Goal: Task Accomplishment & Management: Use online tool/utility

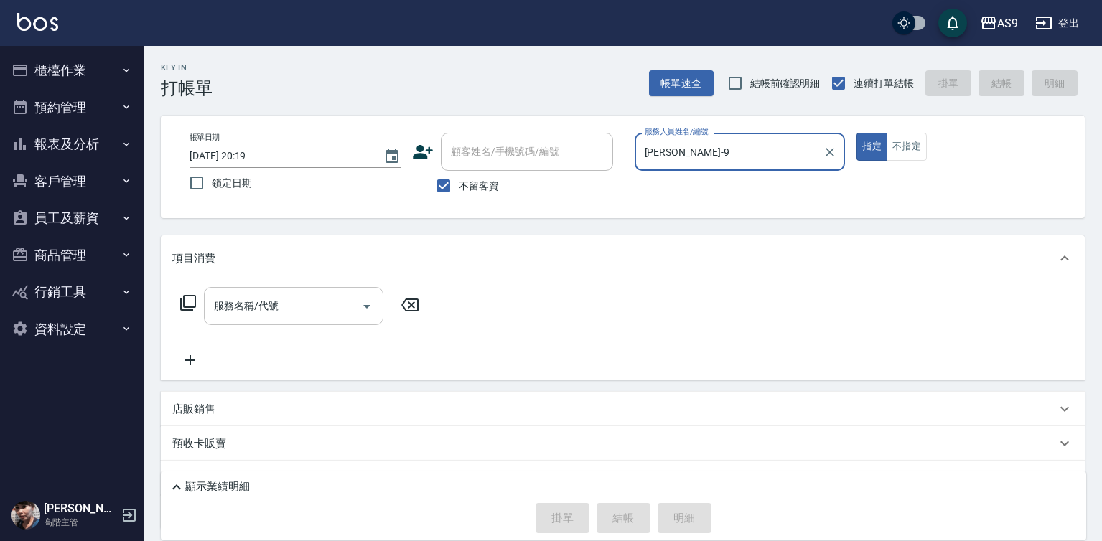
click at [329, 303] on input "服務名稱/代號" at bounding box center [282, 306] width 145 height 25
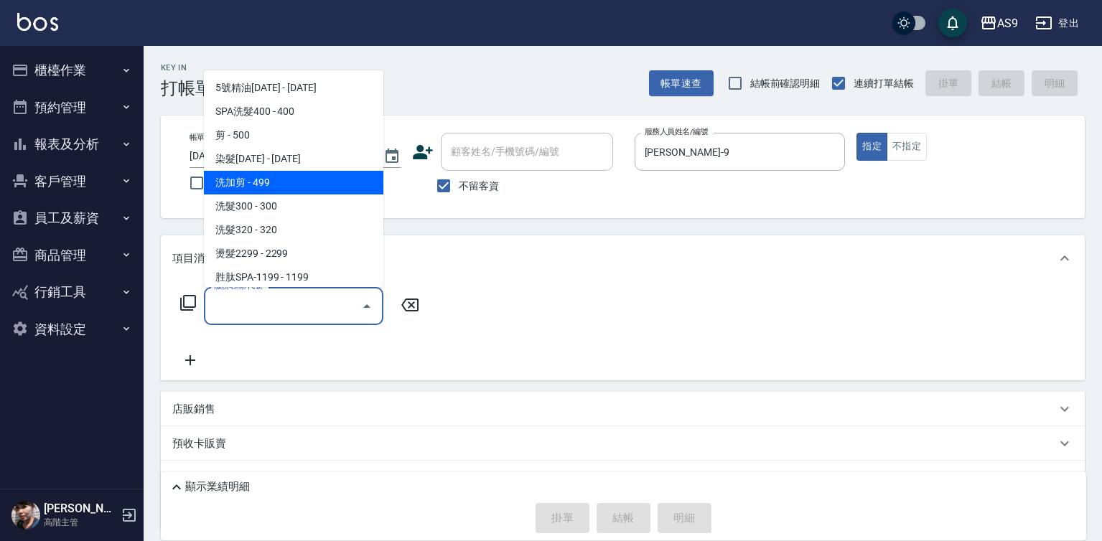
click at [263, 182] on span "洗加剪 - 499" at bounding box center [293, 183] width 179 height 24
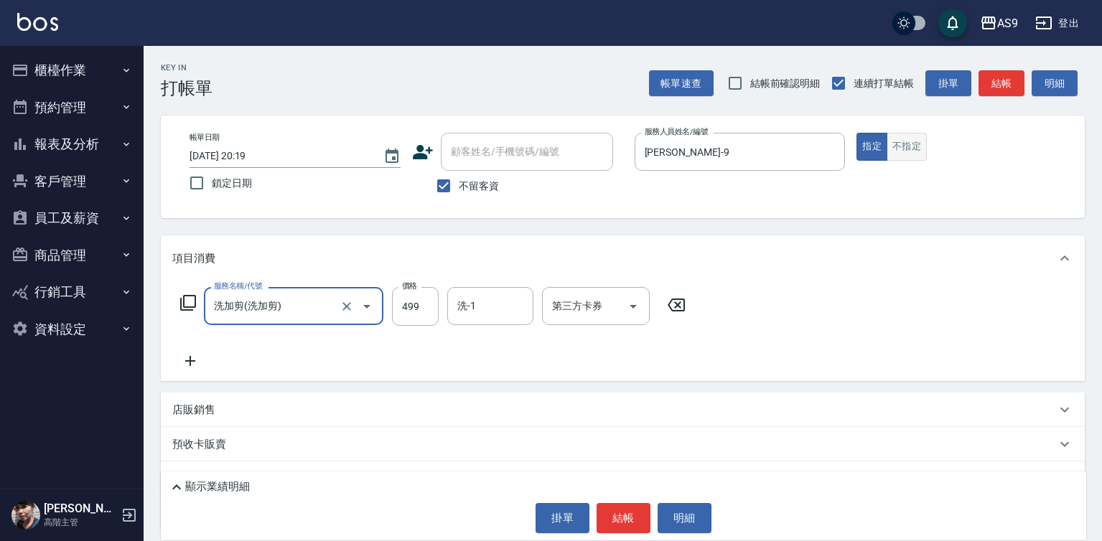
type input "洗加剪"
click at [902, 145] on button "不指定" at bounding box center [906, 147] width 40 height 28
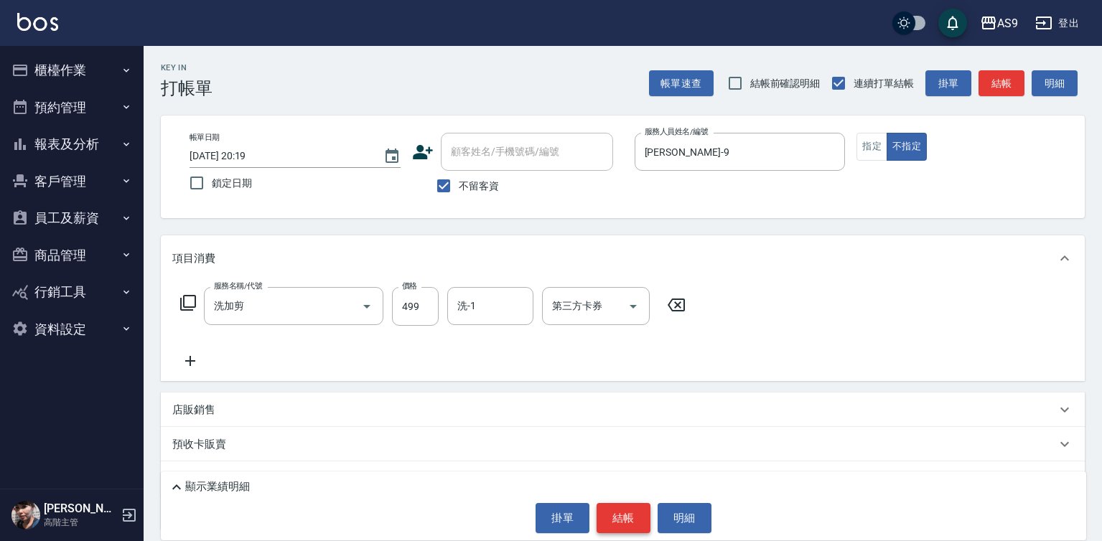
click at [624, 517] on button "結帳" at bounding box center [623, 518] width 54 height 30
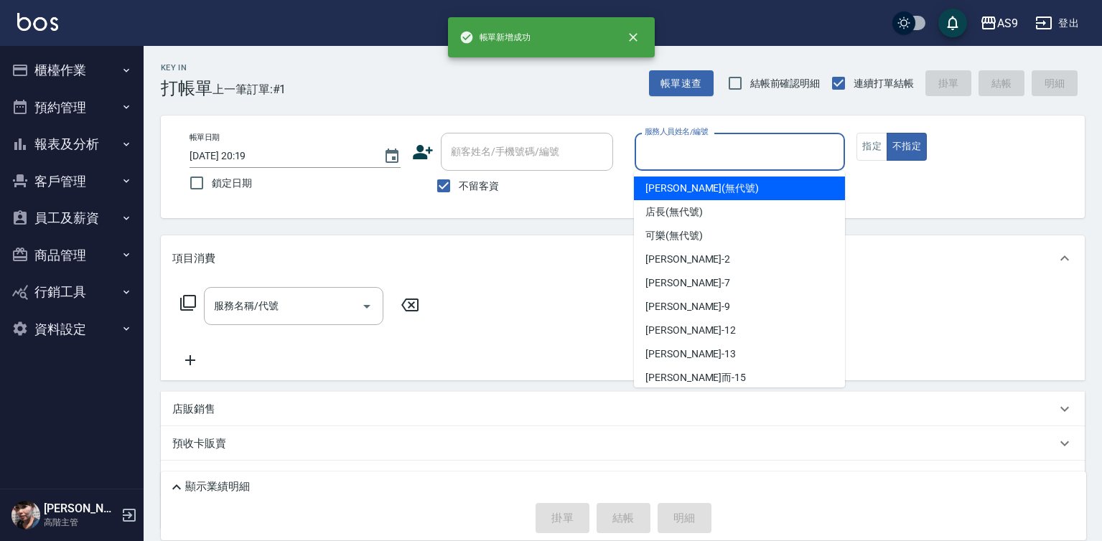
click at [678, 152] on input "服務人員姓名/編號" at bounding box center [740, 151] width 198 height 25
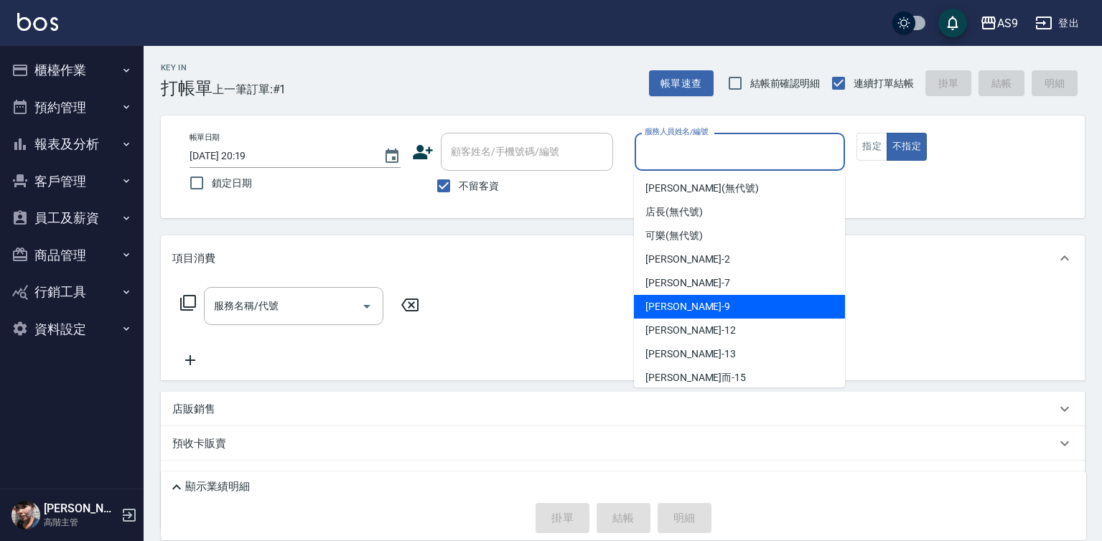
drag, startPoint x: 685, startPoint y: 304, endPoint x: 566, endPoint y: 309, distance: 119.2
click at [684, 304] on div "[PERSON_NAME] -9" at bounding box center [739, 307] width 211 height 24
type input "[PERSON_NAME]-9"
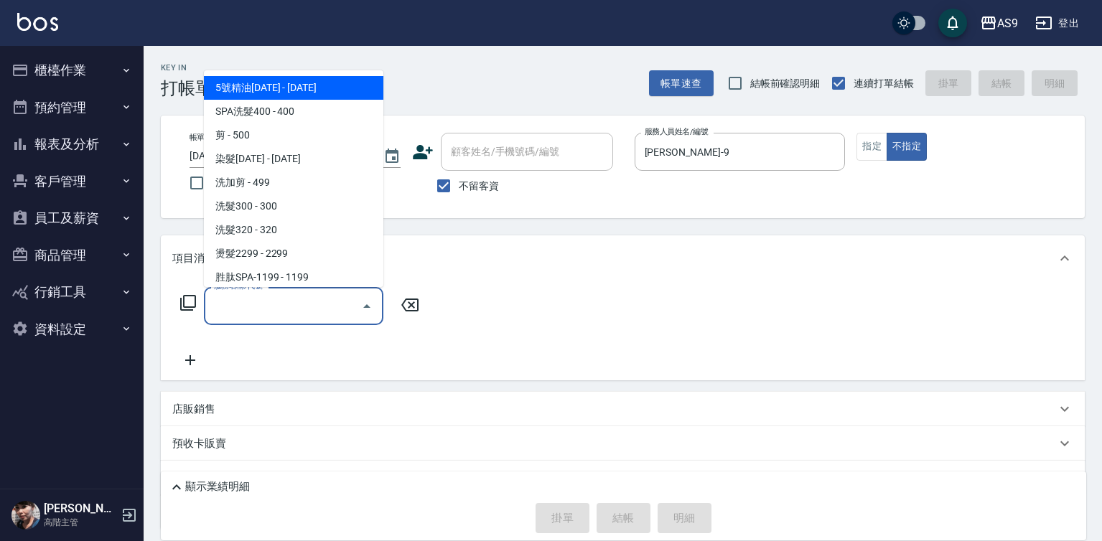
click at [321, 308] on input "服務名稱/代號" at bounding box center [282, 306] width 145 height 25
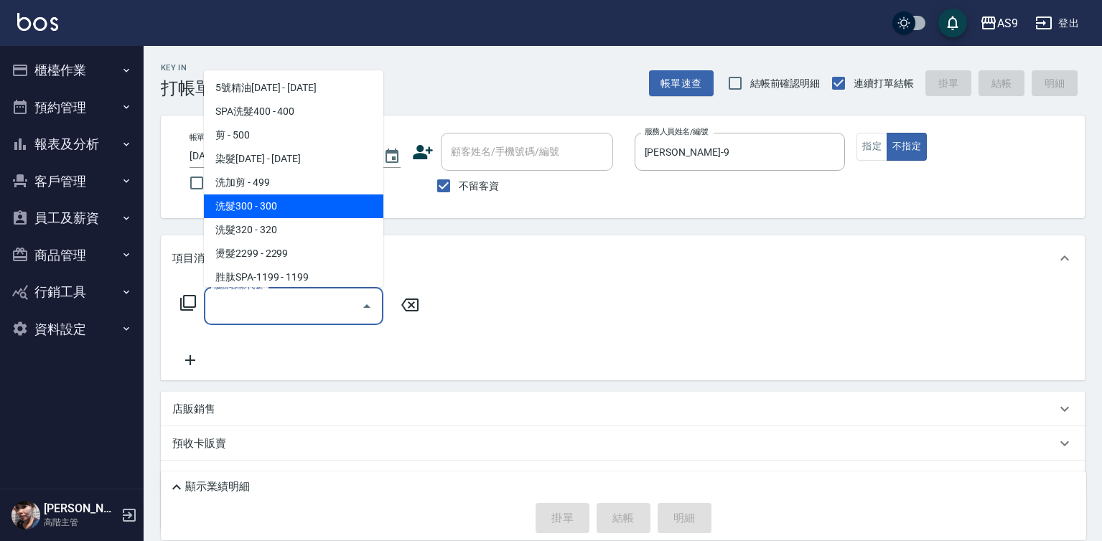
click at [280, 210] on span "洗髮300 - 300" at bounding box center [293, 207] width 179 height 24
type input "洗髮300(洗 髮300)"
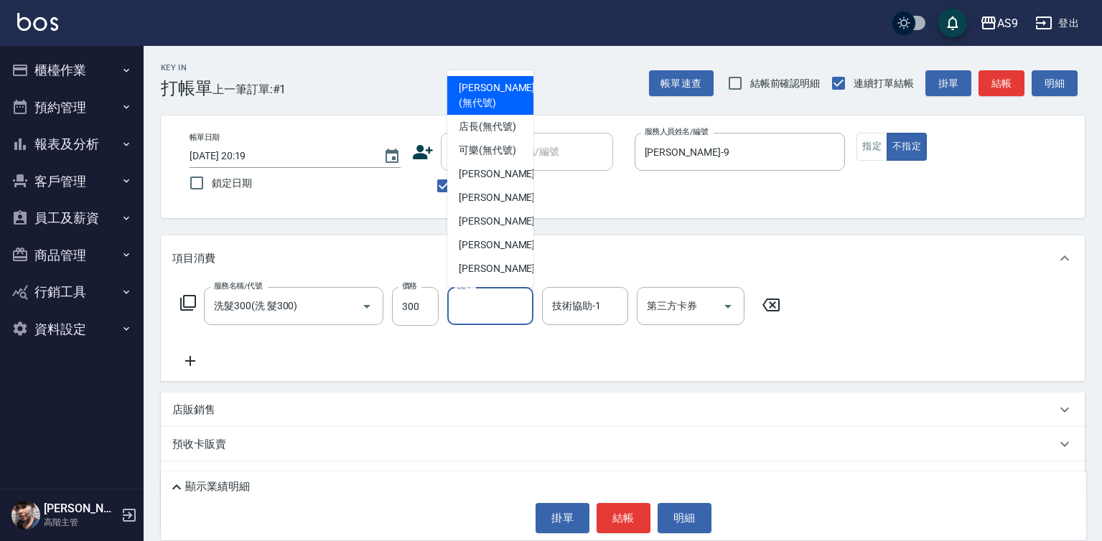
click at [490, 304] on input "洗-1" at bounding box center [490, 306] width 73 height 25
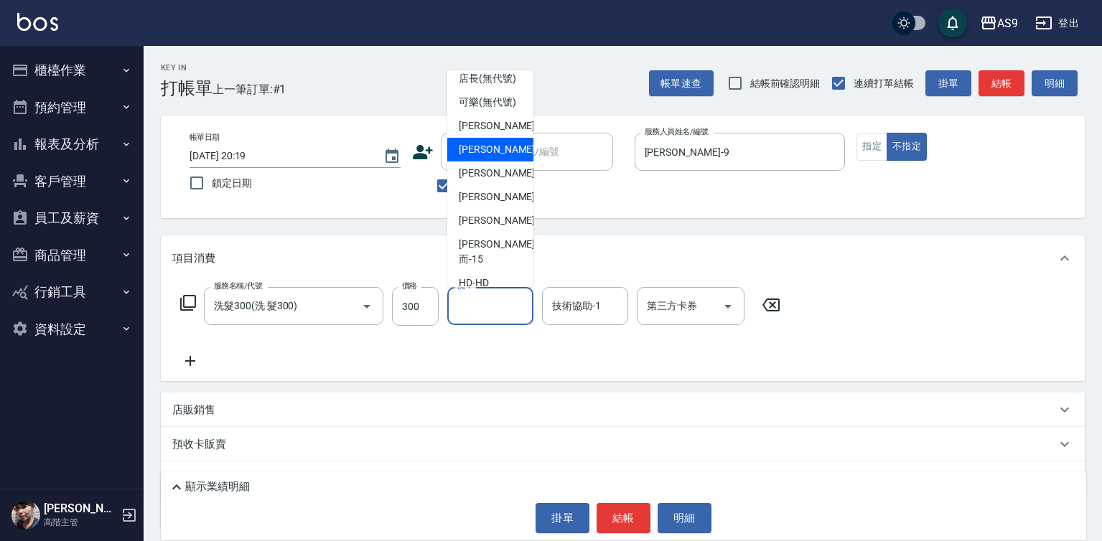
scroll to position [72, 0]
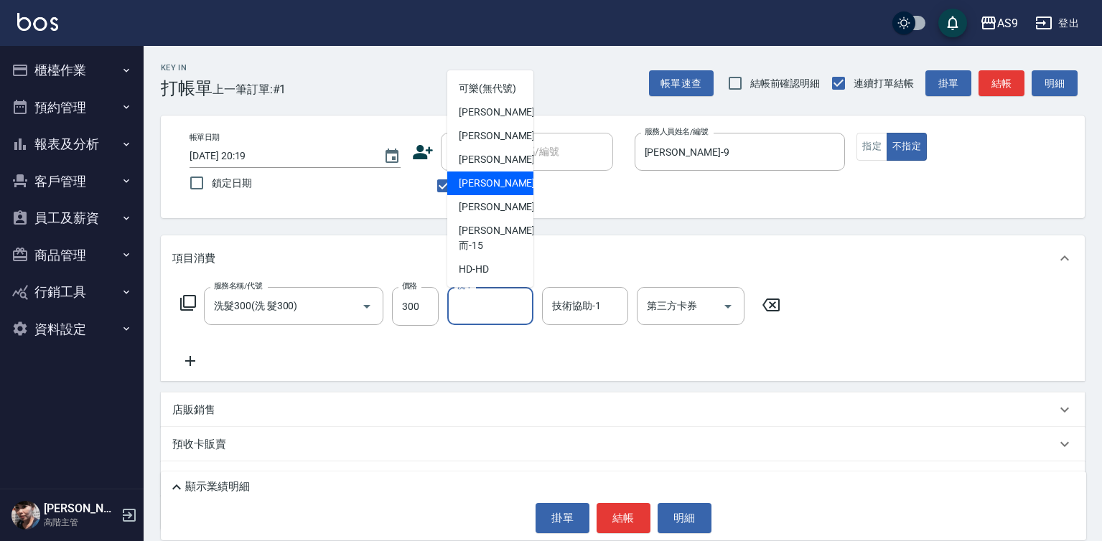
click at [494, 191] on span "[PERSON_NAME]-12" at bounding box center [504, 183] width 90 height 15
type input "[PERSON_NAME]-12"
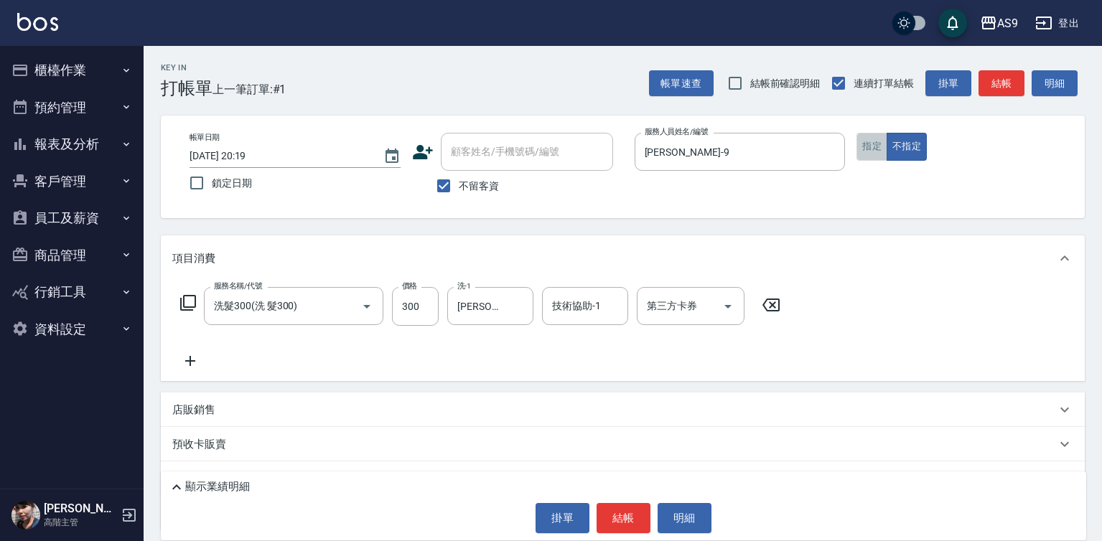
click at [867, 138] on button "指定" at bounding box center [871, 147] width 31 height 28
click at [623, 511] on button "結帳" at bounding box center [623, 518] width 54 height 30
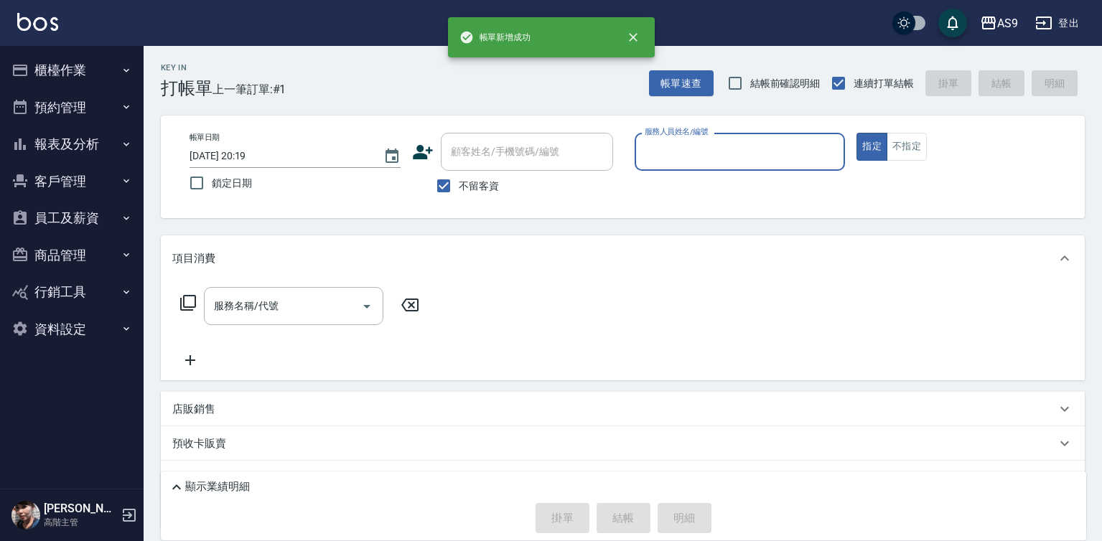
click at [680, 158] on input "服務人員姓名/編號" at bounding box center [740, 151] width 198 height 25
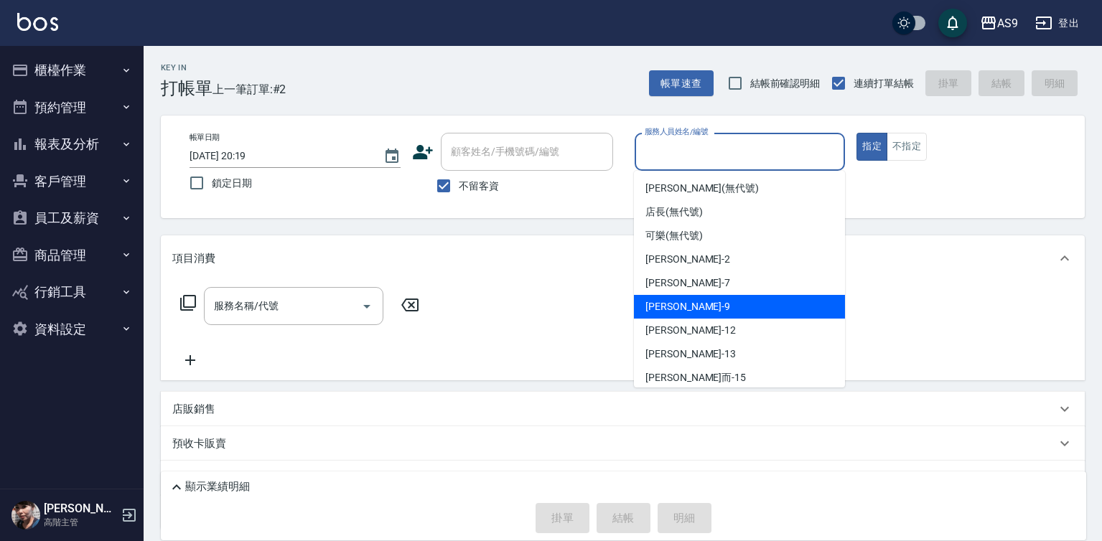
click at [695, 306] on div "[PERSON_NAME] -9" at bounding box center [739, 307] width 211 height 24
type input "[PERSON_NAME]-9"
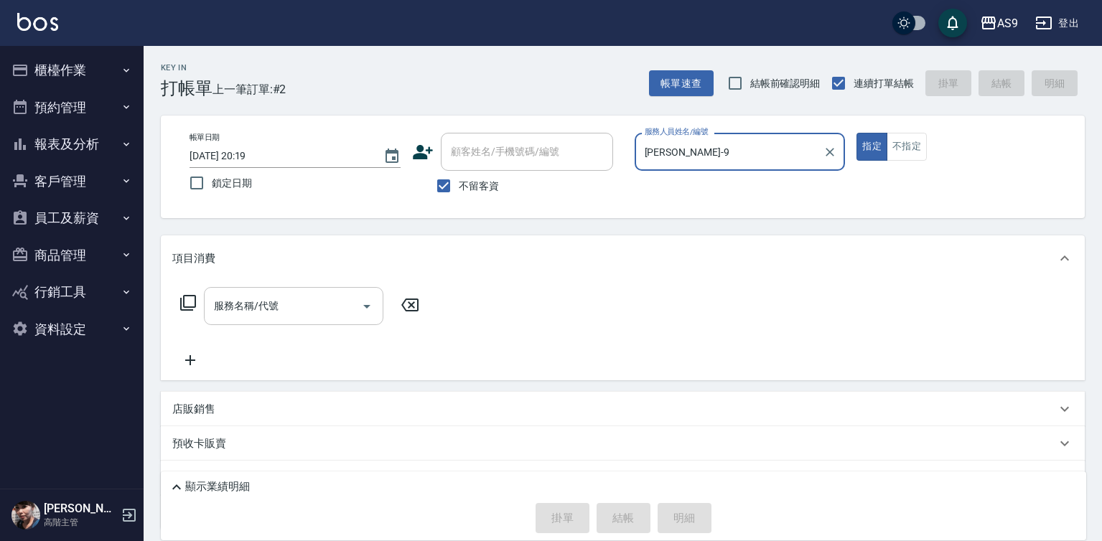
click at [311, 308] on input "服務名稱/代號" at bounding box center [282, 306] width 145 height 25
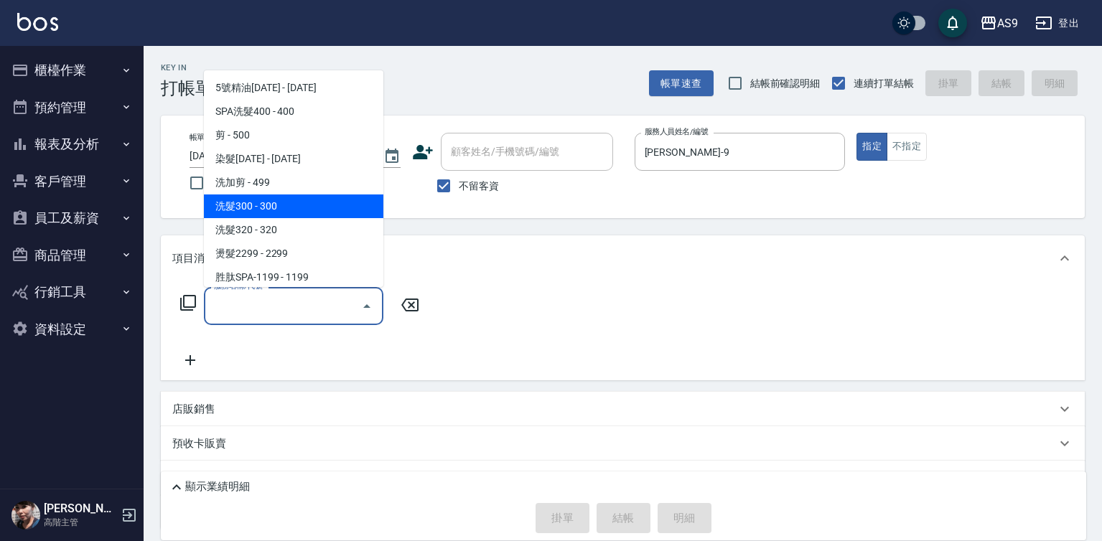
click at [279, 209] on span "洗髮300 - 300" at bounding box center [293, 207] width 179 height 24
type input "洗髮300(洗 髮300)"
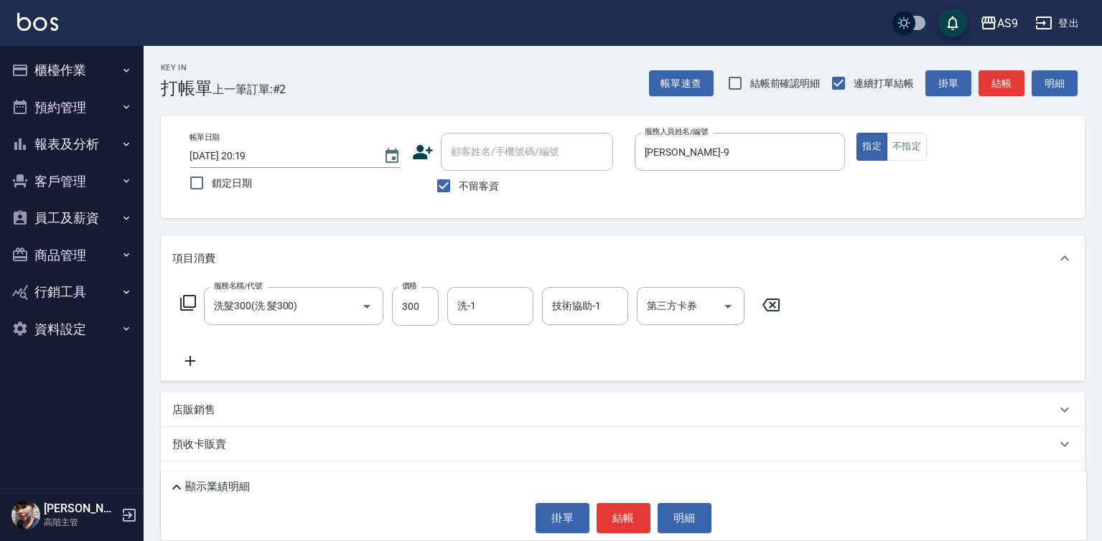
click at [198, 364] on icon at bounding box center [190, 360] width 36 height 17
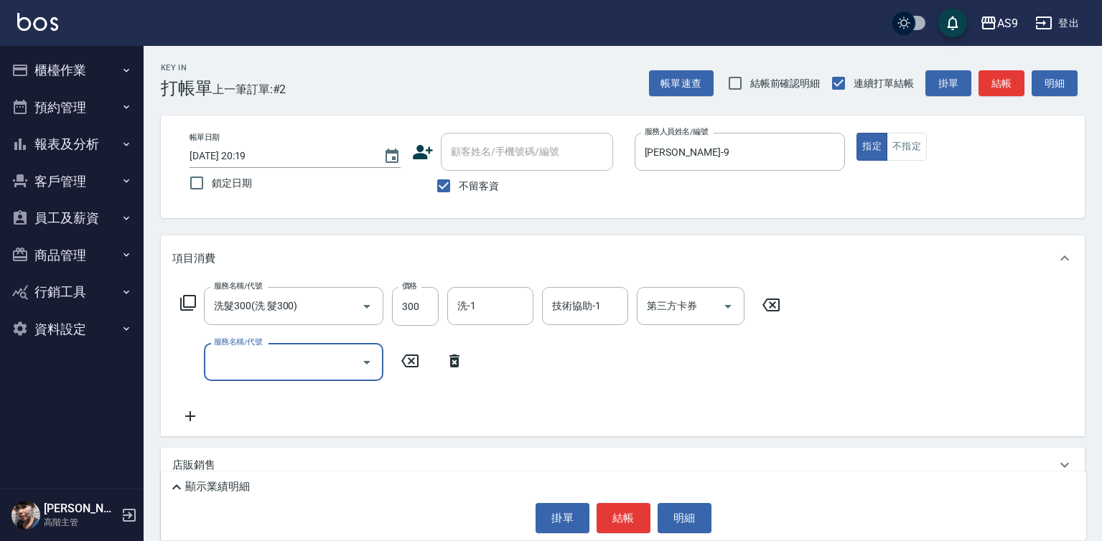
click at [235, 361] on input "服務名稱/代號" at bounding box center [282, 362] width 145 height 25
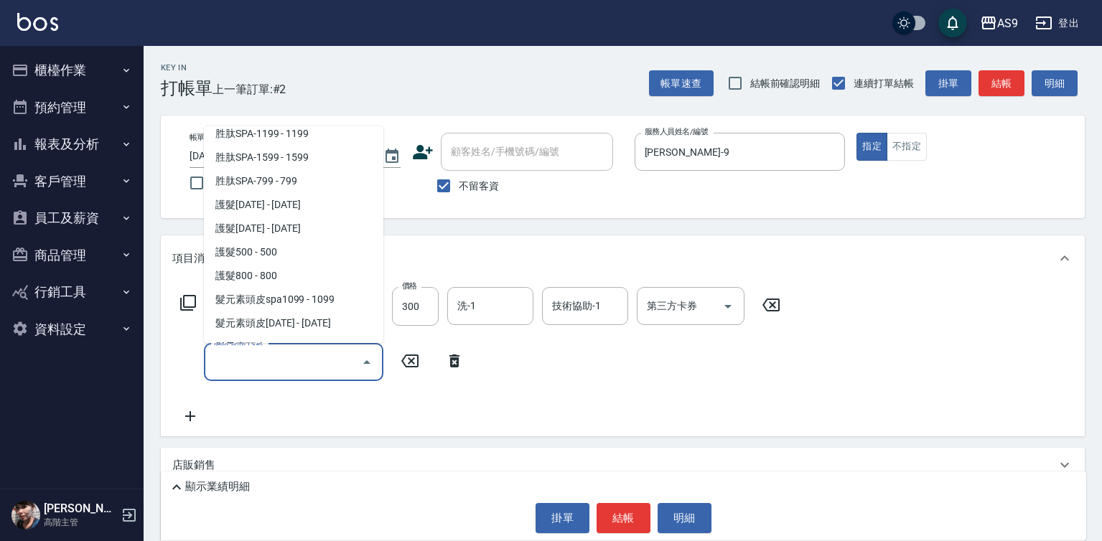
scroll to position [215, 0]
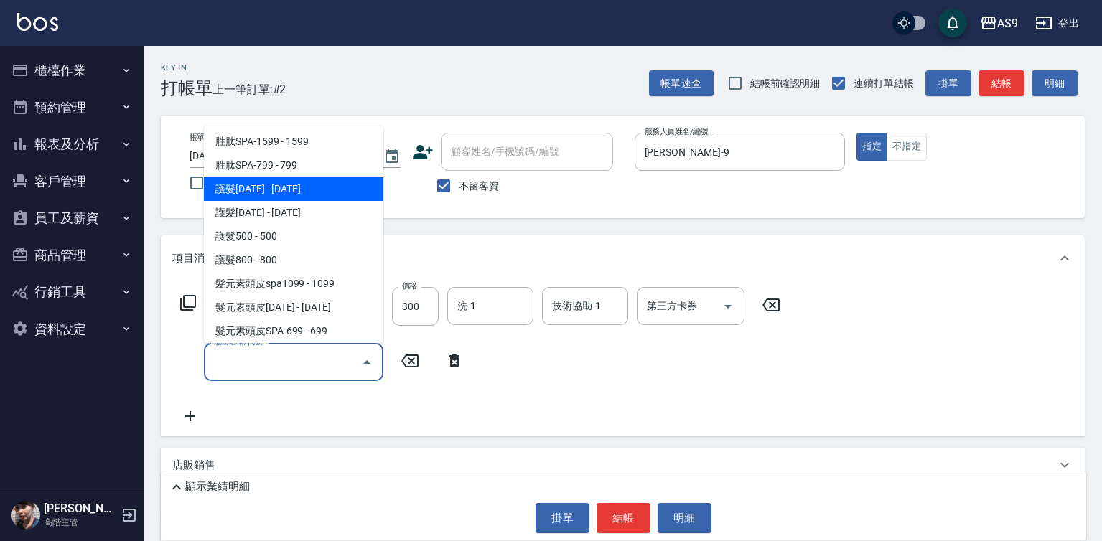
click at [267, 181] on span "護髮[DATE] - [DATE]" at bounding box center [293, 189] width 179 height 24
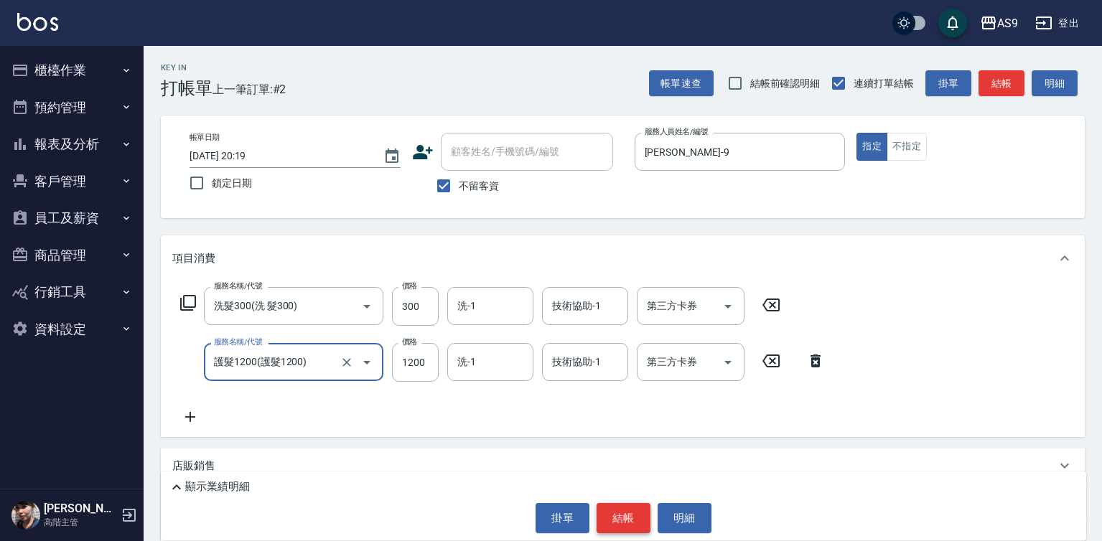
type input "護髮1200"
click at [611, 522] on button "結帳" at bounding box center [623, 518] width 54 height 30
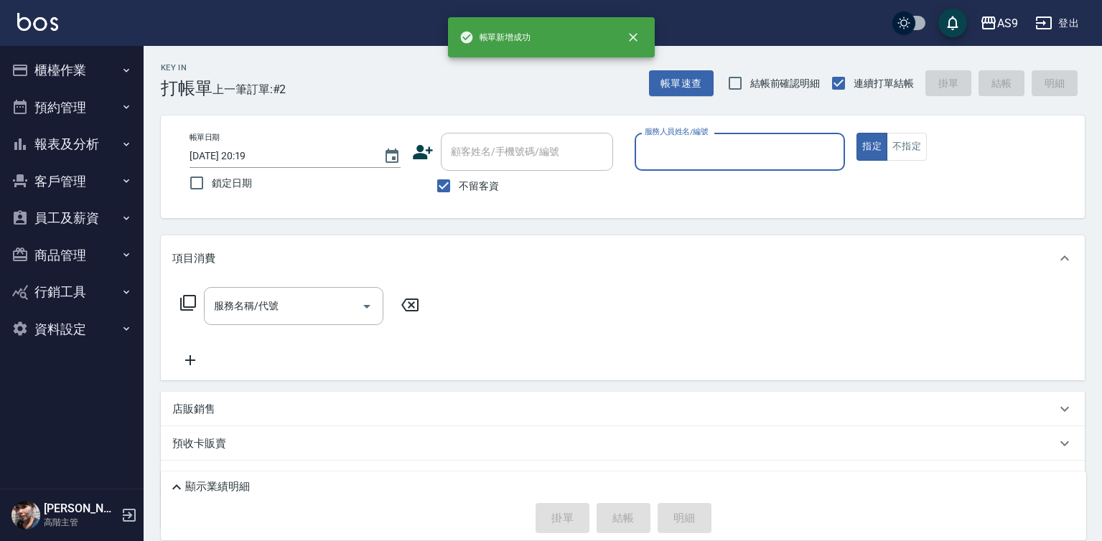
click at [701, 151] on input "服務人員姓名/編號" at bounding box center [740, 151] width 198 height 25
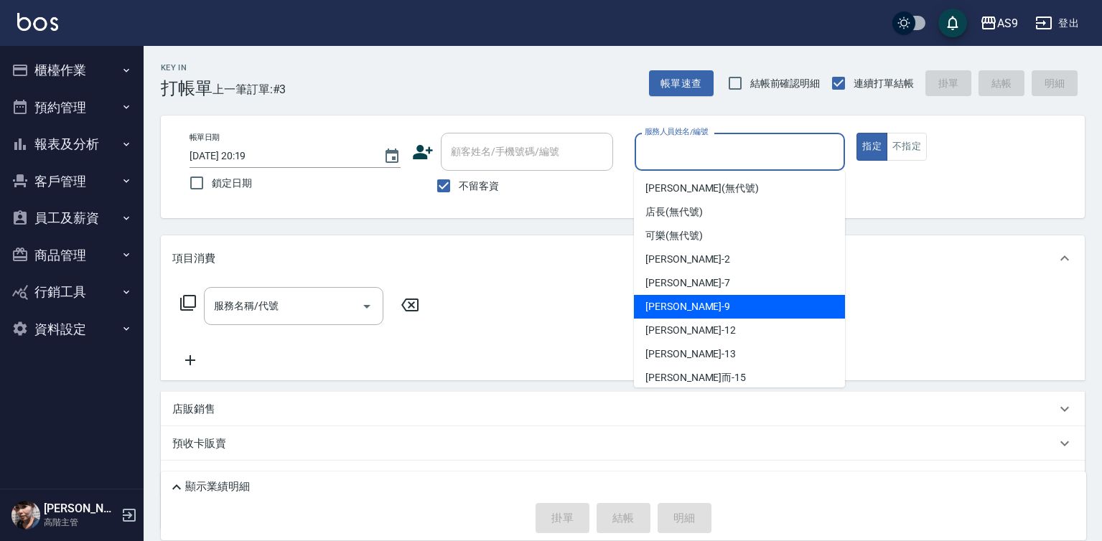
click at [688, 313] on div "[PERSON_NAME] -9" at bounding box center [739, 307] width 211 height 24
type input "[PERSON_NAME]-9"
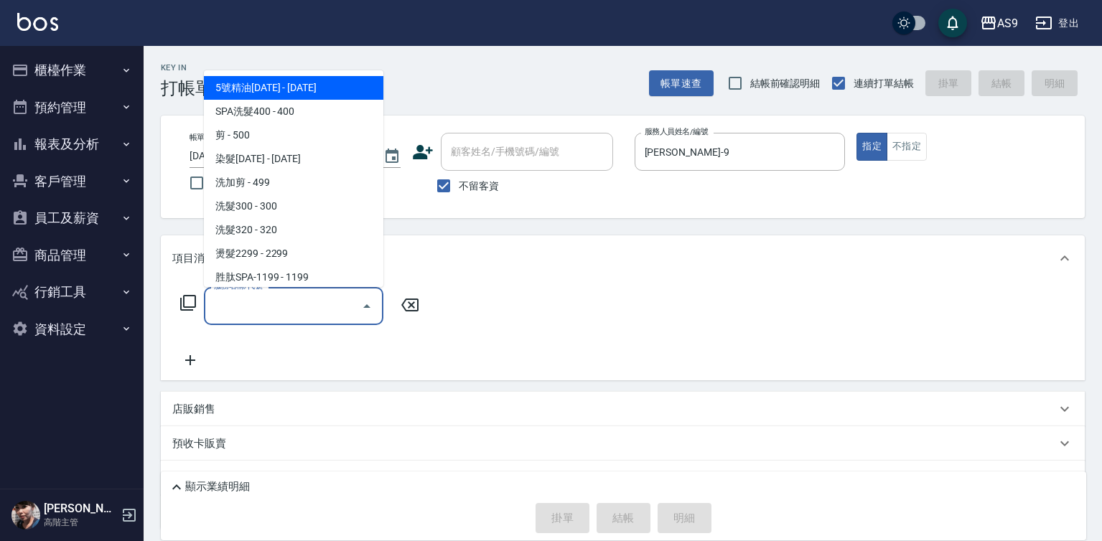
click at [322, 299] on input "服務名稱/代號" at bounding box center [282, 306] width 145 height 25
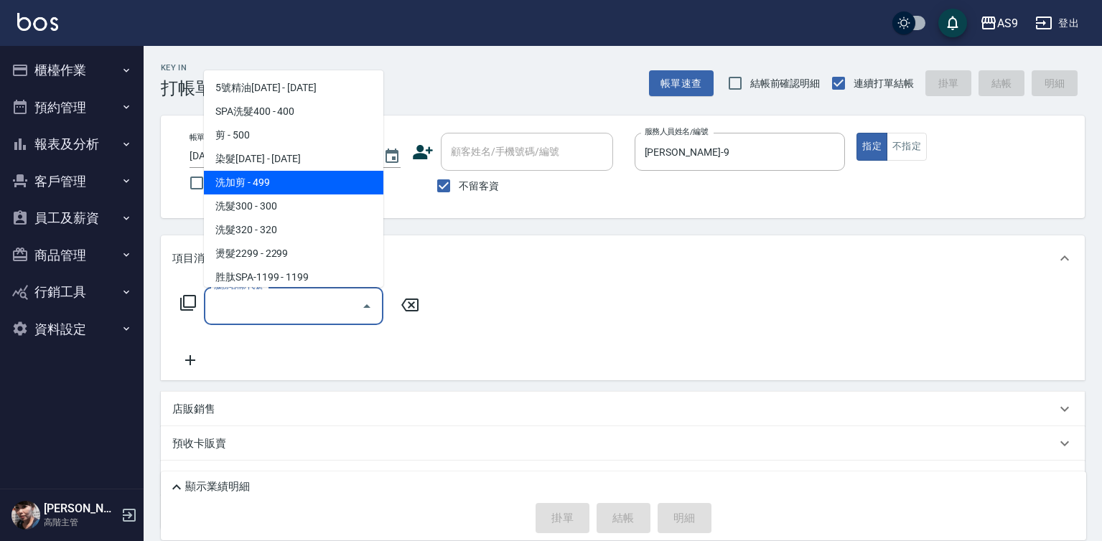
click at [268, 184] on span "洗加剪 - 499" at bounding box center [293, 183] width 179 height 24
type input "洗加剪"
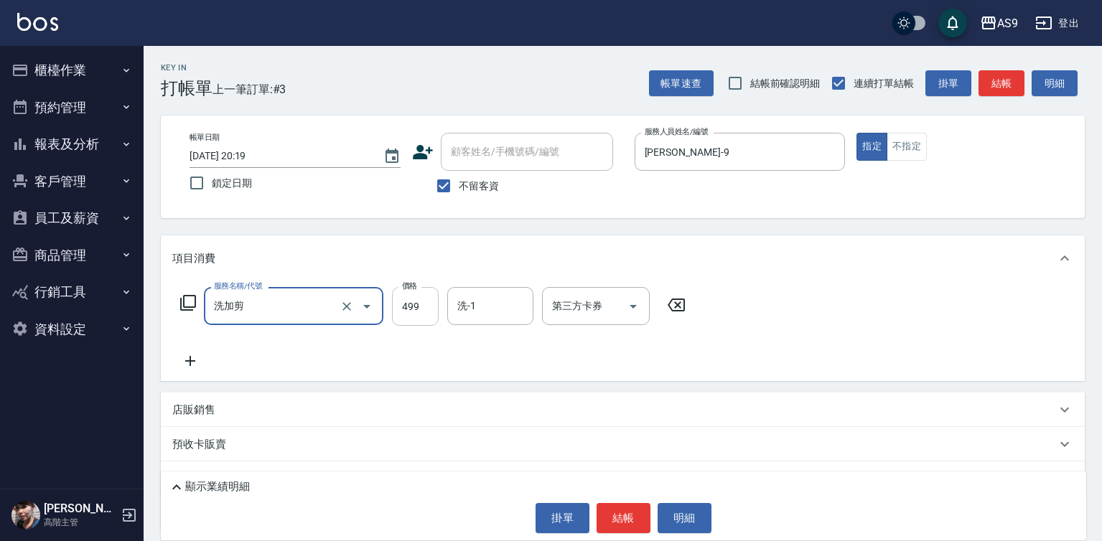
click at [421, 308] on input "499" at bounding box center [415, 306] width 47 height 39
type input "700"
click at [463, 317] on input "洗-1" at bounding box center [490, 306] width 73 height 25
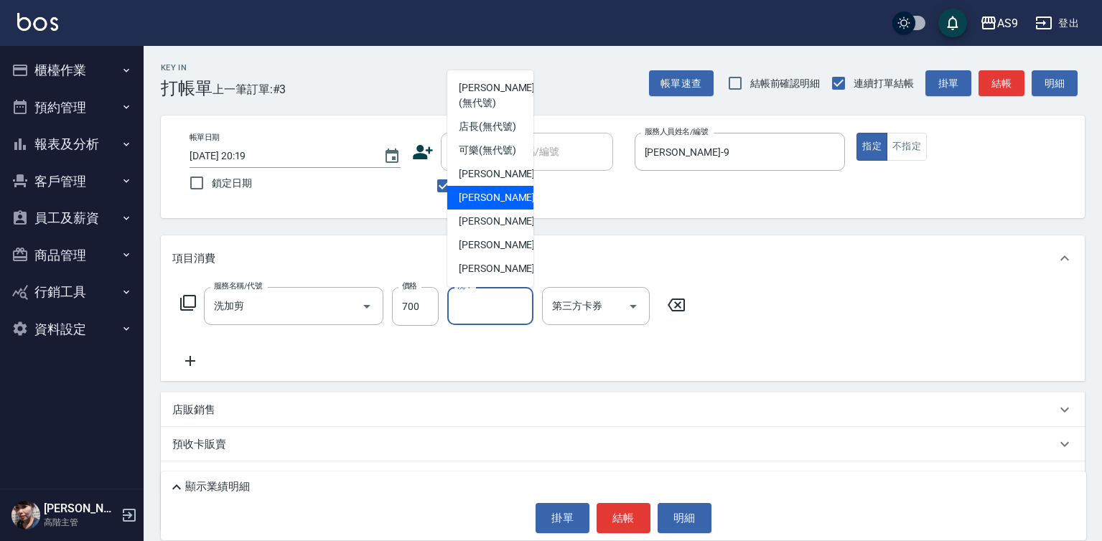
scroll to position [72, 0]
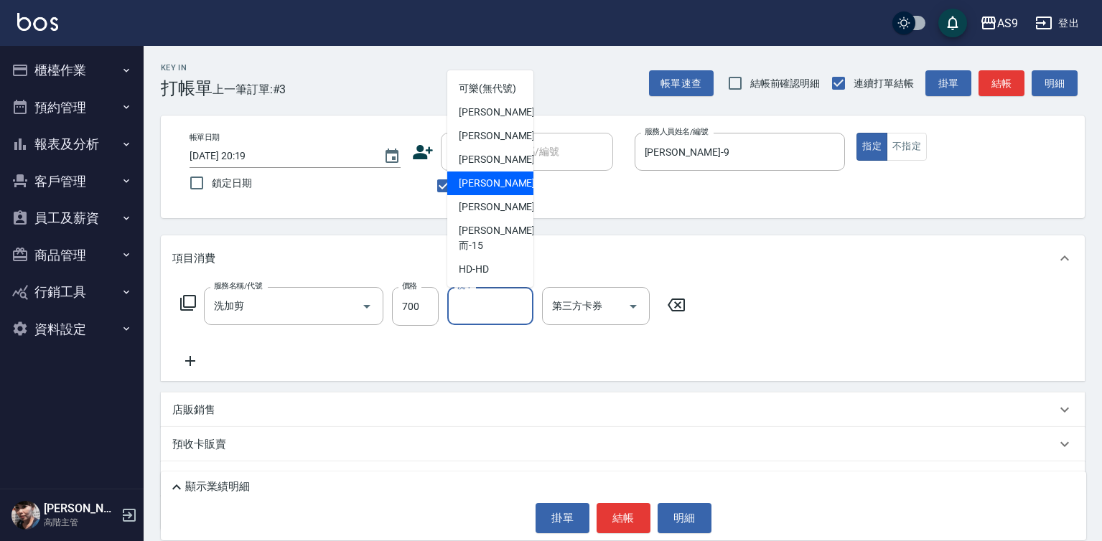
click at [497, 191] on span "[PERSON_NAME]-12" at bounding box center [504, 183] width 90 height 15
type input "[PERSON_NAME]-12"
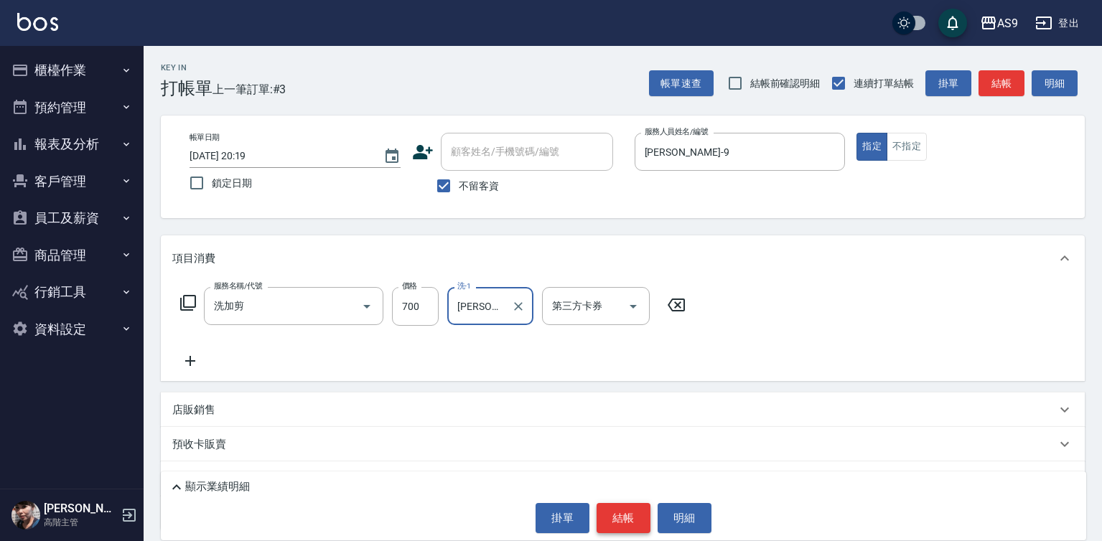
click at [620, 511] on button "結帳" at bounding box center [623, 518] width 54 height 30
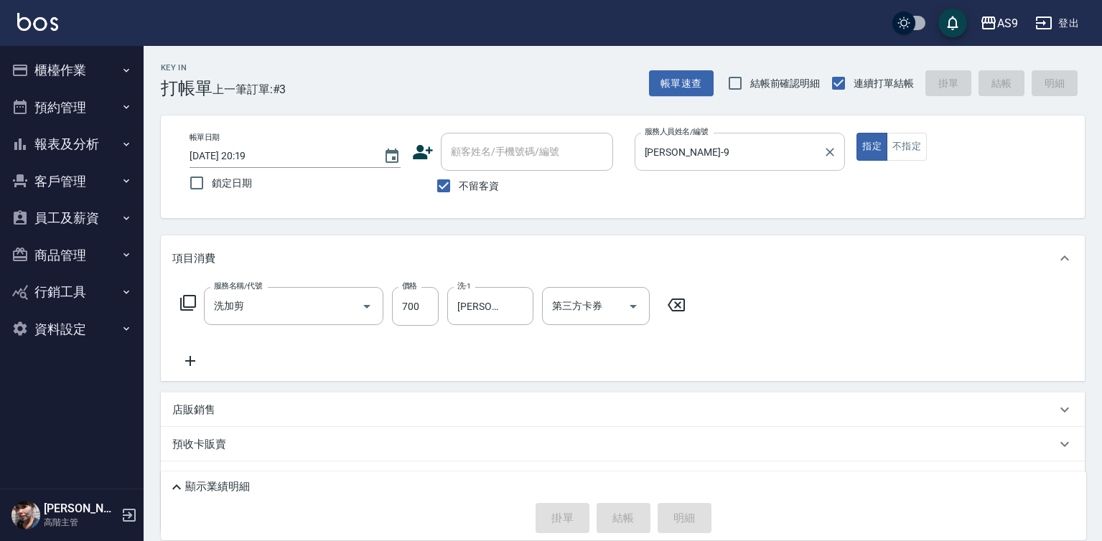
type input "[DATE] 20:20"
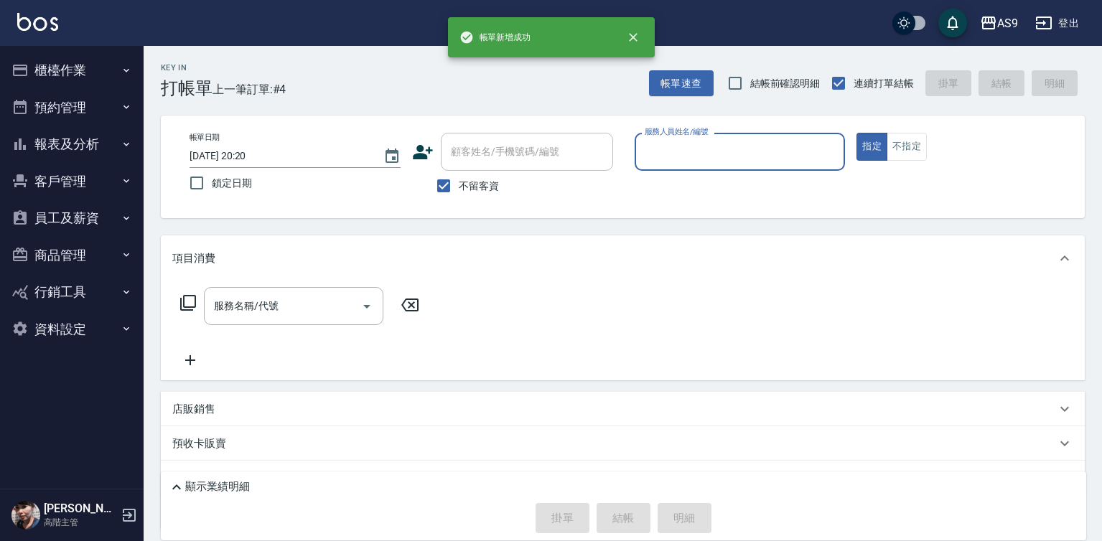
click at [684, 156] on input "服務人員姓名/編號" at bounding box center [740, 151] width 198 height 25
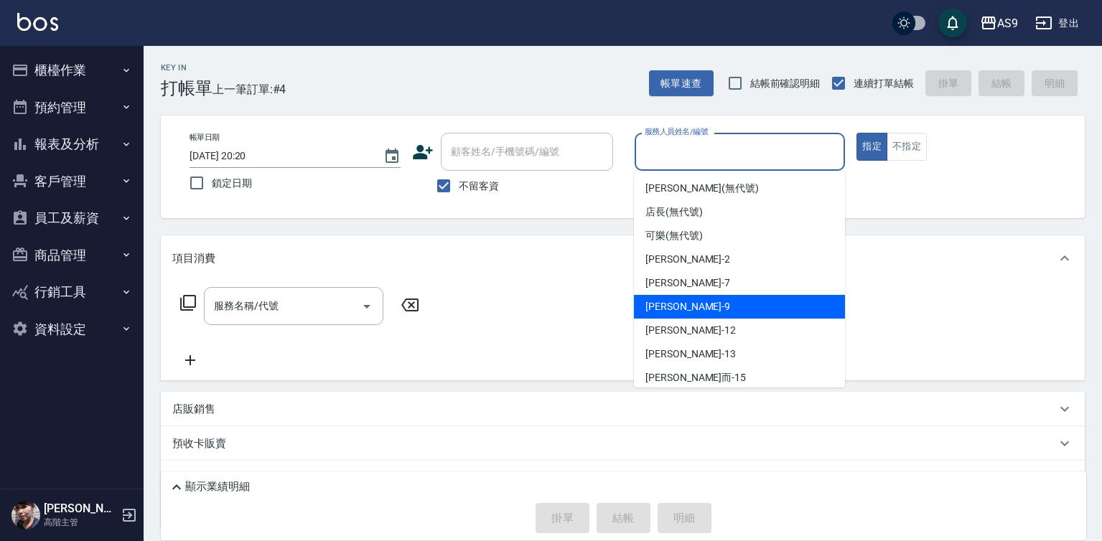
drag, startPoint x: 689, startPoint y: 299, endPoint x: 604, endPoint y: 310, distance: 86.1
click at [687, 301] on div "[PERSON_NAME] -9" at bounding box center [739, 307] width 211 height 24
type input "[PERSON_NAME]-9"
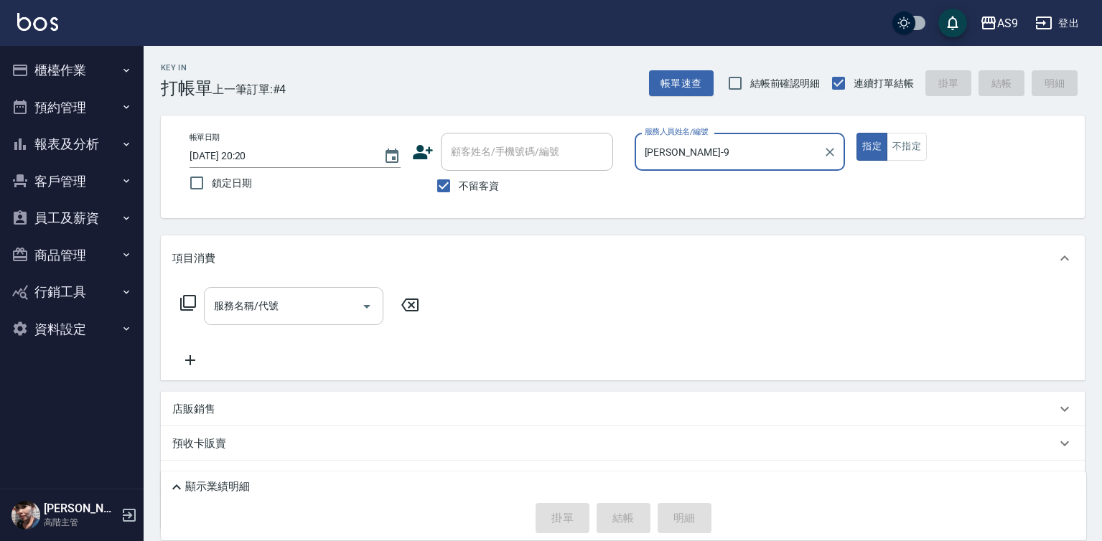
click at [342, 312] on input "服務名稱/代號" at bounding box center [282, 306] width 145 height 25
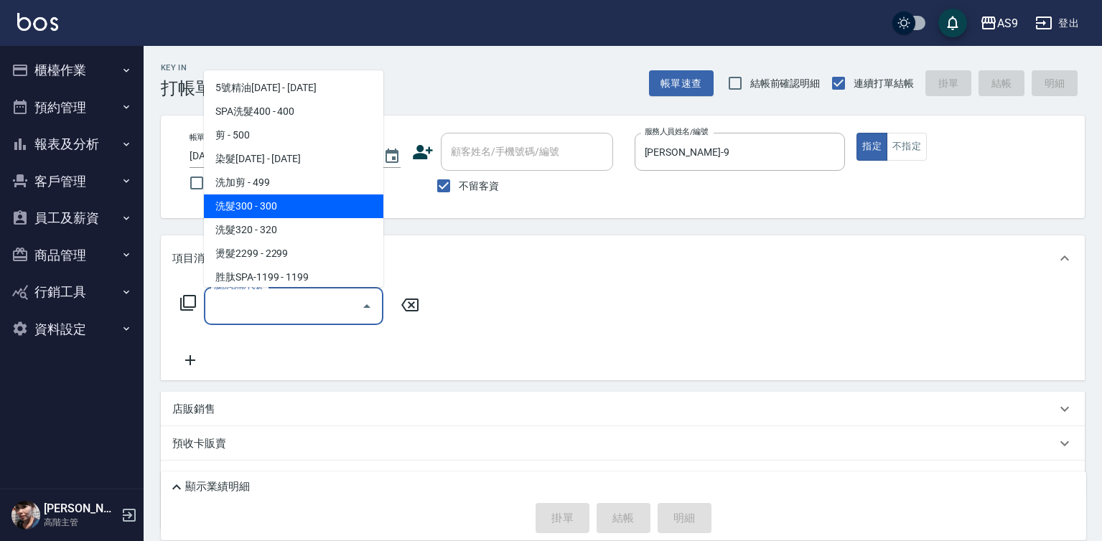
click at [253, 208] on span "洗髮300 - 300" at bounding box center [293, 207] width 179 height 24
type input "洗髮300(洗 髮300)"
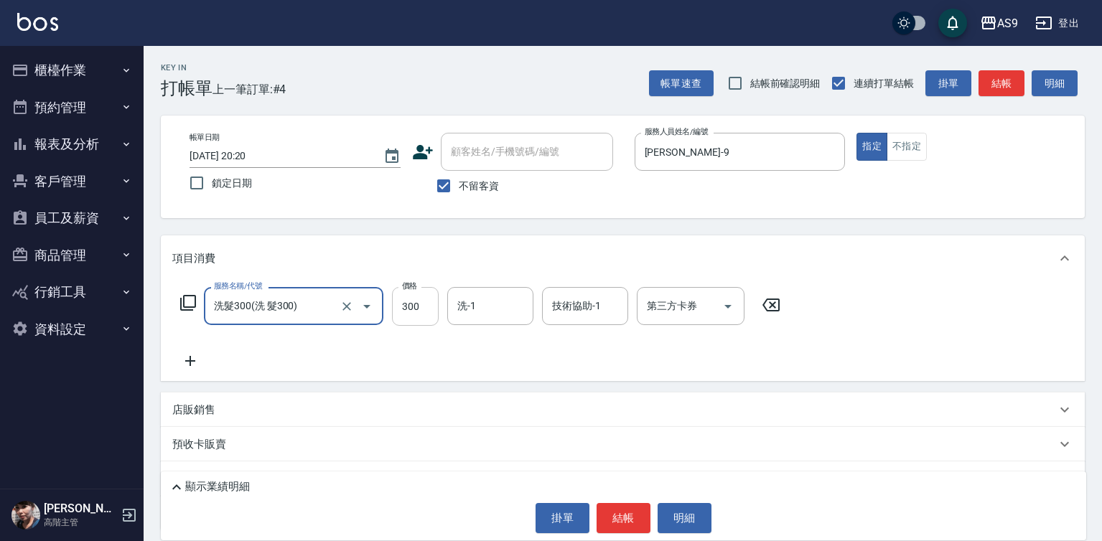
click at [410, 311] on input "300" at bounding box center [415, 306] width 47 height 39
click at [426, 315] on input "29000" at bounding box center [415, 306] width 47 height 39
type input "280"
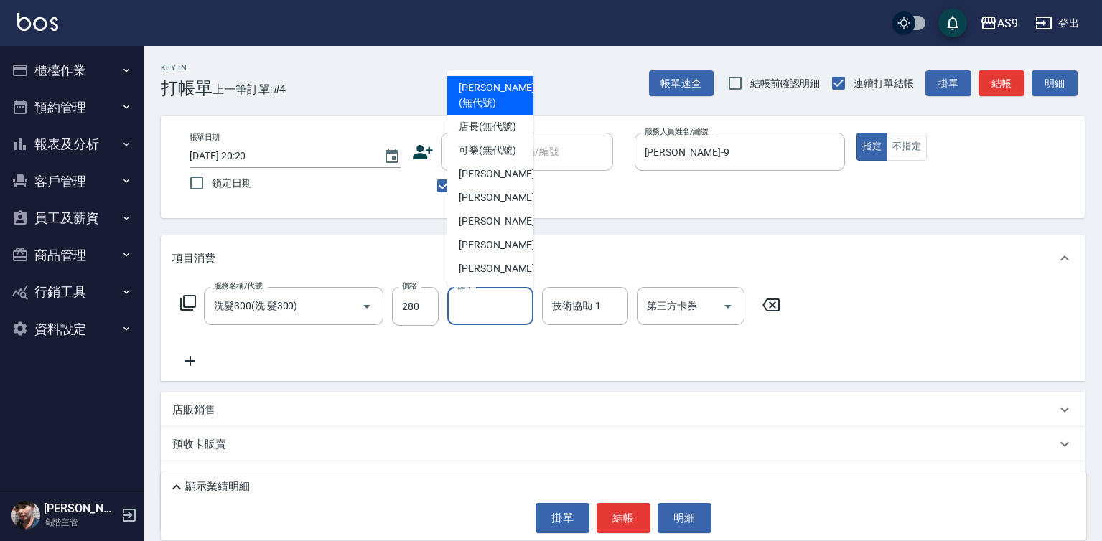
click at [492, 304] on input "洗-1" at bounding box center [490, 306] width 73 height 25
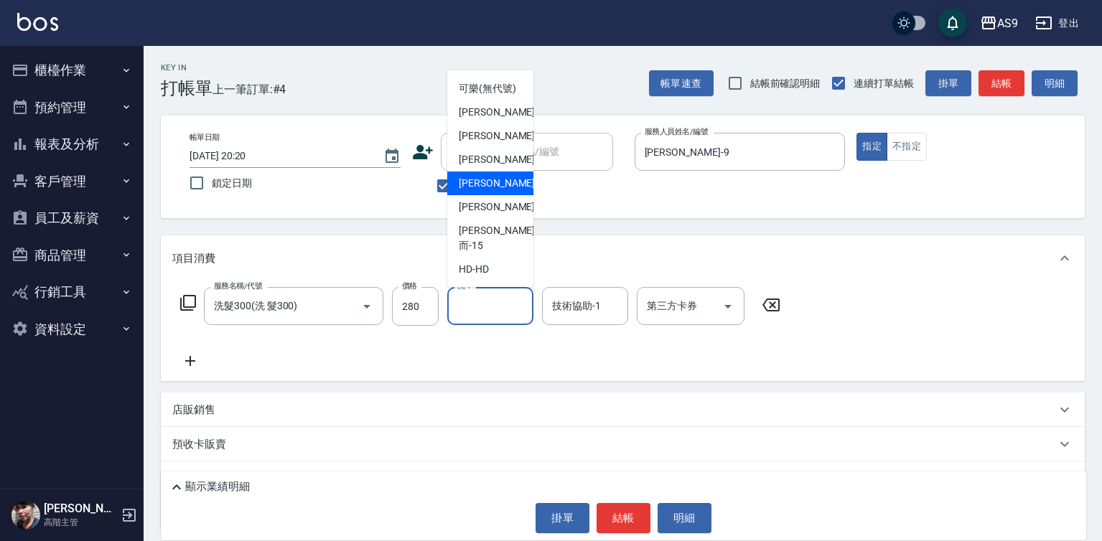
click at [493, 191] on span "[PERSON_NAME]-12" at bounding box center [504, 183] width 90 height 15
type input "[PERSON_NAME]-12"
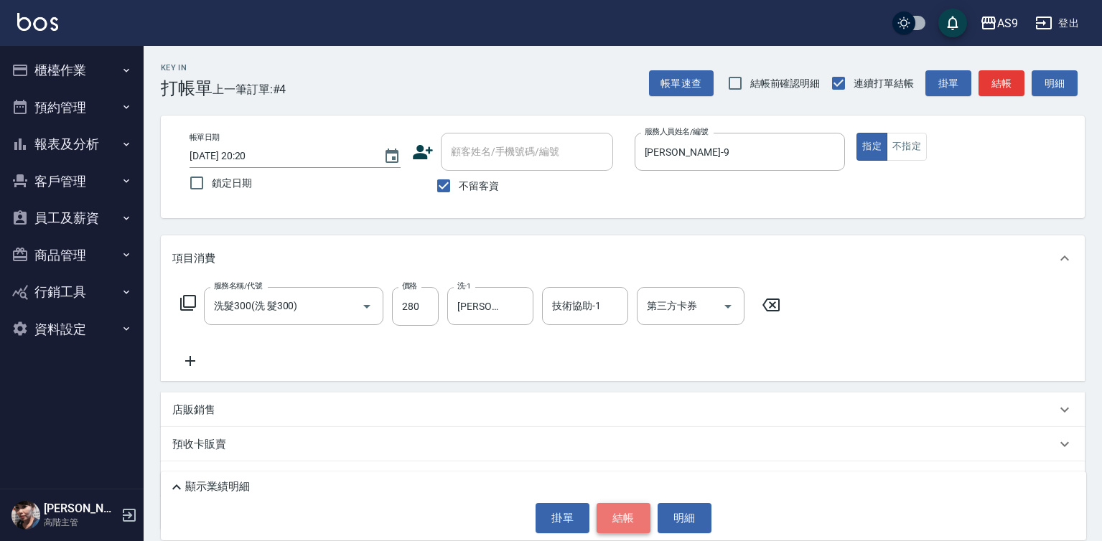
click at [608, 507] on button "結帳" at bounding box center [623, 518] width 54 height 30
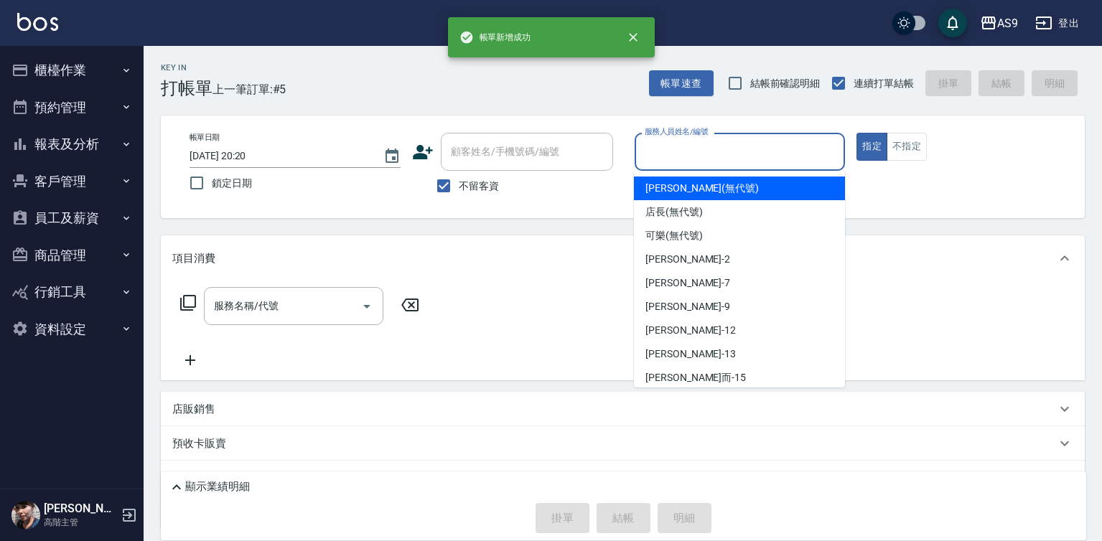
click at [691, 152] on input "服務人員姓名/編號" at bounding box center [740, 151] width 198 height 25
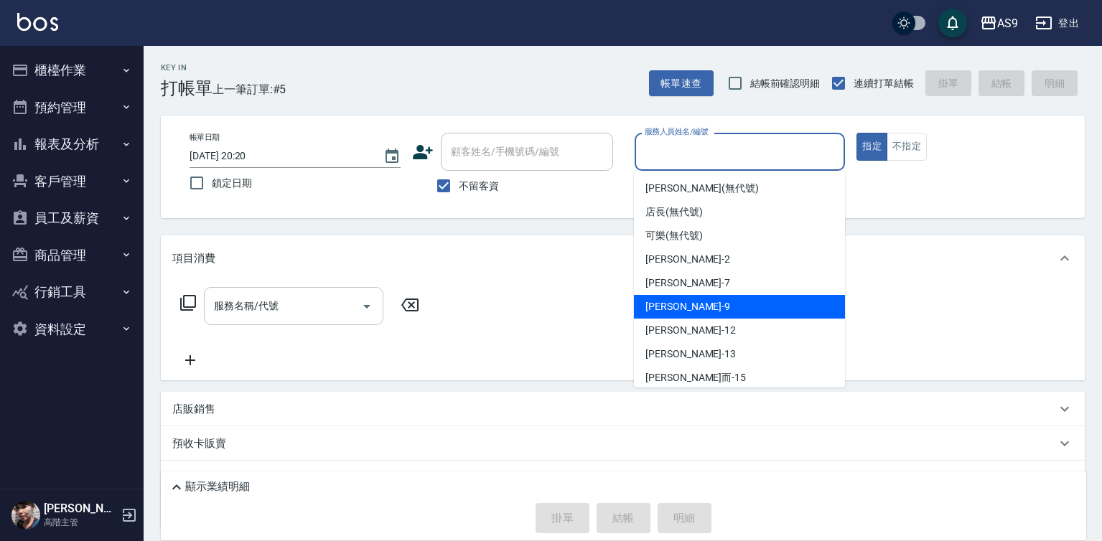
drag, startPoint x: 698, startPoint y: 310, endPoint x: 365, endPoint y: 298, distance: 333.2
click at [698, 311] on div "[PERSON_NAME] -9" at bounding box center [739, 307] width 211 height 24
type input "[PERSON_NAME]-9"
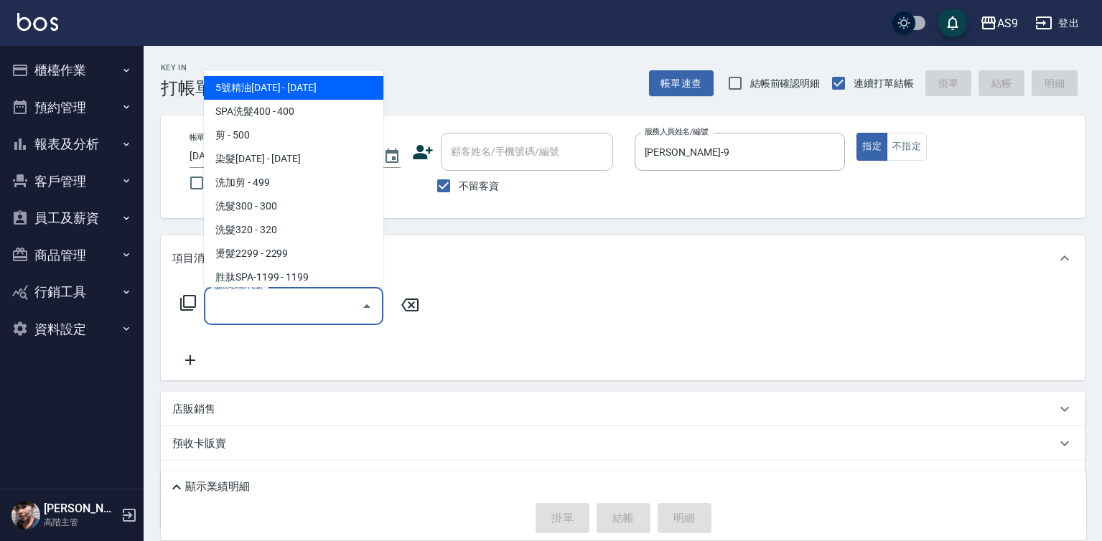
click at [290, 311] on input "服務名稱/代號" at bounding box center [282, 306] width 145 height 25
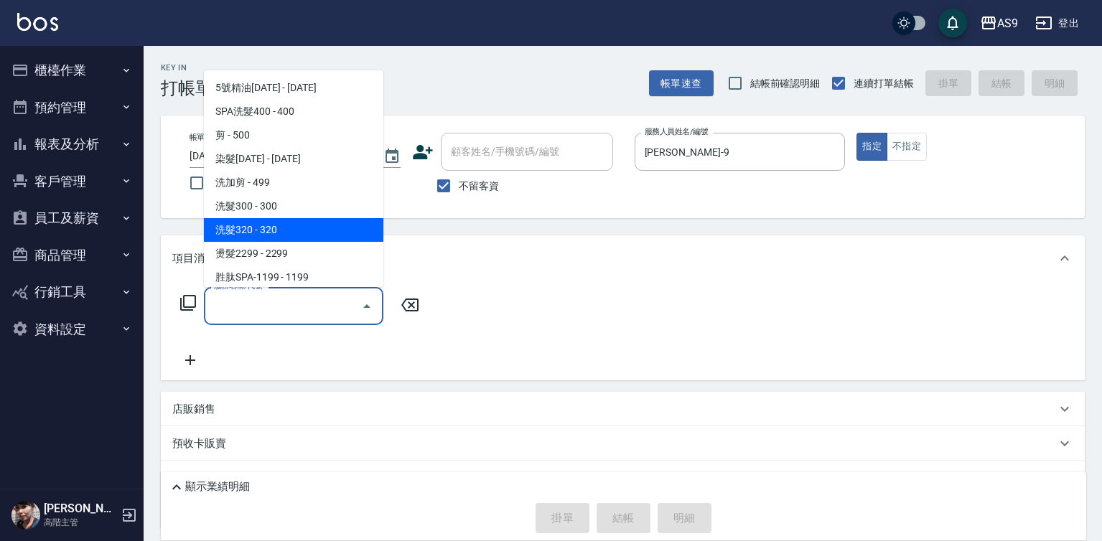
click at [256, 222] on span "洗髮320 - 320" at bounding box center [293, 230] width 179 height 24
type input "洗髮320(洗髮320)"
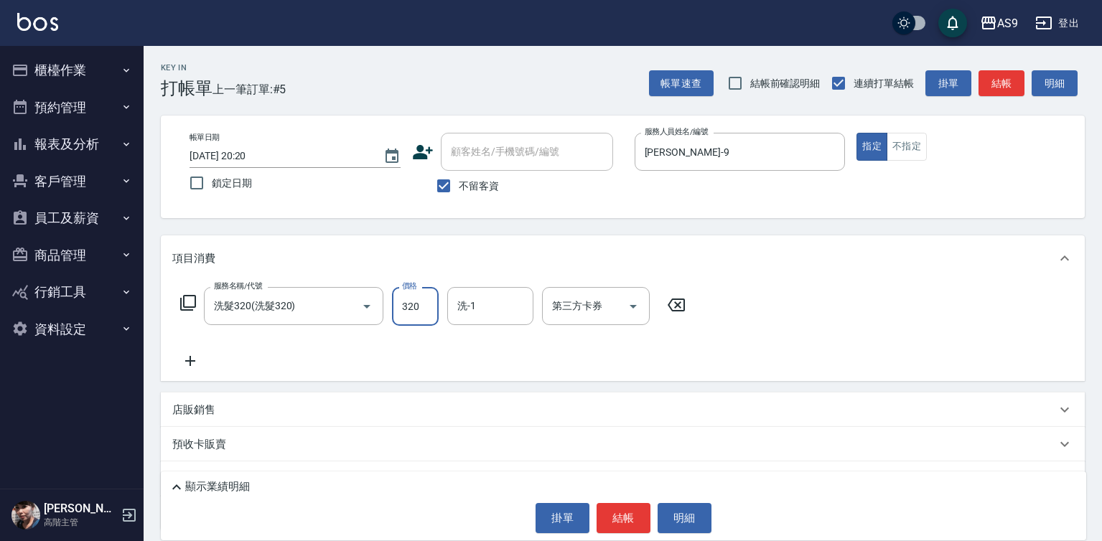
click at [412, 303] on input "320" at bounding box center [415, 306] width 47 height 39
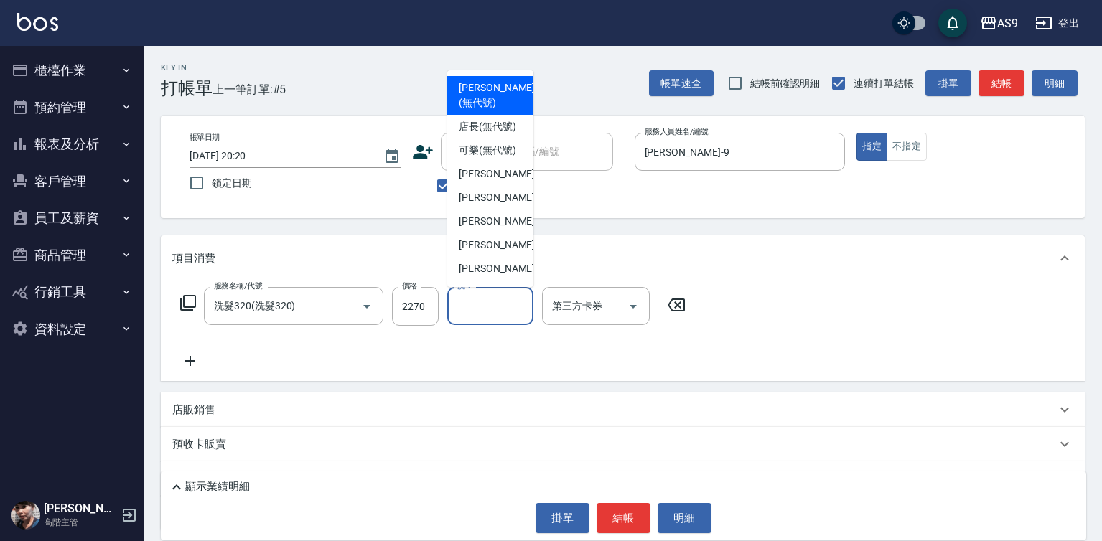
click at [467, 309] on input "洗-1" at bounding box center [490, 306] width 73 height 25
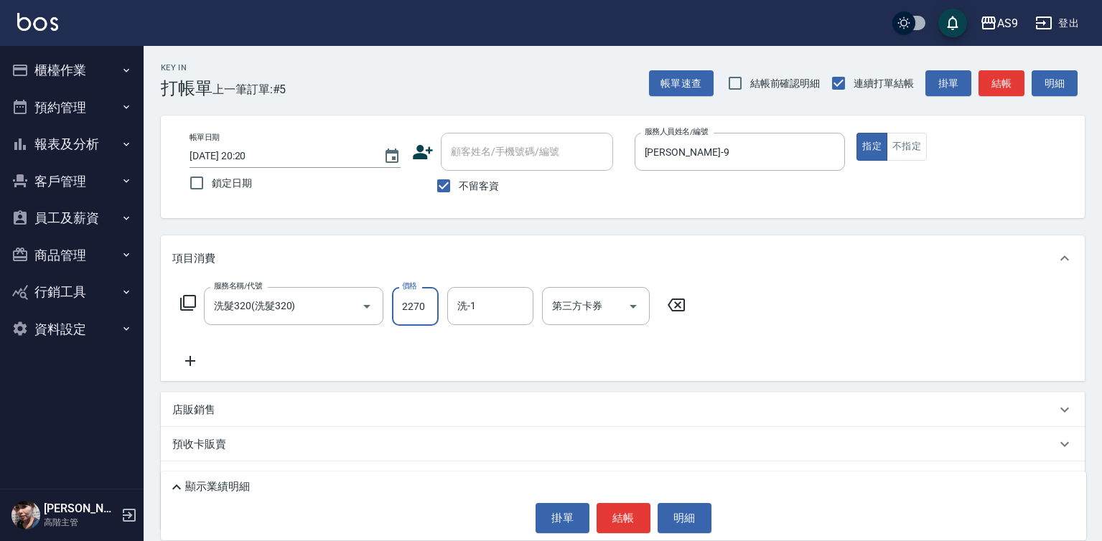
click at [403, 309] on input "2270" at bounding box center [415, 306] width 47 height 39
type input "227"
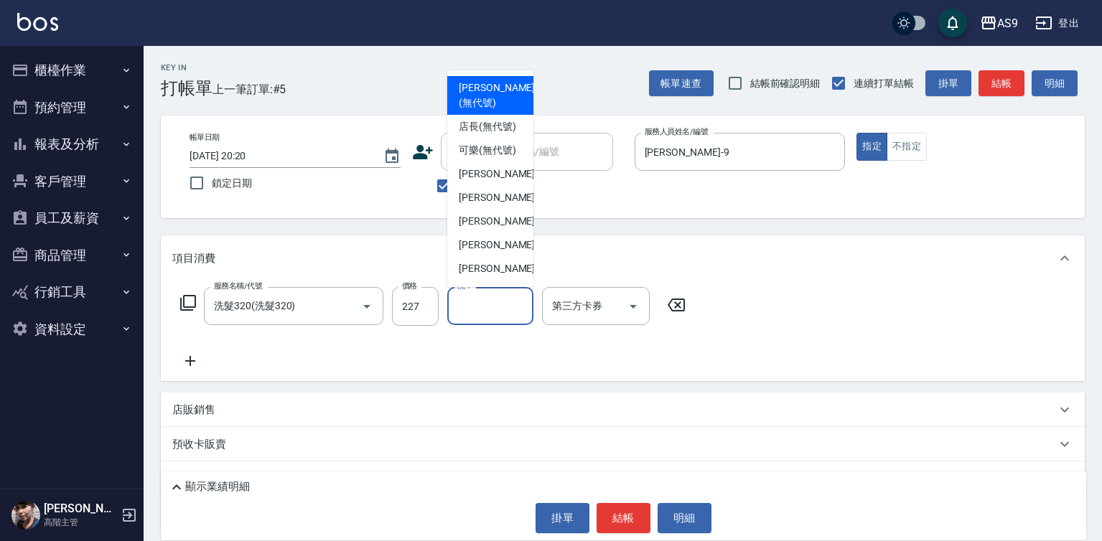
click at [472, 306] on input "洗-1" at bounding box center [490, 306] width 73 height 25
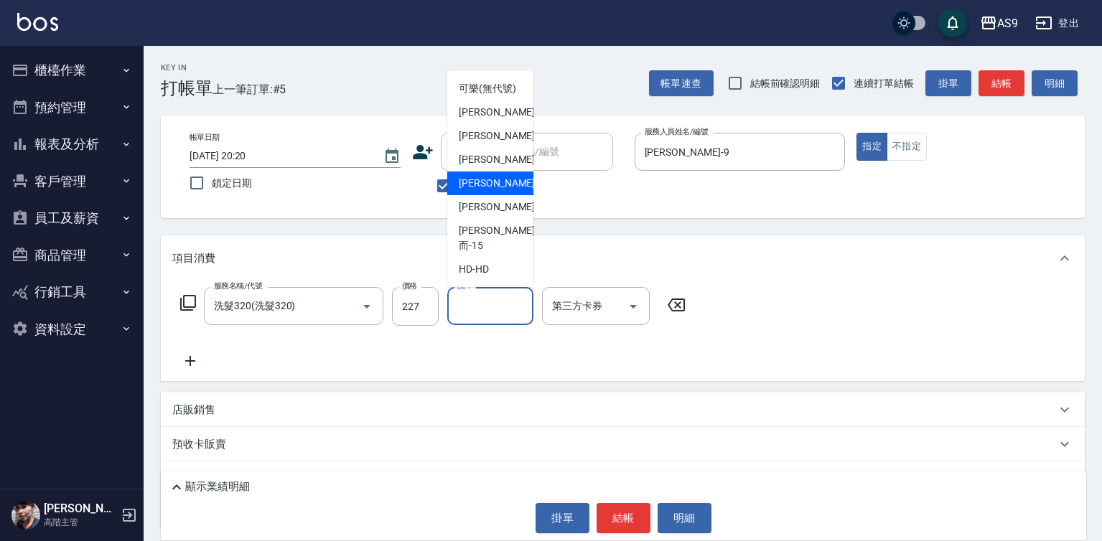
click at [496, 191] on span "[PERSON_NAME]-12" at bounding box center [504, 183] width 90 height 15
type input "[PERSON_NAME]-12"
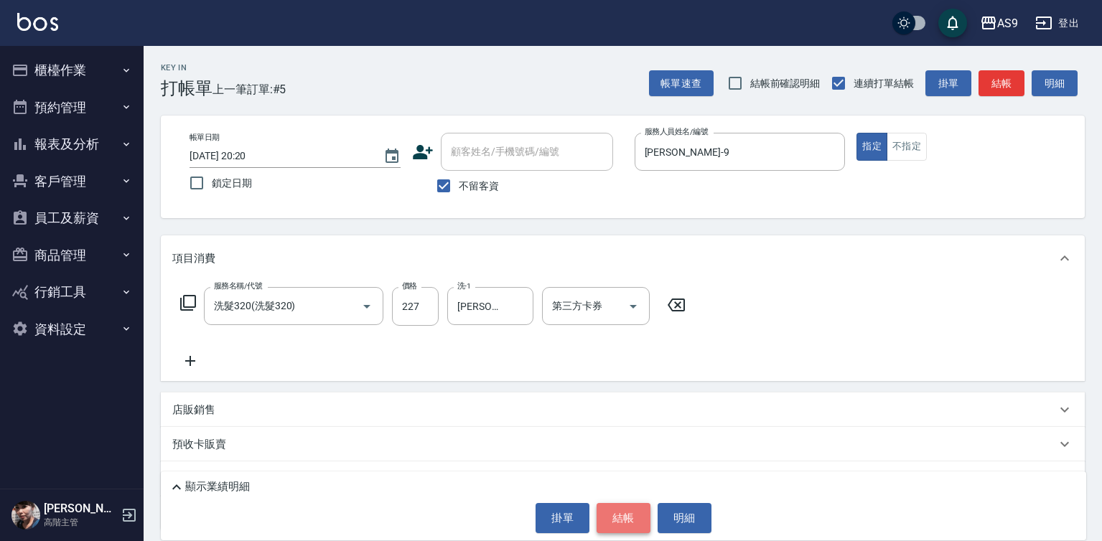
click at [610, 518] on button "結帳" at bounding box center [623, 518] width 54 height 30
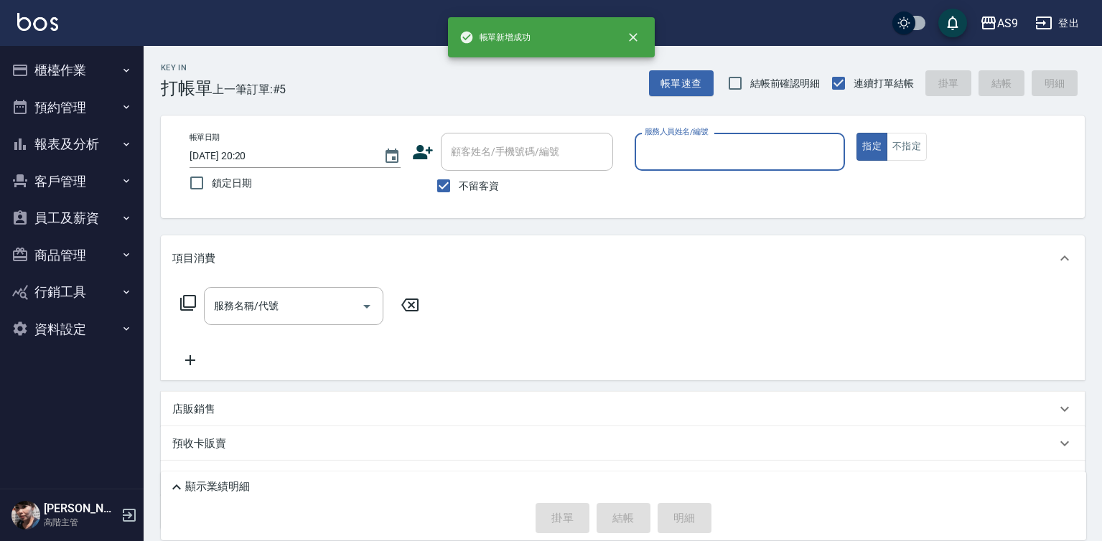
click at [703, 163] on input "服務人員姓名/編號" at bounding box center [740, 151] width 198 height 25
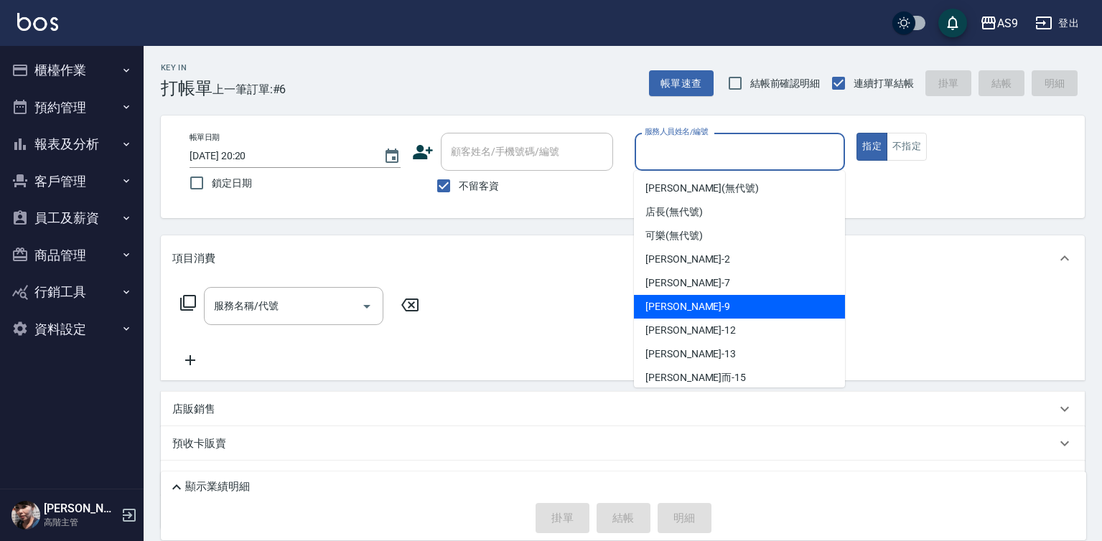
click at [686, 308] on div "[PERSON_NAME] -9" at bounding box center [739, 307] width 211 height 24
type input "[PERSON_NAME]-9"
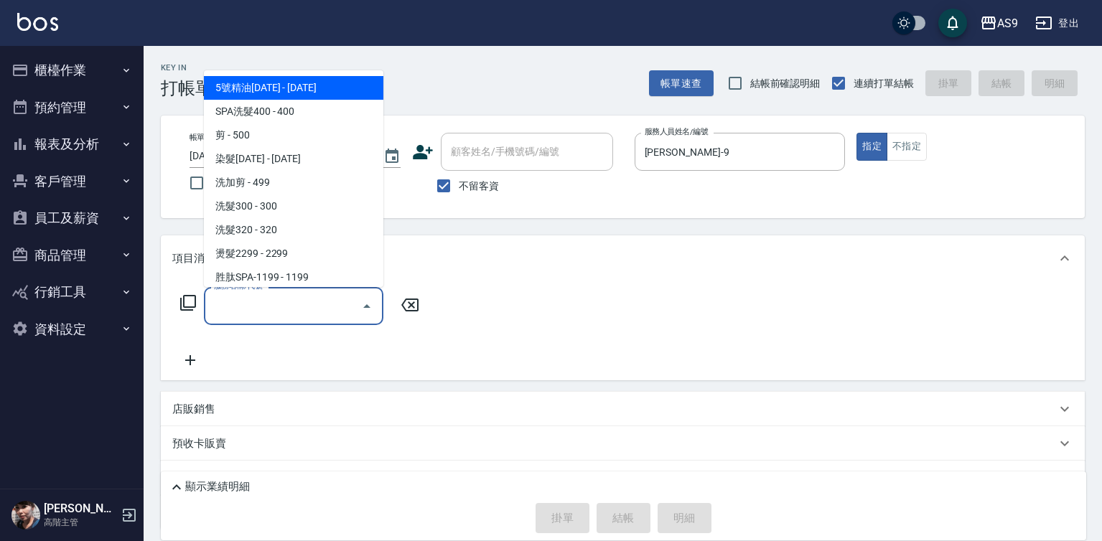
click at [343, 307] on input "服務名稱/代號" at bounding box center [282, 306] width 145 height 25
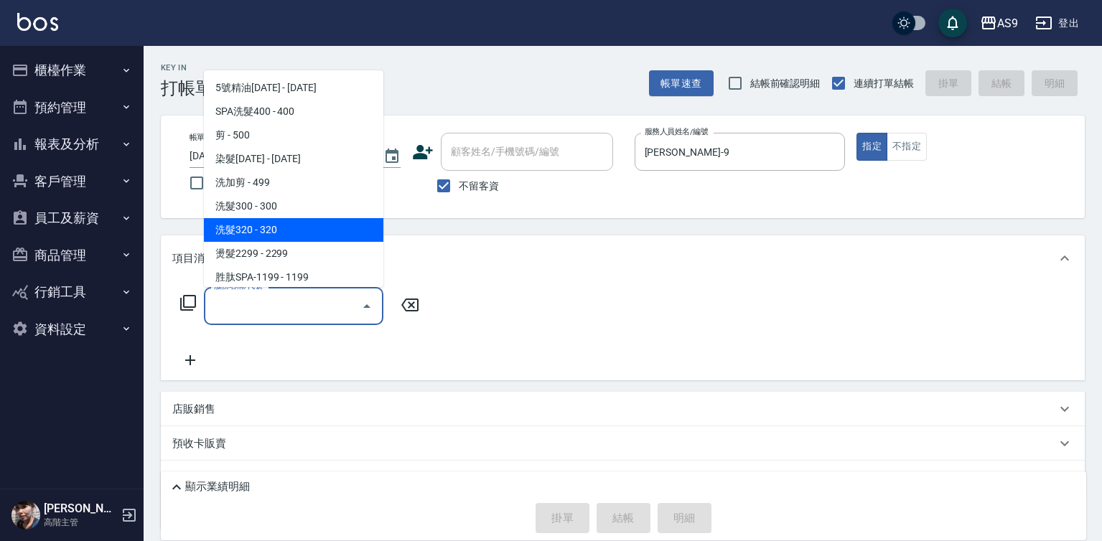
click at [286, 236] on span "洗髮320 - 320" at bounding box center [293, 230] width 179 height 24
type input "洗髮320(洗髮320)"
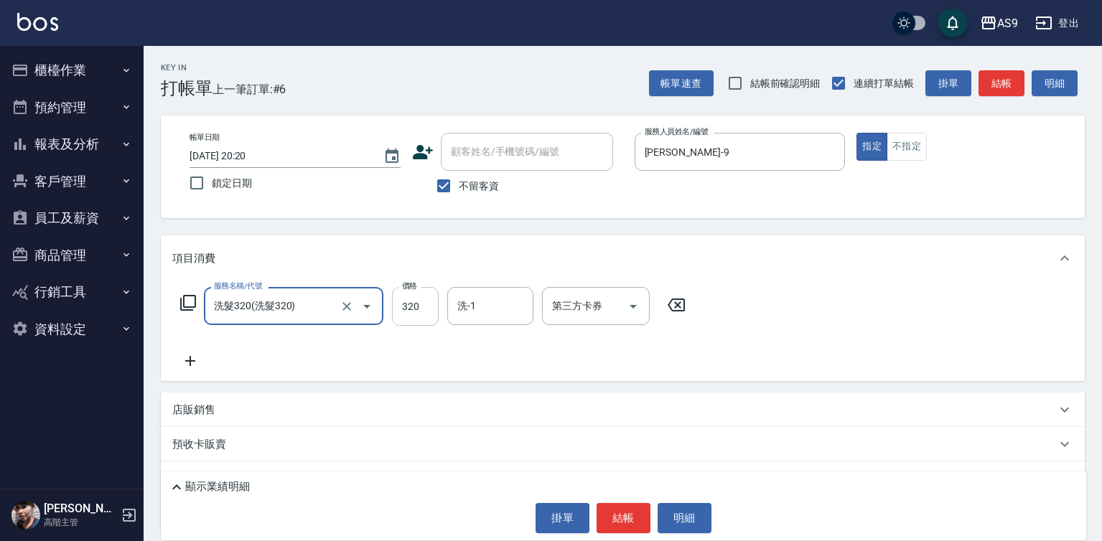
click at [419, 312] on input "320" at bounding box center [415, 306] width 47 height 39
type input "290"
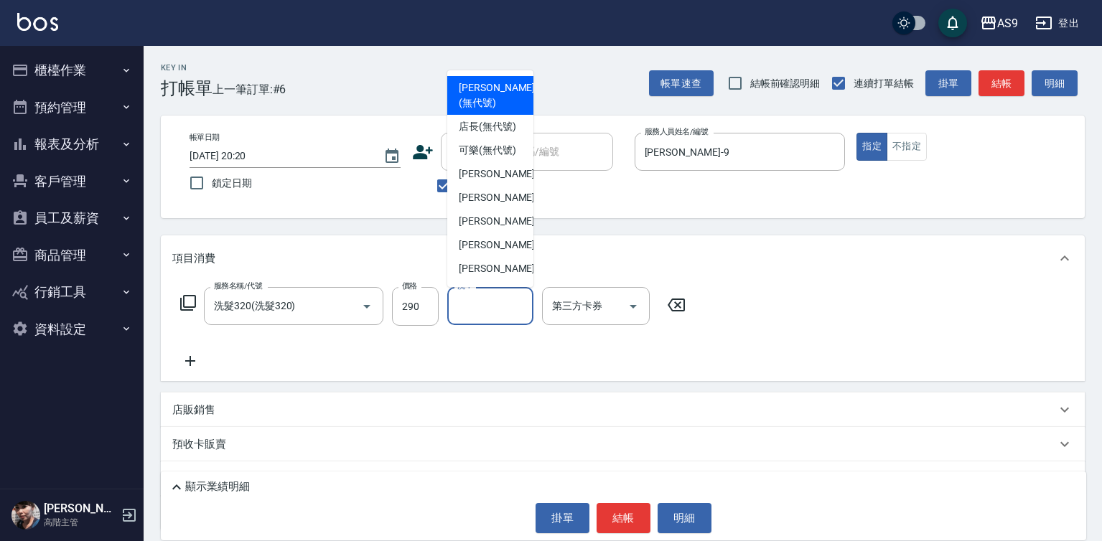
click at [496, 311] on input "洗-1" at bounding box center [490, 306] width 73 height 25
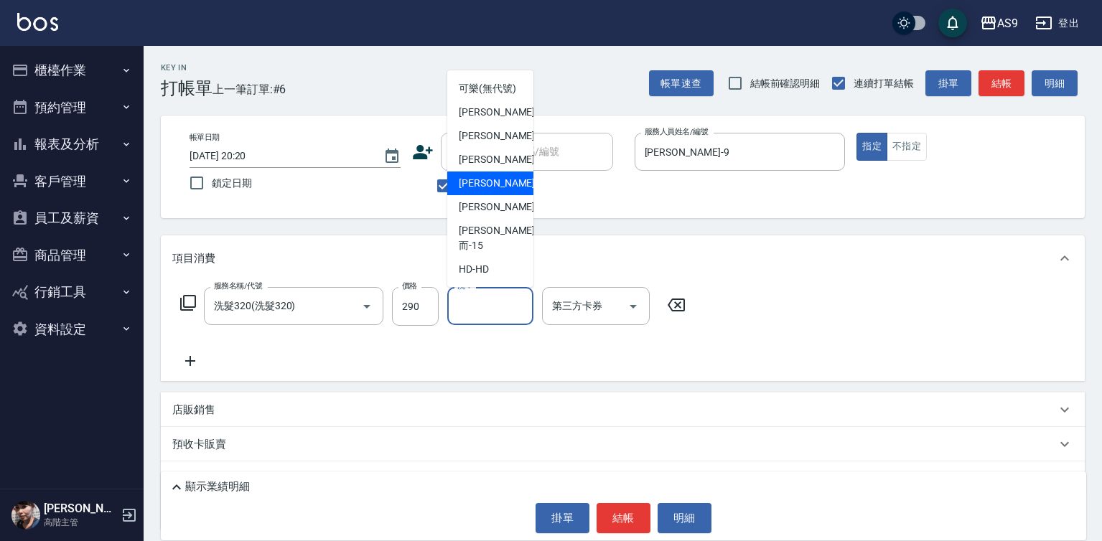
click at [487, 191] on span "[PERSON_NAME]-12" at bounding box center [504, 183] width 90 height 15
type input "[PERSON_NAME]-12"
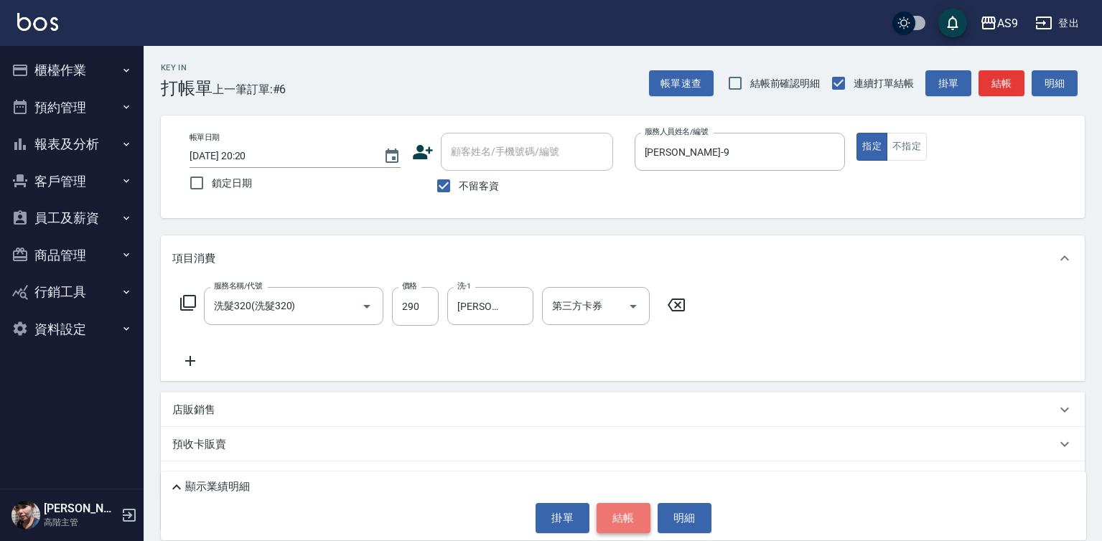
click at [617, 510] on button "結帳" at bounding box center [623, 518] width 54 height 30
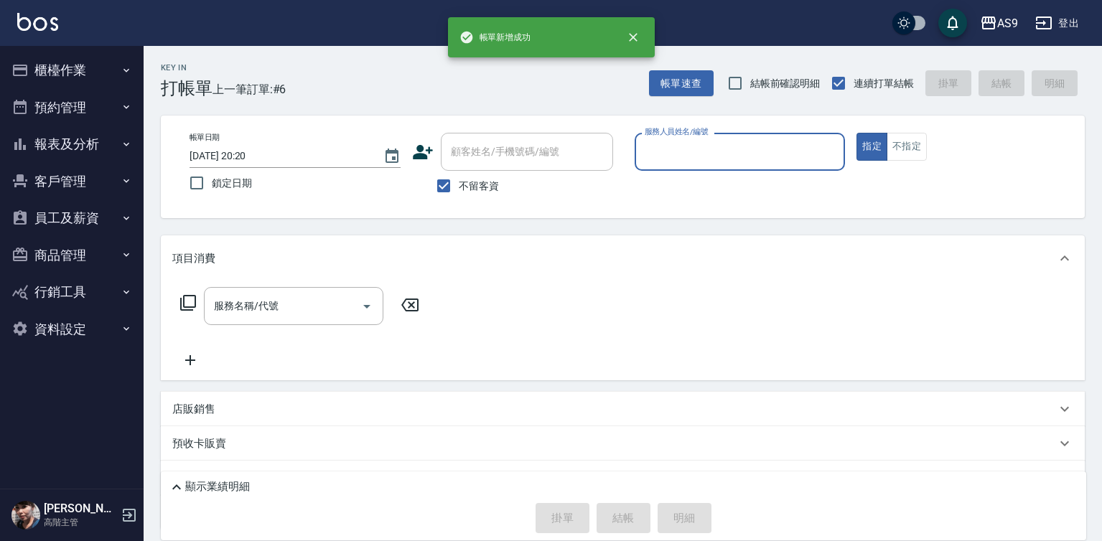
click at [695, 157] on input "服務人員姓名/編號" at bounding box center [740, 151] width 198 height 25
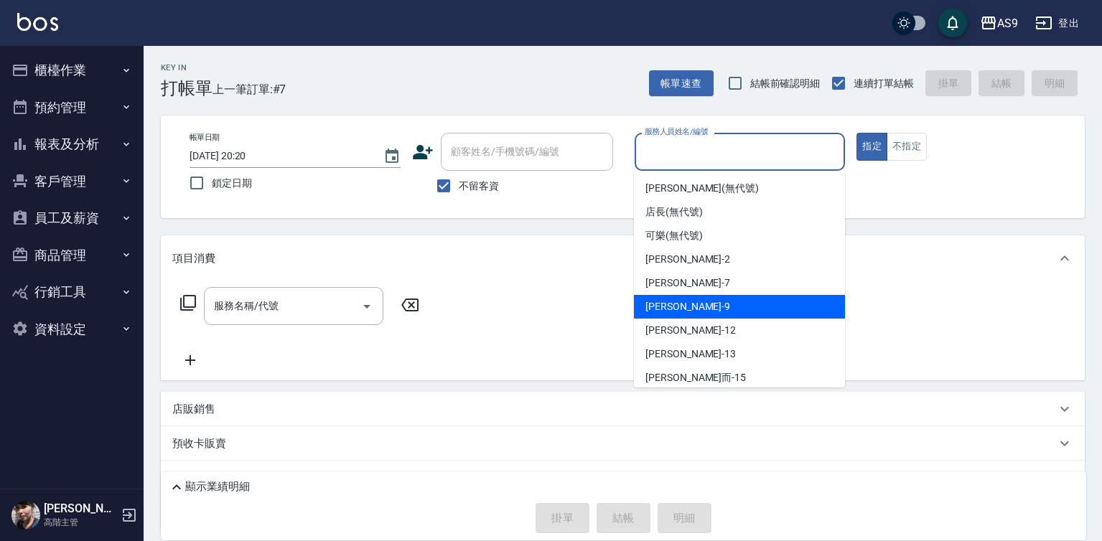
drag, startPoint x: 690, startPoint y: 302, endPoint x: 452, endPoint y: 314, distance: 237.9
click at [690, 304] on div "[PERSON_NAME] -9" at bounding box center [739, 307] width 211 height 24
type input "[PERSON_NAME]-9"
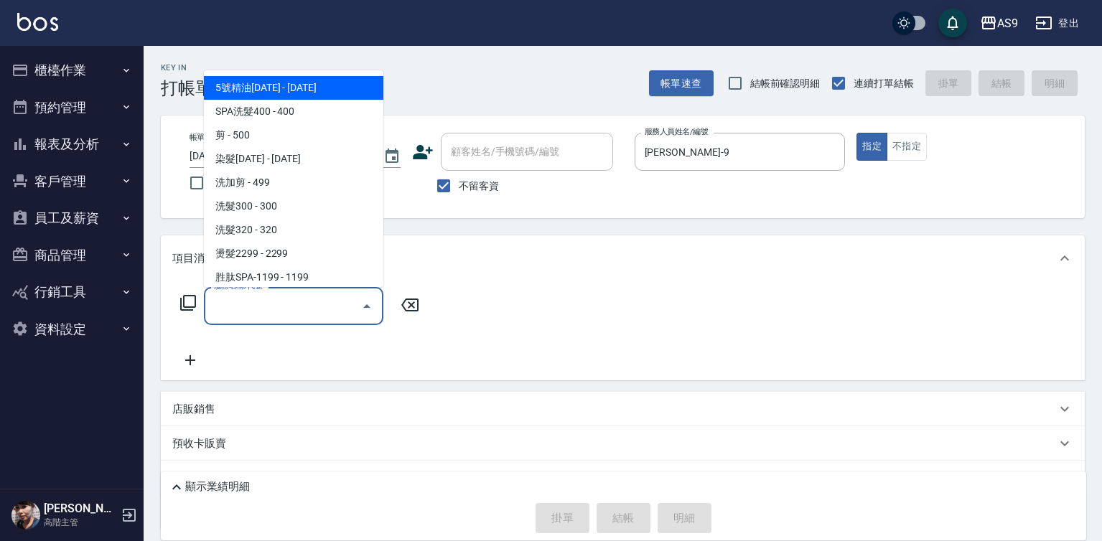
click at [327, 317] on input "服務名稱/代號" at bounding box center [282, 306] width 145 height 25
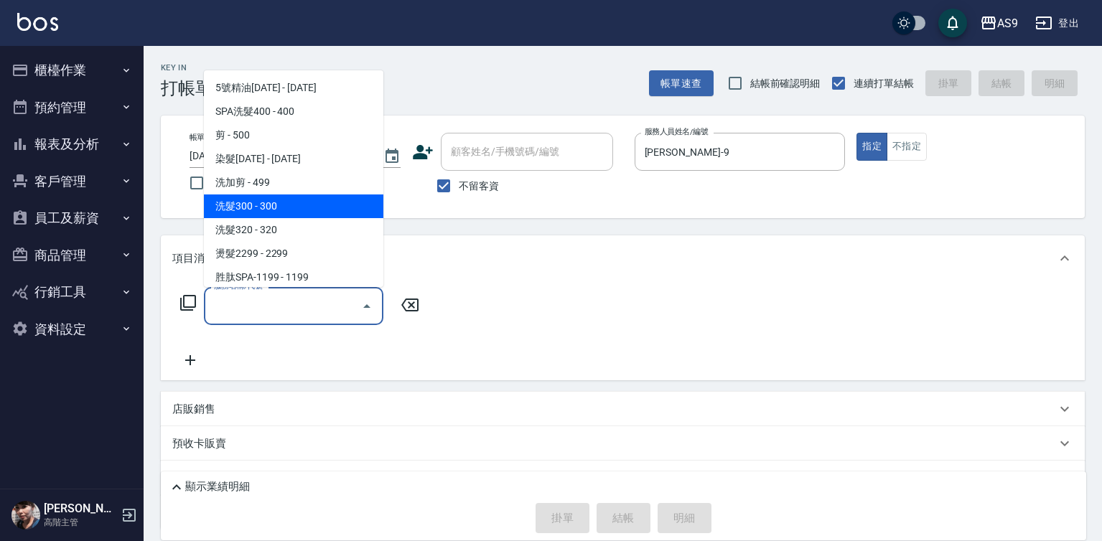
click at [308, 211] on span "洗髮300 - 300" at bounding box center [293, 207] width 179 height 24
type input "洗髮300(洗 髮300)"
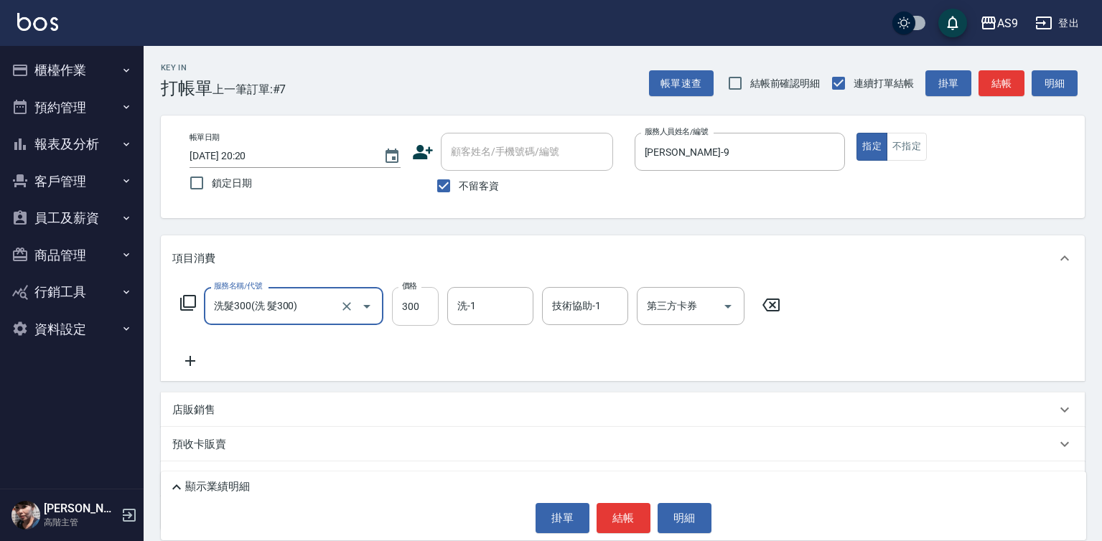
click at [418, 302] on input "300" at bounding box center [415, 306] width 47 height 39
type input "290"
click at [627, 517] on button "結帳" at bounding box center [623, 518] width 54 height 30
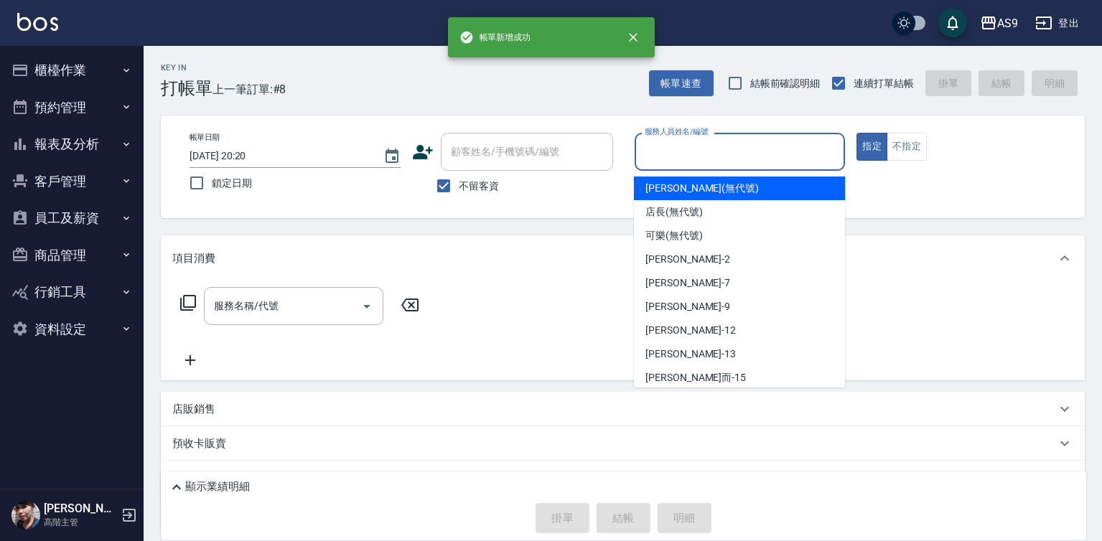
click at [658, 154] on input "服務人員姓名/編號" at bounding box center [740, 151] width 198 height 25
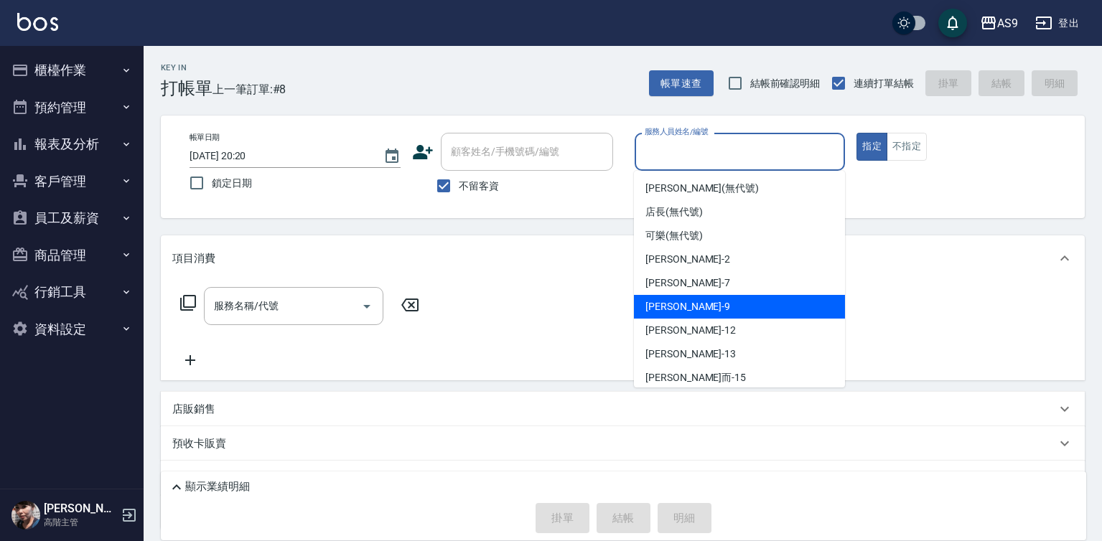
click at [677, 314] on div "[PERSON_NAME] -9" at bounding box center [739, 307] width 211 height 24
type input "[PERSON_NAME]-9"
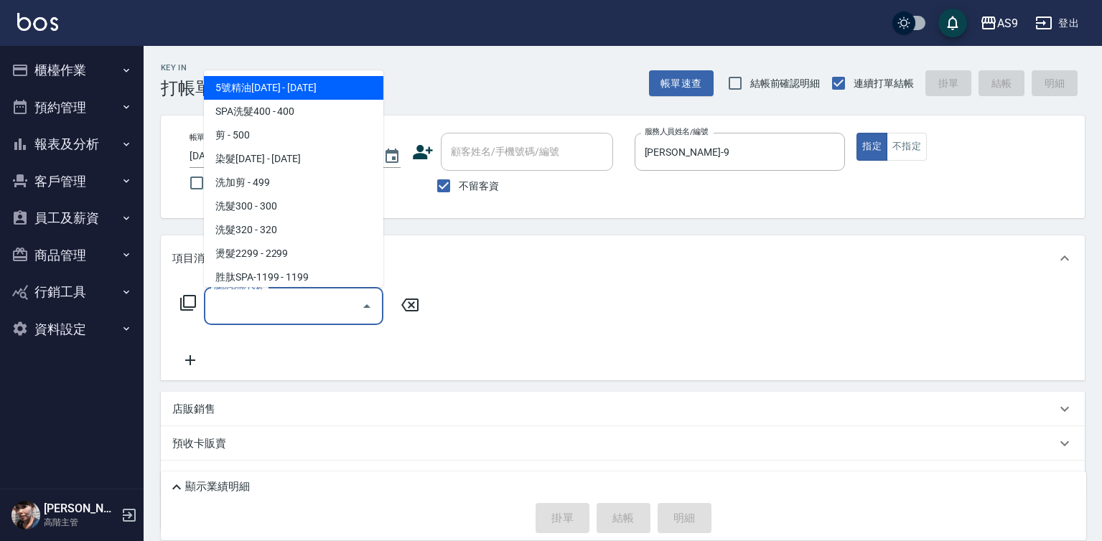
click at [326, 302] on input "服務名稱/代號" at bounding box center [282, 306] width 145 height 25
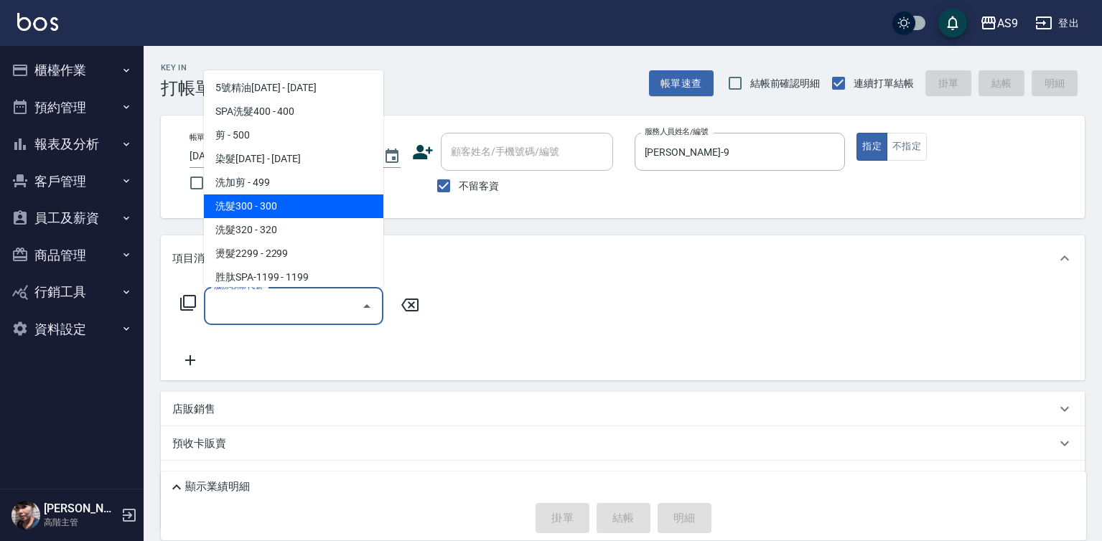
click at [284, 213] on span "洗髮300 - 300" at bounding box center [293, 207] width 179 height 24
type input "洗髮300(洗 髮300)"
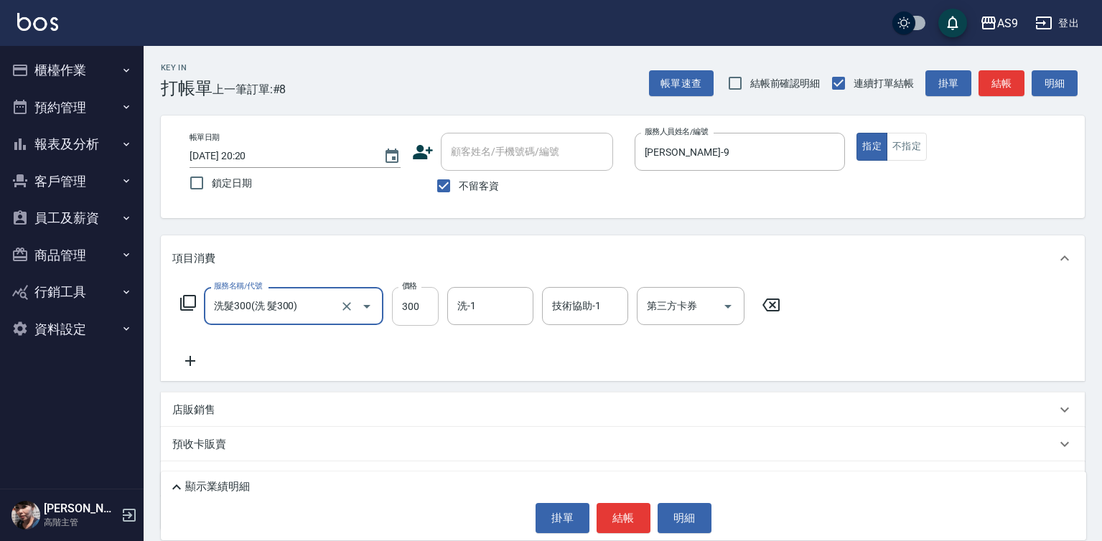
click at [411, 306] on input "300" at bounding box center [415, 306] width 47 height 39
type input "272"
click at [614, 520] on button "結帳" at bounding box center [623, 518] width 54 height 30
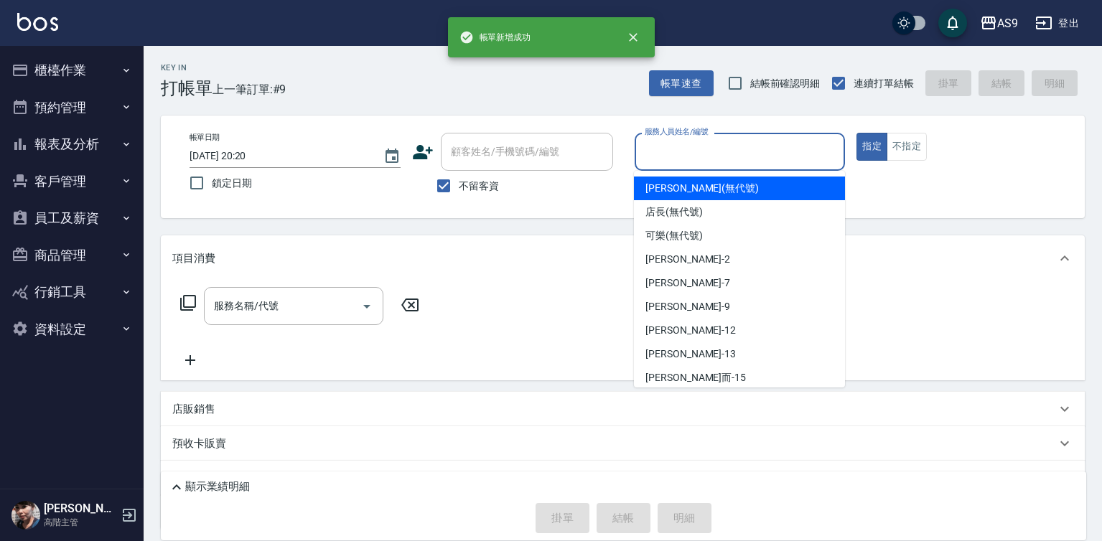
drag, startPoint x: 665, startPoint y: 149, endPoint x: 693, endPoint y: 245, distance: 100.4
click at [665, 150] on input "服務人員姓名/編號" at bounding box center [740, 151] width 198 height 25
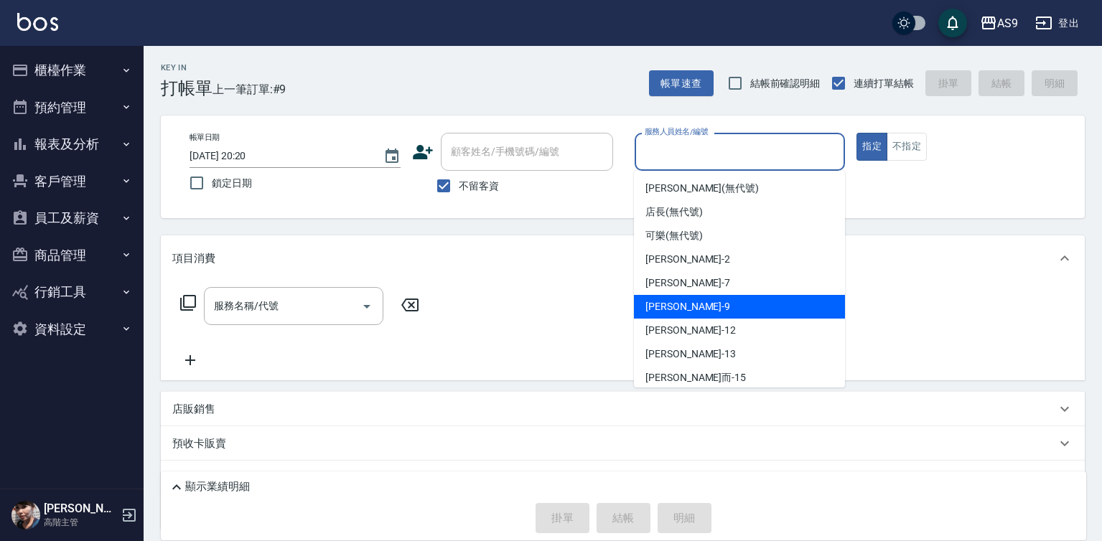
drag, startPoint x: 703, startPoint y: 296, endPoint x: 432, endPoint y: 299, distance: 270.6
click at [703, 296] on div "[PERSON_NAME] -9" at bounding box center [739, 307] width 211 height 24
type input "[PERSON_NAME]-9"
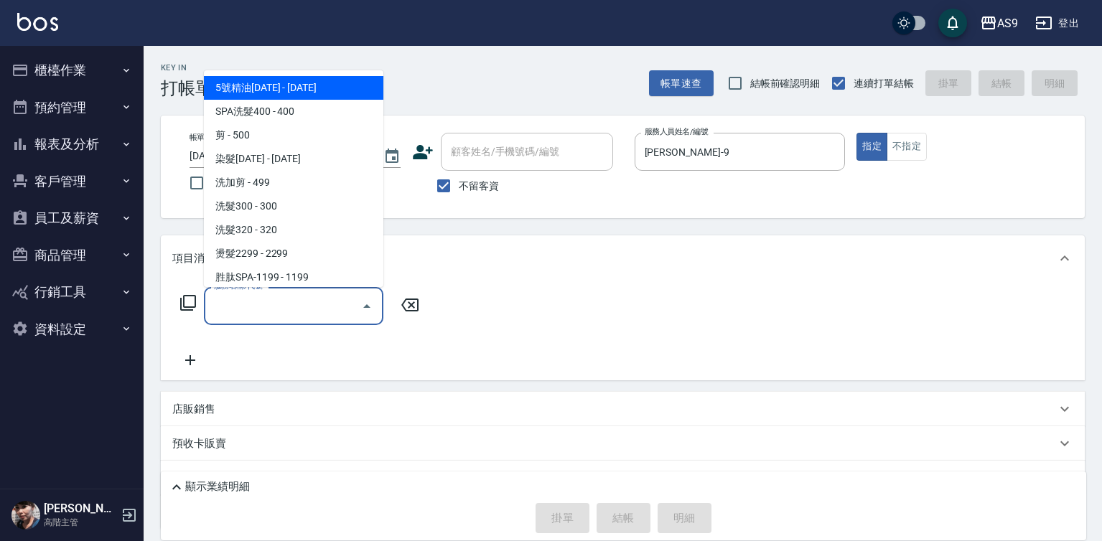
click at [281, 303] on input "服務名稱/代號" at bounding box center [282, 306] width 145 height 25
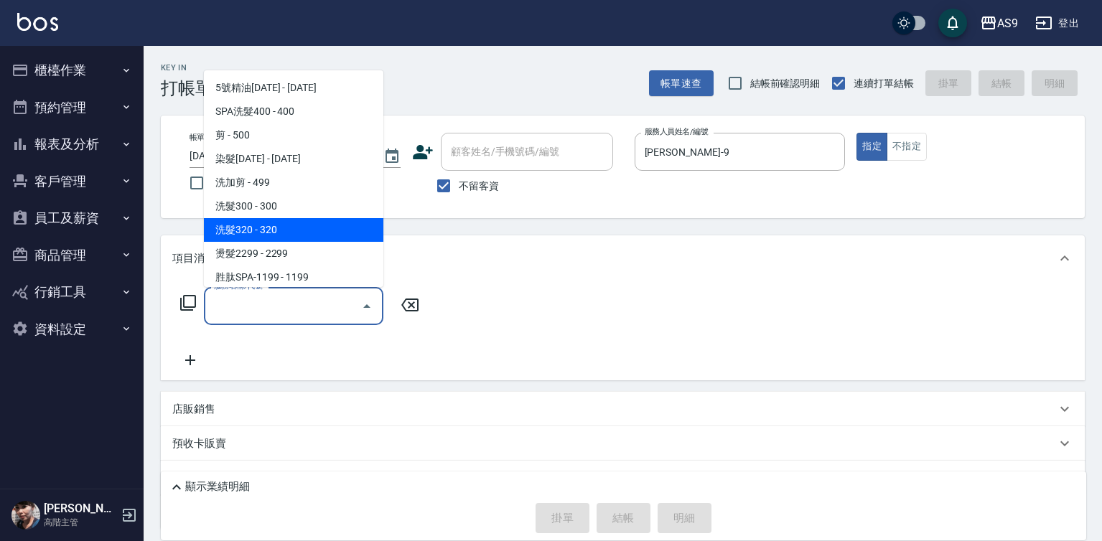
click at [286, 228] on span "洗髮320 - 320" at bounding box center [293, 230] width 179 height 24
type input "洗髮320(洗髮320)"
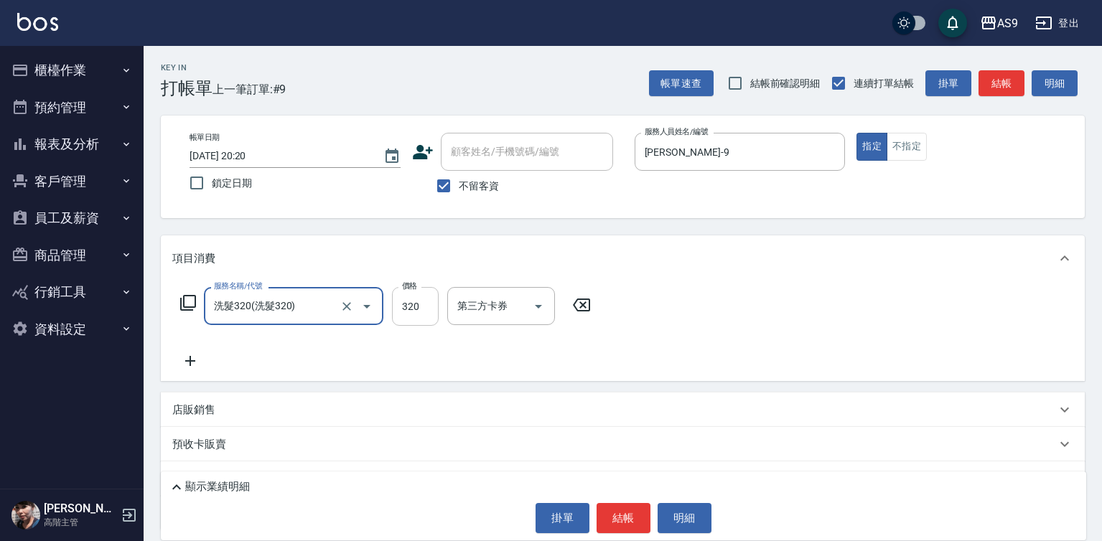
click at [424, 304] on input "320" at bounding box center [415, 306] width 47 height 39
type input "290"
click at [486, 308] on input "洗-1" at bounding box center [490, 306] width 73 height 25
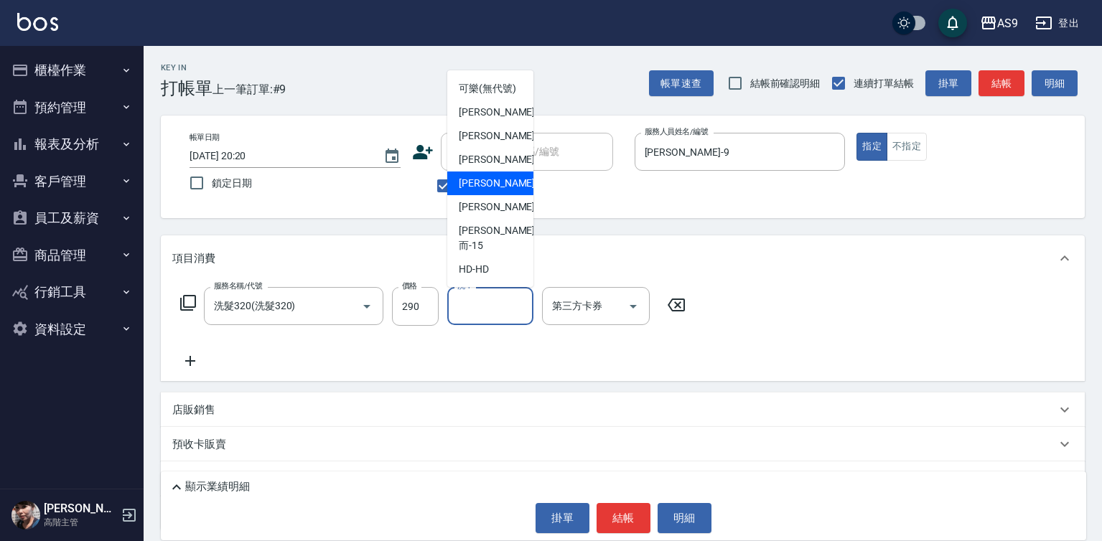
click at [488, 191] on span "[PERSON_NAME]-12" at bounding box center [504, 183] width 90 height 15
type input "[PERSON_NAME]-12"
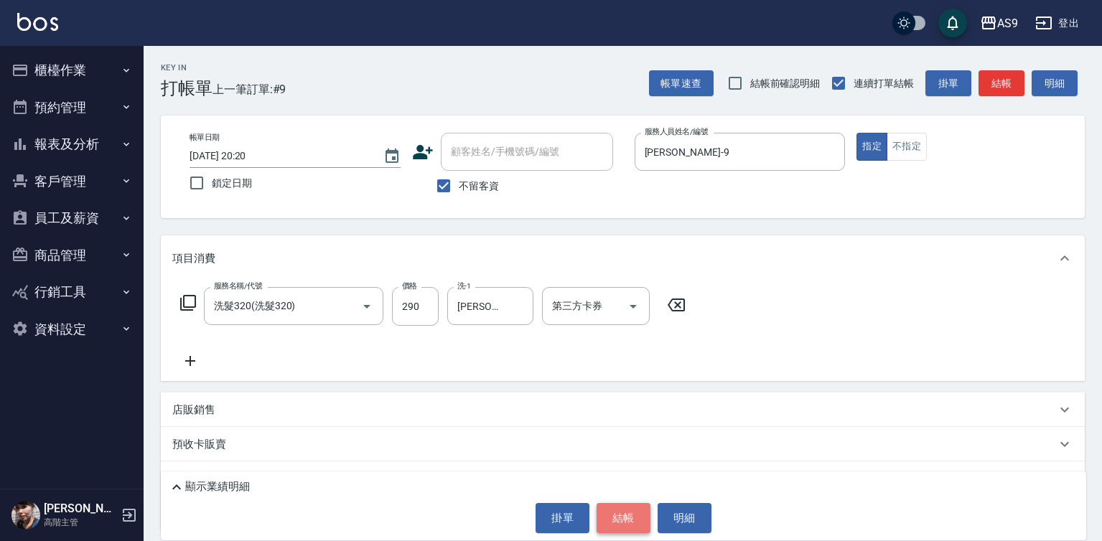
click at [624, 514] on button "結帳" at bounding box center [623, 518] width 54 height 30
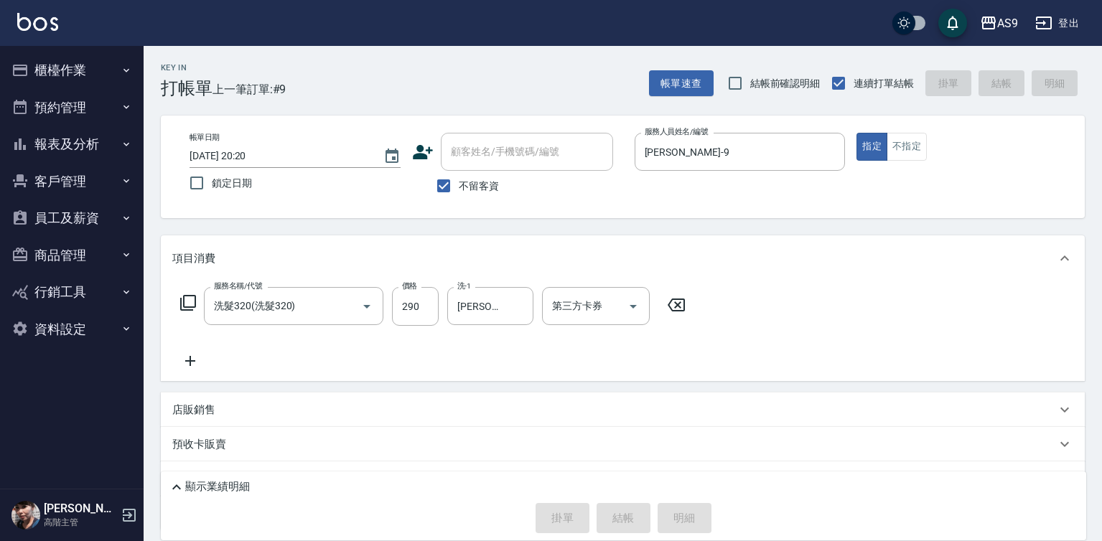
type input "[DATE] 20:21"
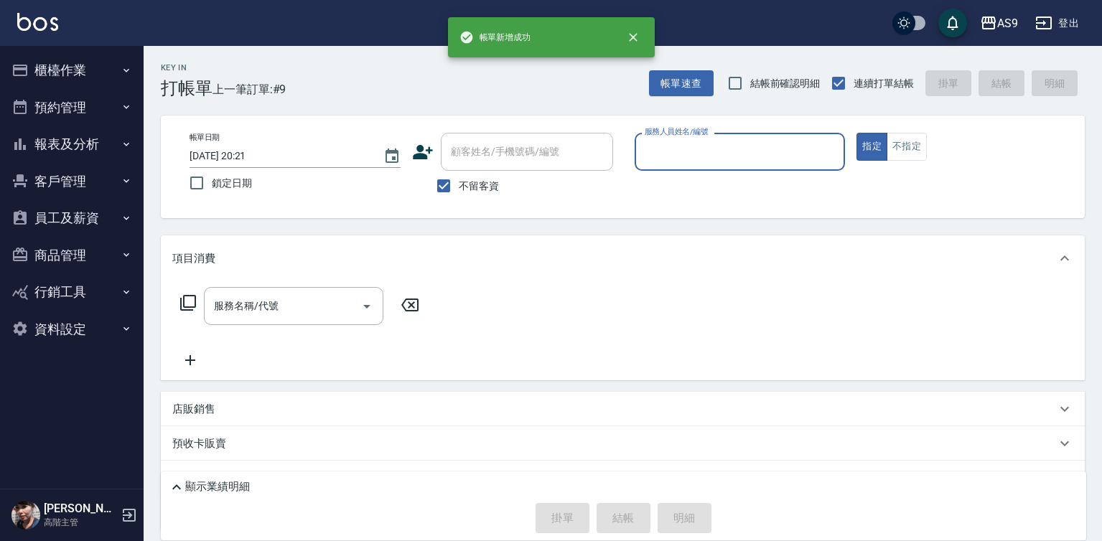
click at [687, 150] on input "服務人員姓名/編號" at bounding box center [740, 151] width 198 height 25
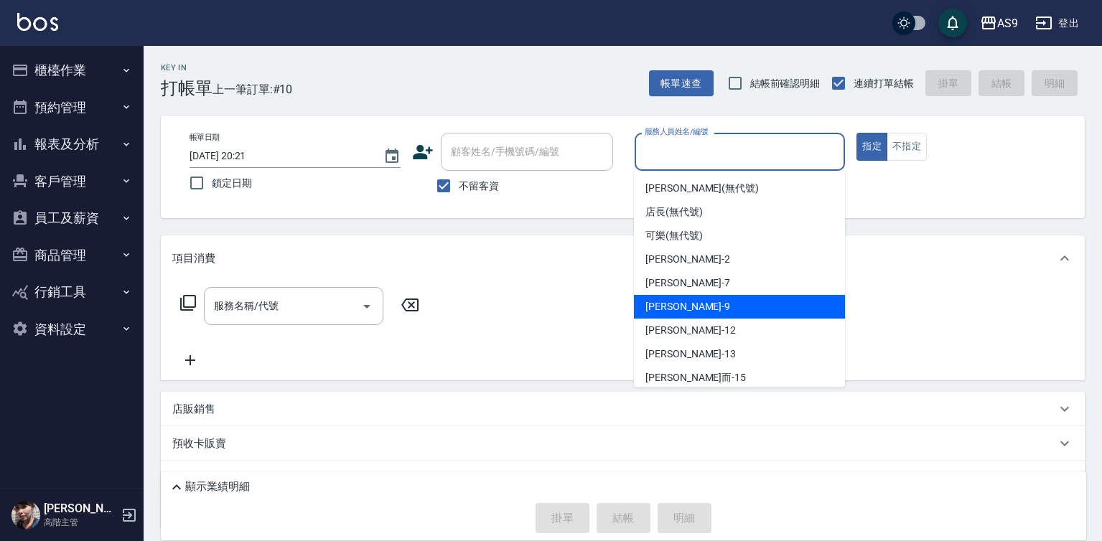
drag, startPoint x: 706, startPoint y: 307, endPoint x: 575, endPoint y: 309, distance: 131.4
click at [706, 308] on div "[PERSON_NAME] -9" at bounding box center [739, 307] width 211 height 24
type input "[PERSON_NAME]-9"
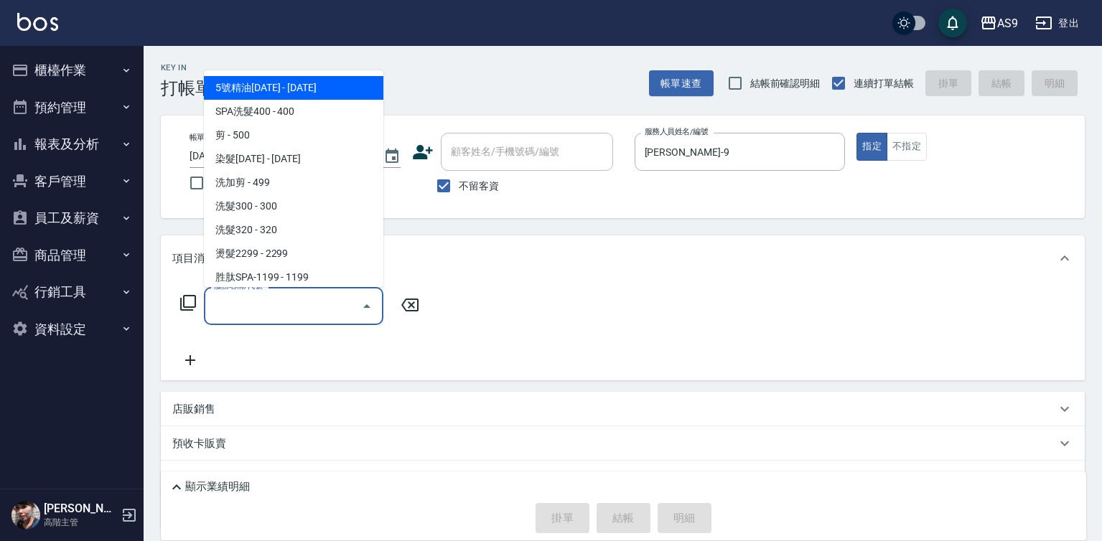
click at [289, 313] on input "服務名稱/代號" at bounding box center [282, 306] width 145 height 25
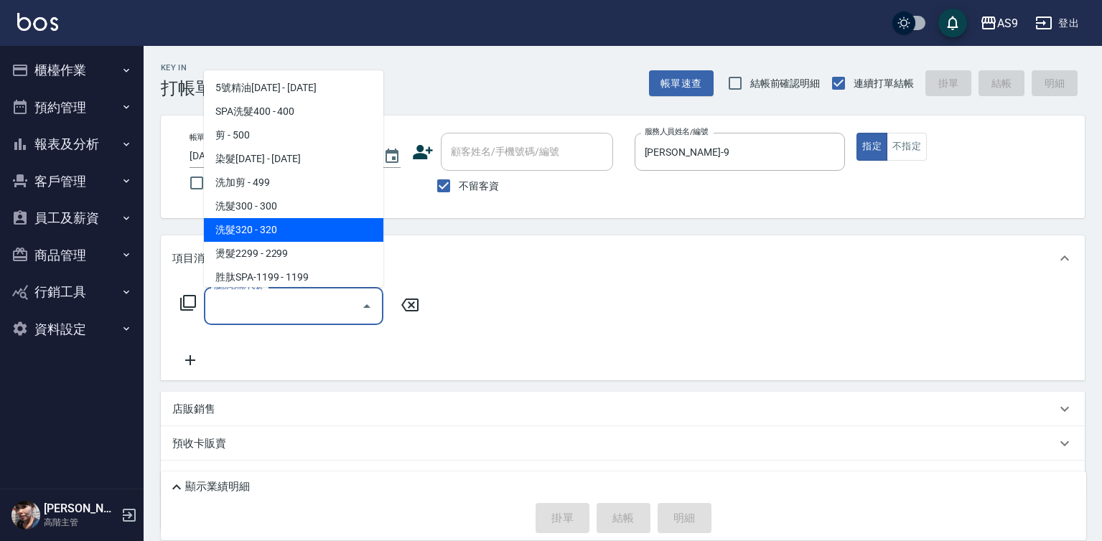
click at [275, 236] on span "洗髮320 - 320" at bounding box center [293, 230] width 179 height 24
type input "洗髮320(洗髮320)"
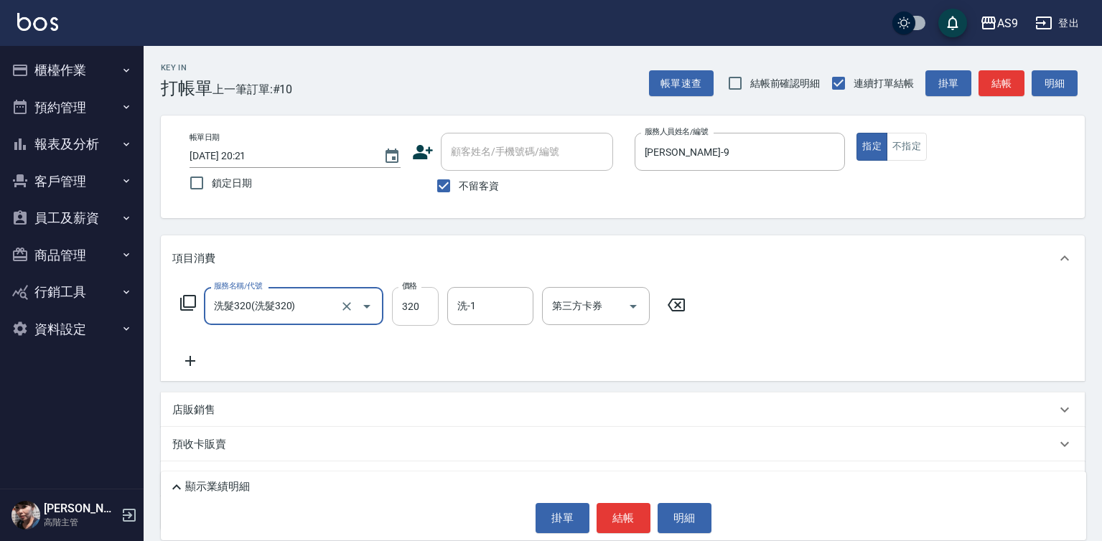
click at [438, 317] on input "320" at bounding box center [415, 306] width 47 height 39
click at [428, 314] on input "320" at bounding box center [415, 306] width 47 height 39
click at [425, 306] on input "320250" at bounding box center [415, 306] width 47 height 39
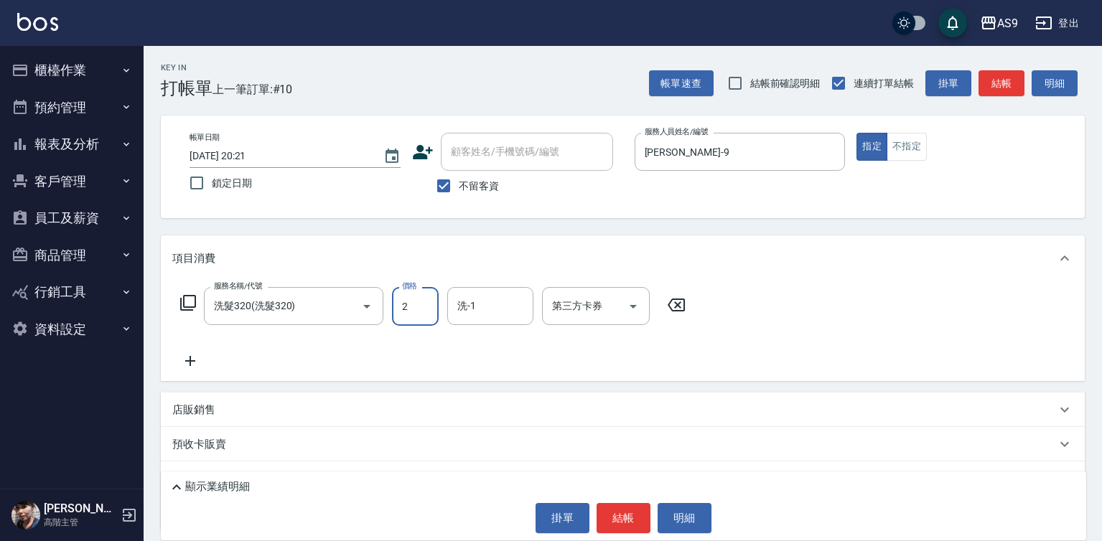
scroll to position [0, 0]
type input "250"
click at [489, 309] on input "洗-1" at bounding box center [490, 306] width 73 height 25
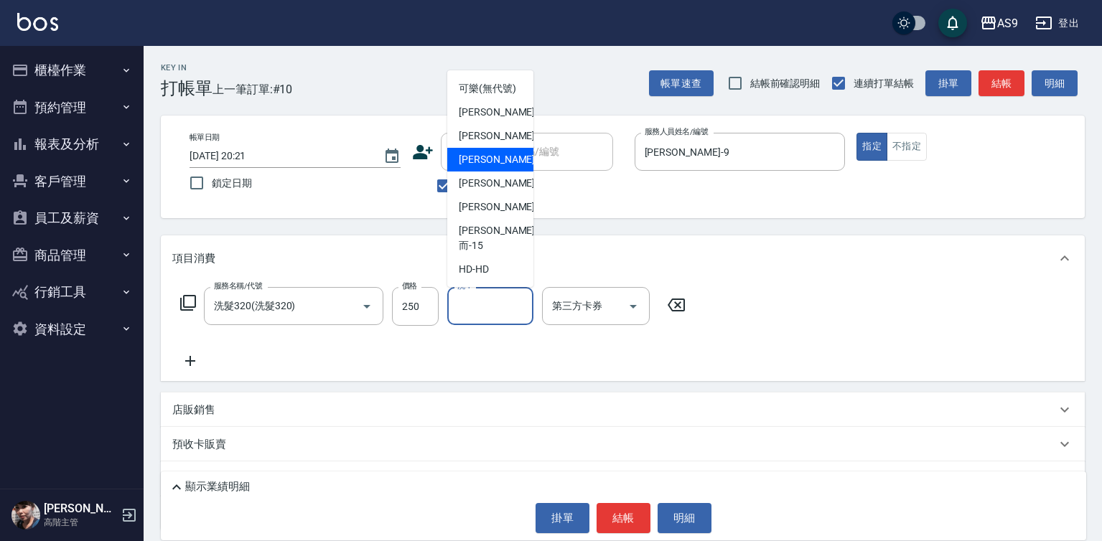
scroll to position [92, 0]
click at [485, 191] on span "[PERSON_NAME]-12" at bounding box center [504, 183] width 90 height 15
type input "[PERSON_NAME]-12"
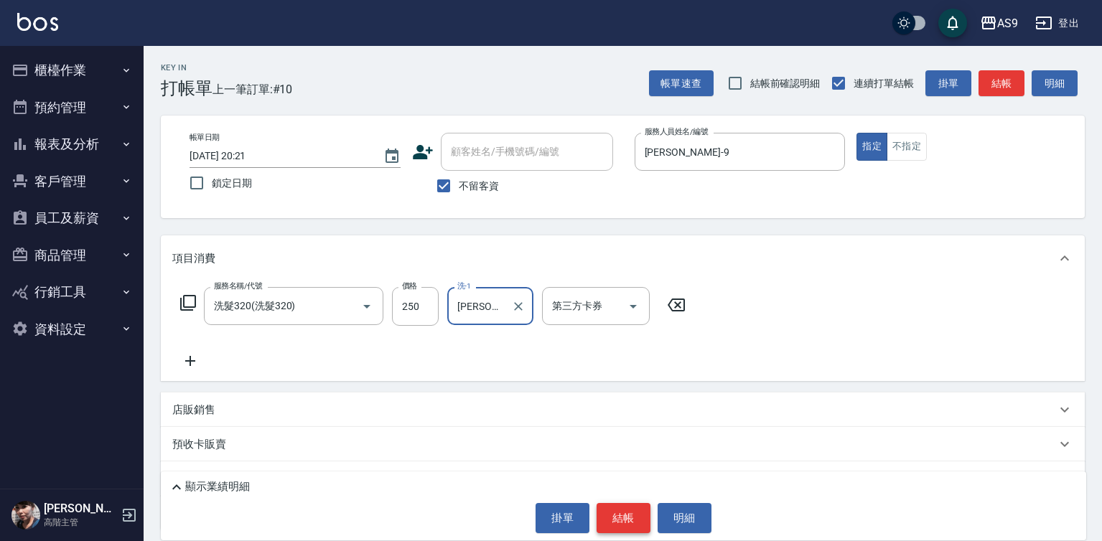
click at [626, 524] on button "結帳" at bounding box center [623, 518] width 54 height 30
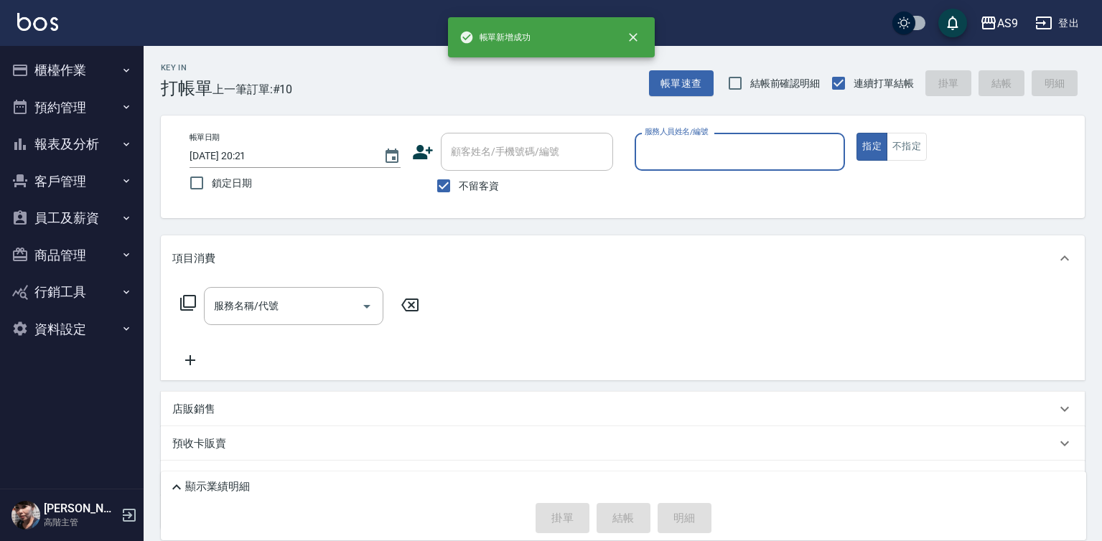
click at [682, 135] on label "服務人員姓名/編號" at bounding box center [676, 131] width 63 height 11
click at [682, 139] on input "服務人員姓名/編號" at bounding box center [740, 151] width 198 height 25
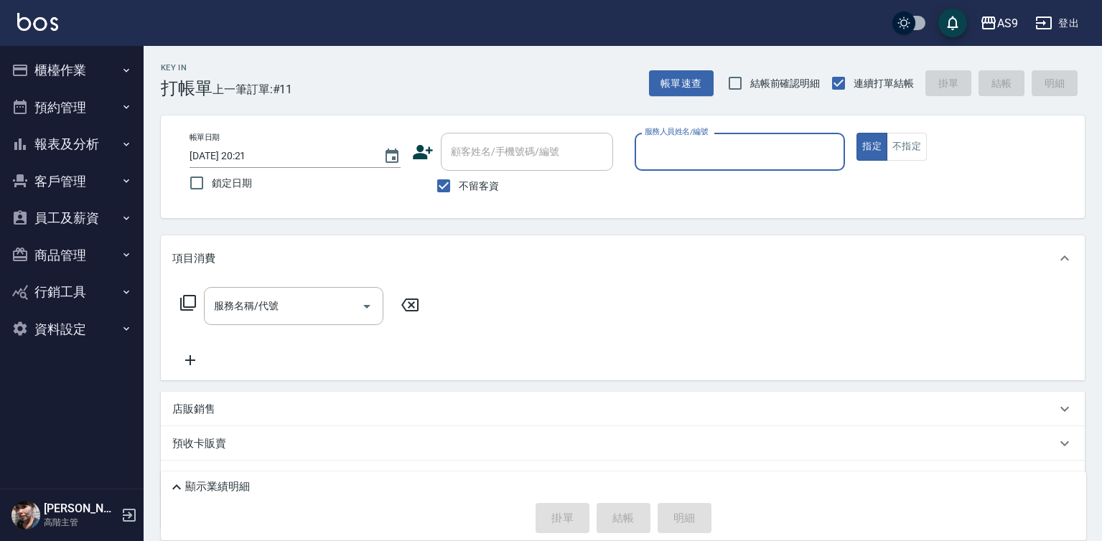
click at [684, 151] on input "服務人員姓名/編號" at bounding box center [740, 151] width 198 height 25
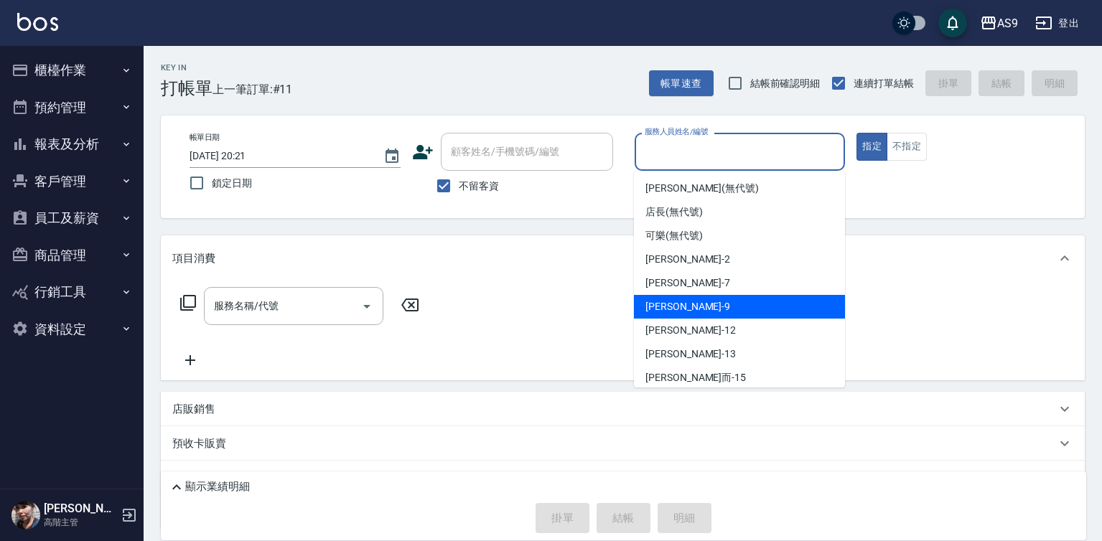
drag, startPoint x: 690, startPoint y: 306, endPoint x: 543, endPoint y: 282, distance: 148.3
click at [690, 306] on div "[PERSON_NAME] -9" at bounding box center [739, 307] width 211 height 24
type input "[PERSON_NAME]-9"
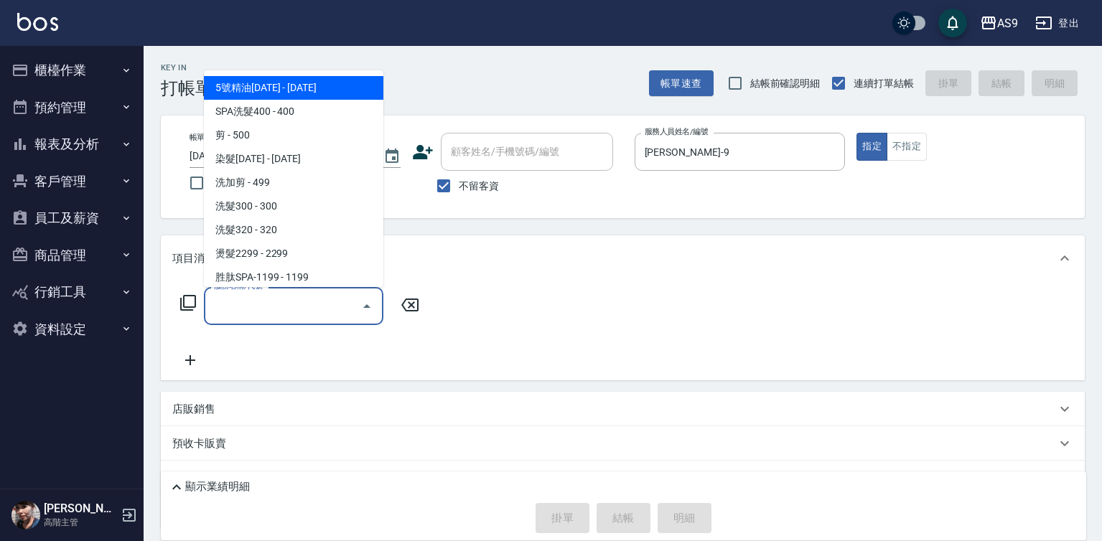
click at [328, 301] on input "服務名稱/代號" at bounding box center [282, 306] width 145 height 25
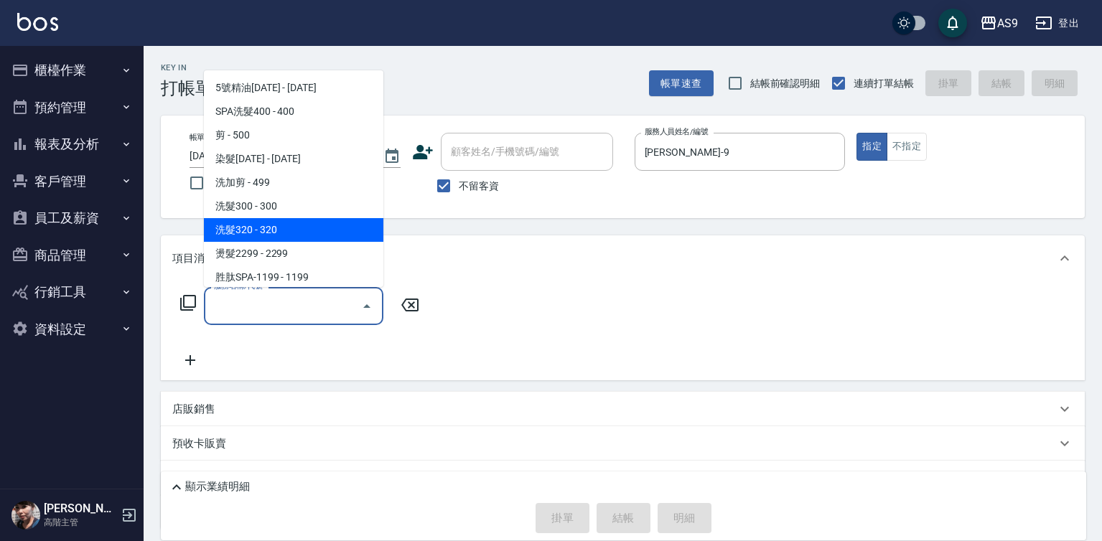
click at [290, 232] on span "洗髮320 - 320" at bounding box center [293, 230] width 179 height 24
type input "洗髮320(洗髮320)"
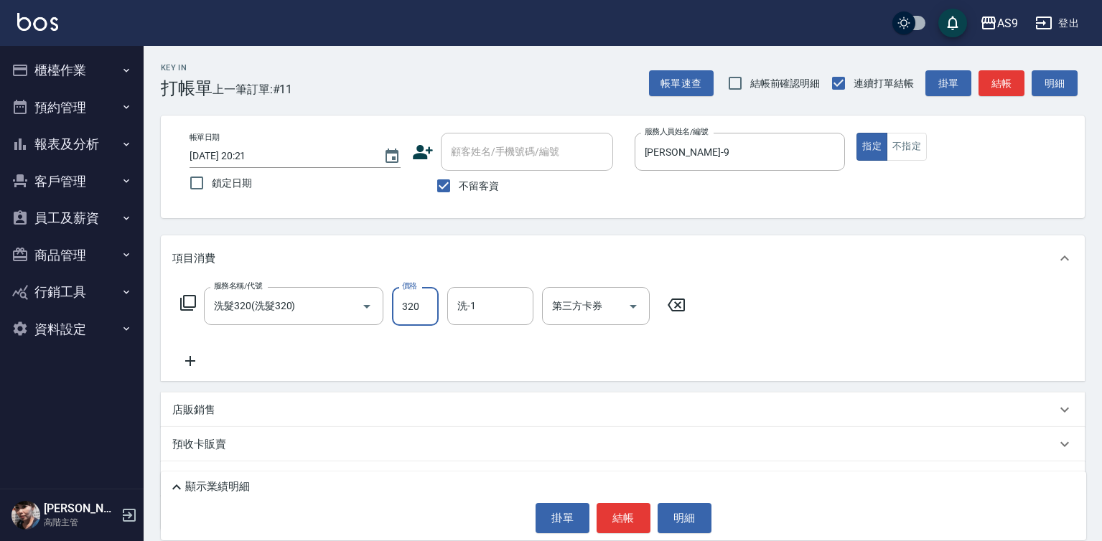
click at [415, 305] on input "320" at bounding box center [415, 306] width 47 height 39
type input "290"
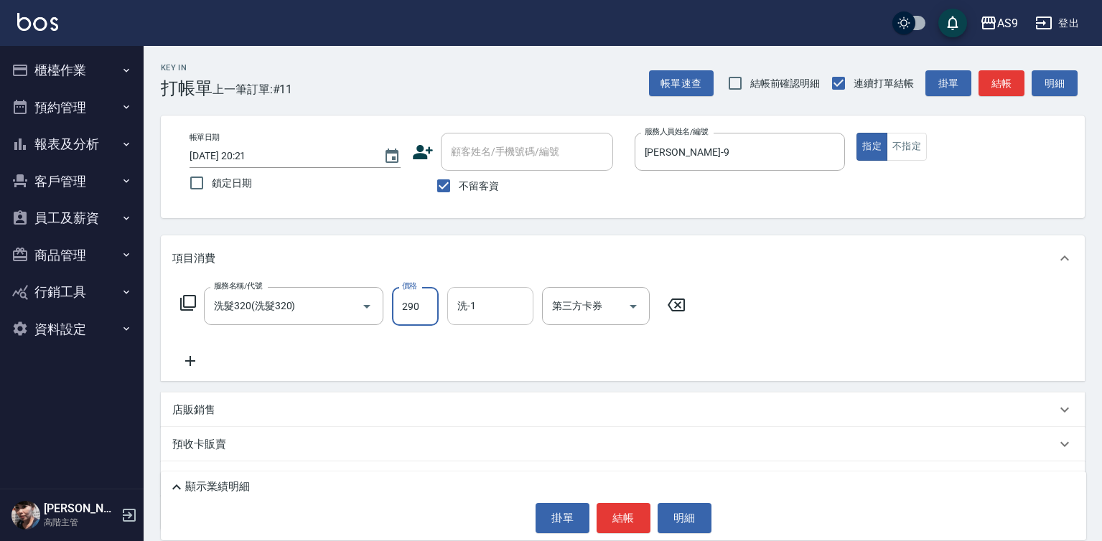
click at [486, 314] on input "洗-1" at bounding box center [490, 306] width 73 height 25
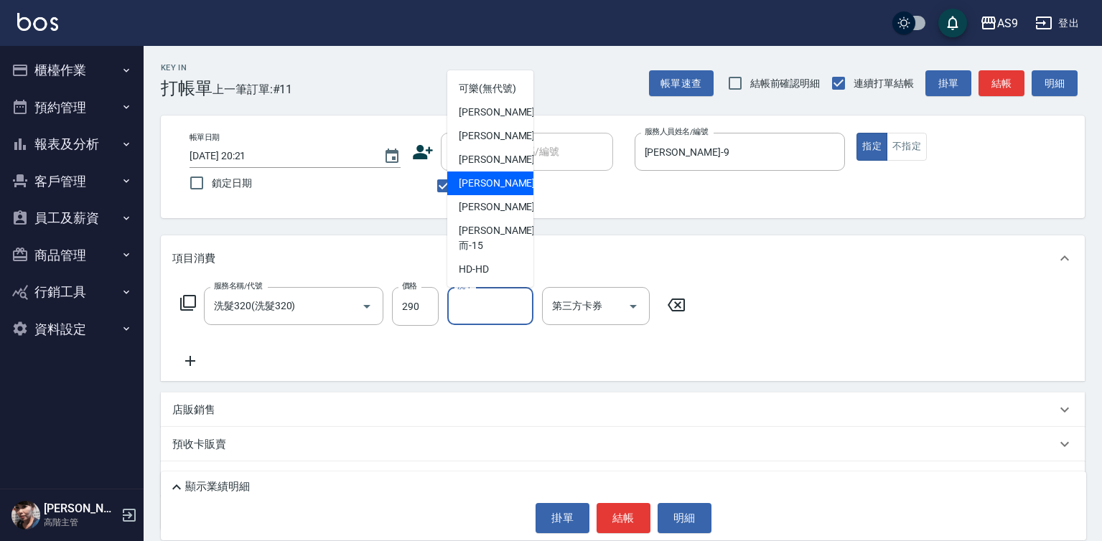
click at [499, 191] on span "[PERSON_NAME]-12" at bounding box center [504, 183] width 90 height 15
type input "[PERSON_NAME]-12"
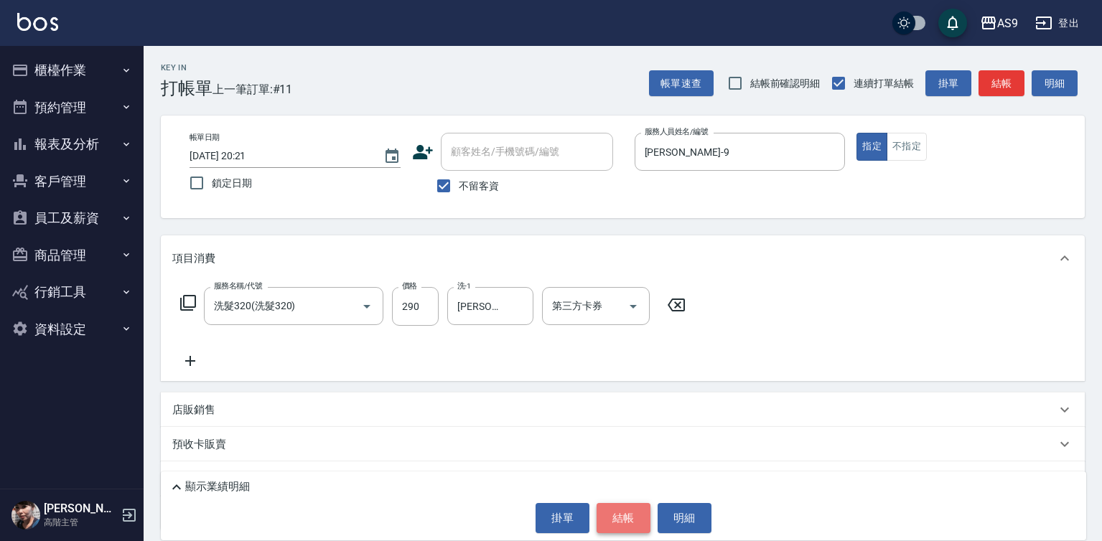
click at [622, 511] on button "結帳" at bounding box center [623, 518] width 54 height 30
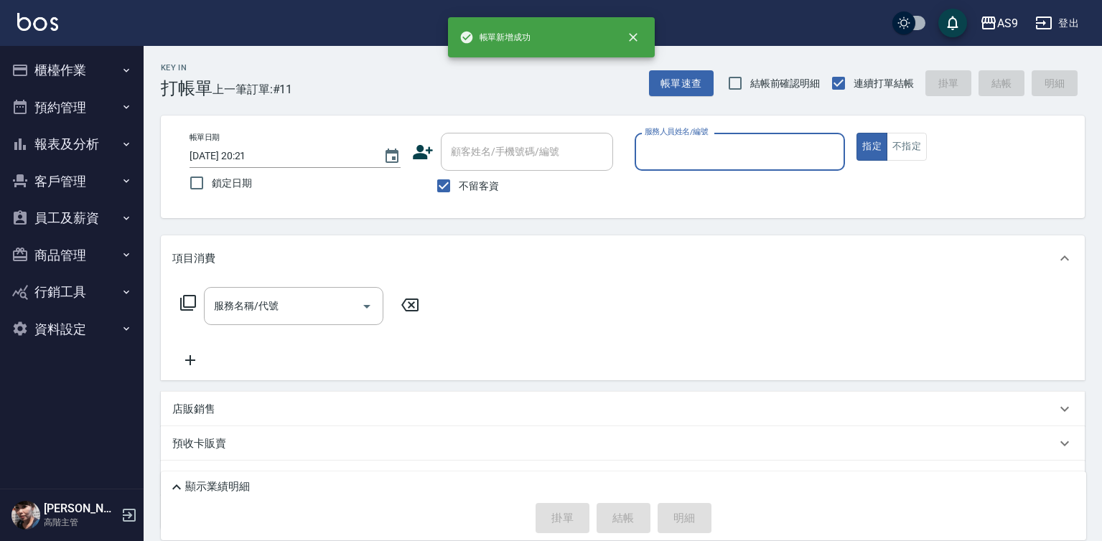
click at [676, 156] on input "服務人員姓名/編號" at bounding box center [740, 151] width 198 height 25
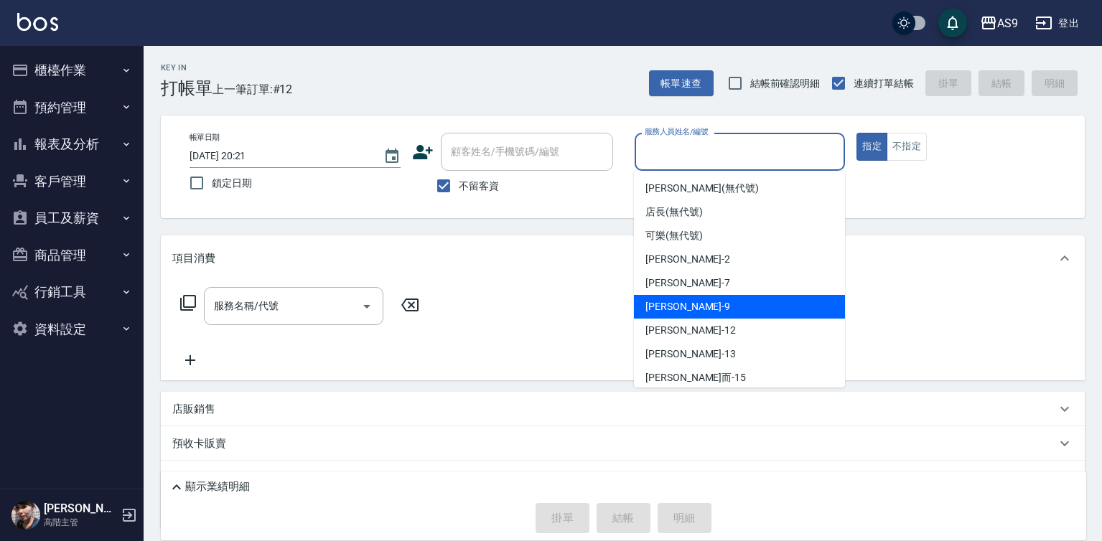
click at [683, 308] on span "[PERSON_NAME] -9" at bounding box center [687, 306] width 85 height 15
type input "[PERSON_NAME]-9"
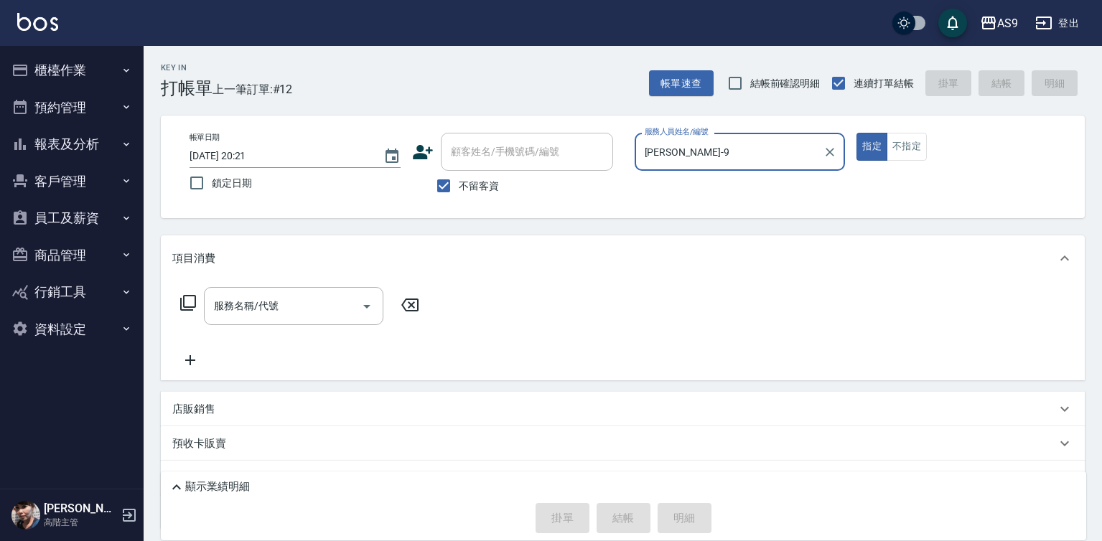
click at [265, 313] on input "服務名稱/代號" at bounding box center [282, 306] width 145 height 25
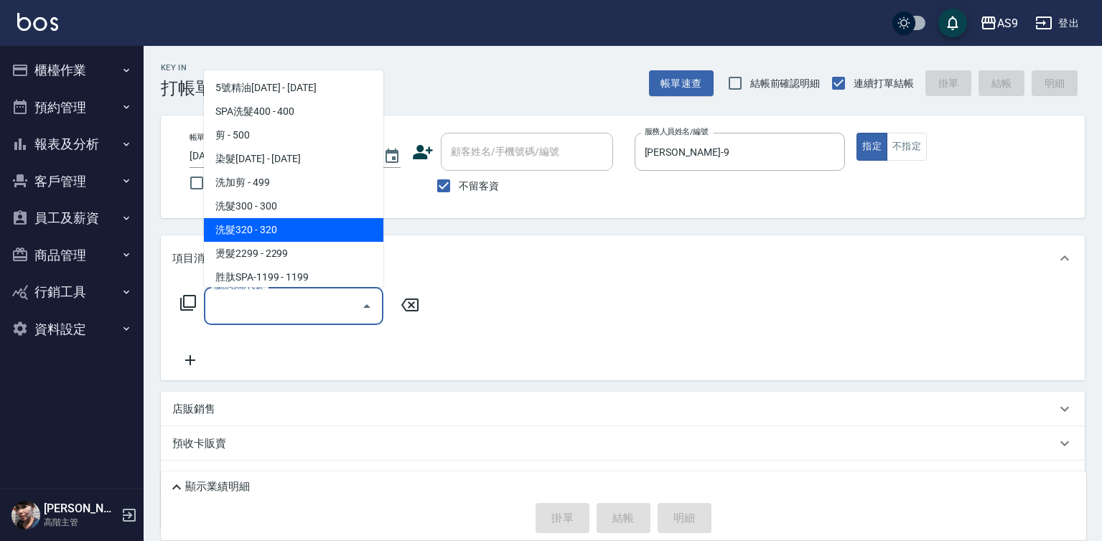
click at [256, 230] on span "洗髮320 - 320" at bounding box center [293, 230] width 179 height 24
type input "洗髮320(洗髮320)"
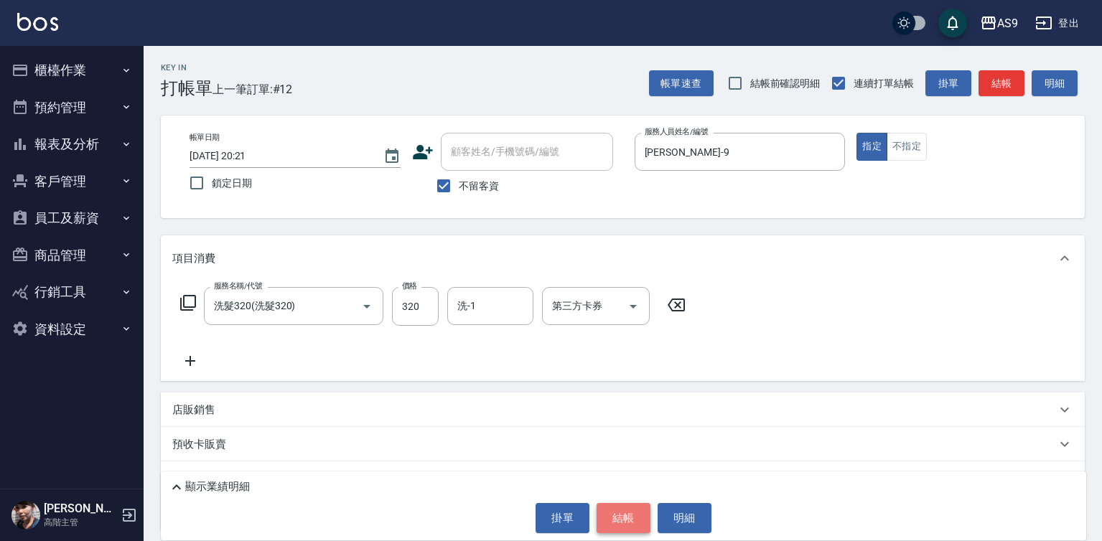
click at [620, 508] on button "結帳" at bounding box center [623, 518] width 54 height 30
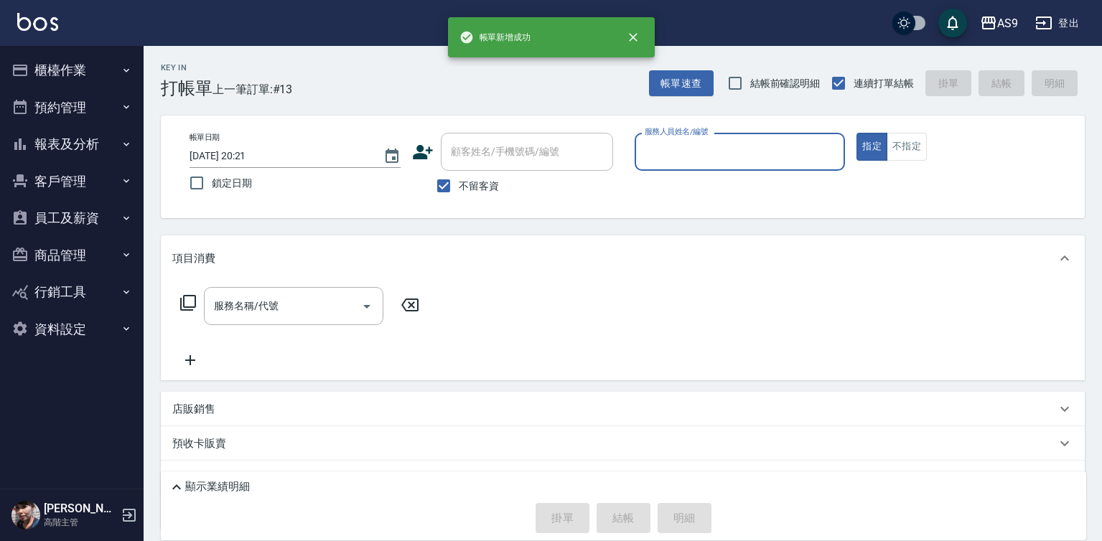
click at [685, 156] on input "服務人員姓名/編號" at bounding box center [740, 151] width 198 height 25
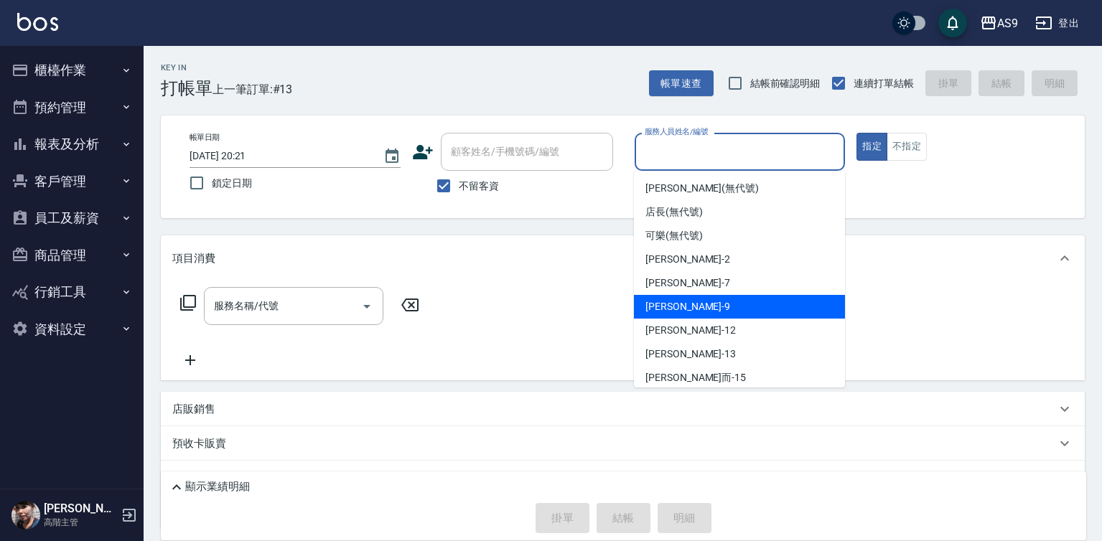
click at [701, 306] on div "[PERSON_NAME] -9" at bounding box center [739, 307] width 211 height 24
type input "[PERSON_NAME]-9"
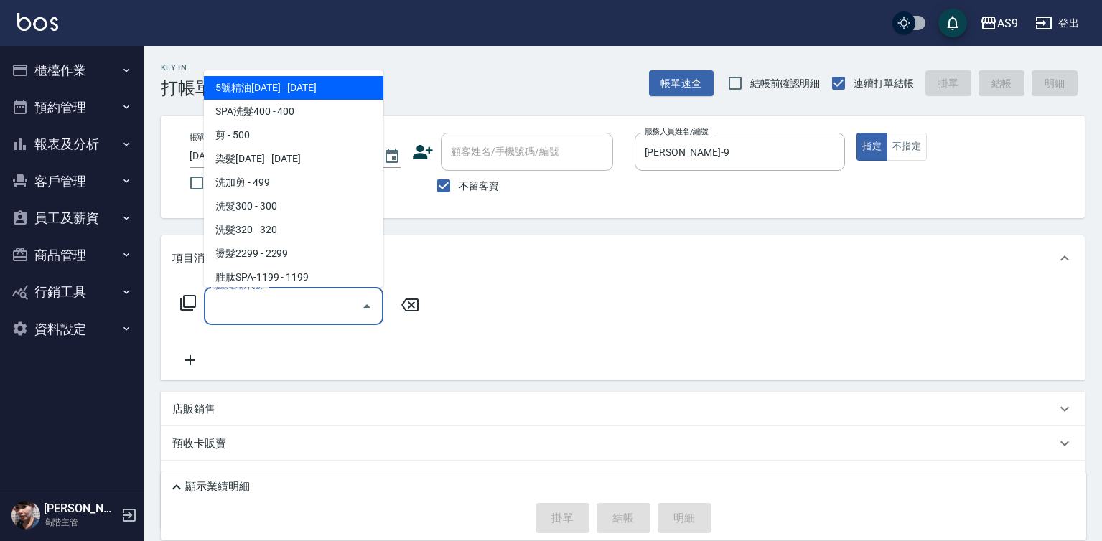
click at [324, 300] on input "服務名稱/代號" at bounding box center [282, 306] width 145 height 25
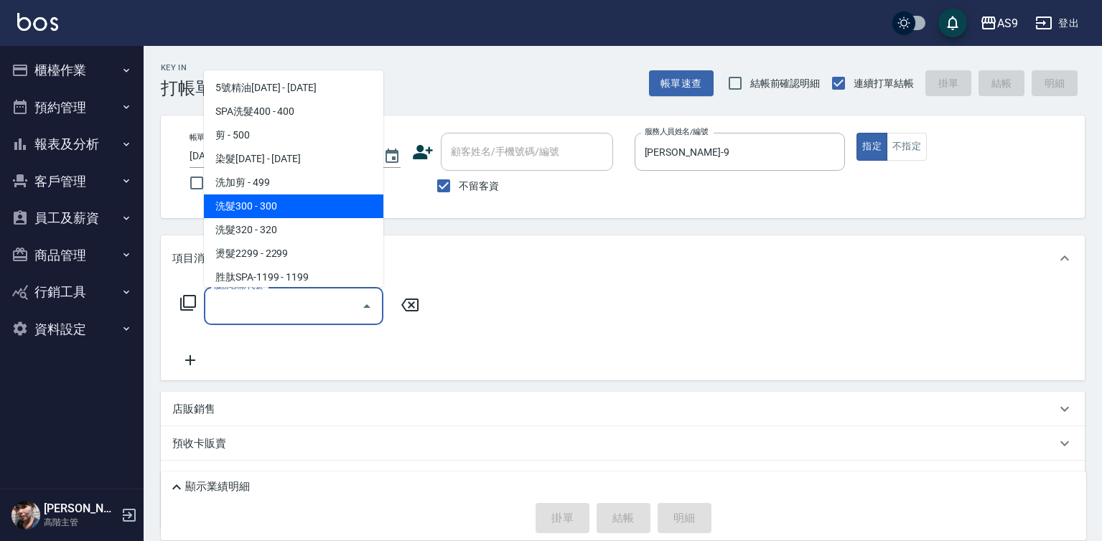
click at [293, 209] on span "洗髮300 - 300" at bounding box center [293, 207] width 179 height 24
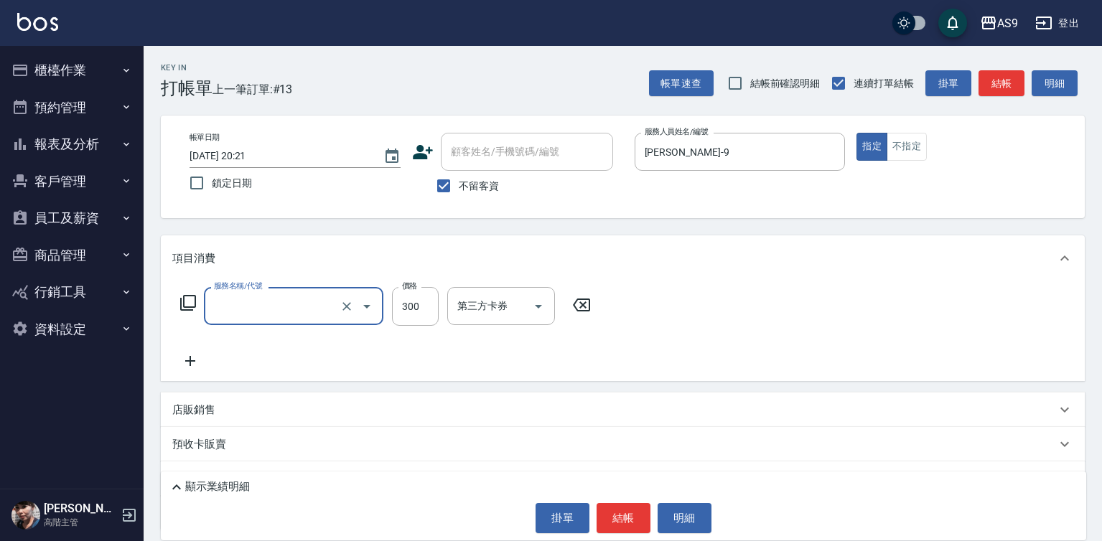
type input "洗髮300(洗 髮300)"
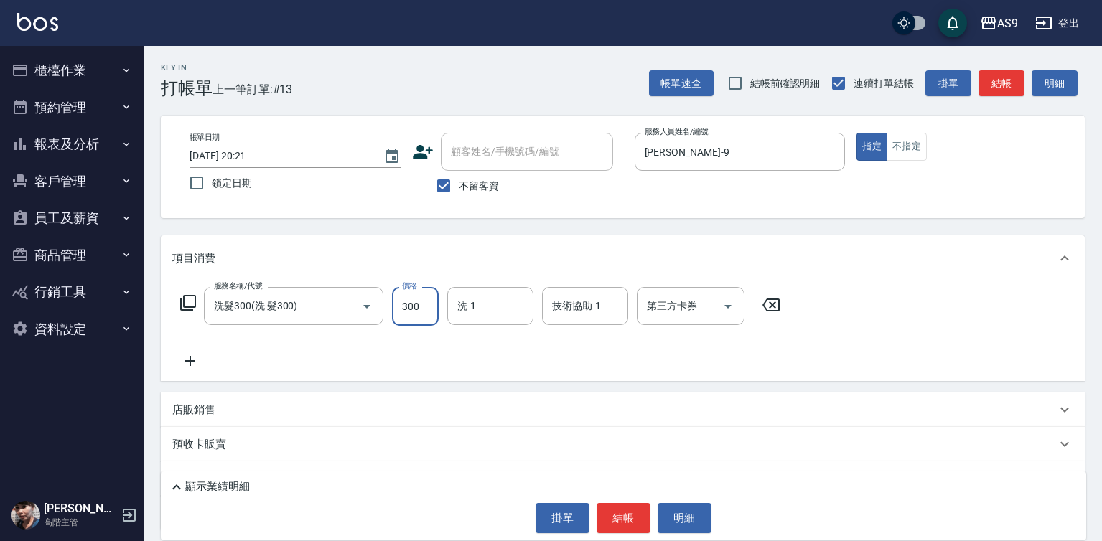
click at [425, 302] on input "300" at bounding box center [415, 306] width 47 height 39
type input "270"
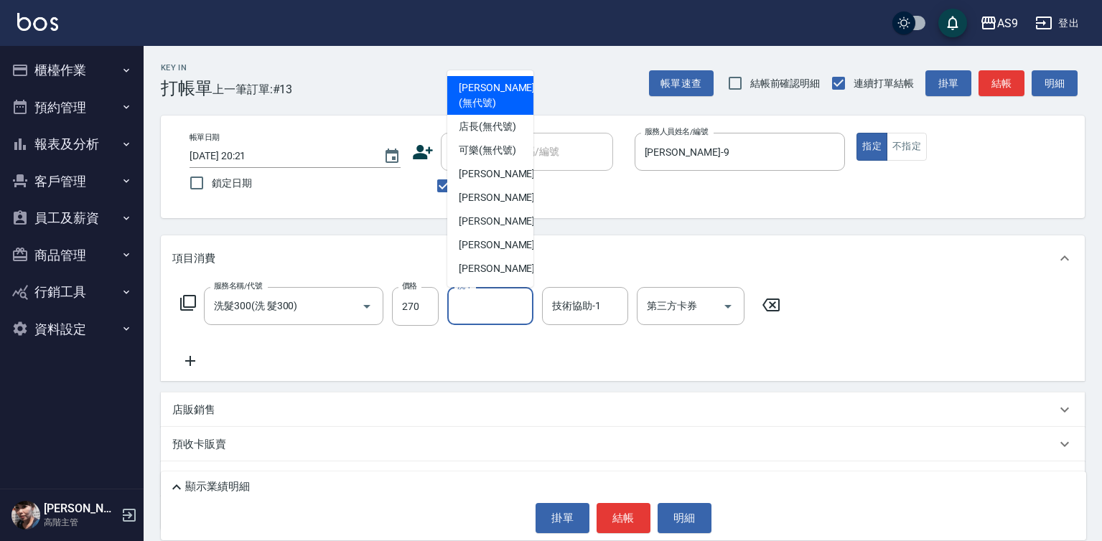
click at [497, 309] on input "洗-1" at bounding box center [490, 306] width 73 height 25
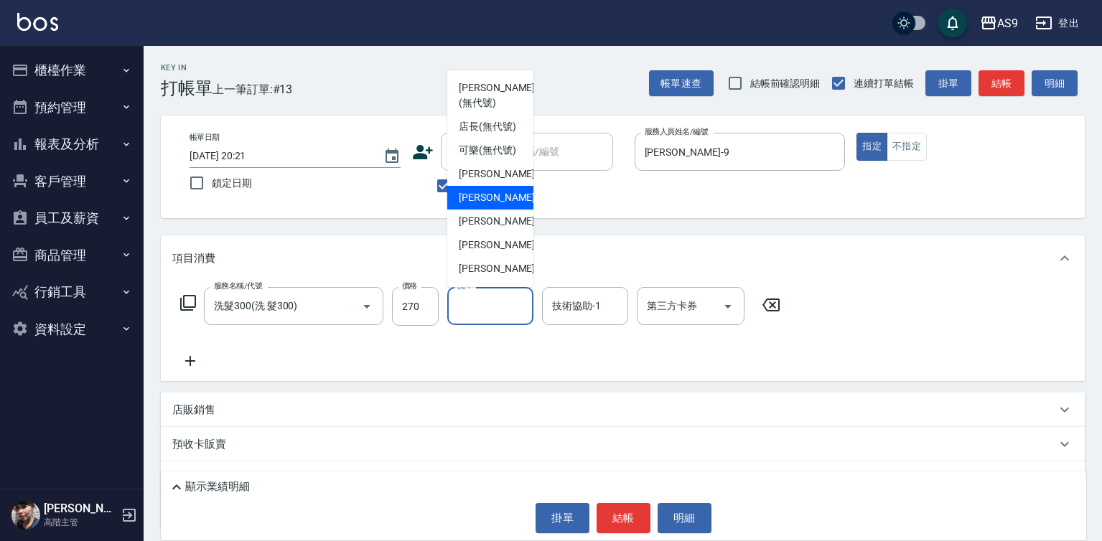
click at [502, 210] on div "Peggy -7" at bounding box center [490, 198] width 86 height 24
type input "Peggy-7"
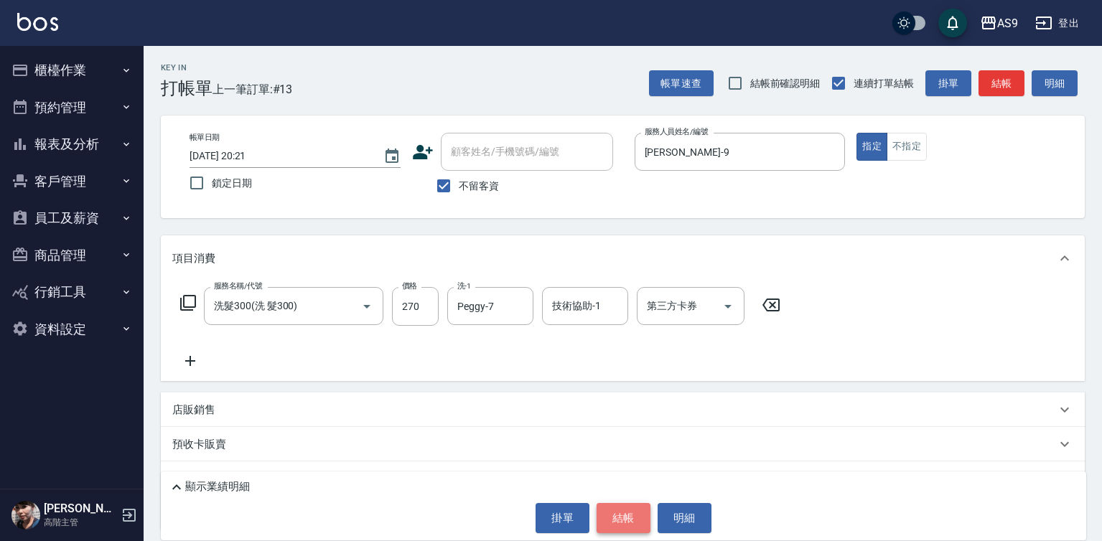
click at [632, 525] on button "結帳" at bounding box center [623, 518] width 54 height 30
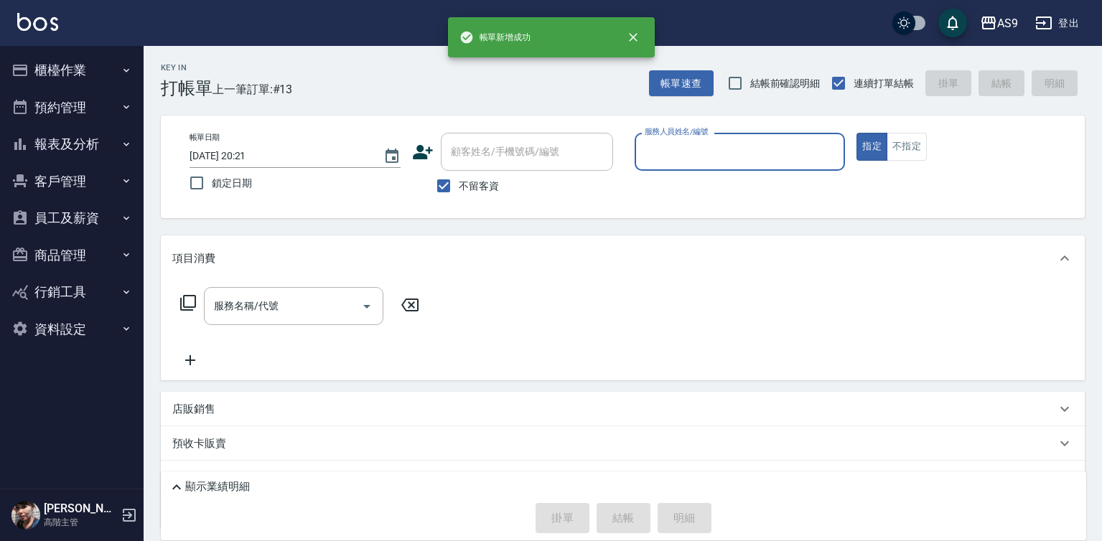
click at [693, 147] on div "服務人員姓名/編號 服務人員姓名/編號" at bounding box center [739, 152] width 211 height 38
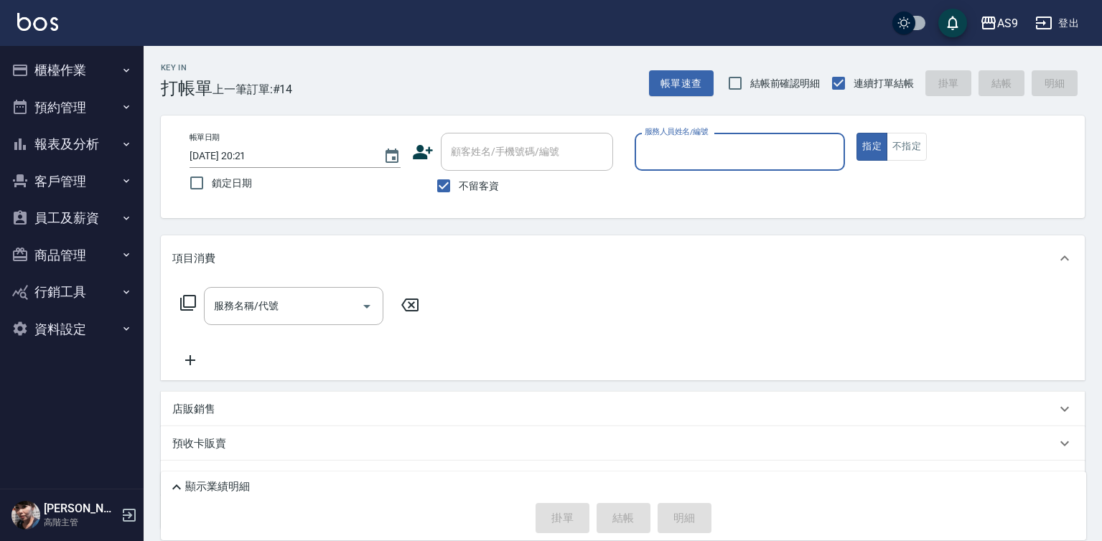
click at [655, 166] on div "服務人員姓名/編號" at bounding box center [739, 152] width 211 height 38
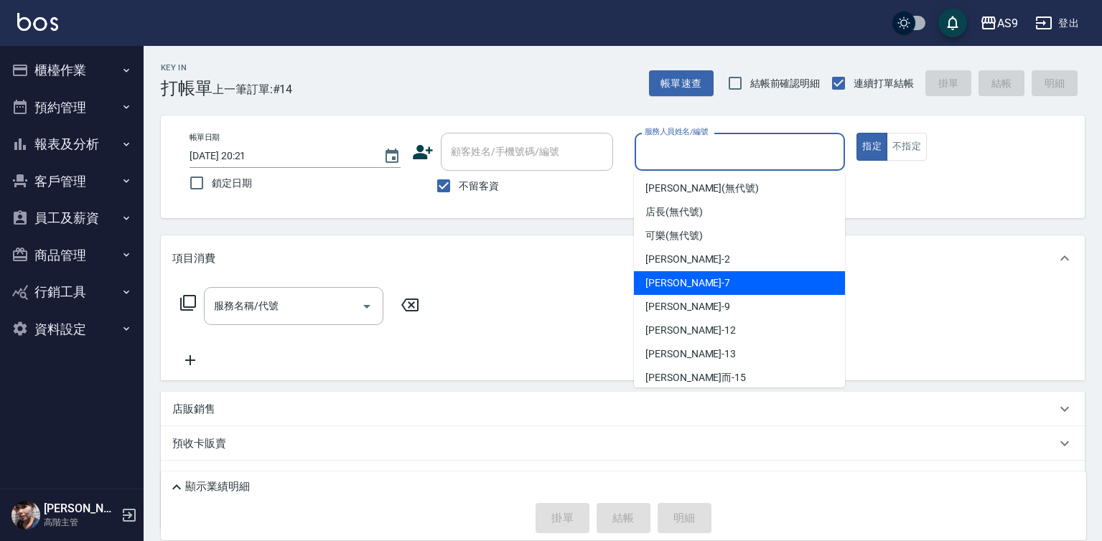
drag, startPoint x: 673, startPoint y: 281, endPoint x: 425, endPoint y: 287, distance: 247.7
click at [673, 281] on span "Peggy -7" at bounding box center [687, 283] width 85 height 15
type input "Peggy-7"
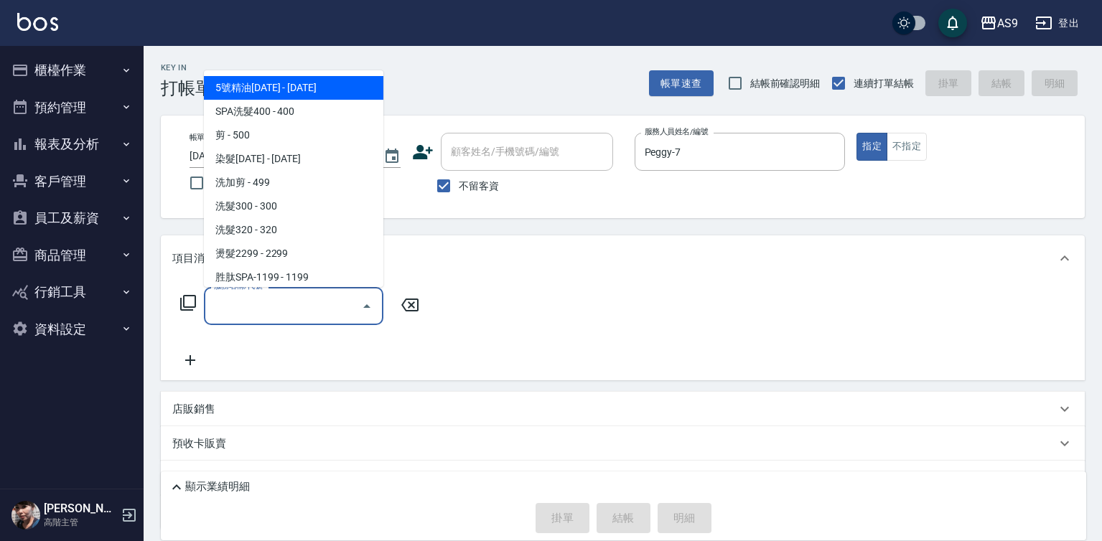
click at [313, 308] on input "服務名稱/代號" at bounding box center [282, 306] width 145 height 25
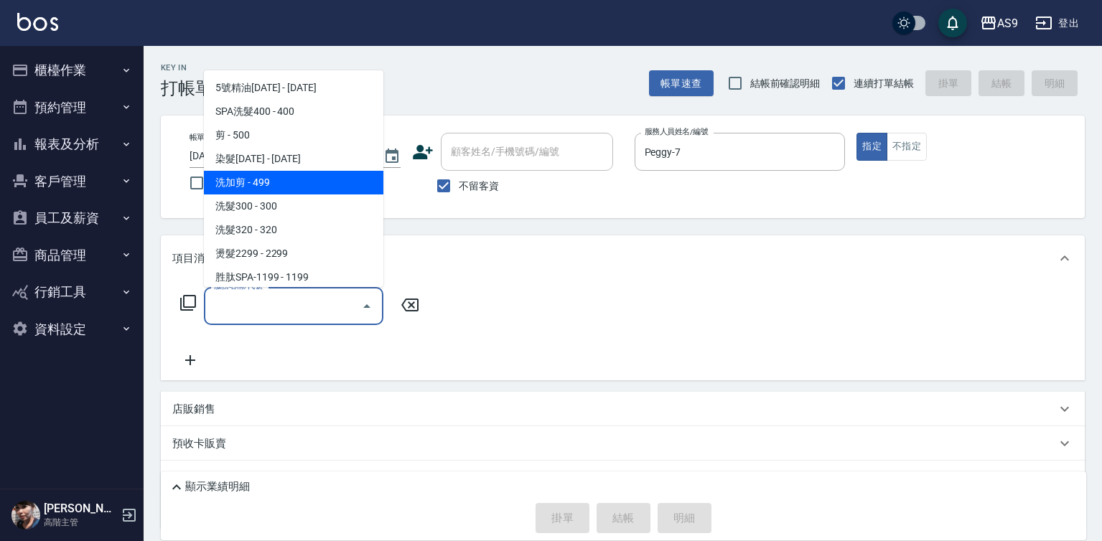
click at [251, 181] on span "洗加剪 - 499" at bounding box center [293, 183] width 179 height 24
type input "洗加剪"
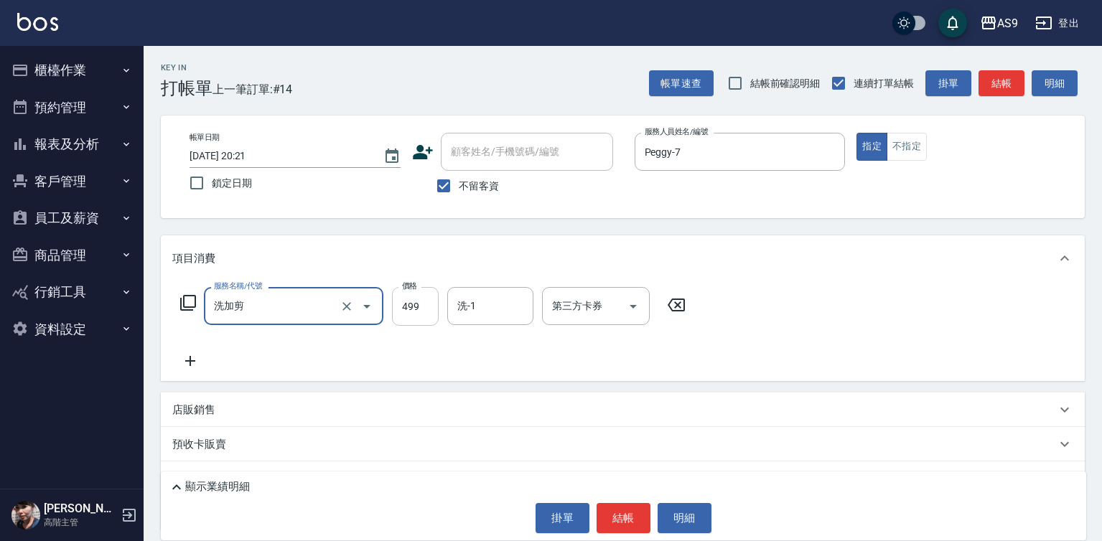
click at [418, 313] on input "499" at bounding box center [415, 306] width 47 height 39
type input "700"
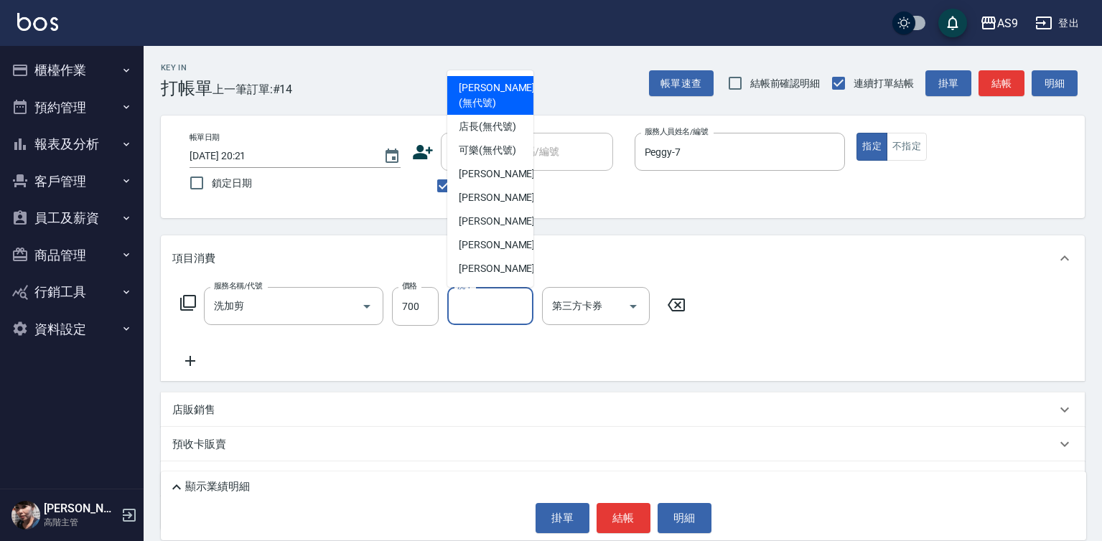
click at [493, 315] on input "洗-1" at bounding box center [490, 306] width 73 height 25
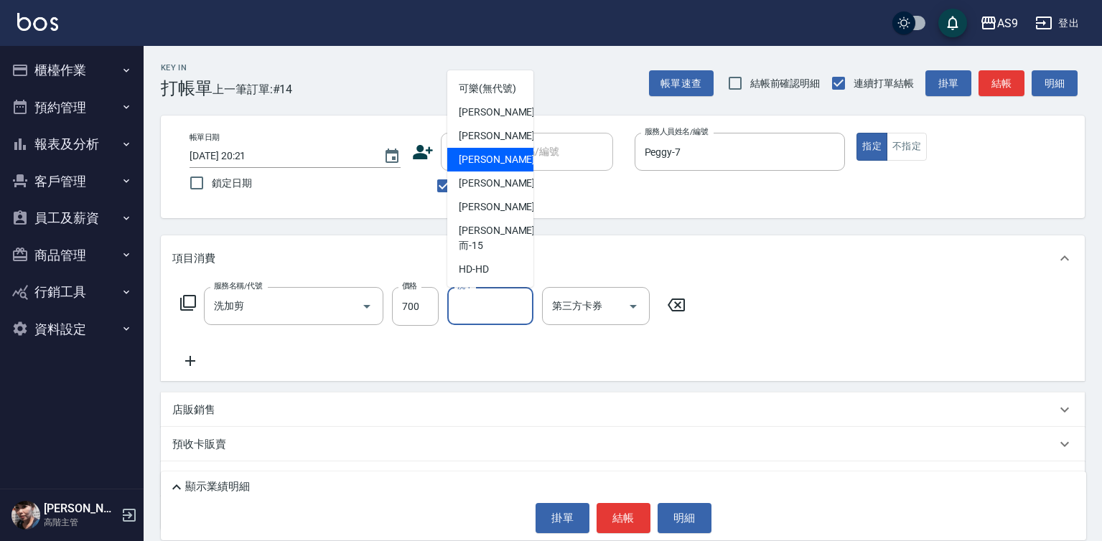
scroll to position [72, 0]
drag, startPoint x: 487, startPoint y: 221, endPoint x: 551, endPoint y: 331, distance: 127.0
click at [488, 195] on div "[PERSON_NAME]-12" at bounding box center [490, 184] width 86 height 24
type input "[PERSON_NAME]-12"
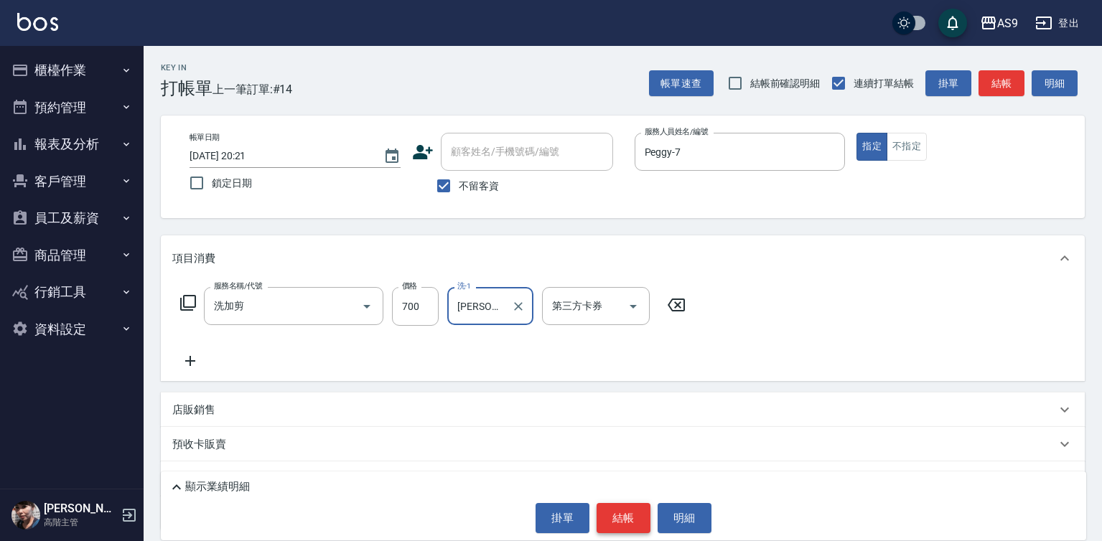
click at [624, 512] on button "結帳" at bounding box center [623, 518] width 54 height 30
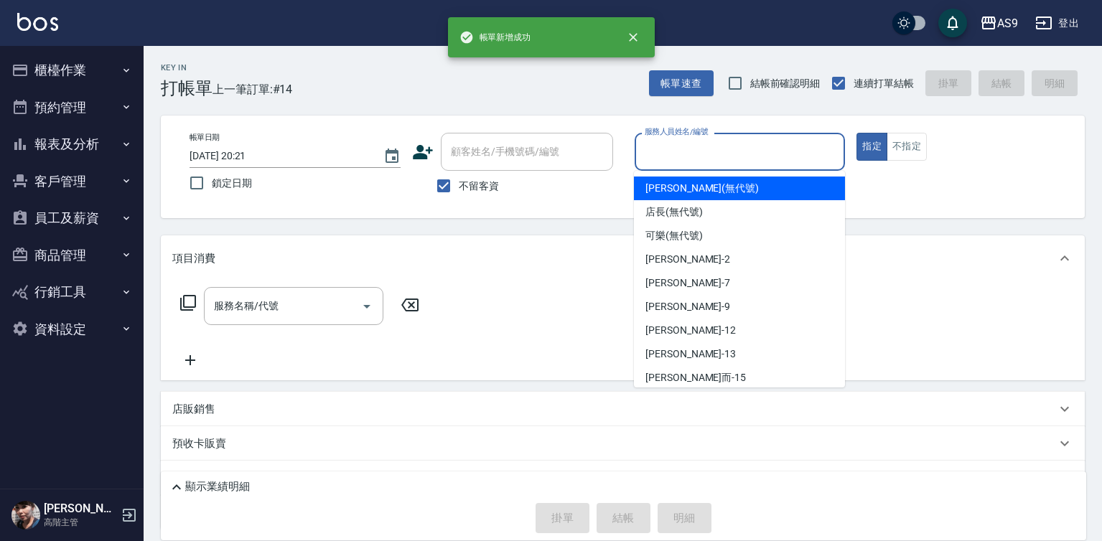
click at [667, 147] on input "服務人員姓名/編號" at bounding box center [740, 151] width 198 height 25
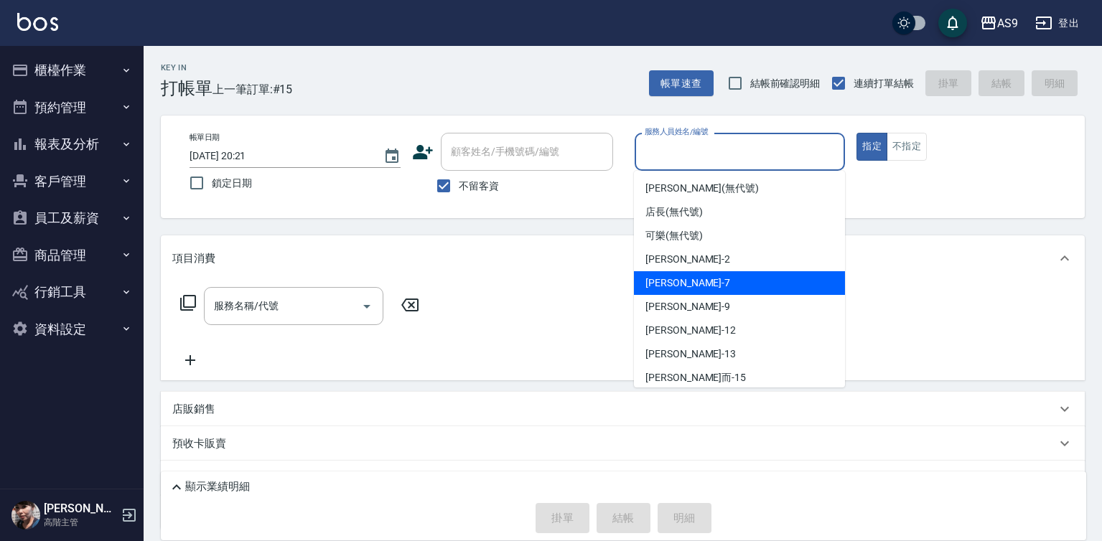
drag, startPoint x: 676, startPoint y: 284, endPoint x: 451, endPoint y: 313, distance: 227.2
click at [673, 285] on span "Peggy -7" at bounding box center [687, 283] width 85 height 15
type input "Peggy-7"
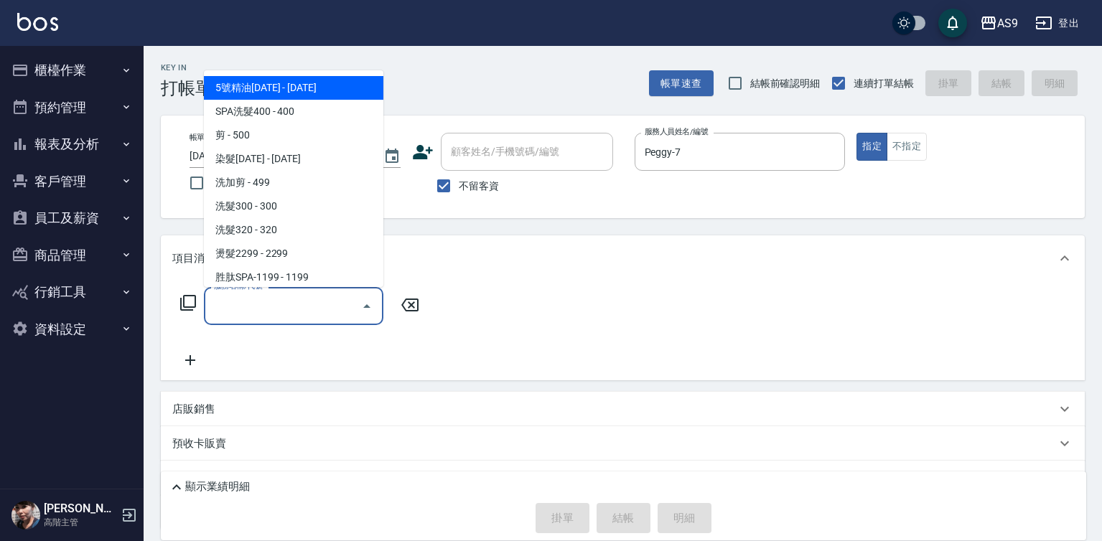
click at [276, 310] on input "服務名稱/代號" at bounding box center [282, 306] width 145 height 25
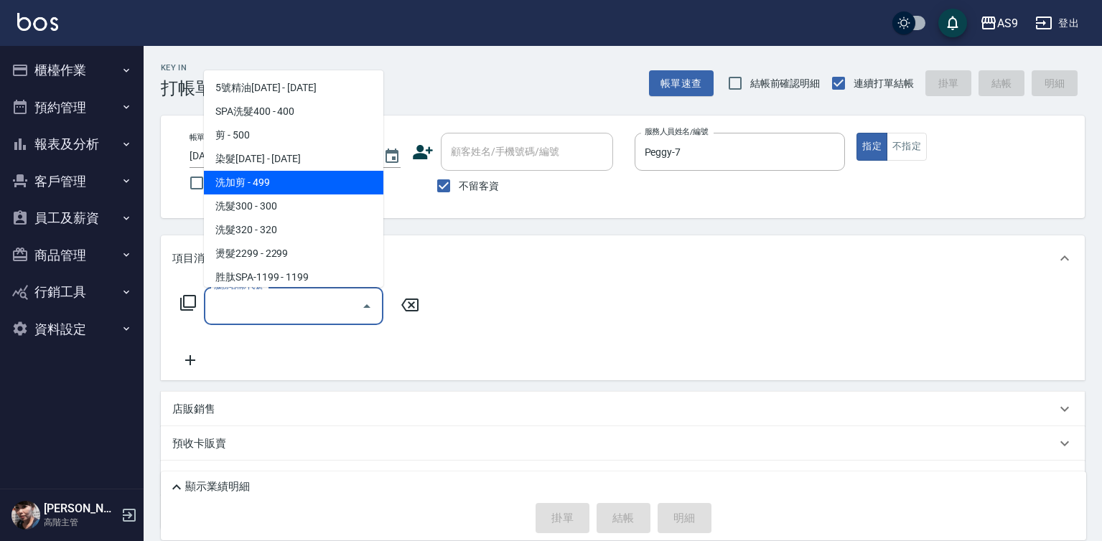
click at [273, 188] on span "洗加剪 - 499" at bounding box center [293, 183] width 179 height 24
type input "洗加剪"
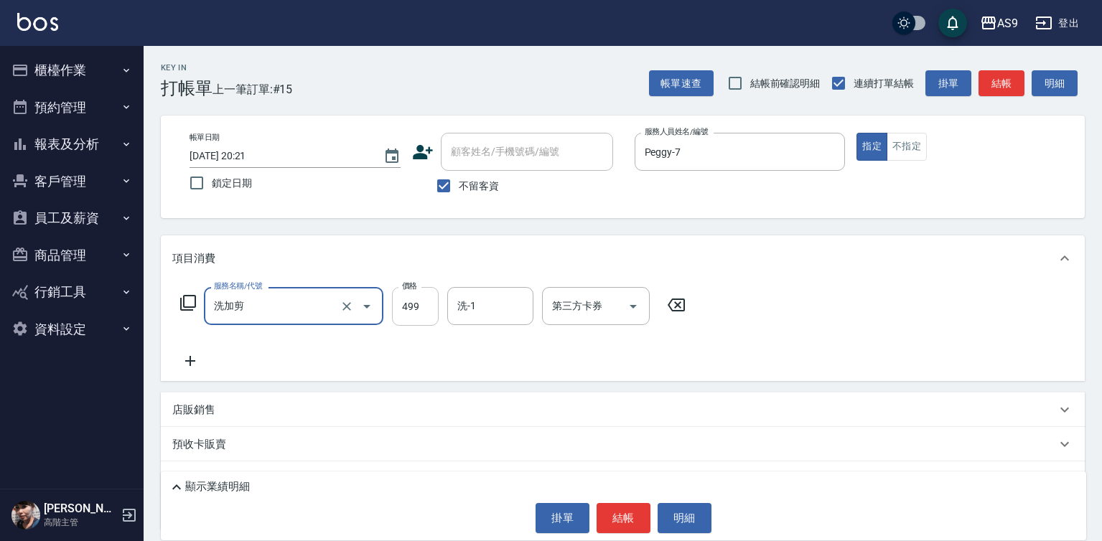
click at [408, 301] on input "499" at bounding box center [415, 306] width 47 height 39
type input "700"
click at [495, 315] on input "洗-1" at bounding box center [490, 306] width 73 height 25
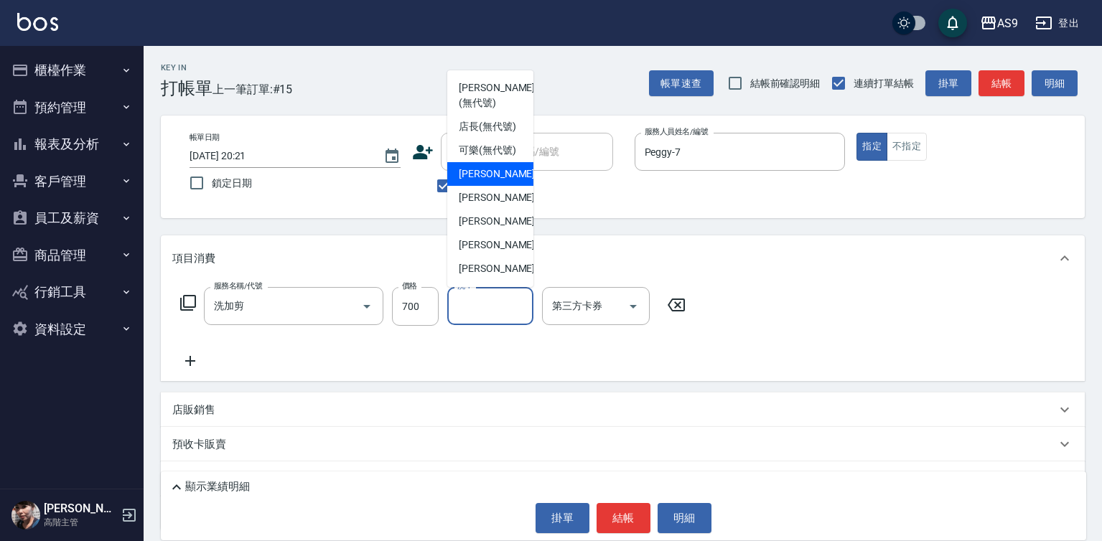
click at [495, 182] on span "[PERSON_NAME]蘭 -2" at bounding box center [501, 174] width 85 height 15
type input "[PERSON_NAME]蘭-2"
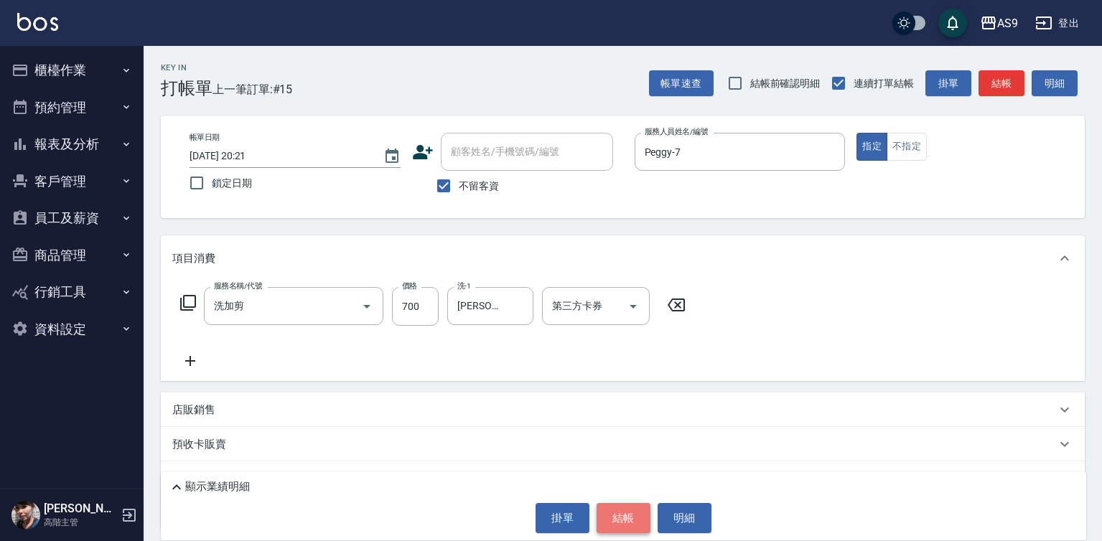
click at [619, 513] on button "結帳" at bounding box center [623, 518] width 54 height 30
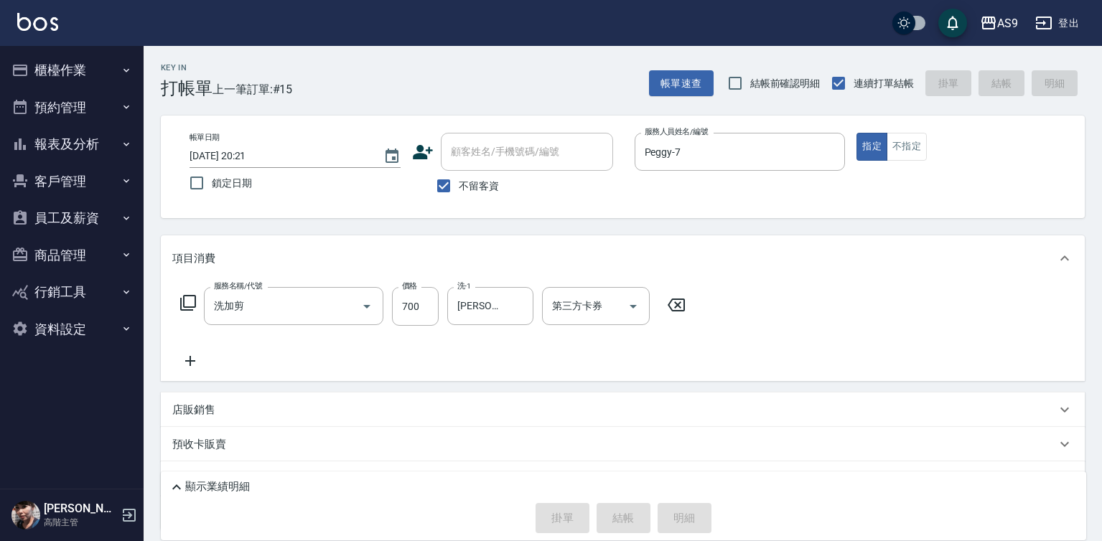
type input "[DATE] 20:22"
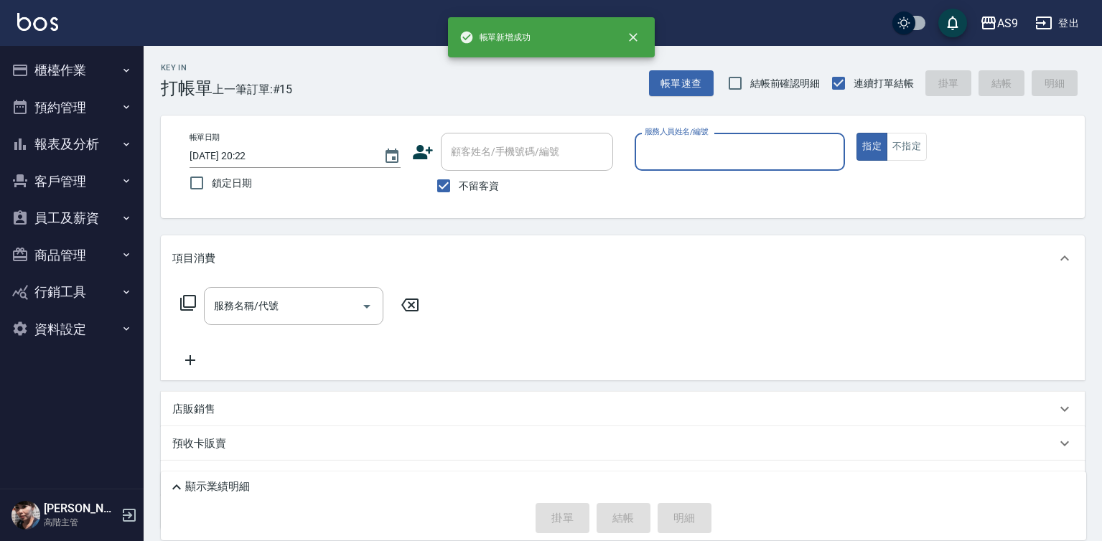
click at [658, 132] on label "服務人員姓名/編號" at bounding box center [676, 131] width 63 height 11
click at [658, 139] on input "服務人員姓名/編號" at bounding box center [740, 151] width 198 height 25
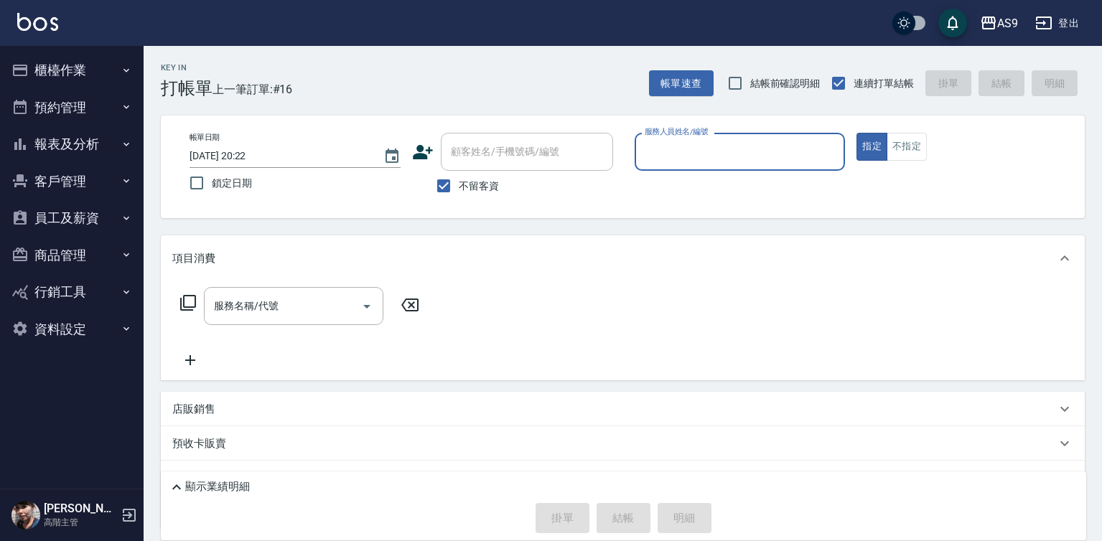
click at [654, 151] on input "服務人員姓名/編號" at bounding box center [740, 151] width 198 height 25
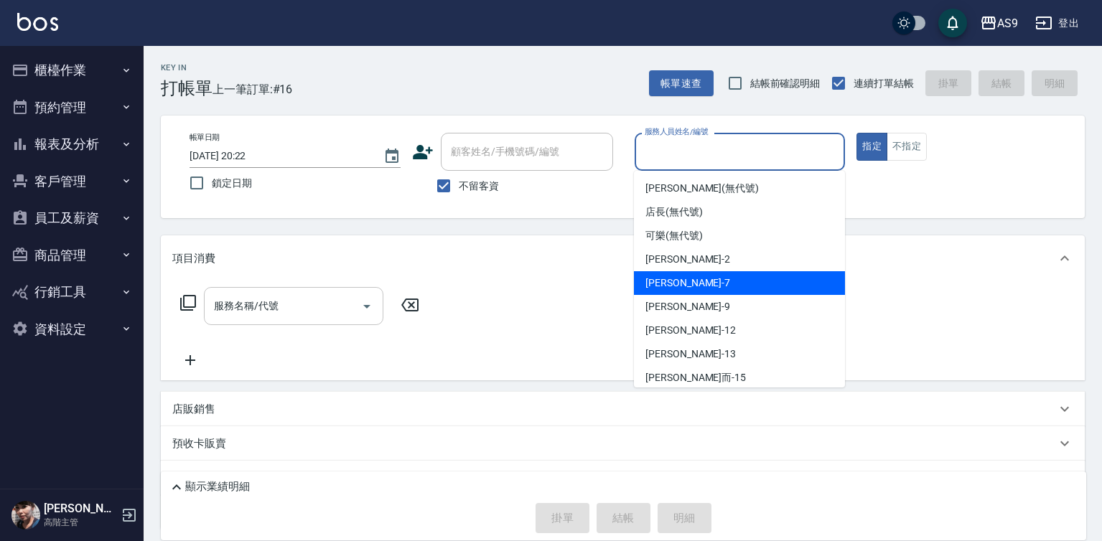
drag, startPoint x: 666, startPoint y: 281, endPoint x: 327, endPoint y: 296, distance: 339.8
click at [666, 283] on span "Peggy -7" at bounding box center [687, 283] width 85 height 15
type input "Peggy-7"
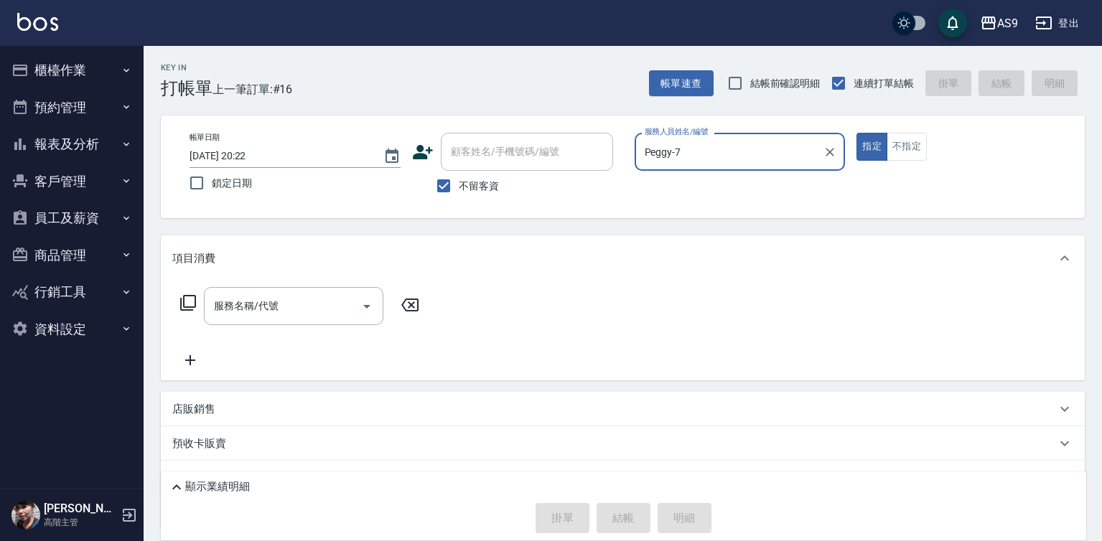
drag, startPoint x: 264, startPoint y: 299, endPoint x: 251, endPoint y: 309, distance: 15.9
click at [263, 301] on div "服務名稱/代號 服務名稱/代號" at bounding box center [293, 306] width 179 height 38
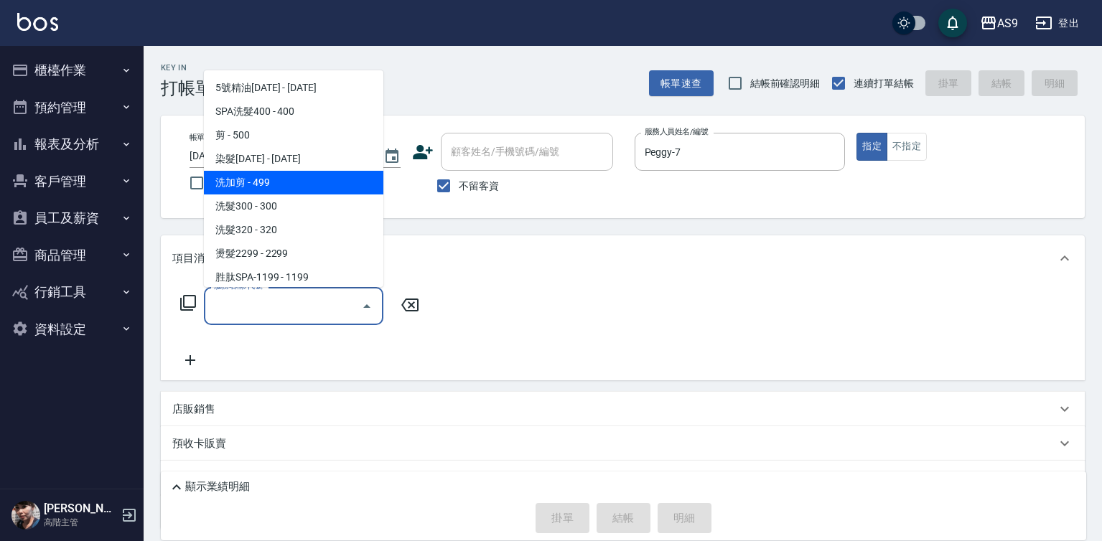
click at [273, 182] on span "洗加剪 - 499" at bounding box center [293, 183] width 179 height 24
type input "洗加剪"
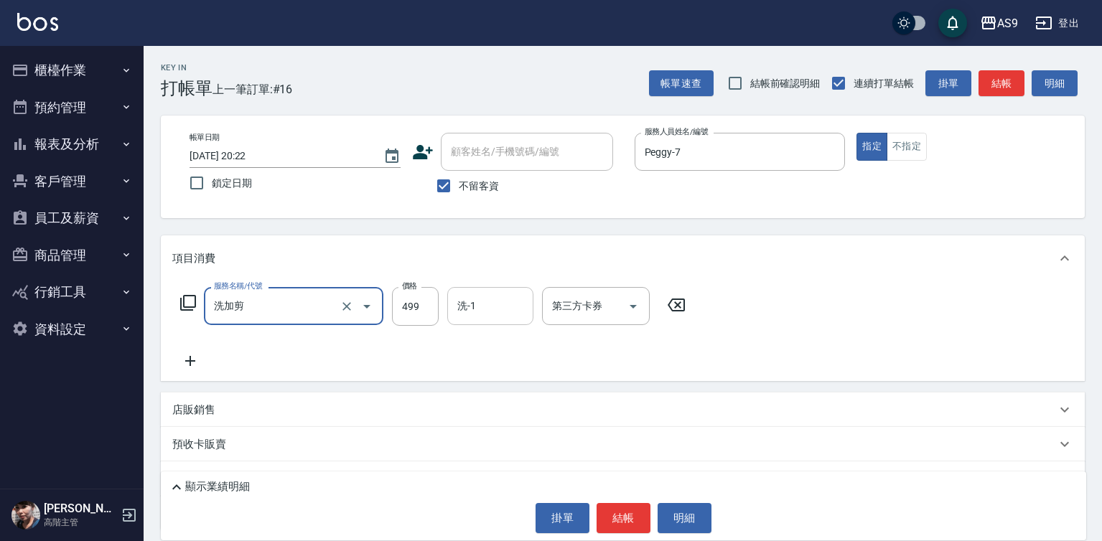
click at [480, 319] on input "洗-1" at bounding box center [490, 306] width 73 height 25
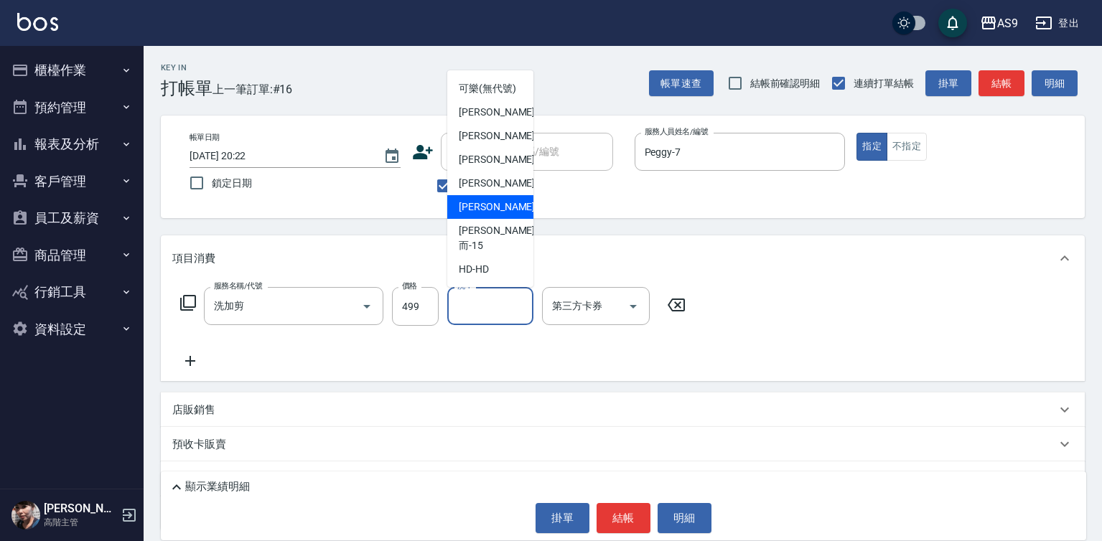
scroll to position [92, 0]
click at [509, 195] on div "[PERSON_NAME]-12" at bounding box center [490, 184] width 86 height 24
type input "[PERSON_NAME]-12"
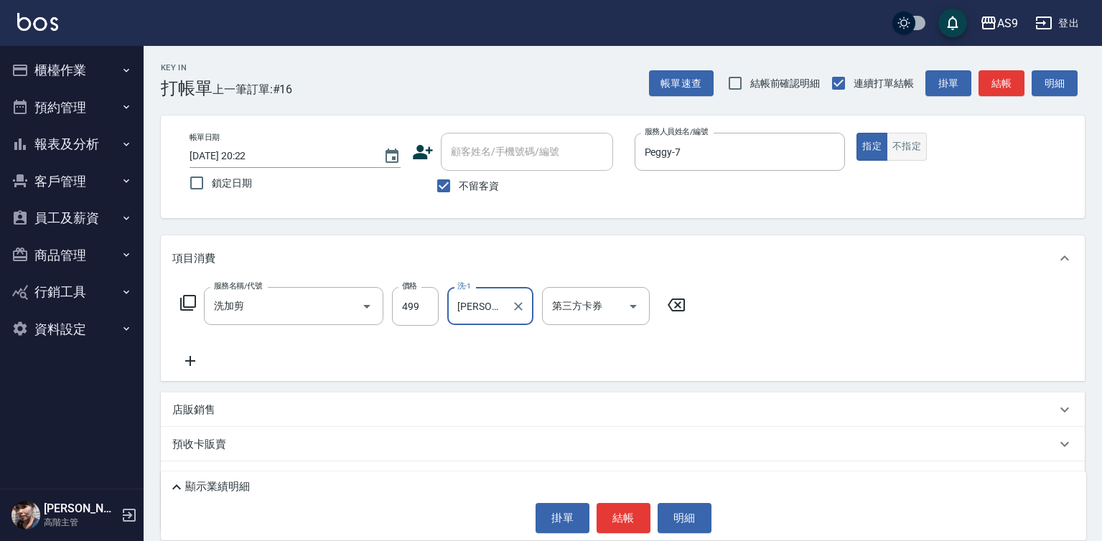
click at [927, 158] on button "不指定" at bounding box center [906, 147] width 40 height 28
click at [911, 152] on button "不指定" at bounding box center [906, 147] width 40 height 28
click at [619, 521] on button "結帳" at bounding box center [623, 518] width 54 height 30
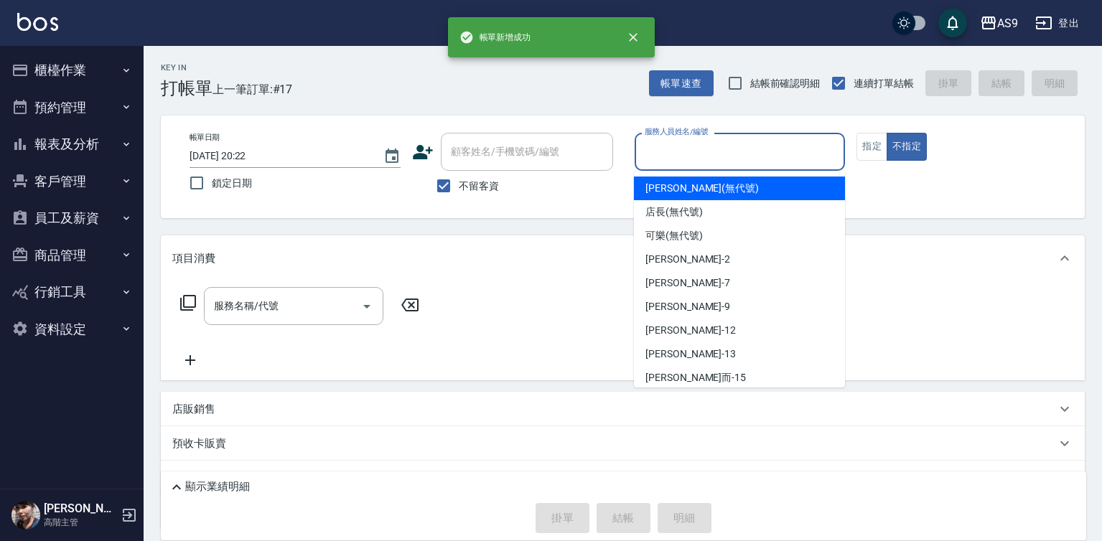
click at [731, 145] on input "服務人員姓名/編號" at bounding box center [740, 151] width 198 height 25
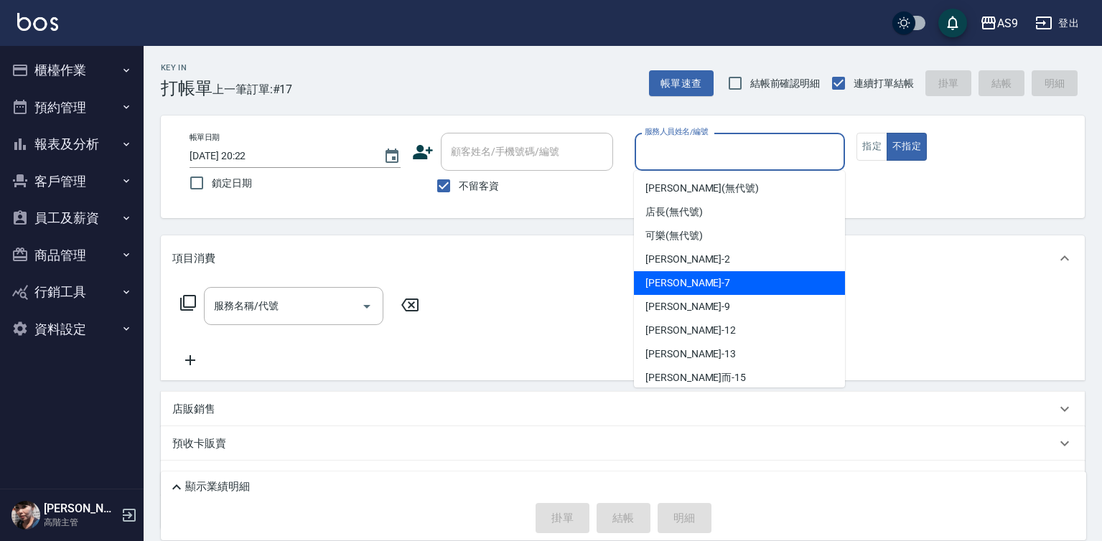
drag, startPoint x: 675, startPoint y: 289, endPoint x: 622, endPoint y: 302, distance: 54.8
click at [675, 291] on div "Peggy -7" at bounding box center [739, 283] width 211 height 24
type input "Peggy-7"
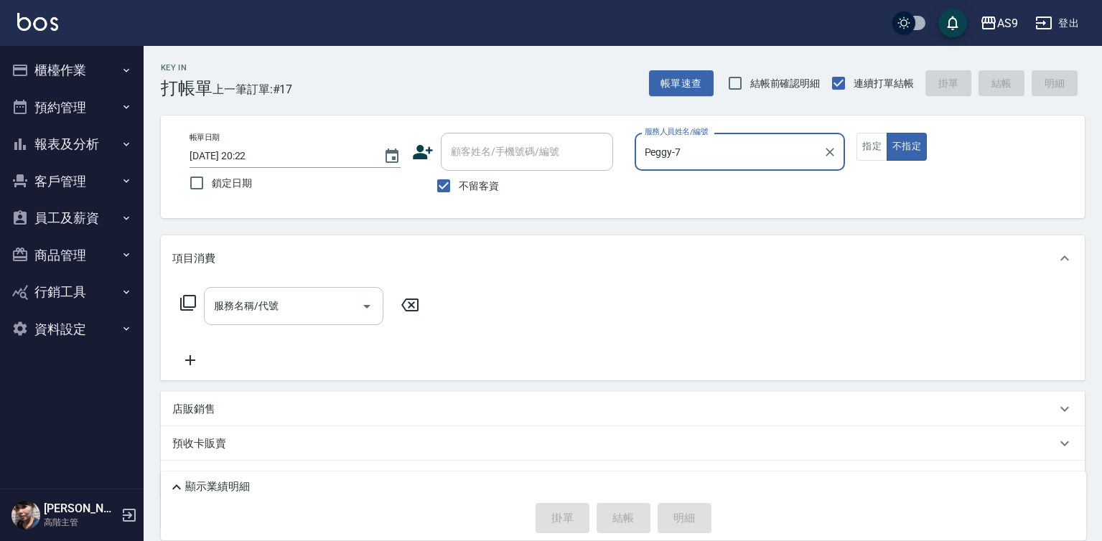
click at [309, 308] on input "服務名稱/代號" at bounding box center [282, 306] width 145 height 25
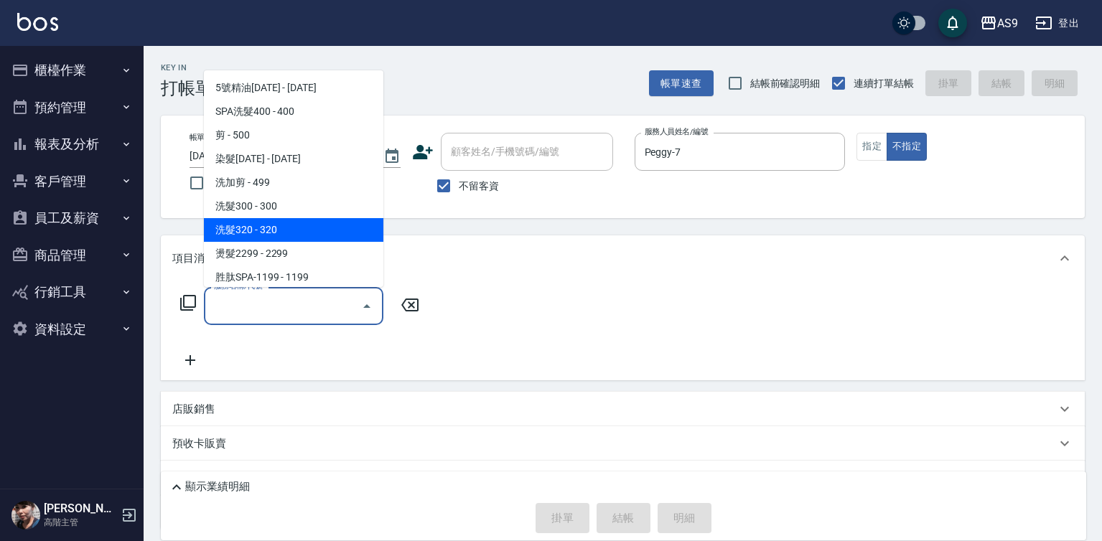
click at [258, 232] on span "洗髮320 - 320" at bounding box center [293, 230] width 179 height 24
type input "洗髮320(洗髮320)"
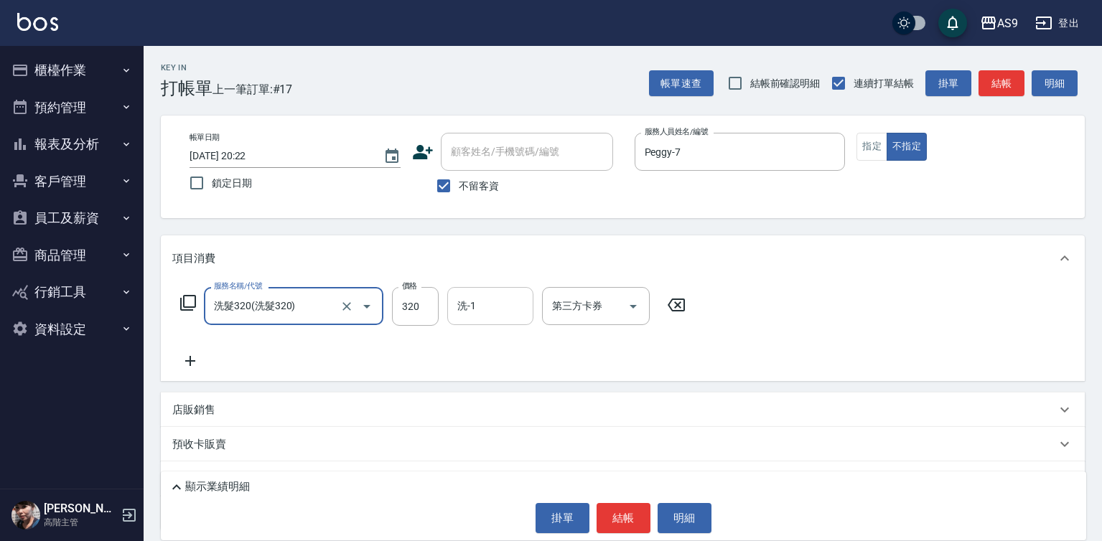
click at [477, 319] on div "洗-1" at bounding box center [490, 306] width 86 height 38
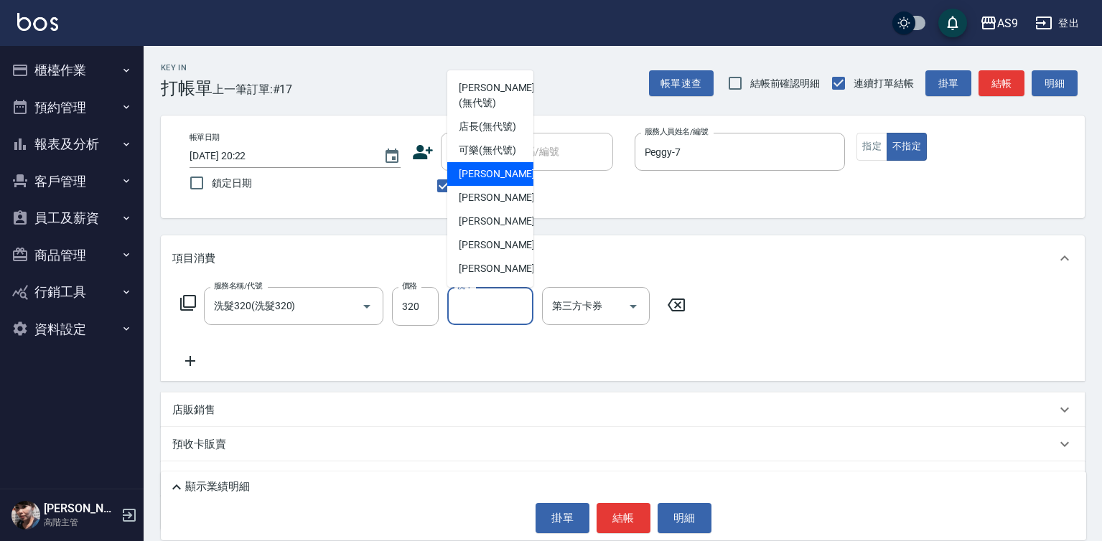
scroll to position [72, 0]
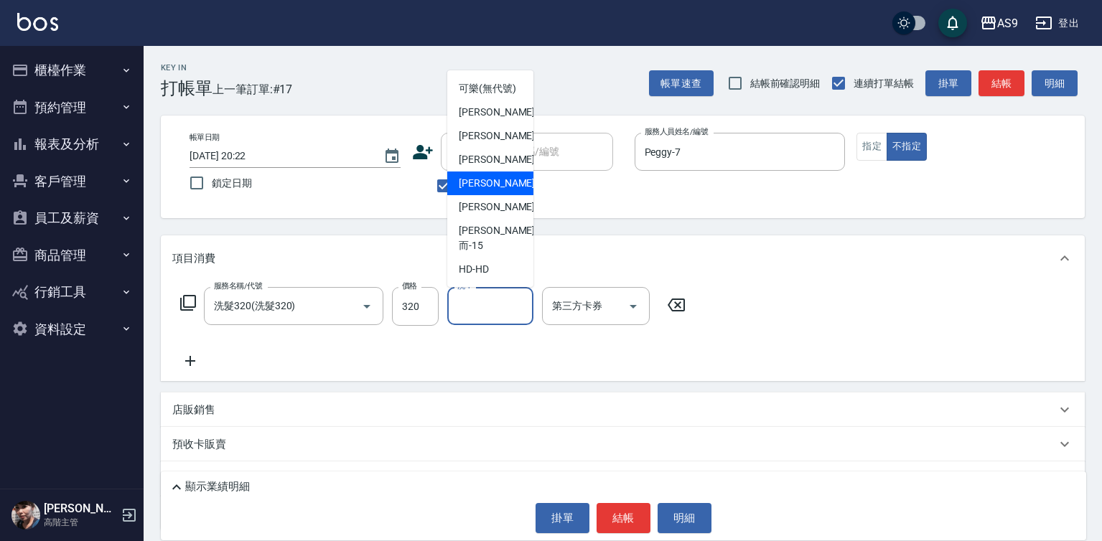
click at [496, 191] on span "[PERSON_NAME]-12" at bounding box center [504, 183] width 90 height 15
type input "[PERSON_NAME]-12"
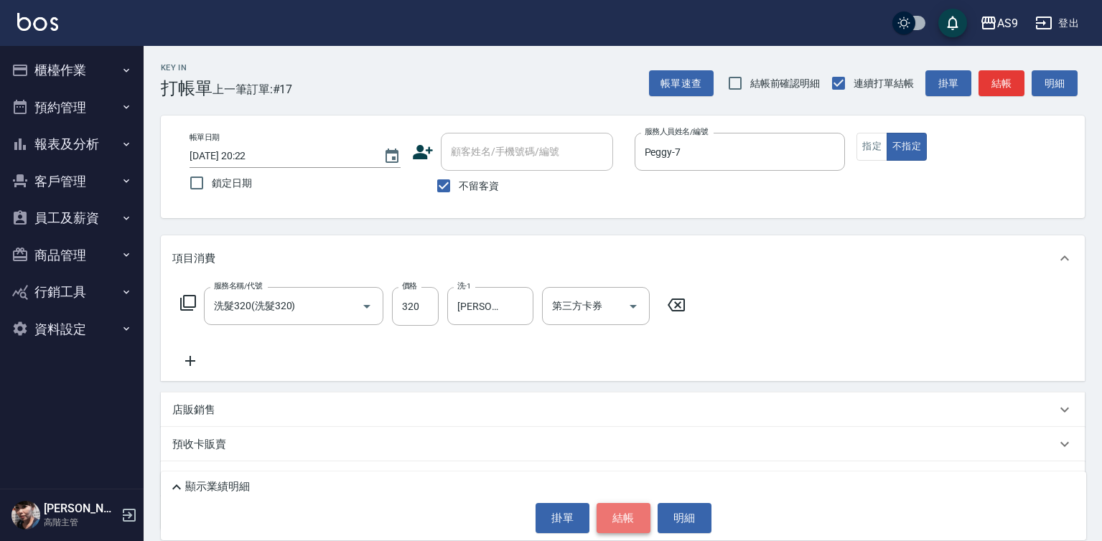
click at [625, 513] on button "結帳" at bounding box center [623, 518] width 54 height 30
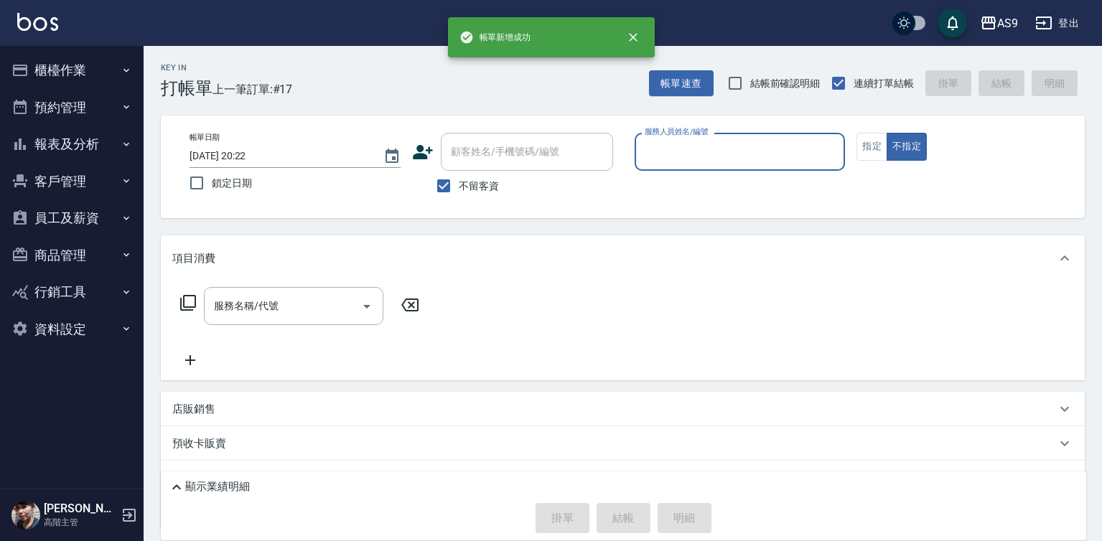
click at [695, 154] on input "服務人員姓名/編號" at bounding box center [740, 151] width 198 height 25
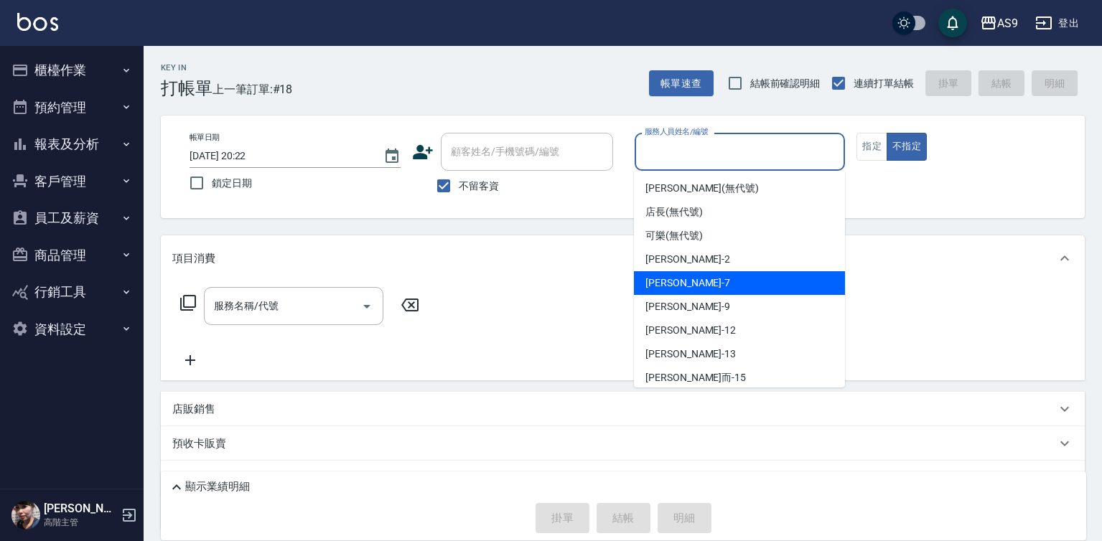
click at [699, 290] on div "Peggy -7" at bounding box center [739, 283] width 211 height 24
type input "Peggy-7"
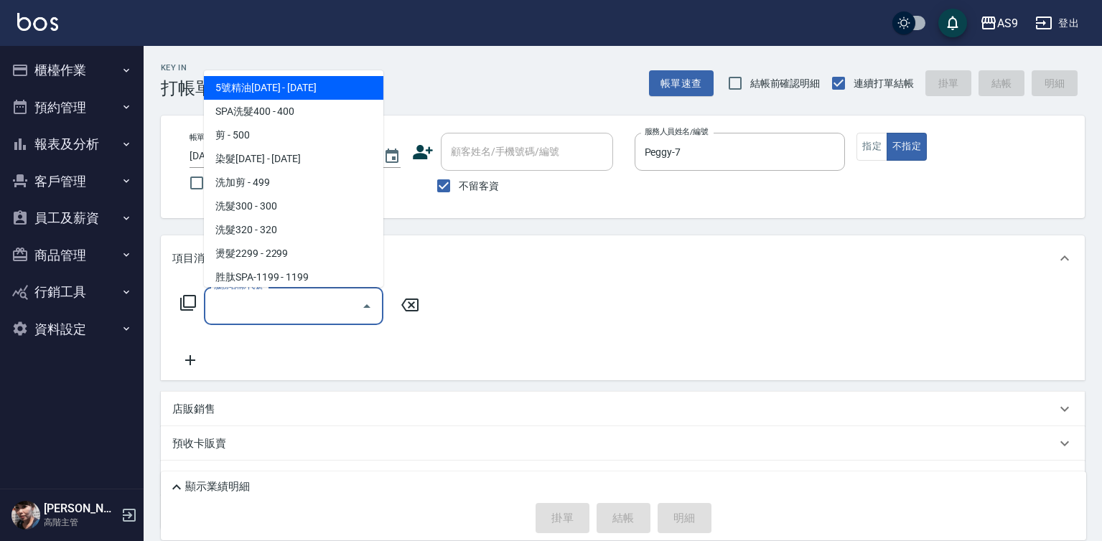
click at [304, 308] on input "服務名稱/代號" at bounding box center [282, 306] width 145 height 25
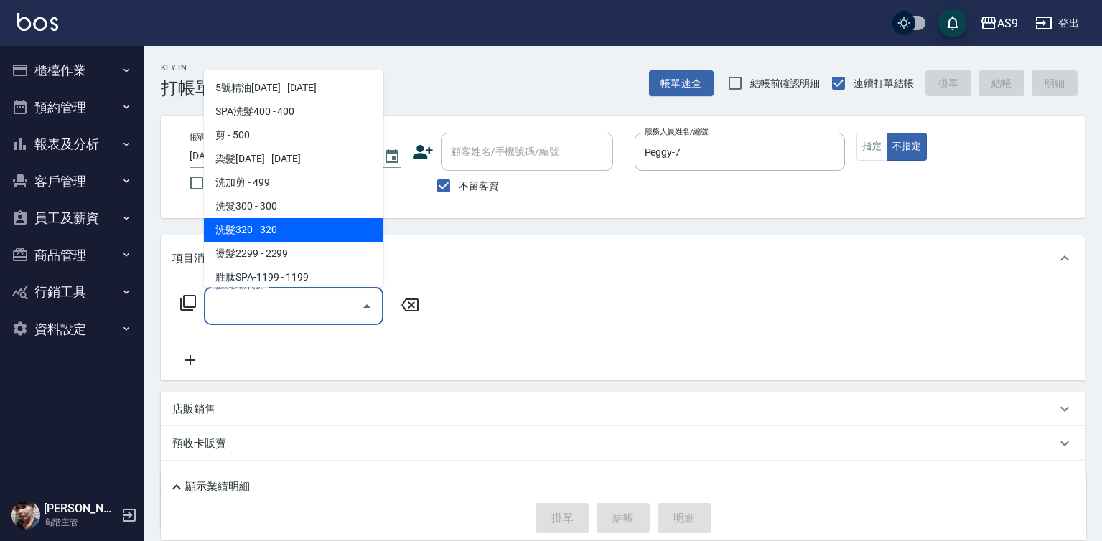
click at [270, 215] on span "洗髮300 - 300" at bounding box center [293, 207] width 179 height 24
type input "洗髮300(洗 髮300)"
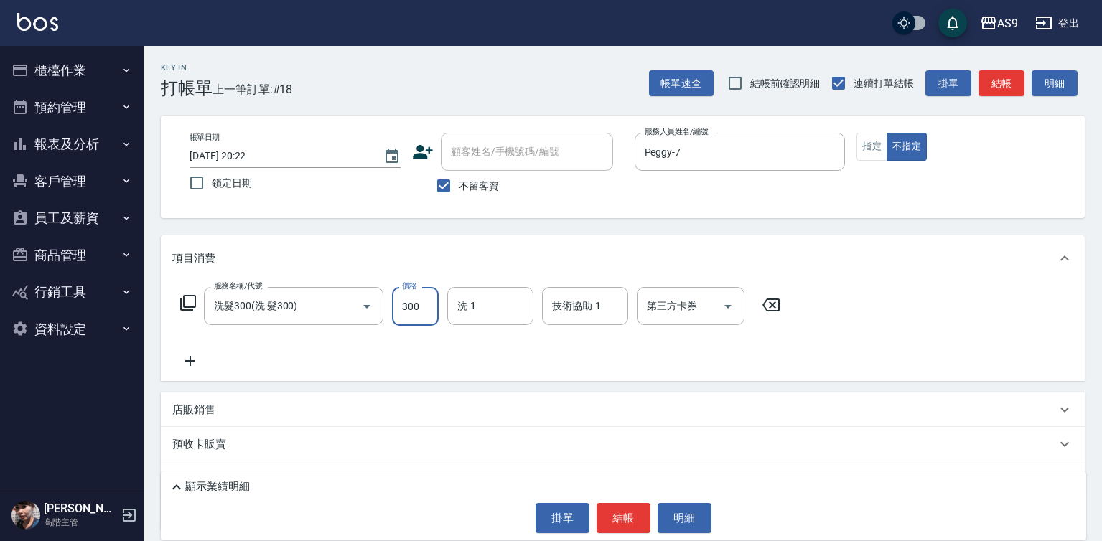
click at [410, 317] on input "300" at bounding box center [415, 306] width 47 height 39
click at [405, 305] on input "22700" at bounding box center [415, 306] width 47 height 39
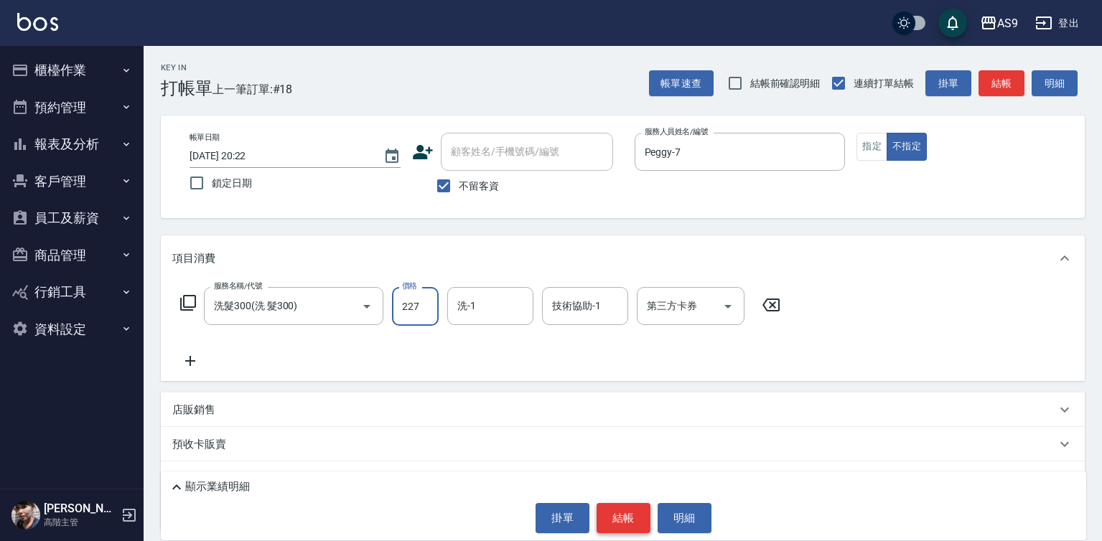
type input "227"
click at [627, 522] on button "結帳" at bounding box center [623, 518] width 54 height 30
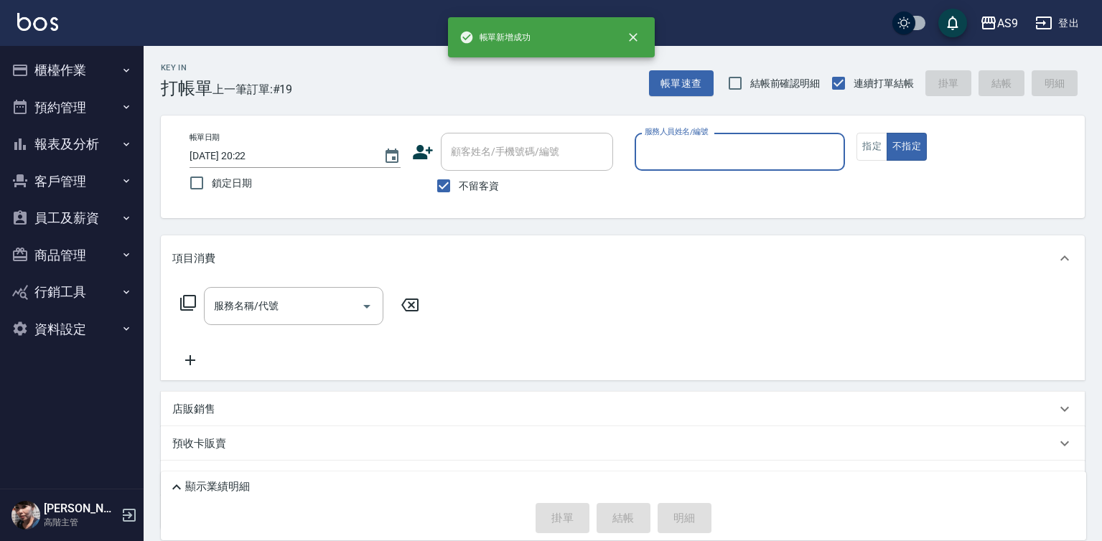
click at [693, 151] on input "服務人員姓名/編號" at bounding box center [740, 151] width 198 height 25
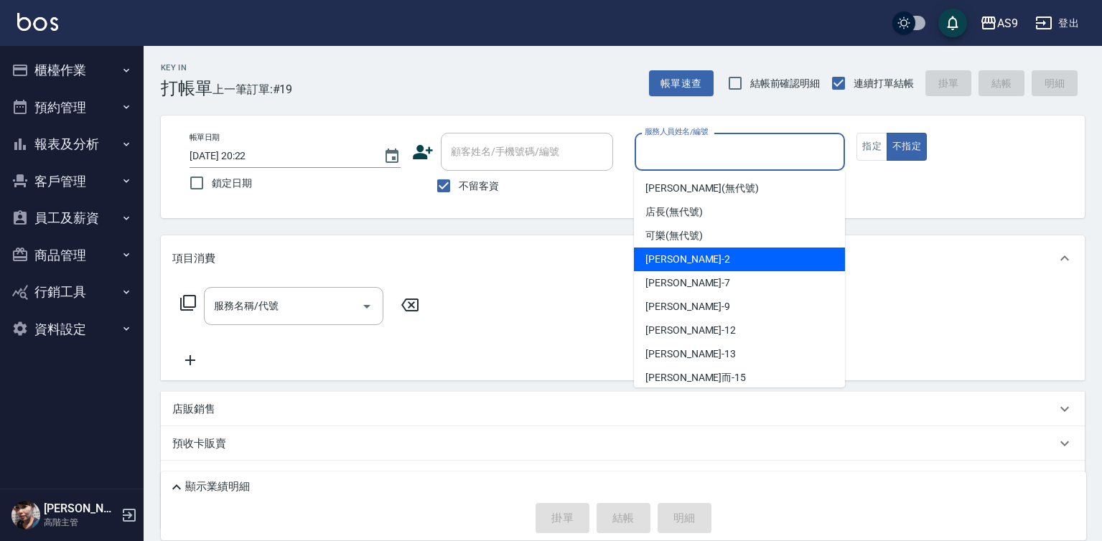
click at [680, 284] on span "Peggy -7" at bounding box center [687, 283] width 85 height 15
type input "Peggy-7"
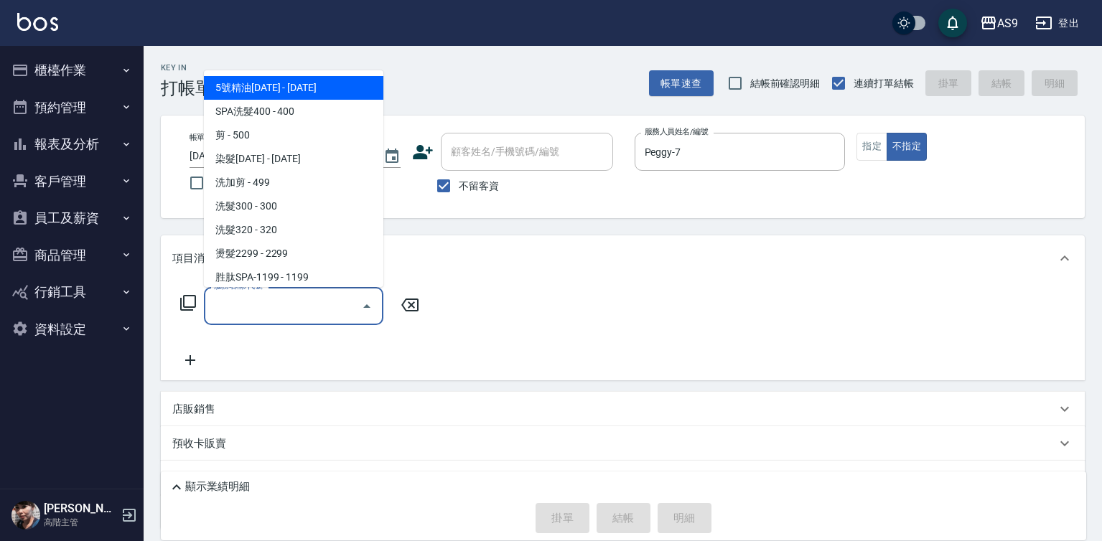
click at [301, 301] on input "服務名稱/代號" at bounding box center [282, 306] width 145 height 25
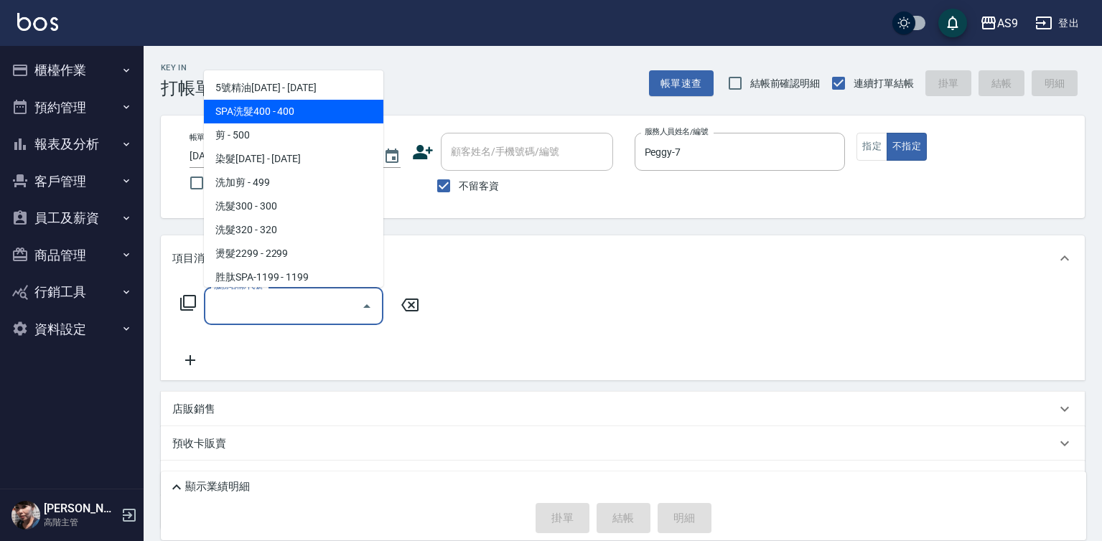
click at [269, 113] on span "SPA洗髮400 - 400" at bounding box center [293, 112] width 179 height 24
type input "SPA洗髮400(SPA洗髮400)"
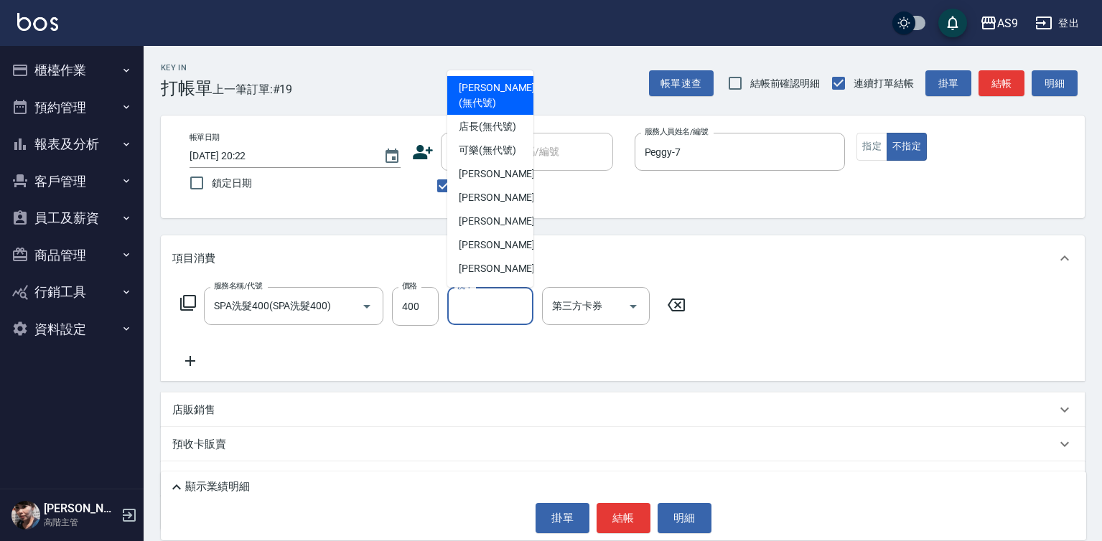
click at [470, 318] on input "洗-1" at bounding box center [490, 306] width 73 height 25
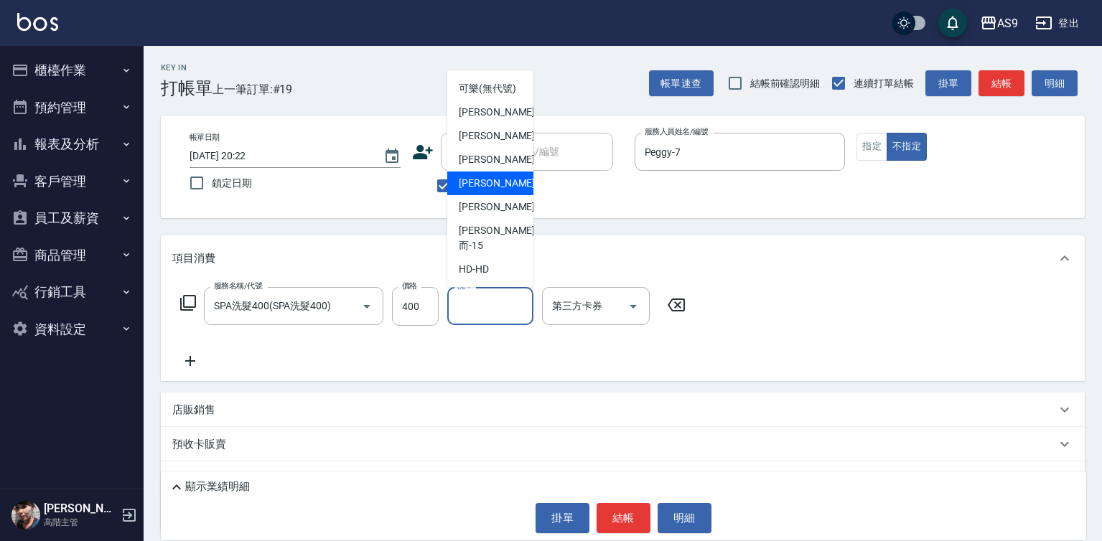
drag, startPoint x: 506, startPoint y: 208, endPoint x: 510, endPoint y: 245, distance: 36.8
click at [506, 195] on div "[PERSON_NAME]-12" at bounding box center [490, 184] width 86 height 24
type input "[PERSON_NAME]-12"
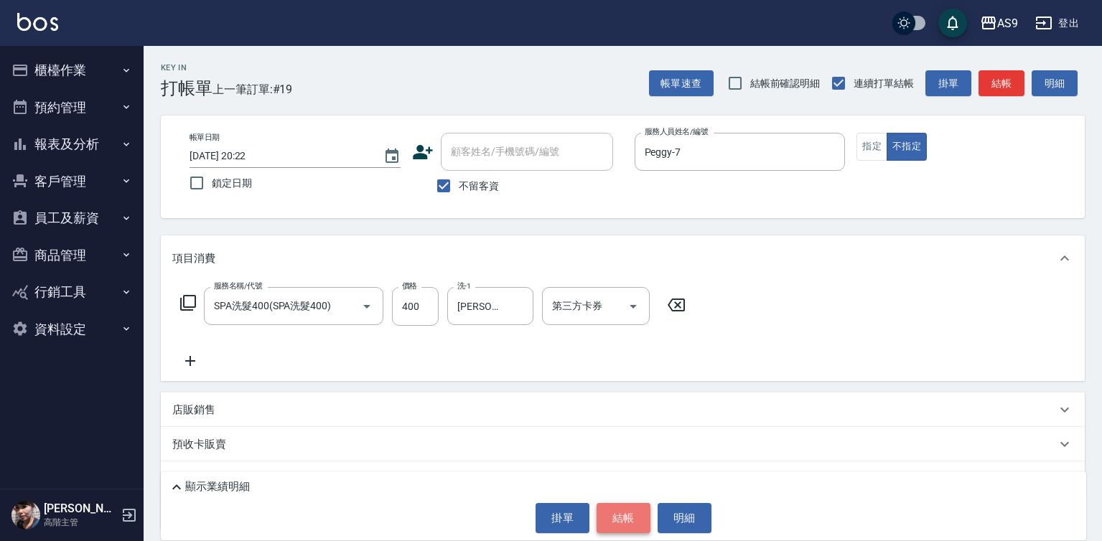
click at [619, 516] on button "結帳" at bounding box center [623, 518] width 54 height 30
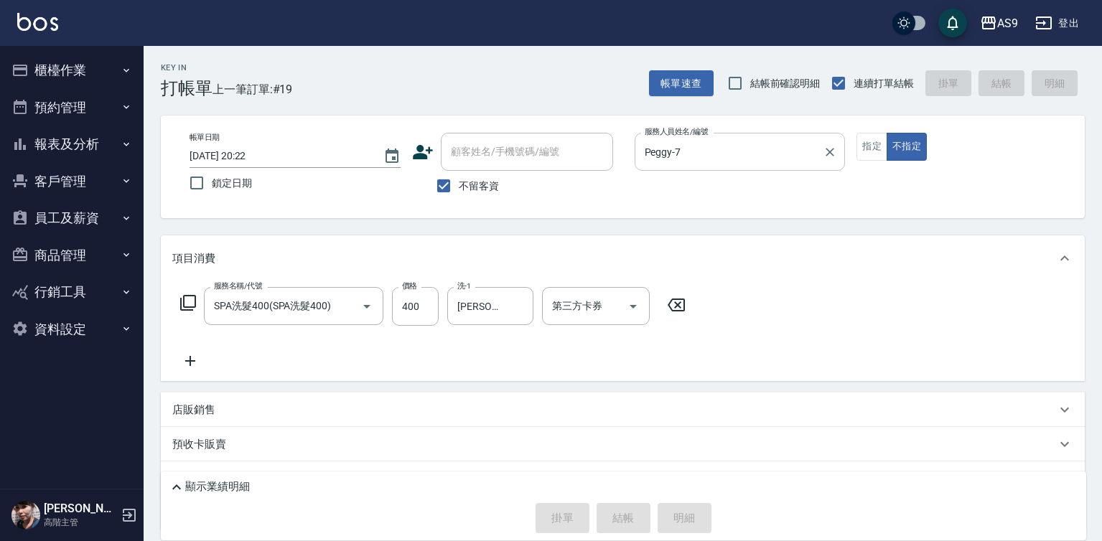
click at [670, 144] on input "Peggy-7" at bounding box center [729, 151] width 177 height 25
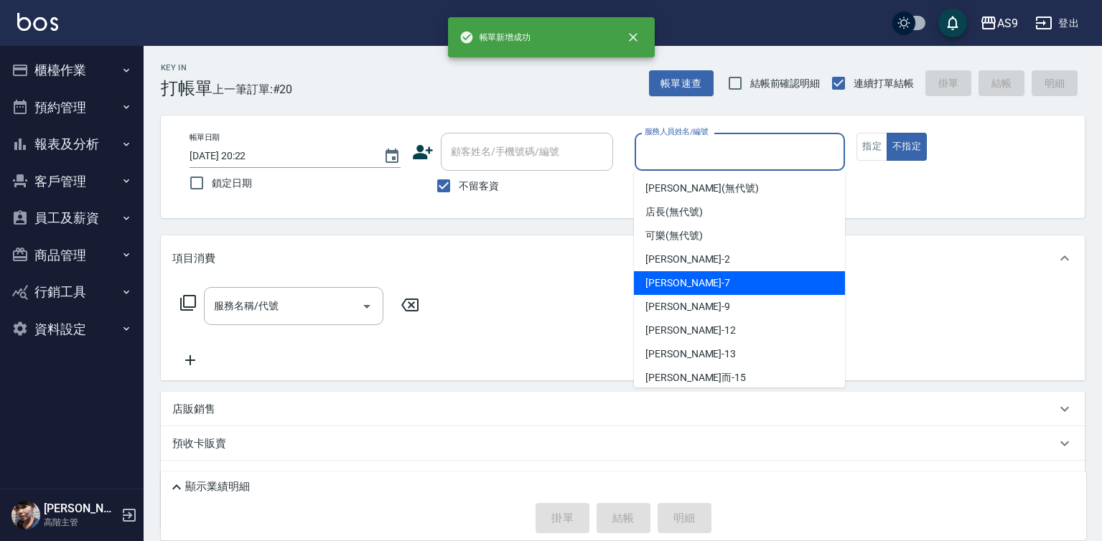
click at [690, 286] on div "Peggy -7" at bounding box center [739, 283] width 211 height 24
type input "Peggy-7"
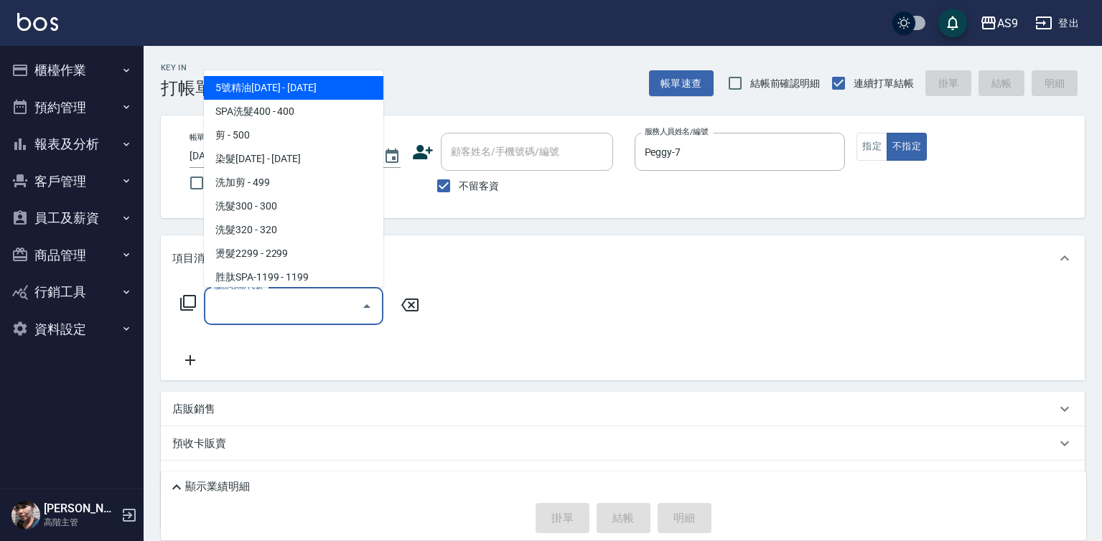
click at [338, 308] on input "服務名稱/代號" at bounding box center [282, 306] width 145 height 25
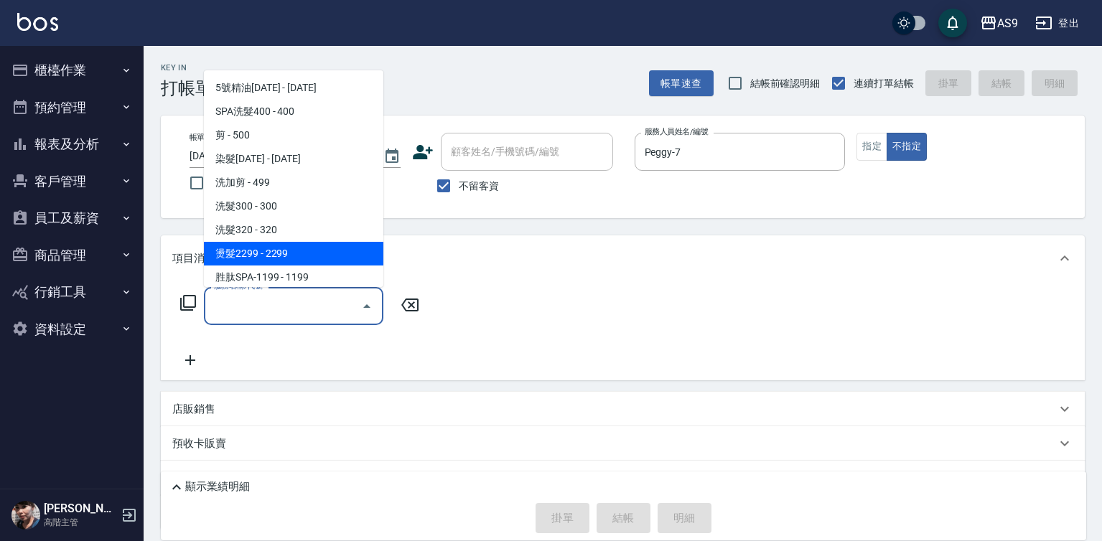
click at [294, 253] on span "燙髮2299 - 2299" at bounding box center [293, 254] width 179 height 24
type input "燙髮2299(燙2299)"
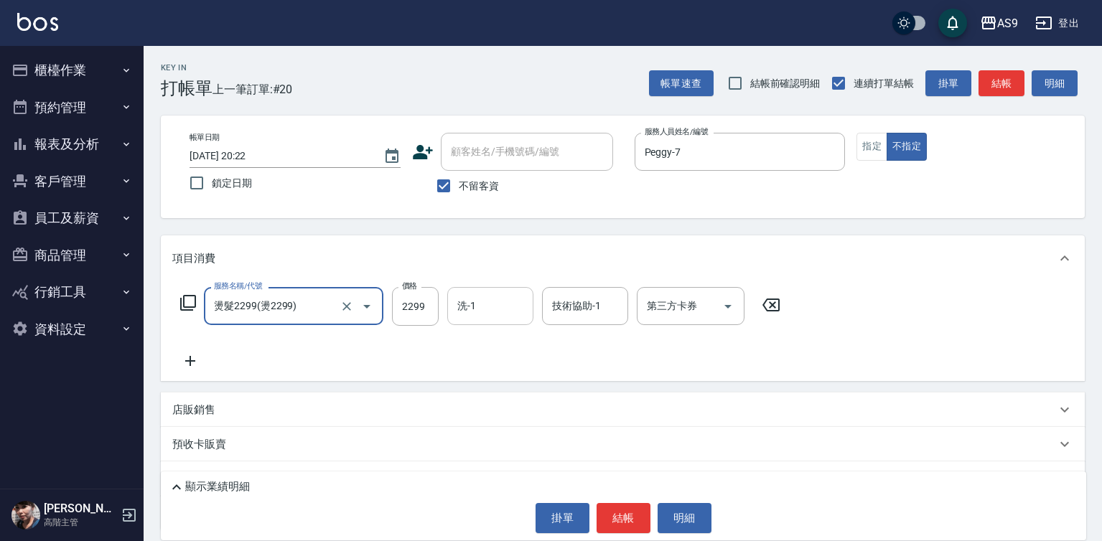
click at [496, 315] on input "洗-1" at bounding box center [490, 306] width 73 height 25
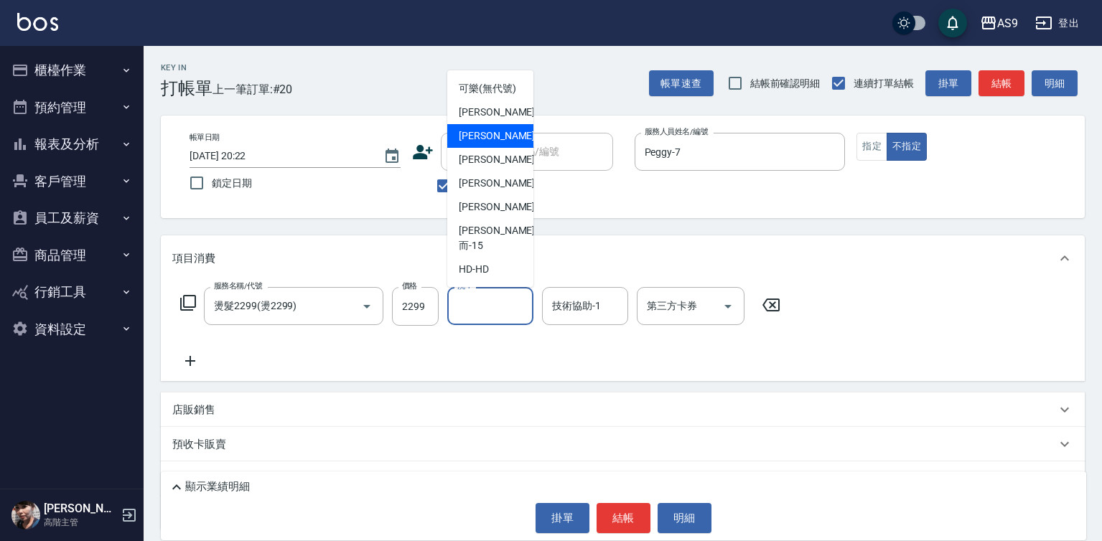
scroll to position [92, 0]
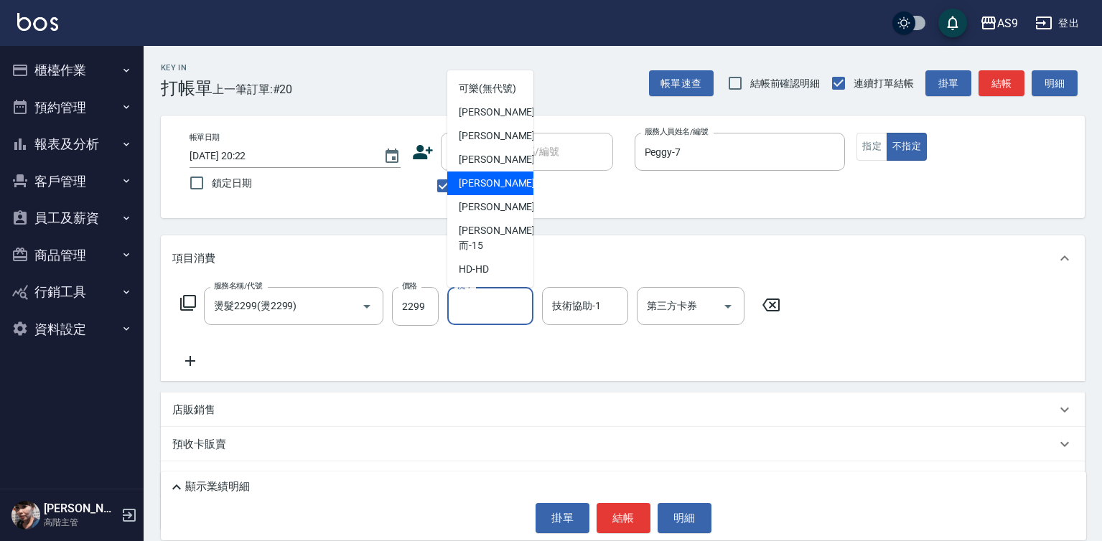
click at [505, 195] on div "[PERSON_NAME]-12" at bounding box center [490, 184] width 86 height 24
type input "[PERSON_NAME]-12"
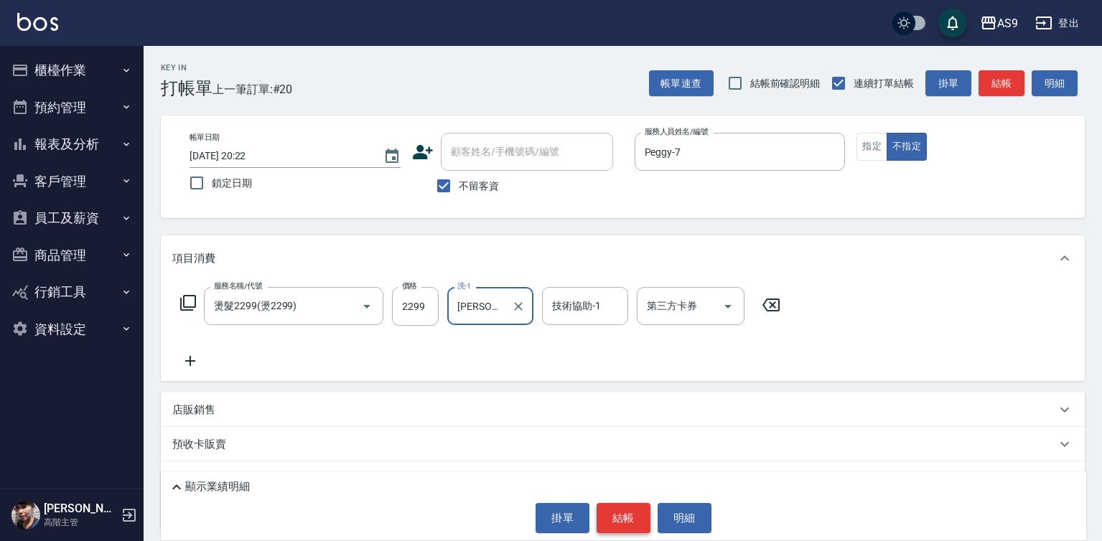
click at [618, 509] on button "結帳" at bounding box center [623, 518] width 54 height 30
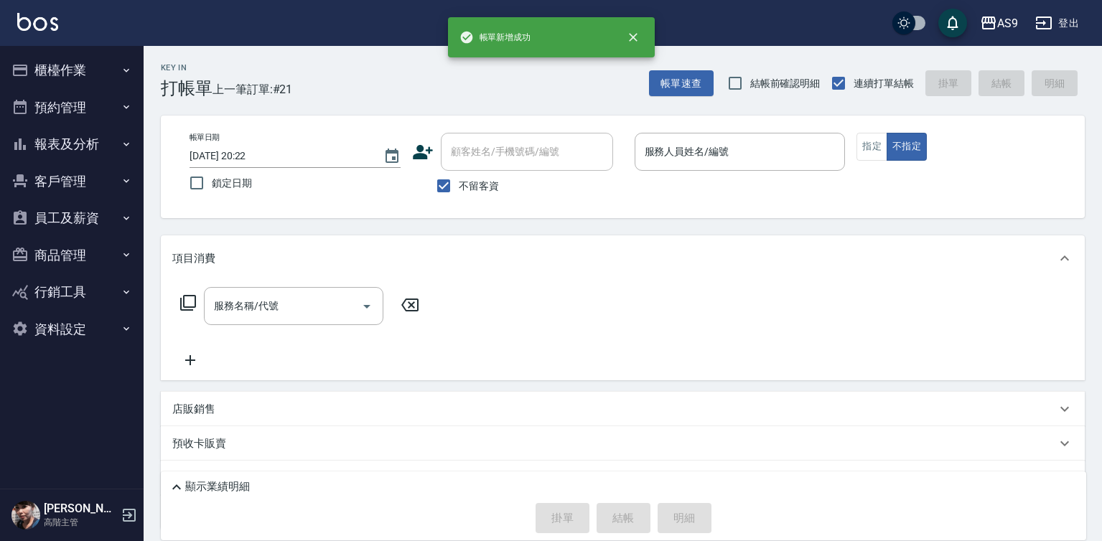
click at [690, 172] on p at bounding box center [739, 178] width 211 height 15
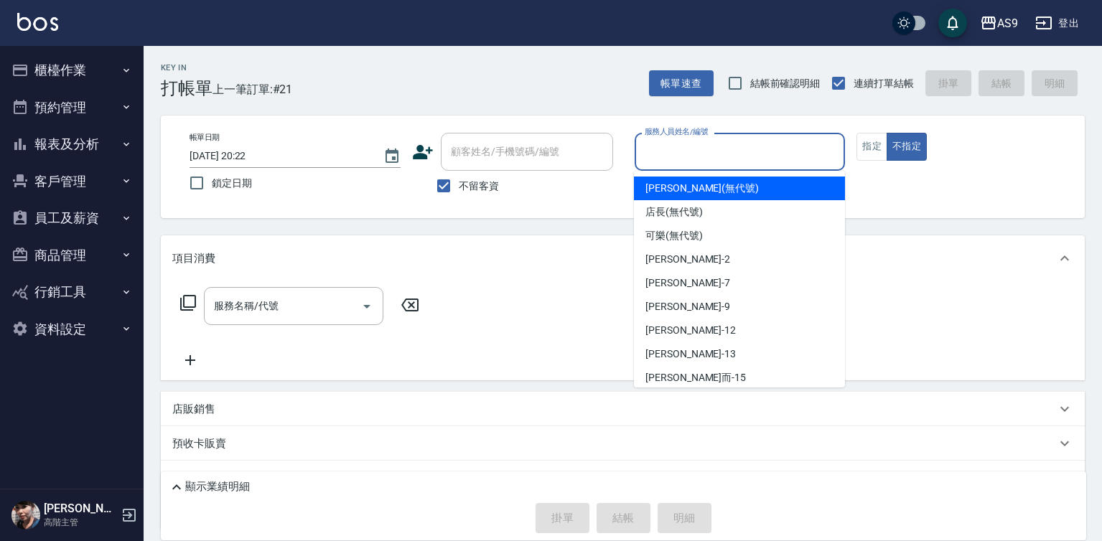
click at [678, 145] on input "服務人員姓名/編號" at bounding box center [740, 151] width 198 height 25
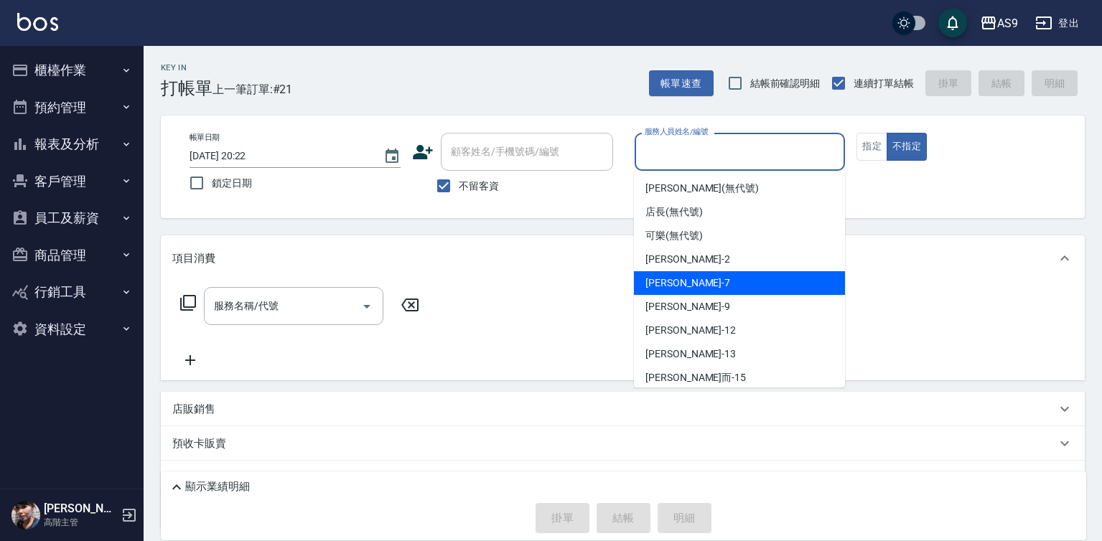
click at [680, 286] on span "Peggy -7" at bounding box center [687, 283] width 85 height 15
type input "Peggy-7"
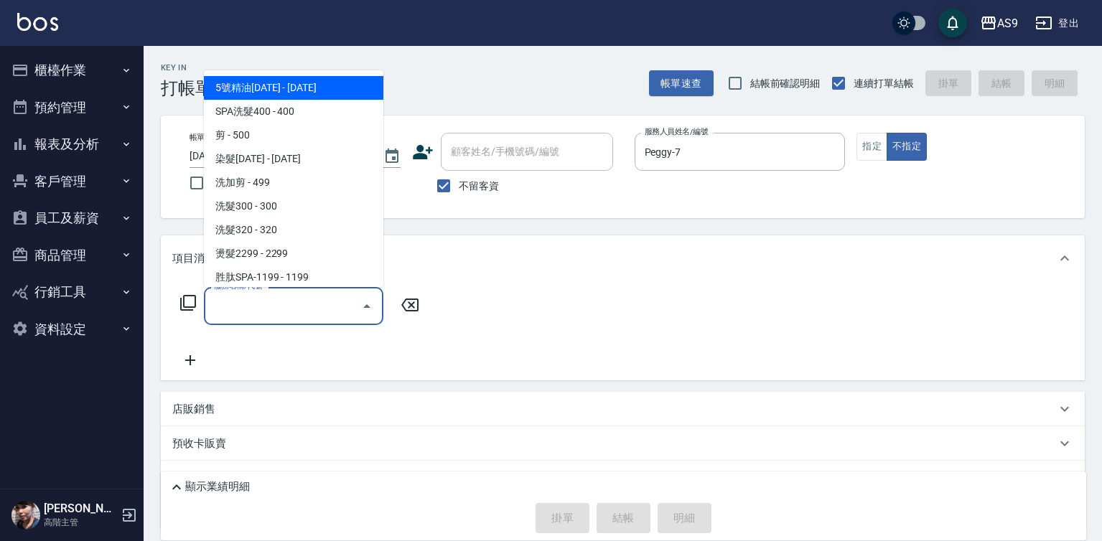
click at [299, 301] on input "服務名稱/代號" at bounding box center [282, 306] width 145 height 25
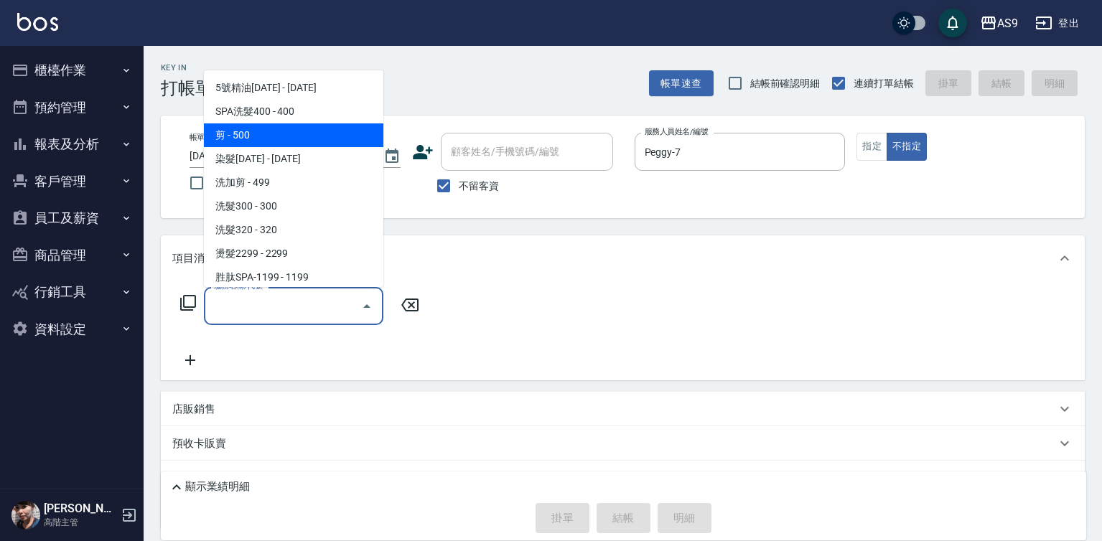
click at [261, 139] on span "剪 - 500" at bounding box center [293, 135] width 179 height 24
type input "剪(剪)"
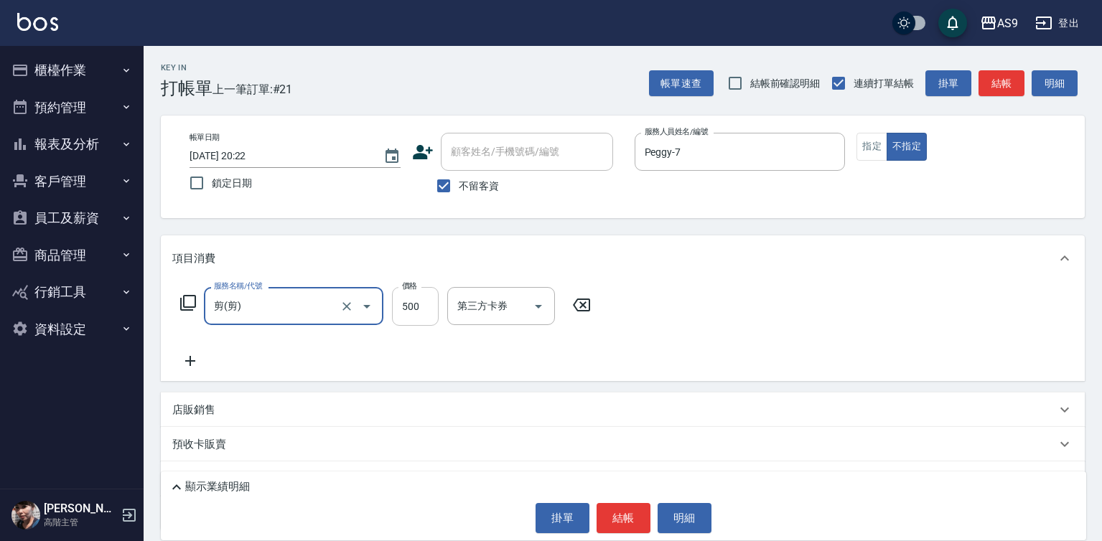
click at [414, 311] on input "500" at bounding box center [415, 306] width 47 height 39
type input "400"
click at [611, 522] on button "結帳" at bounding box center [623, 518] width 54 height 30
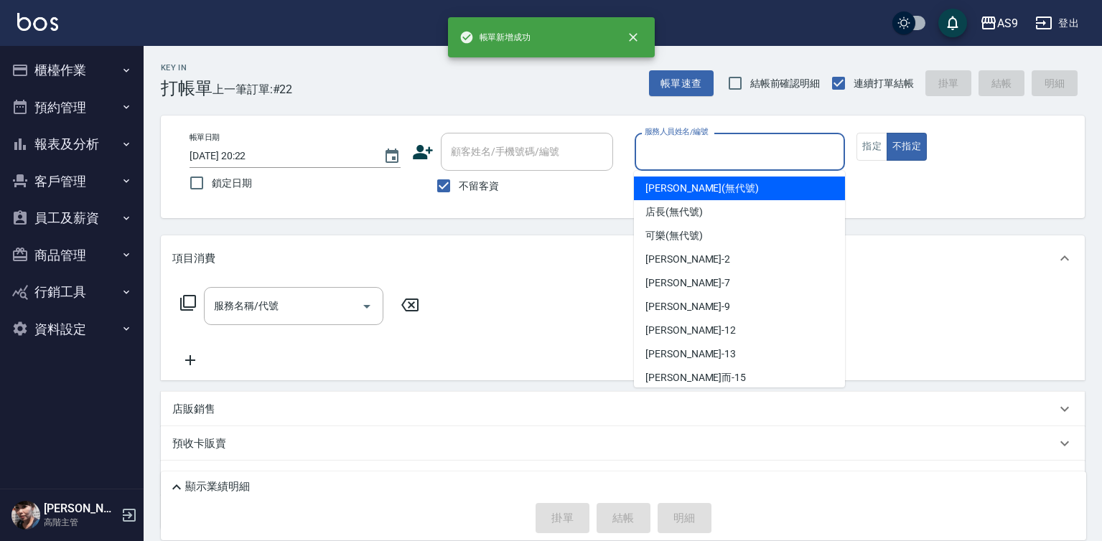
click at [675, 146] on input "服務人員姓名/編號" at bounding box center [740, 151] width 198 height 25
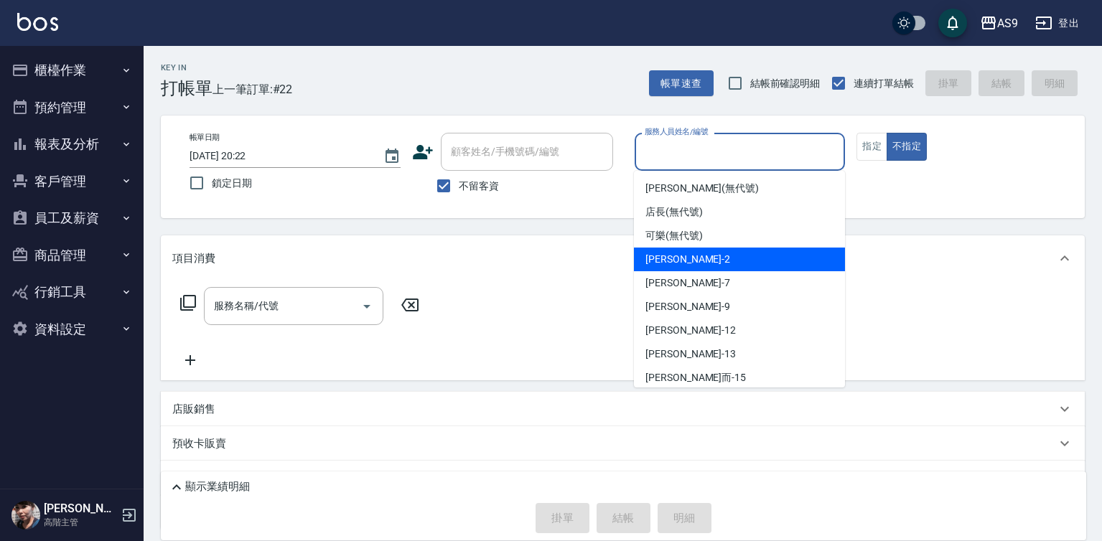
click at [690, 250] on div "[PERSON_NAME]蘭 -2" at bounding box center [739, 260] width 211 height 24
type input "[PERSON_NAME]蘭-2"
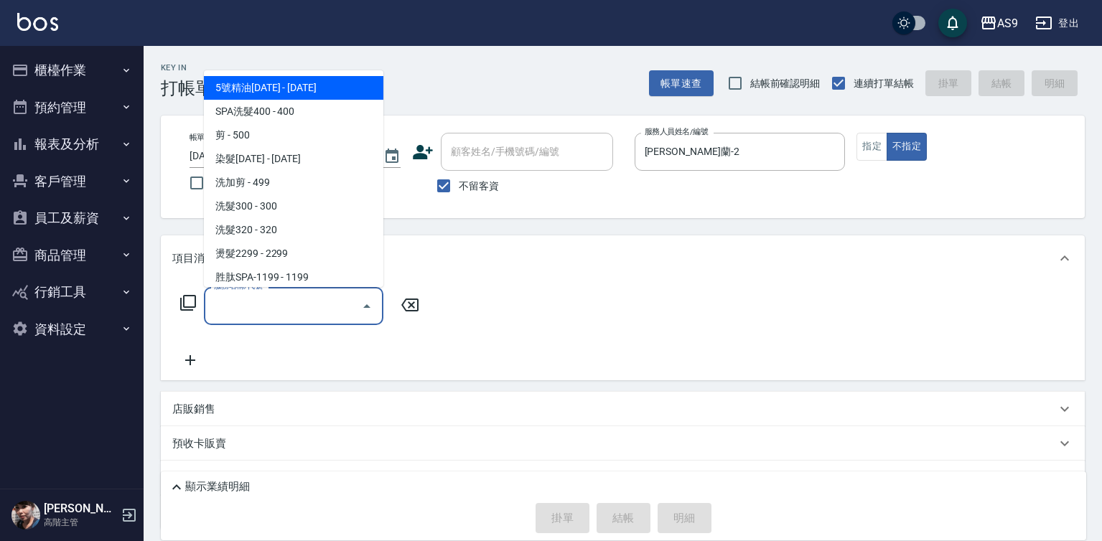
click at [299, 305] on input "服務名稱/代號" at bounding box center [282, 306] width 145 height 25
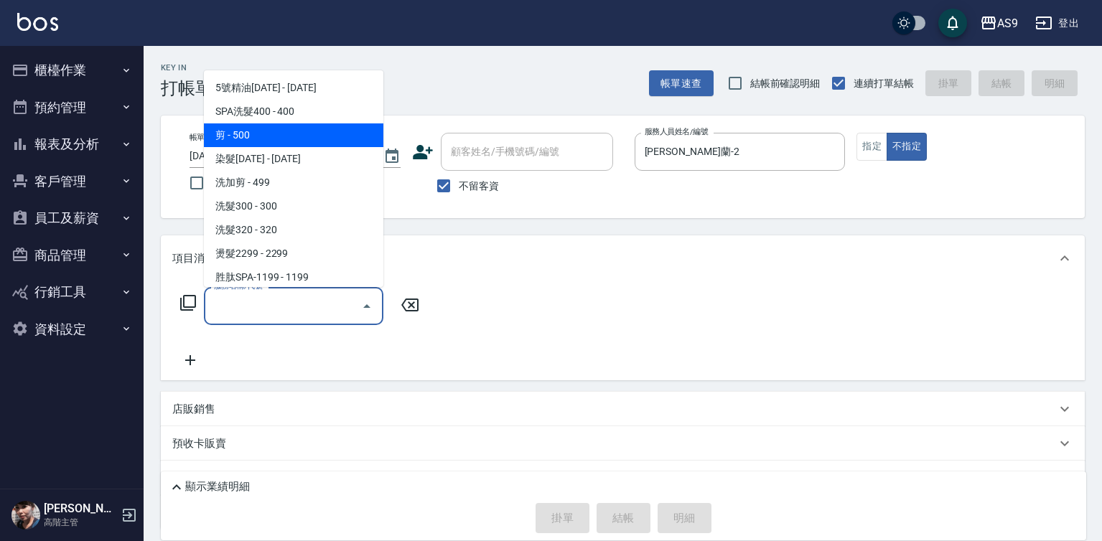
click at [260, 132] on span "剪 - 500" at bounding box center [293, 135] width 179 height 24
type input "剪(剪)"
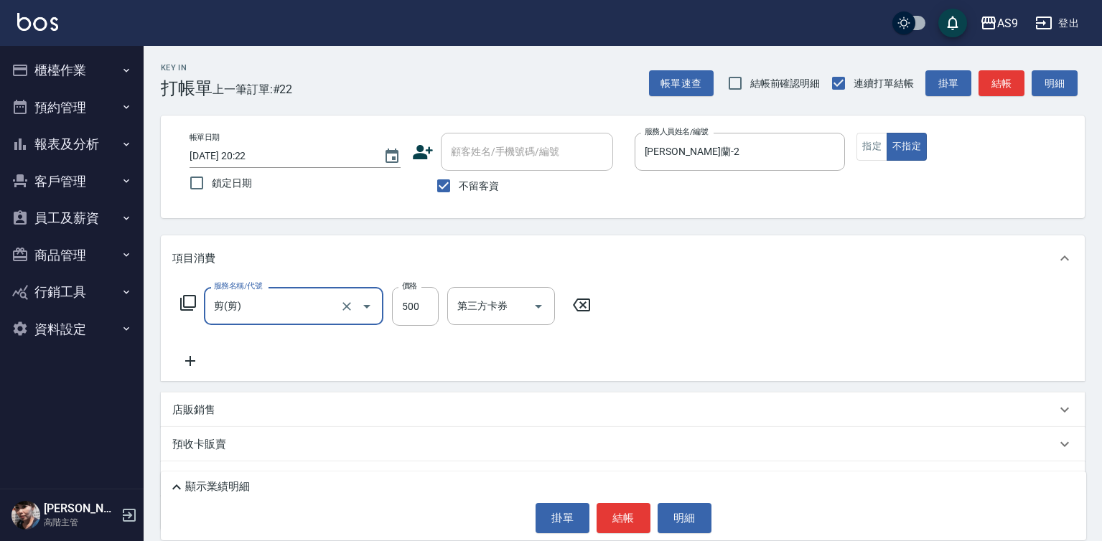
drag, startPoint x: 189, startPoint y: 352, endPoint x: 202, endPoint y: 357, distance: 13.9
click at [189, 353] on div "服務名稱/代號 剪(剪) 服務名稱/代號 價格 500 價格 第三方卡券 第三方卡券" at bounding box center [385, 328] width 427 height 83
click at [241, 360] on div "服務名稱/代號 剪(剪) 服務名稱/代號 價格 500 價格 第三方卡券 第三方卡券" at bounding box center [385, 328] width 427 height 83
click at [187, 366] on icon at bounding box center [190, 360] width 36 height 17
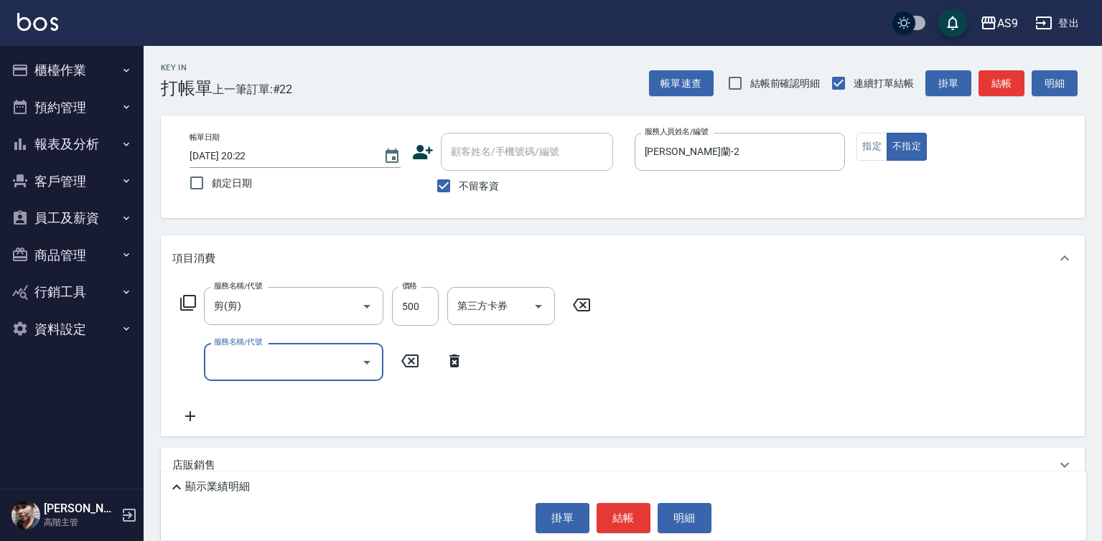
click at [238, 365] on input "服務名稱/代號" at bounding box center [282, 362] width 145 height 25
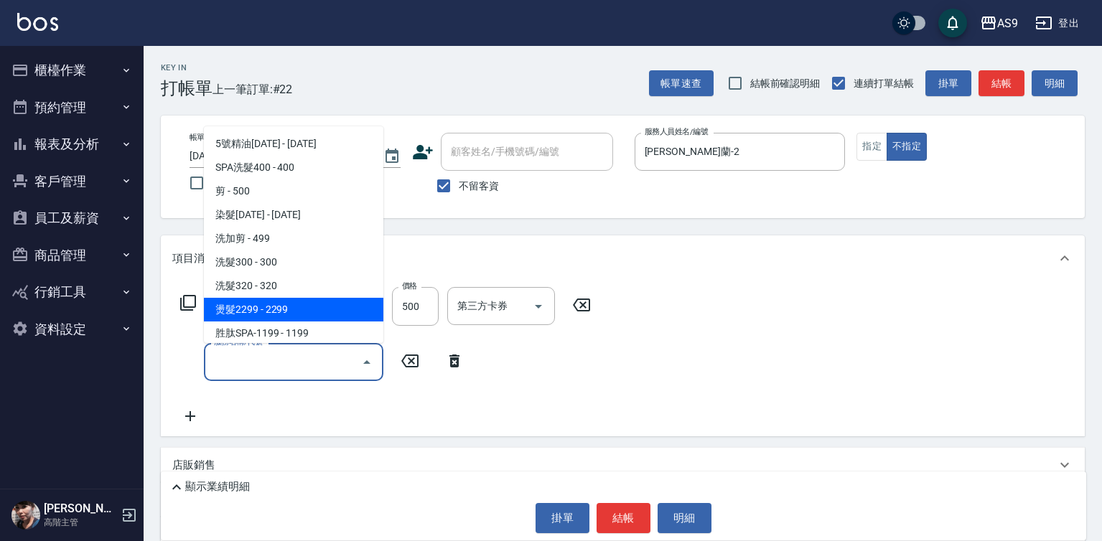
click at [286, 309] on span "燙髮2299 - 2299" at bounding box center [293, 310] width 179 height 24
type input "燙髮2299(燙2299)"
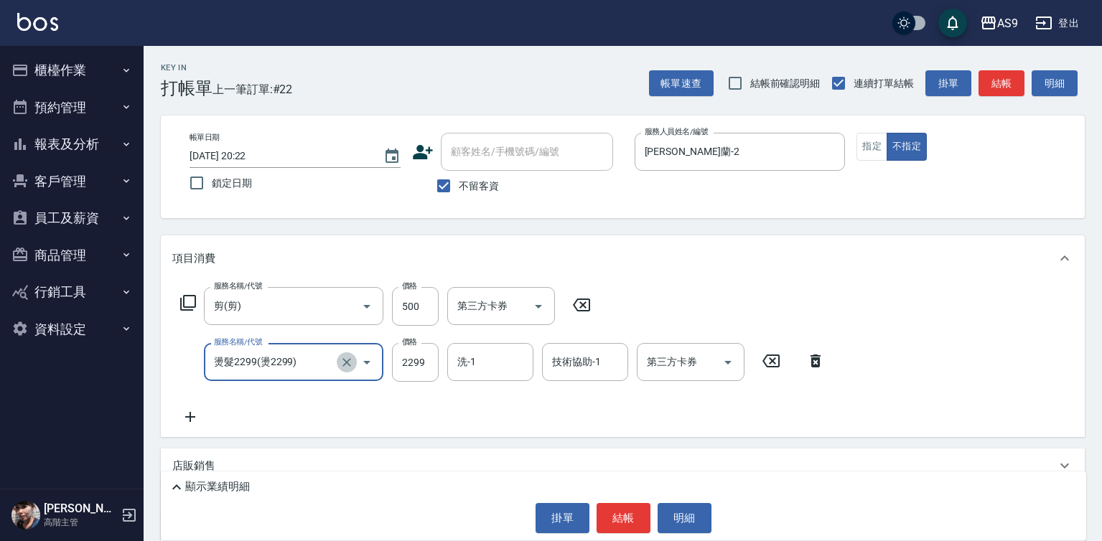
click at [351, 356] on icon "Clear" at bounding box center [346, 362] width 14 height 14
click at [360, 357] on icon "Open" at bounding box center [366, 362] width 17 height 17
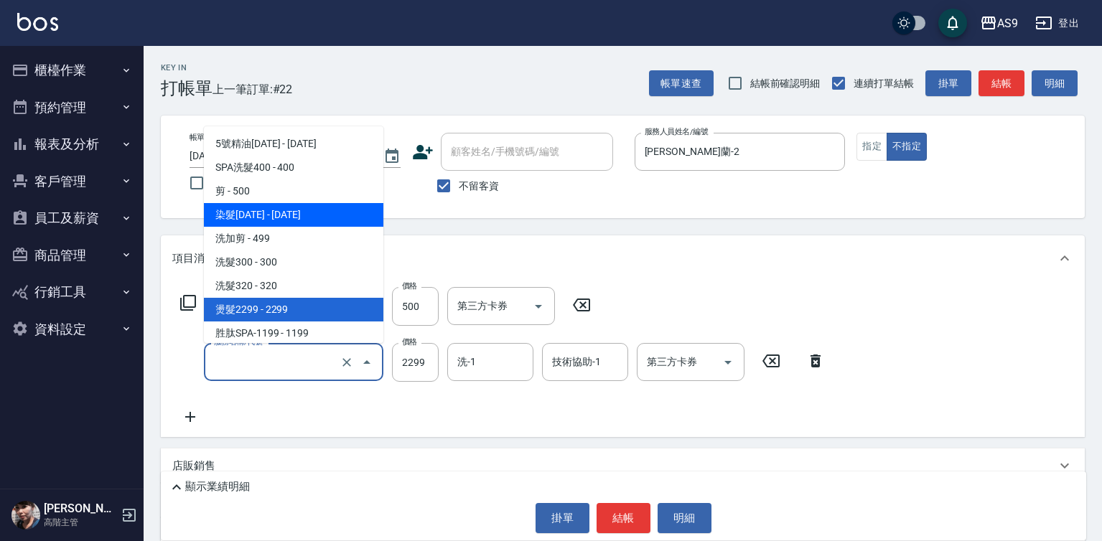
click at [304, 226] on span "染髮[DATE] - [DATE]" at bounding box center [293, 215] width 179 height 24
type input "染髮1500(染髮1500)"
type input "1500"
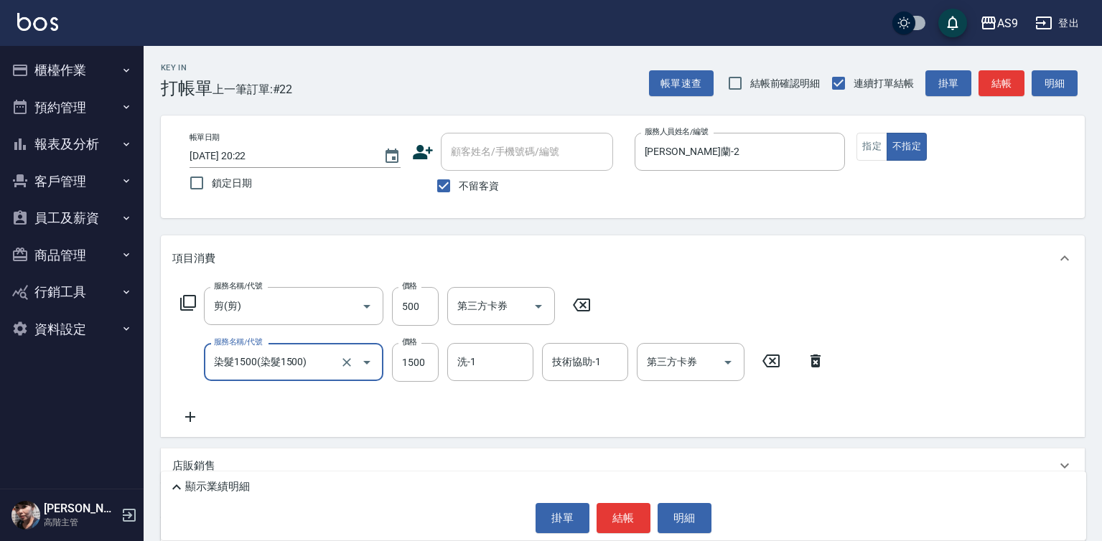
click at [186, 411] on icon at bounding box center [190, 416] width 36 height 17
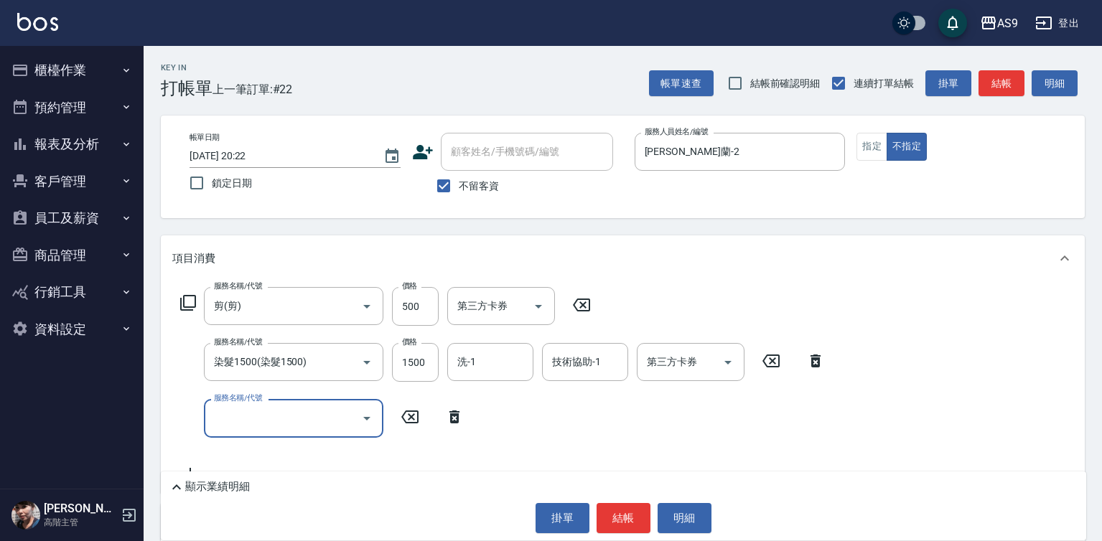
click at [261, 418] on input "服務名稱/代號" at bounding box center [282, 418] width 145 height 25
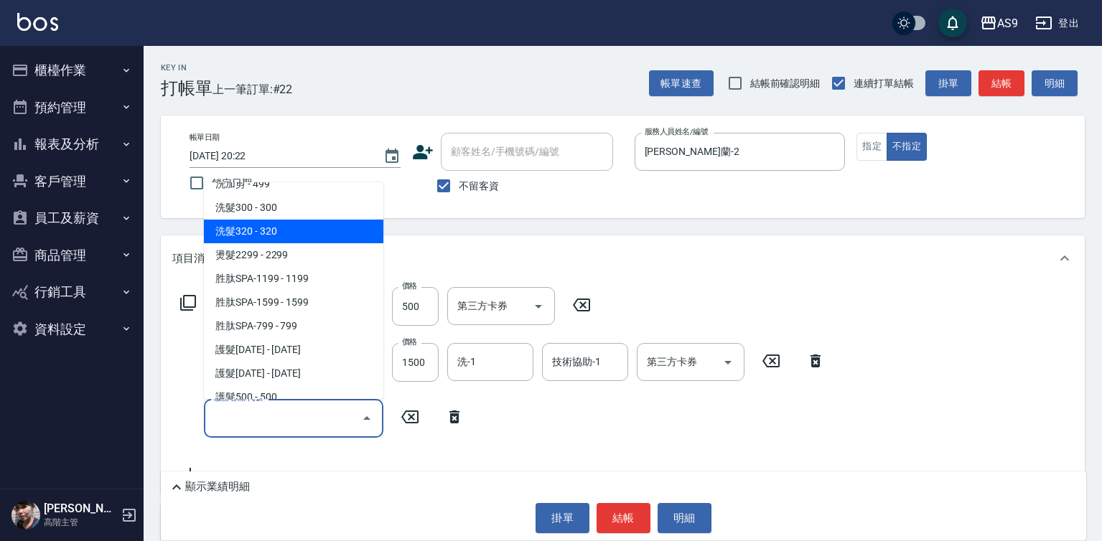
scroll to position [144, 0]
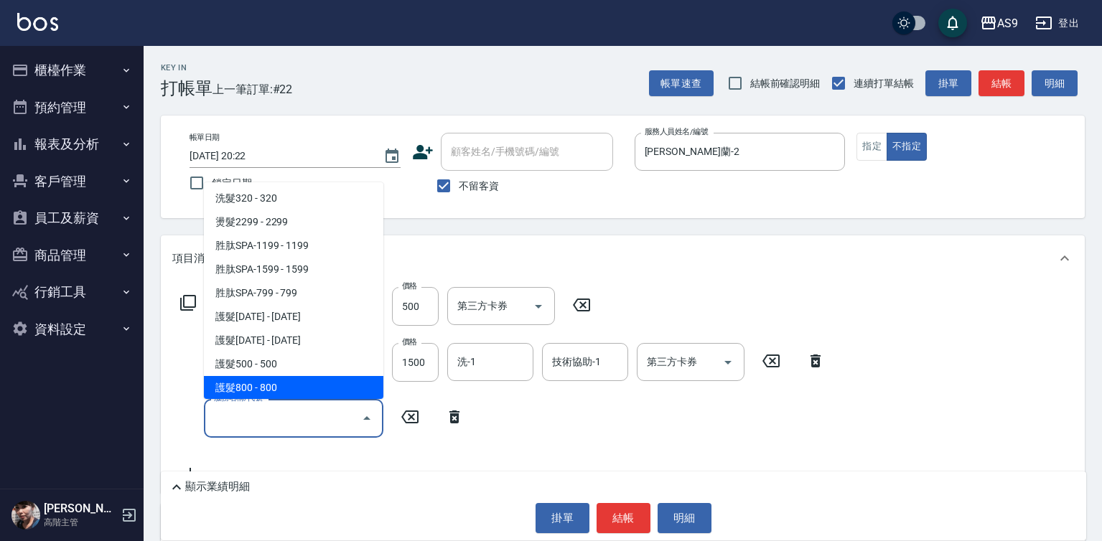
click at [278, 385] on span "護髮800 - 800" at bounding box center [293, 388] width 179 height 24
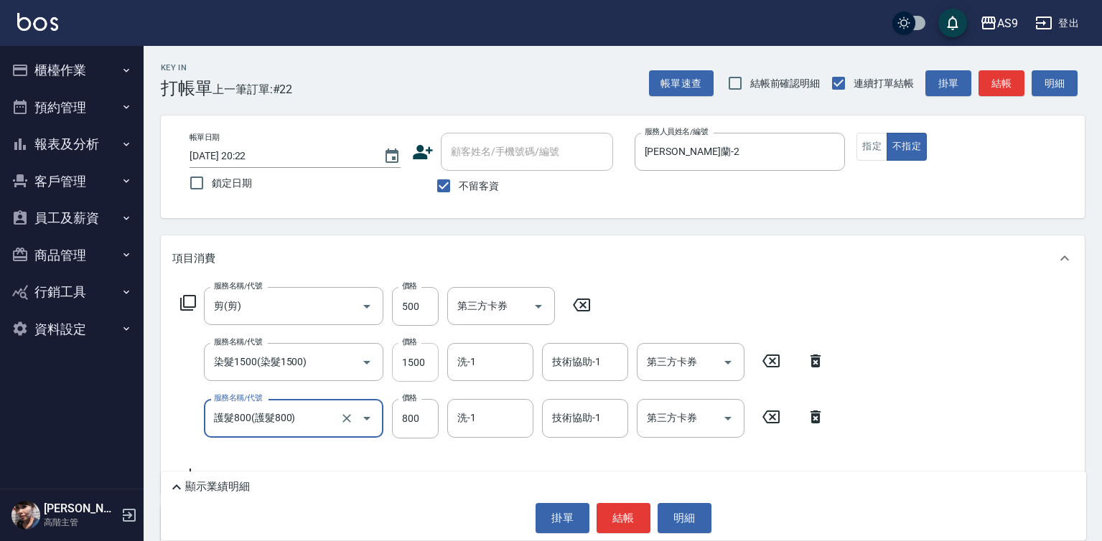
click at [396, 365] on input "1500" at bounding box center [415, 362] width 47 height 39
type input "護髮800"
click at [396, 365] on input "1500" at bounding box center [415, 362] width 47 height 39
type input "1800"
click at [411, 309] on input "500" at bounding box center [415, 306] width 47 height 39
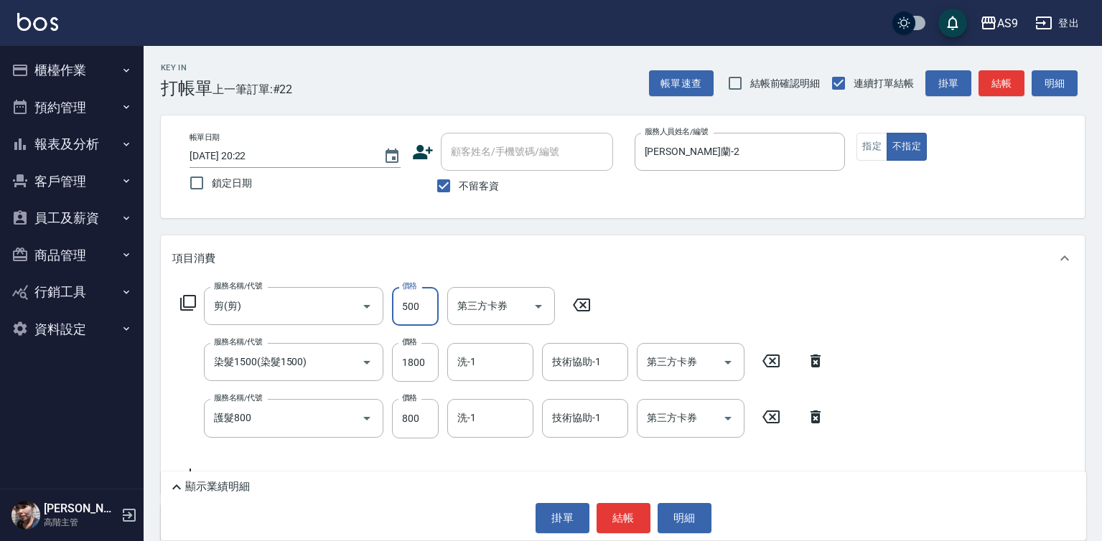
click at [411, 309] on input "500" at bounding box center [415, 306] width 47 height 39
type input "400"
click at [613, 511] on button "結帳" at bounding box center [623, 518] width 54 height 30
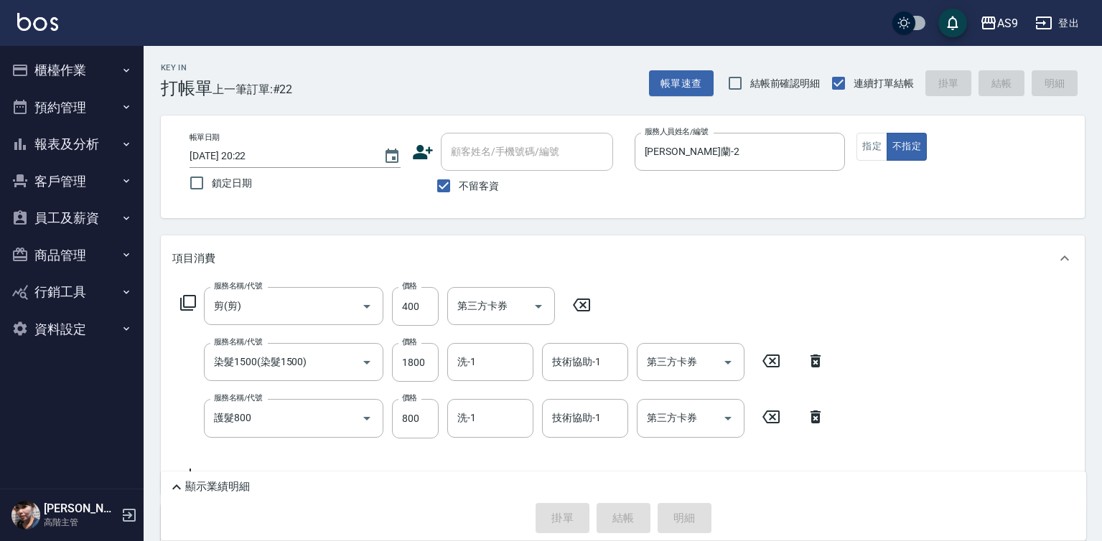
type input "[DATE] 20:23"
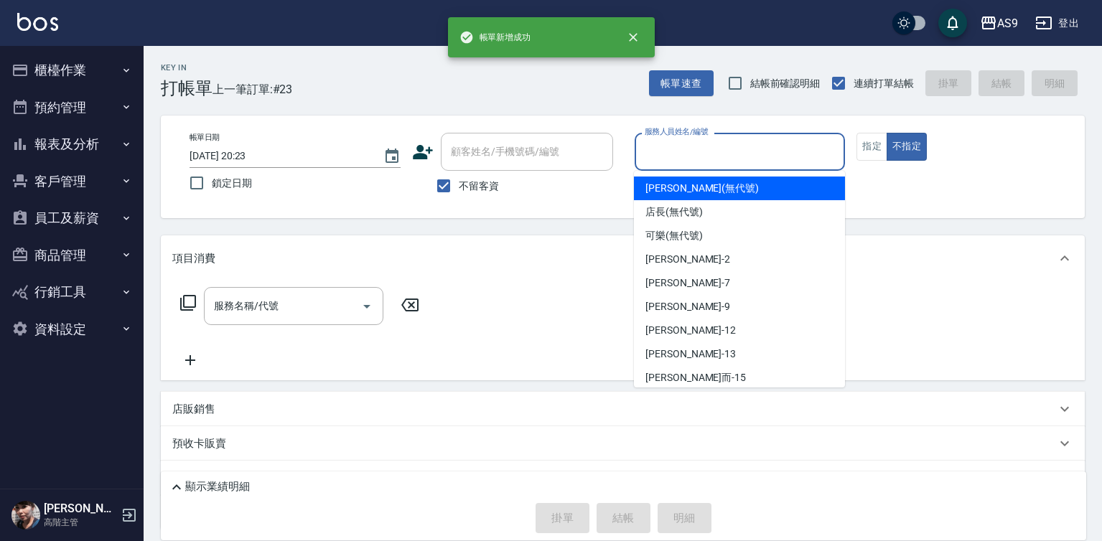
drag, startPoint x: 670, startPoint y: 153, endPoint x: 693, endPoint y: 226, distance: 76.7
click at [673, 159] on input "服務人員姓名/編號" at bounding box center [740, 151] width 198 height 25
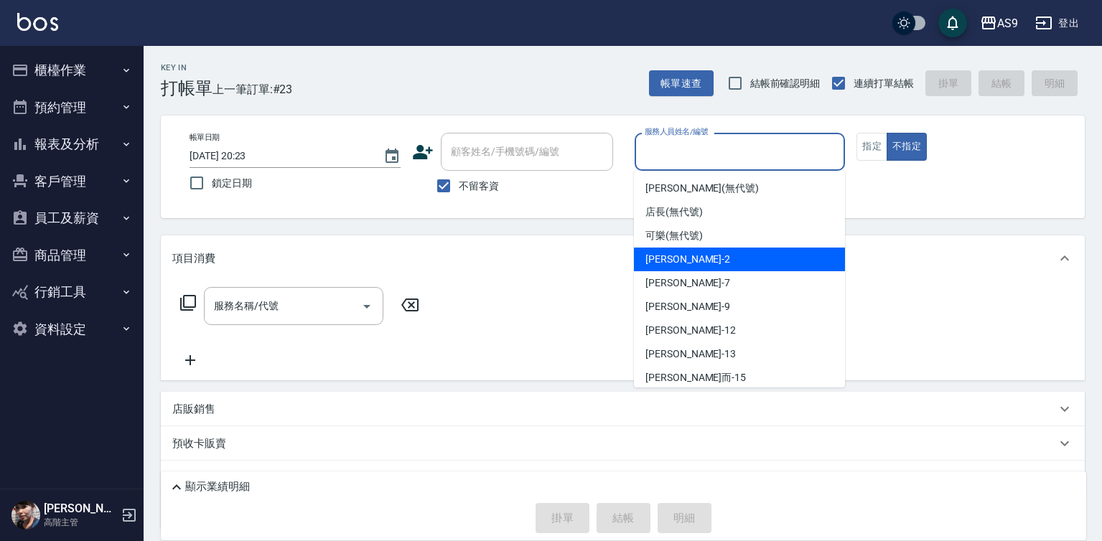
click at [696, 254] on div "[PERSON_NAME]蘭 -2" at bounding box center [739, 260] width 211 height 24
type input "[PERSON_NAME]蘭-2"
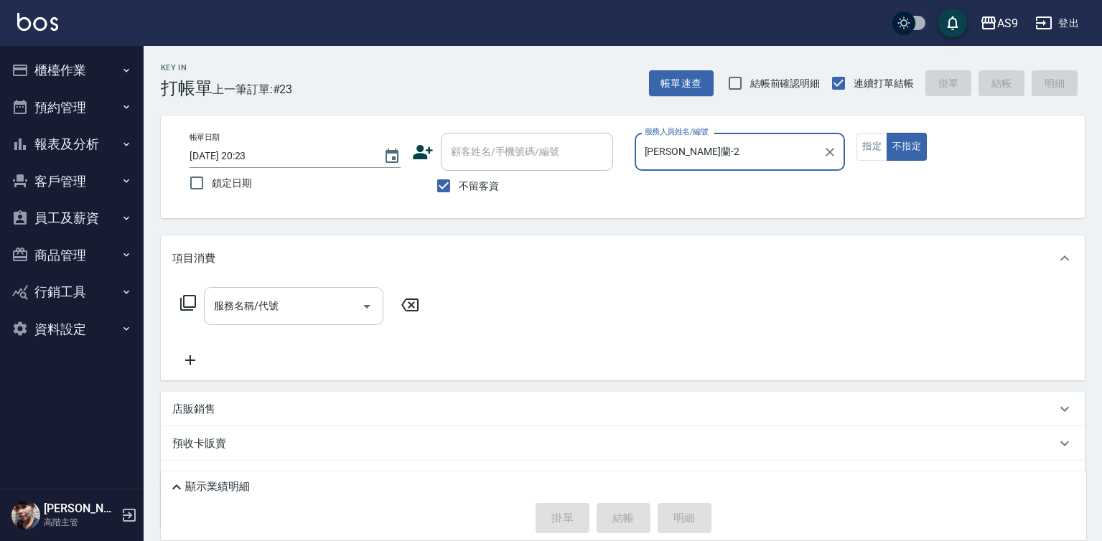
click at [323, 313] on input "服務名稱/代號" at bounding box center [282, 306] width 145 height 25
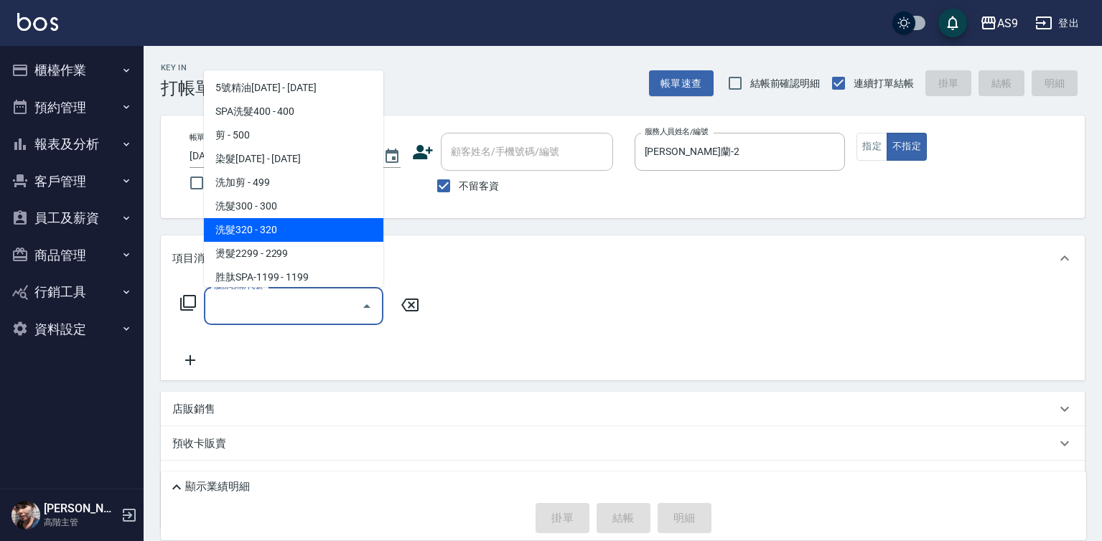
click at [289, 227] on span "洗髮320 - 320" at bounding box center [293, 230] width 179 height 24
type input "洗髮320(洗髮320)"
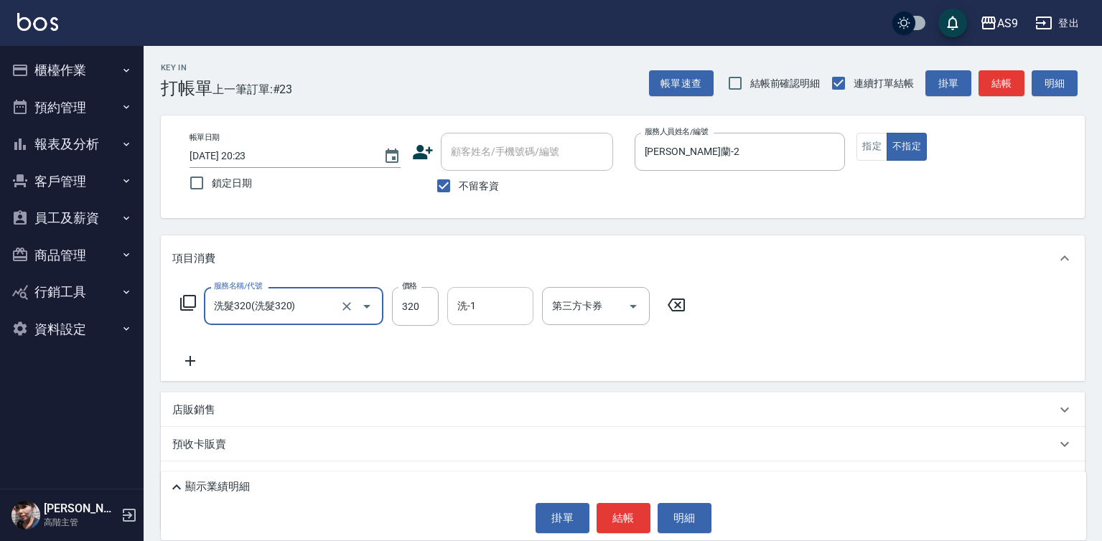
click at [501, 302] on input "洗-1" at bounding box center [490, 306] width 73 height 25
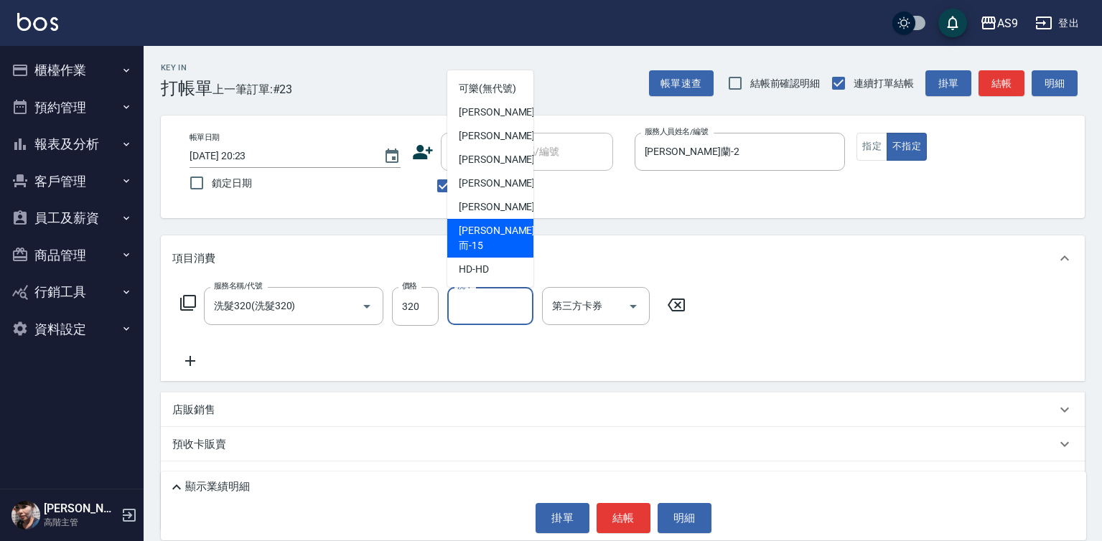
scroll to position [92, 0]
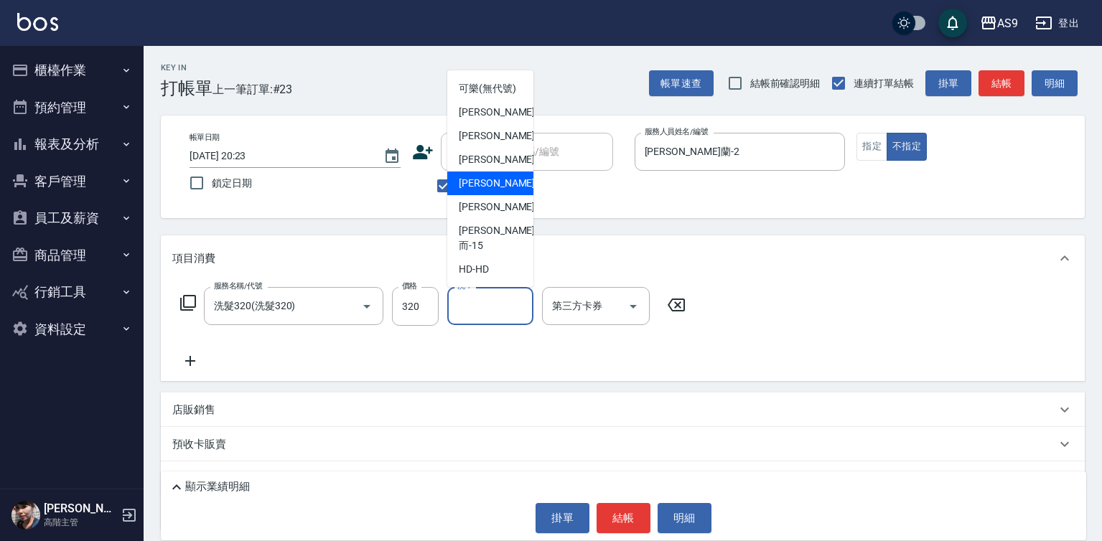
click at [489, 191] on span "[PERSON_NAME]-12" at bounding box center [504, 183] width 90 height 15
type input "[PERSON_NAME]-12"
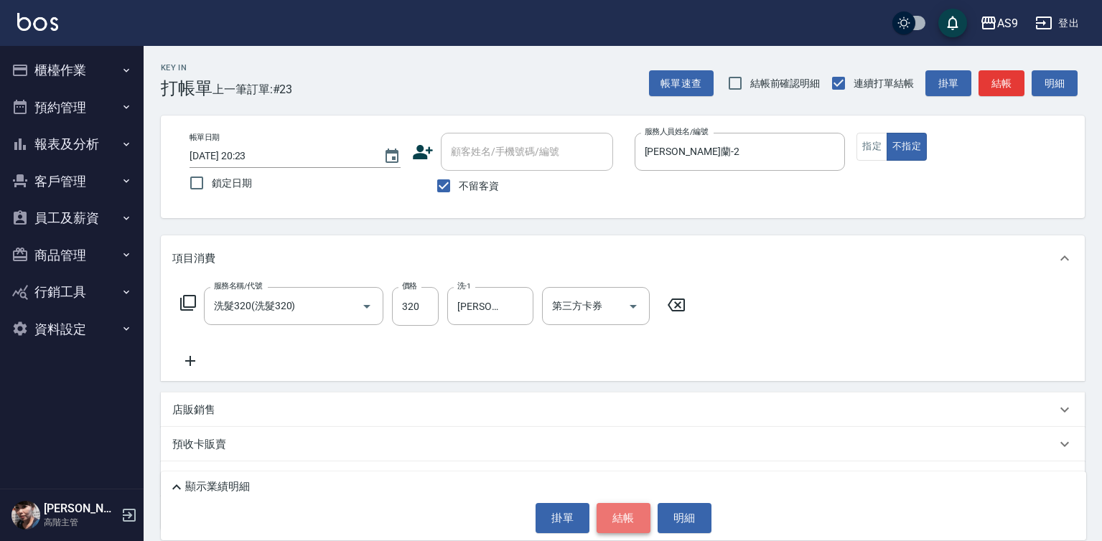
click at [617, 511] on button "結帳" at bounding box center [623, 518] width 54 height 30
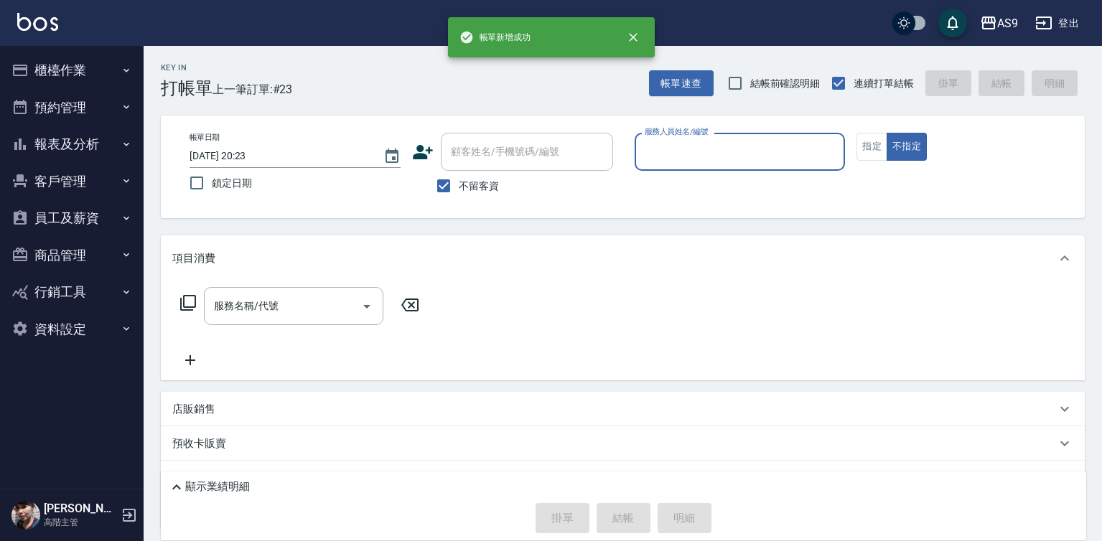
click at [711, 151] on input "服務人員姓名/編號" at bounding box center [740, 151] width 198 height 25
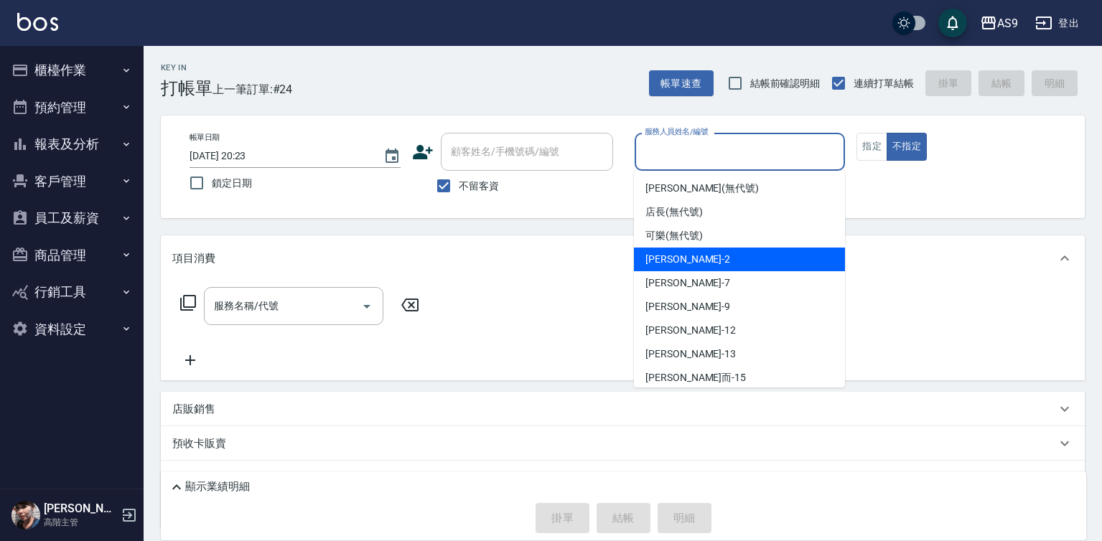
drag, startPoint x: 693, startPoint y: 267, endPoint x: 440, endPoint y: 273, distance: 253.4
click at [693, 266] on div "[PERSON_NAME]蘭 -2" at bounding box center [739, 260] width 211 height 24
type input "[PERSON_NAME]蘭-2"
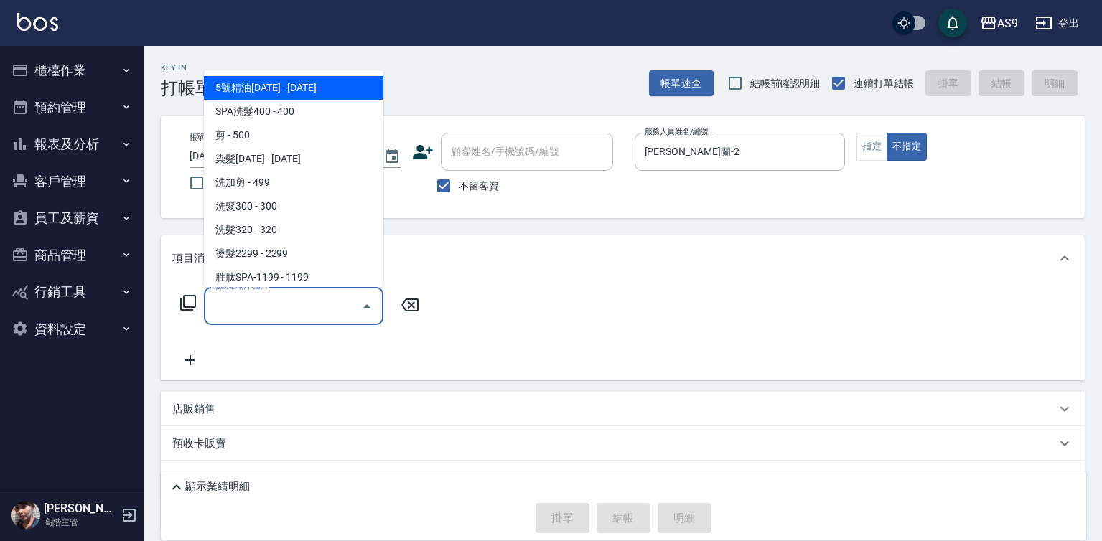
click at [252, 314] on input "服務名稱/代號" at bounding box center [282, 306] width 145 height 25
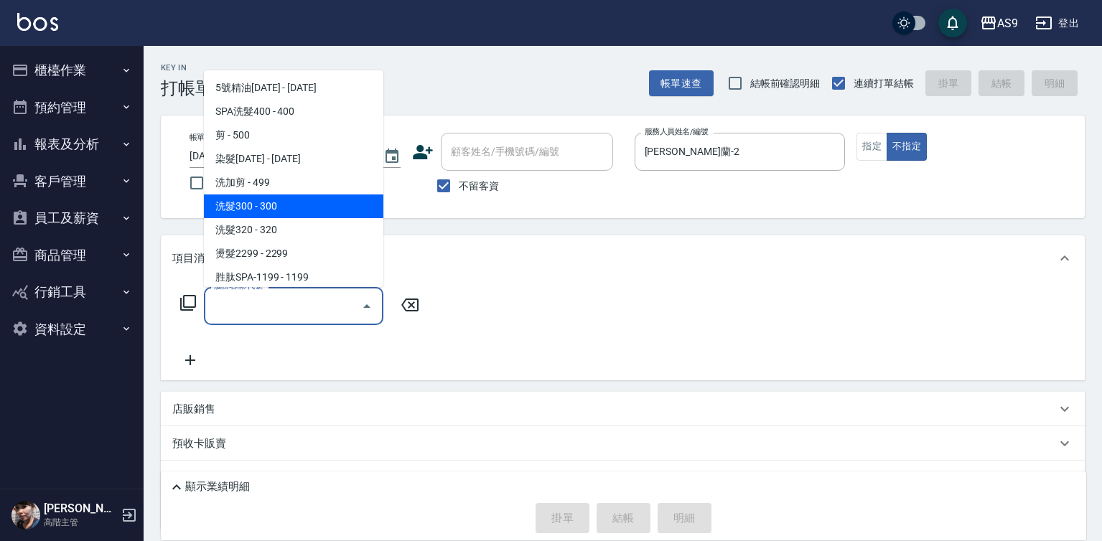
click at [286, 209] on span "洗髮300 - 300" at bounding box center [293, 207] width 179 height 24
type input "洗髮300(洗 髮300)"
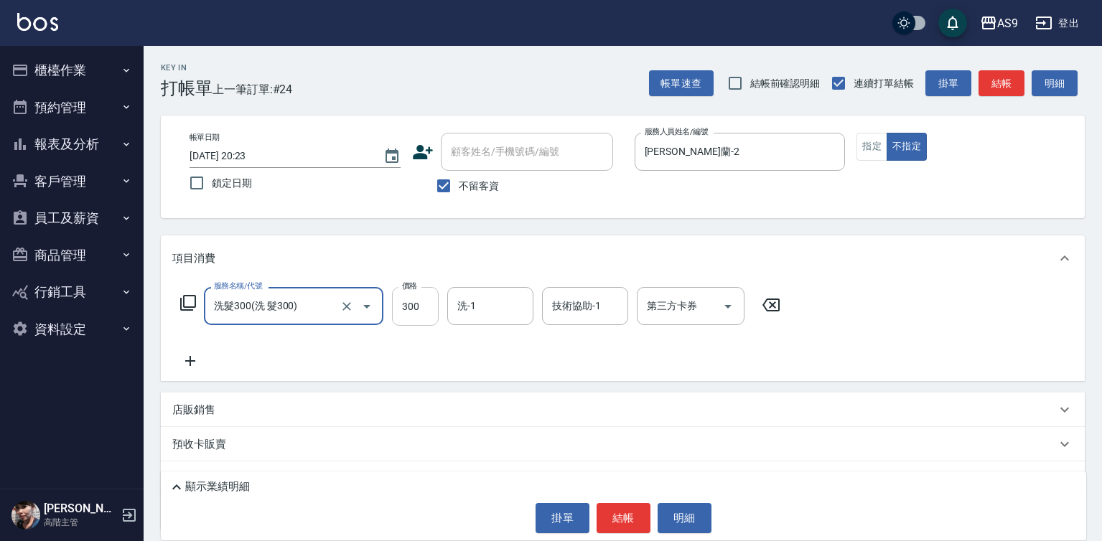
click at [402, 303] on input "300" at bounding box center [415, 306] width 47 height 39
click at [402, 302] on input "300" at bounding box center [415, 306] width 47 height 39
type input "318"
click at [471, 317] on input "洗-1" at bounding box center [490, 306] width 73 height 25
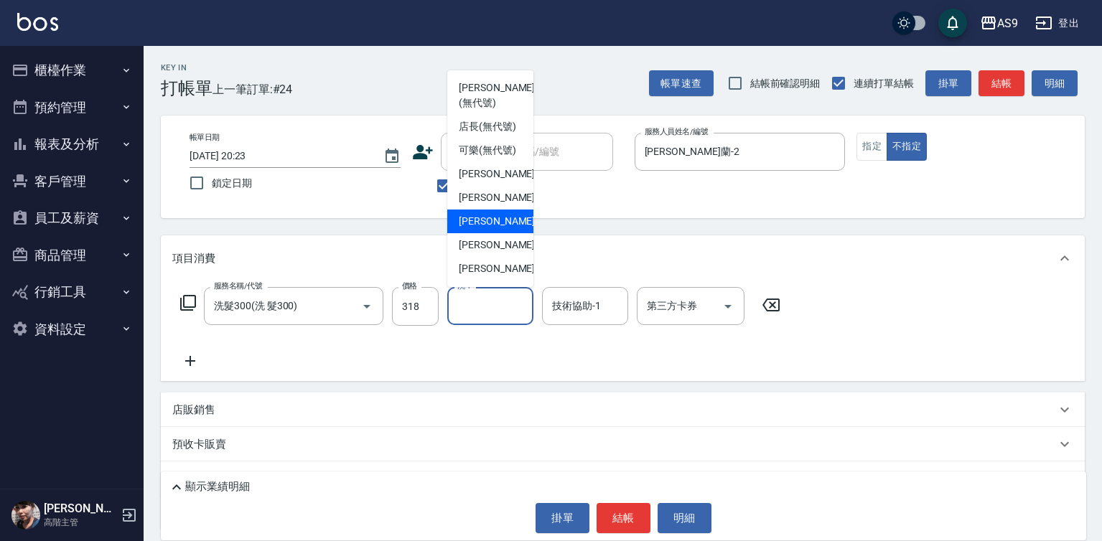
scroll to position [72, 0]
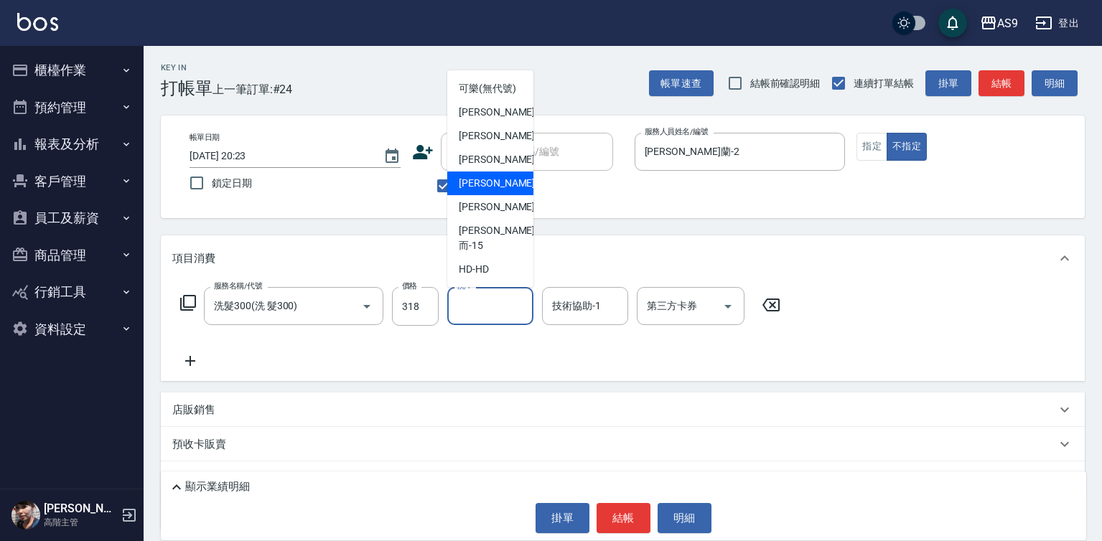
click at [489, 191] on span "[PERSON_NAME]-12" at bounding box center [504, 183] width 90 height 15
type input "[PERSON_NAME]-12"
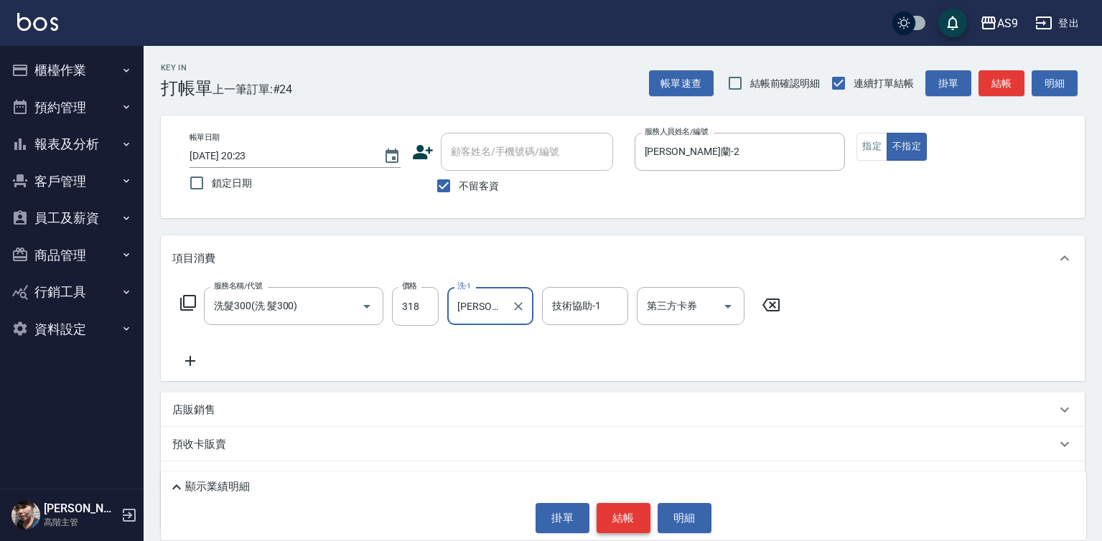
click at [611, 520] on button "結帳" at bounding box center [623, 518] width 54 height 30
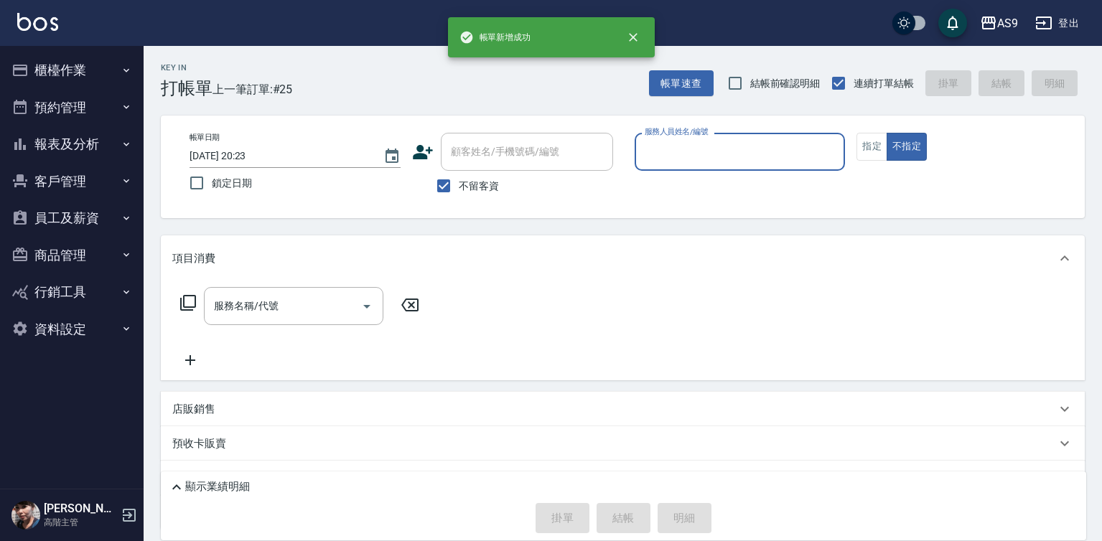
click at [671, 174] on p at bounding box center [739, 178] width 211 height 15
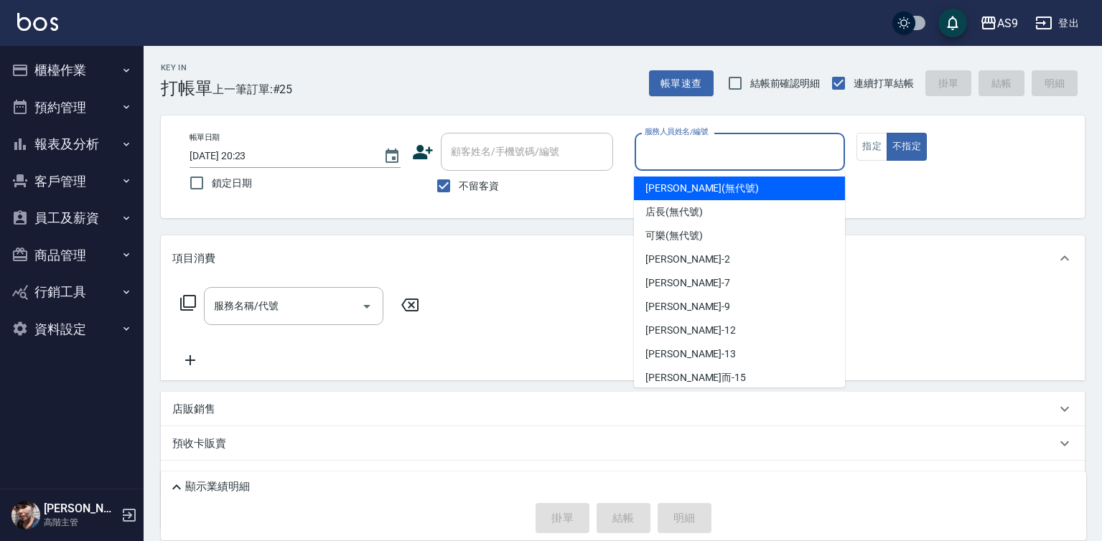
click at [670, 162] on input "服務人員姓名/編號" at bounding box center [740, 151] width 198 height 25
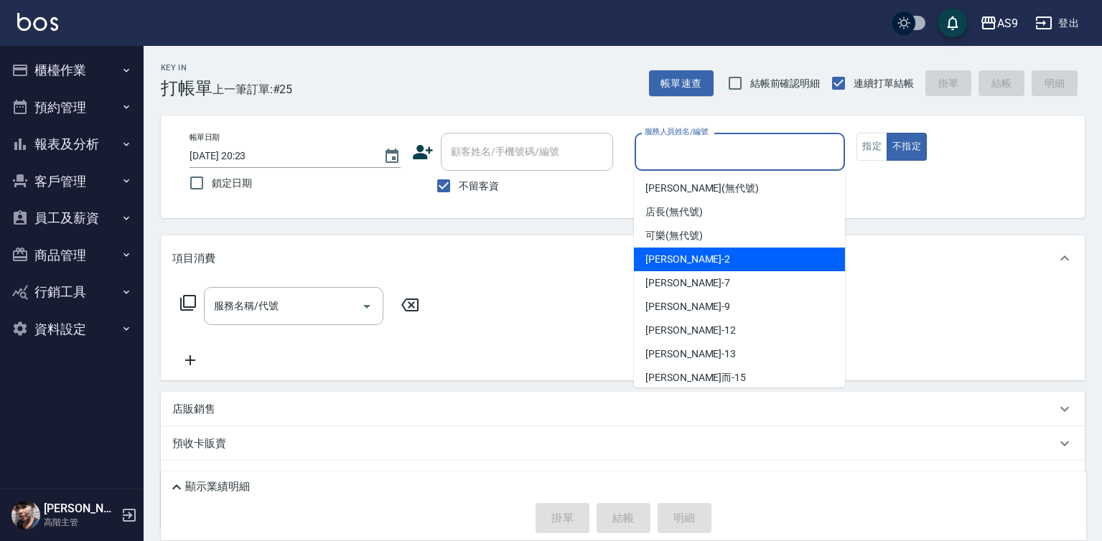
click at [684, 258] on span "[PERSON_NAME]蘭 -2" at bounding box center [687, 259] width 85 height 15
type input "[PERSON_NAME]蘭-2"
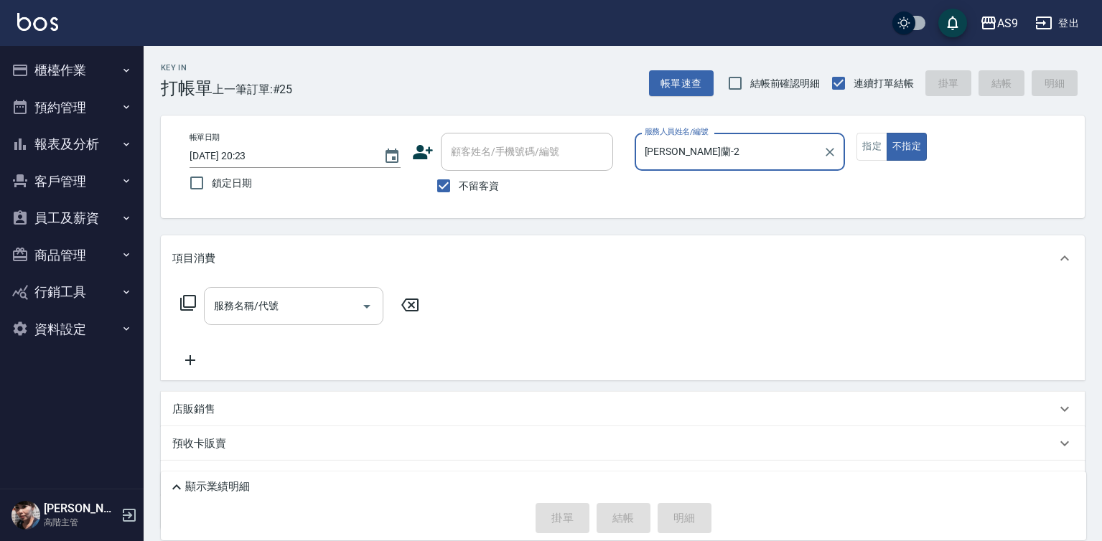
click at [334, 304] on input "服務名稱/代號" at bounding box center [282, 306] width 145 height 25
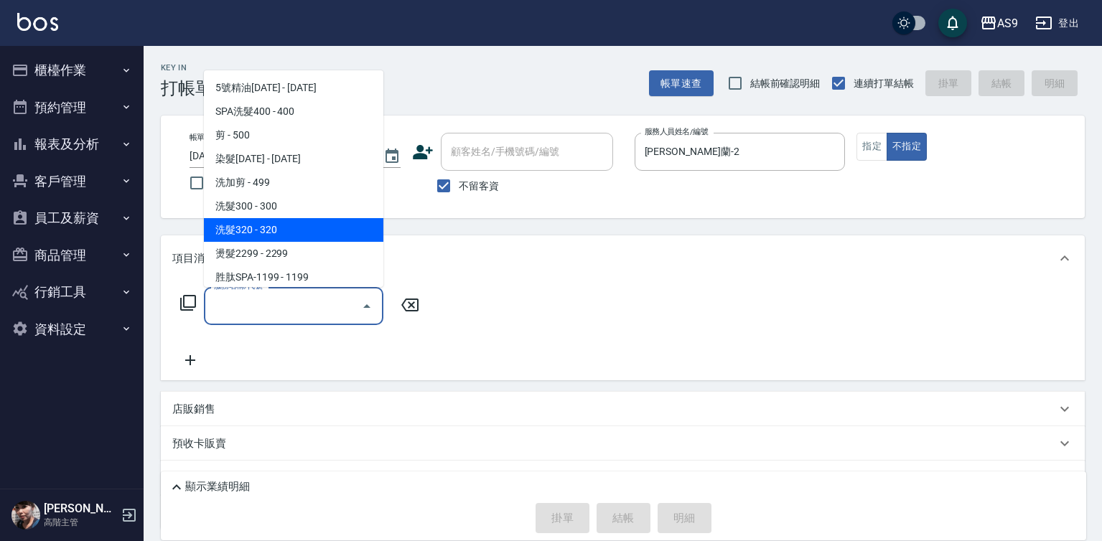
click at [290, 229] on span "洗髮320 - 320" at bounding box center [293, 230] width 179 height 24
type input "洗髮320(洗髮320)"
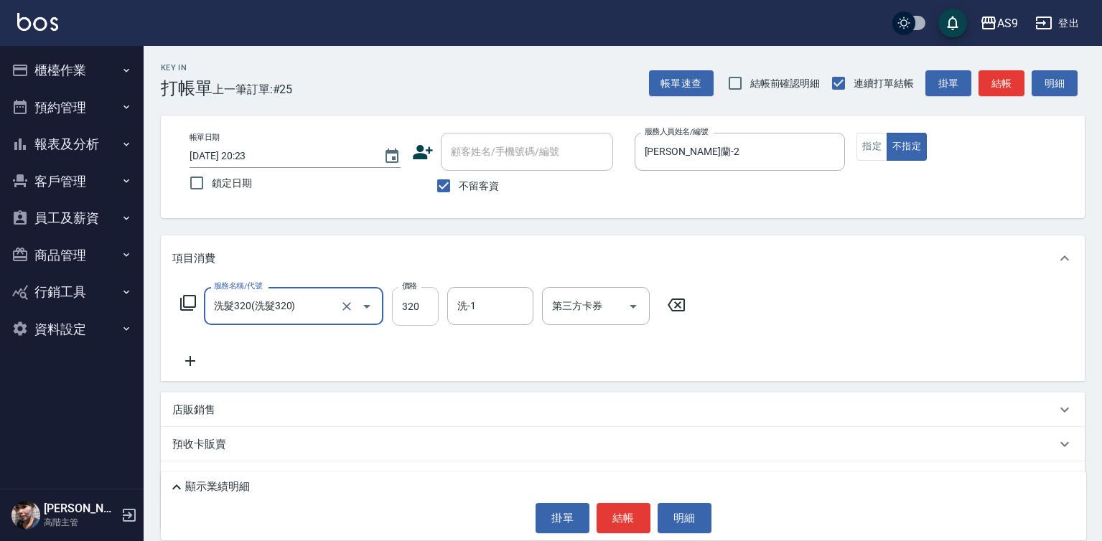
click at [409, 309] on input "320" at bounding box center [415, 306] width 47 height 39
click at [407, 307] on input "27220" at bounding box center [415, 306] width 47 height 39
type input "272"
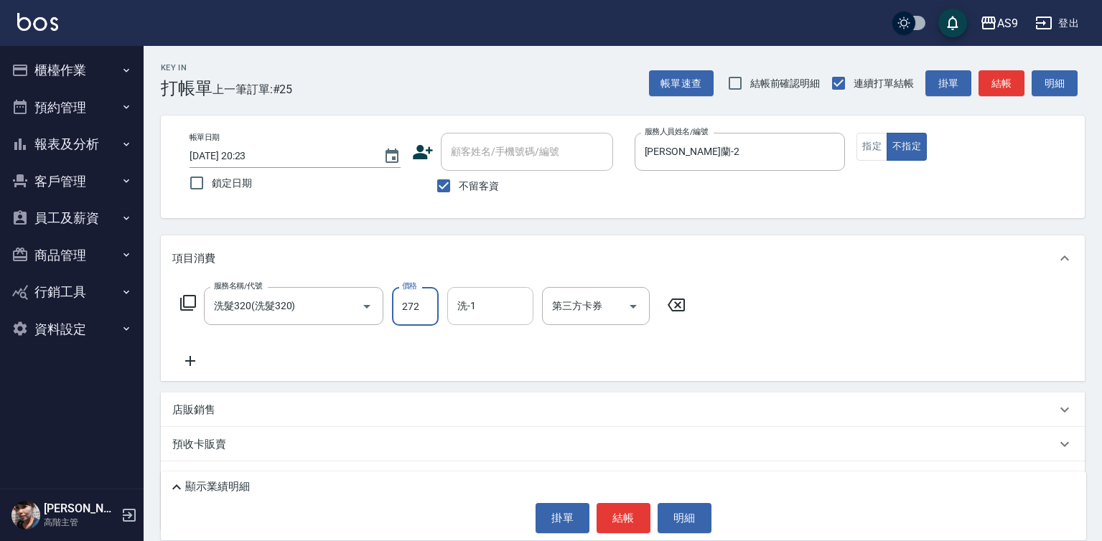
click at [481, 302] on input "洗-1" at bounding box center [490, 306] width 73 height 25
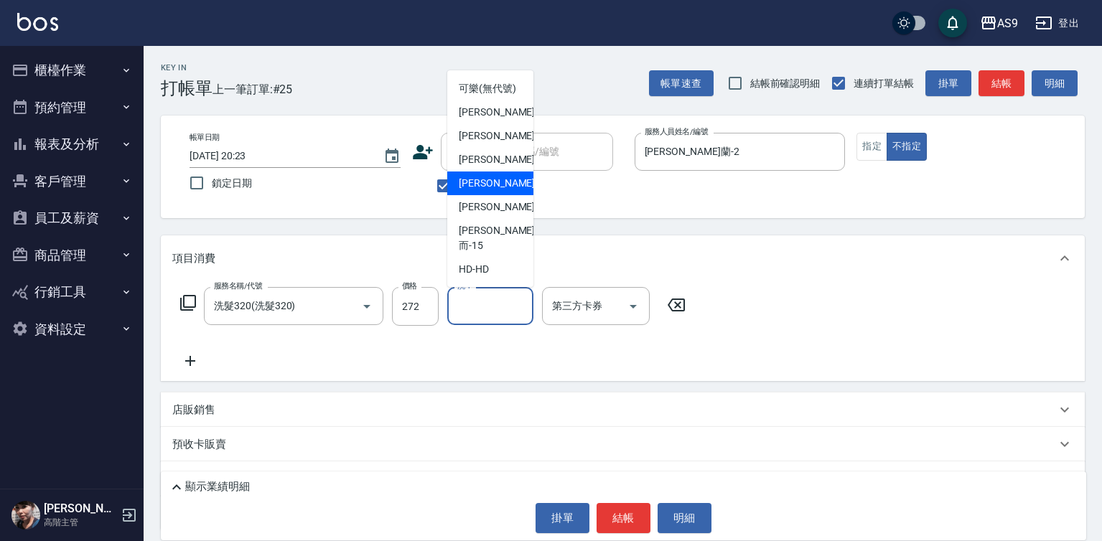
click at [498, 191] on span "[PERSON_NAME]-12" at bounding box center [504, 183] width 90 height 15
type input "[PERSON_NAME]-12"
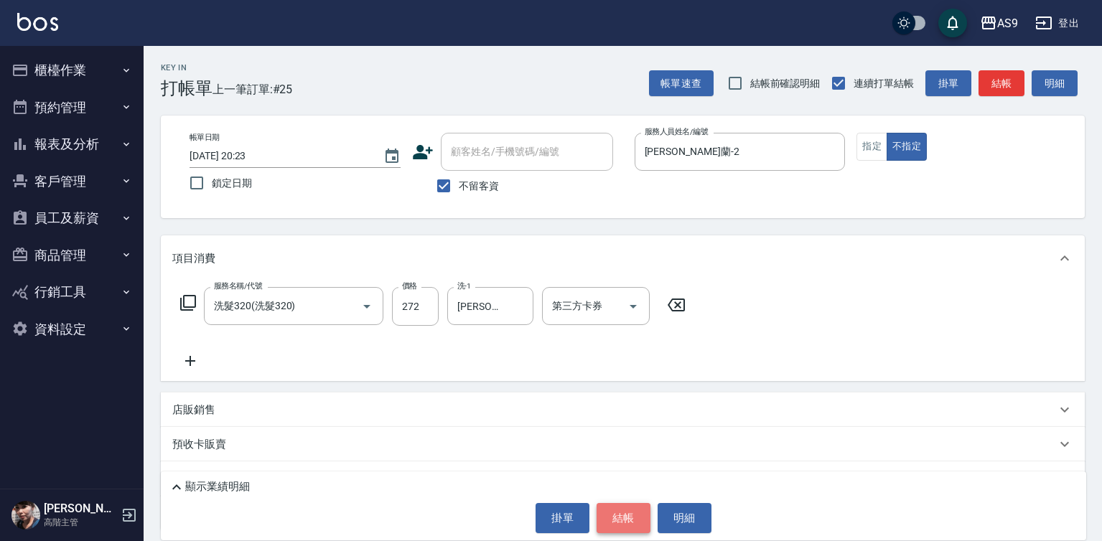
click at [612, 522] on button "結帳" at bounding box center [623, 518] width 54 height 30
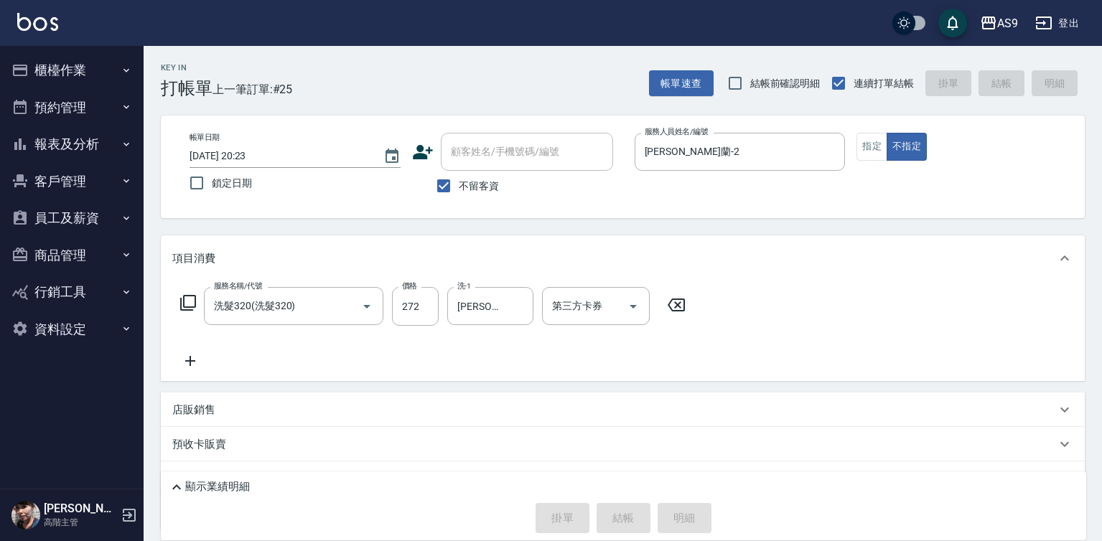
type input "[DATE] 20:24"
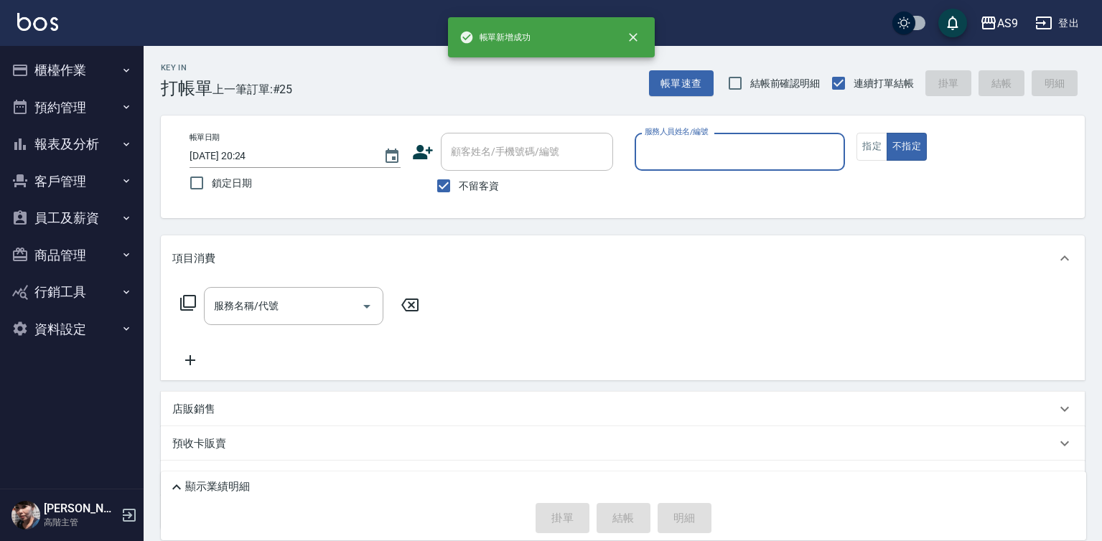
click at [700, 148] on input "服務人員姓名/編號" at bounding box center [740, 151] width 198 height 25
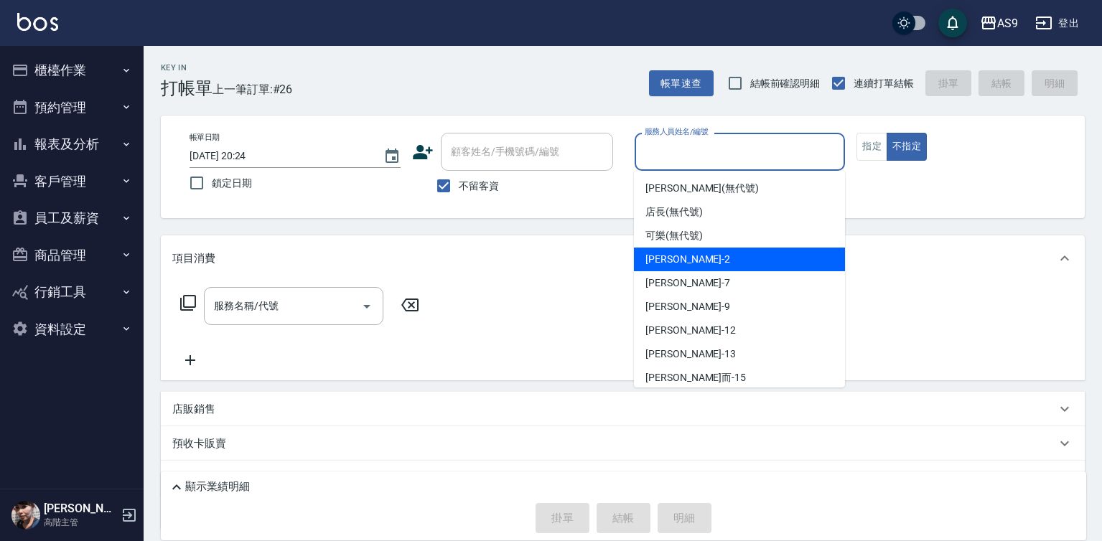
click at [708, 256] on div "[PERSON_NAME]蘭 -2" at bounding box center [739, 260] width 211 height 24
type input "[PERSON_NAME]蘭-2"
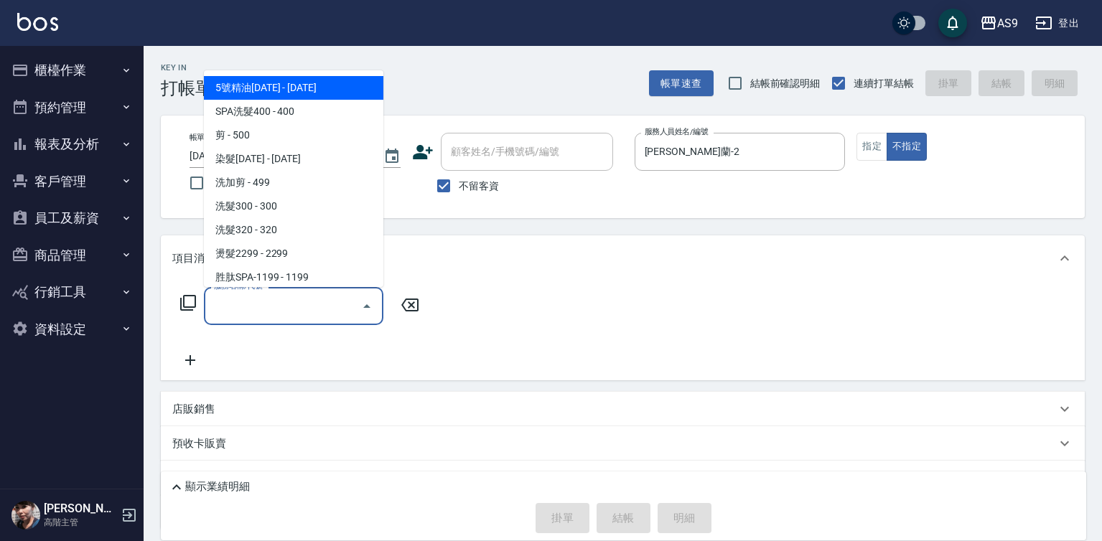
click at [296, 306] on input "服務名稱/代號" at bounding box center [282, 306] width 145 height 25
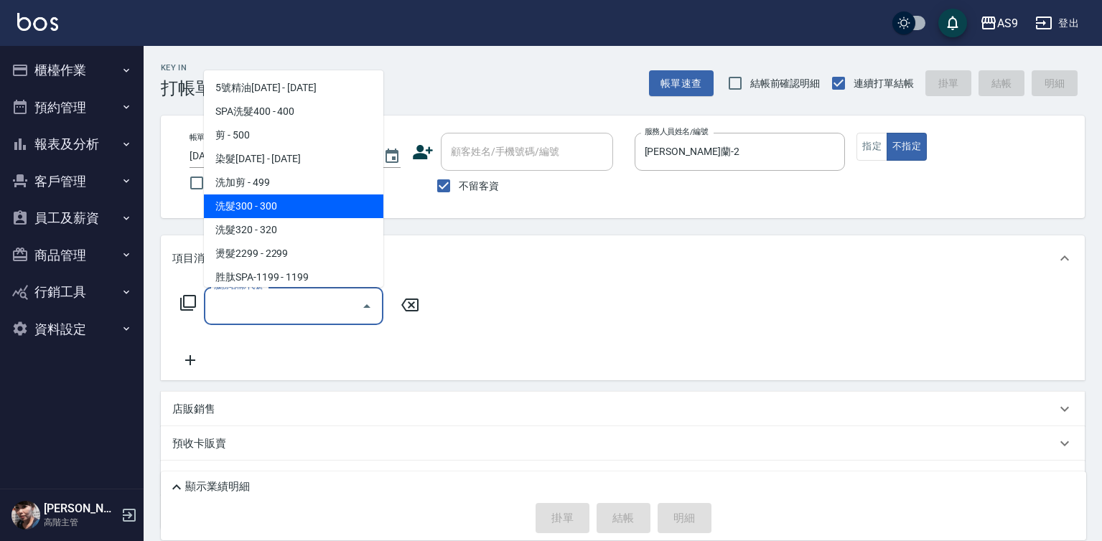
click at [272, 211] on span "洗髮300 - 300" at bounding box center [293, 207] width 179 height 24
type input "洗髮300(洗 髮300)"
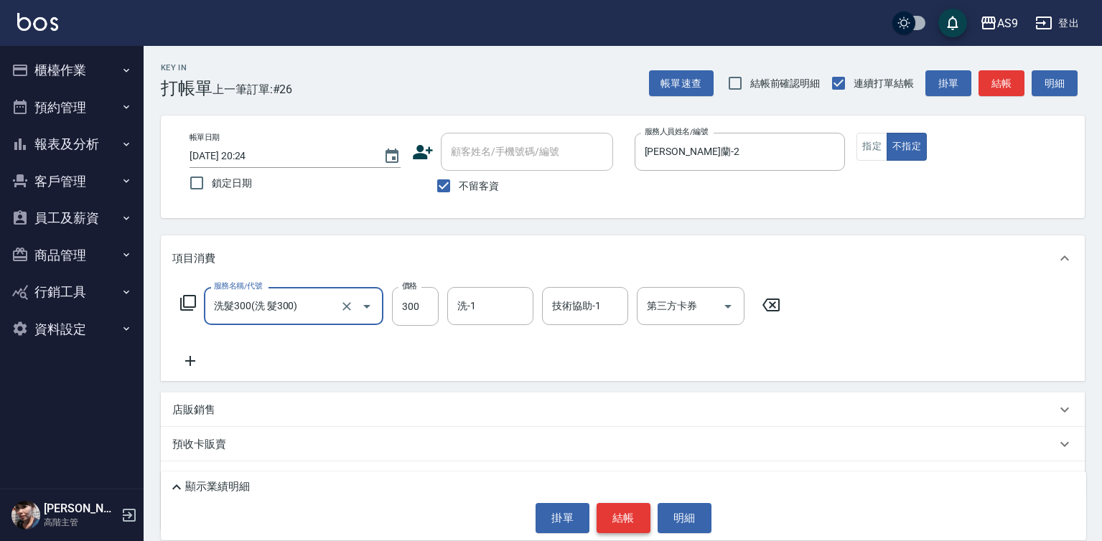
click at [620, 512] on button "結帳" at bounding box center [623, 518] width 54 height 30
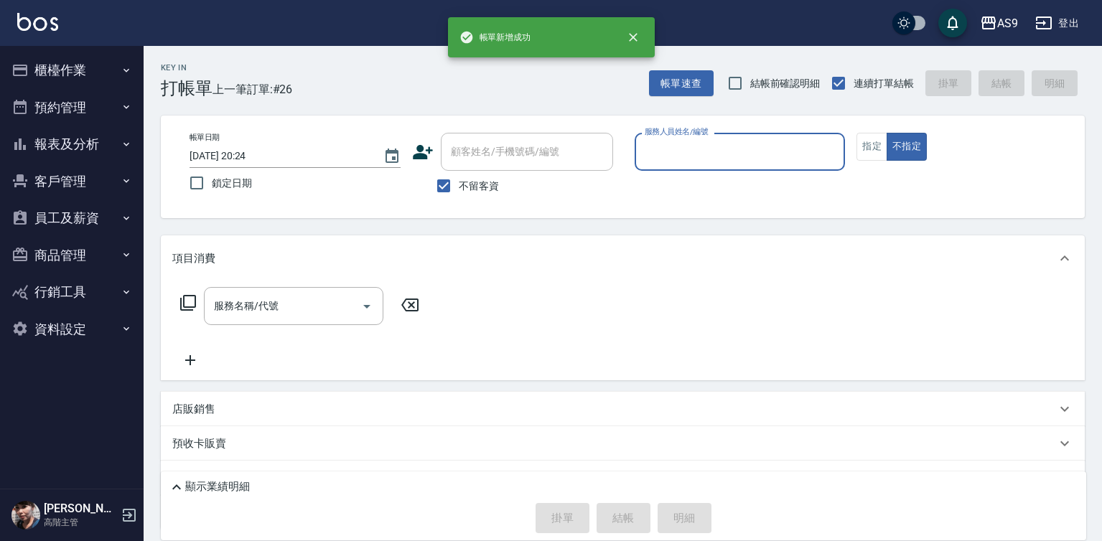
scroll to position [67, 0]
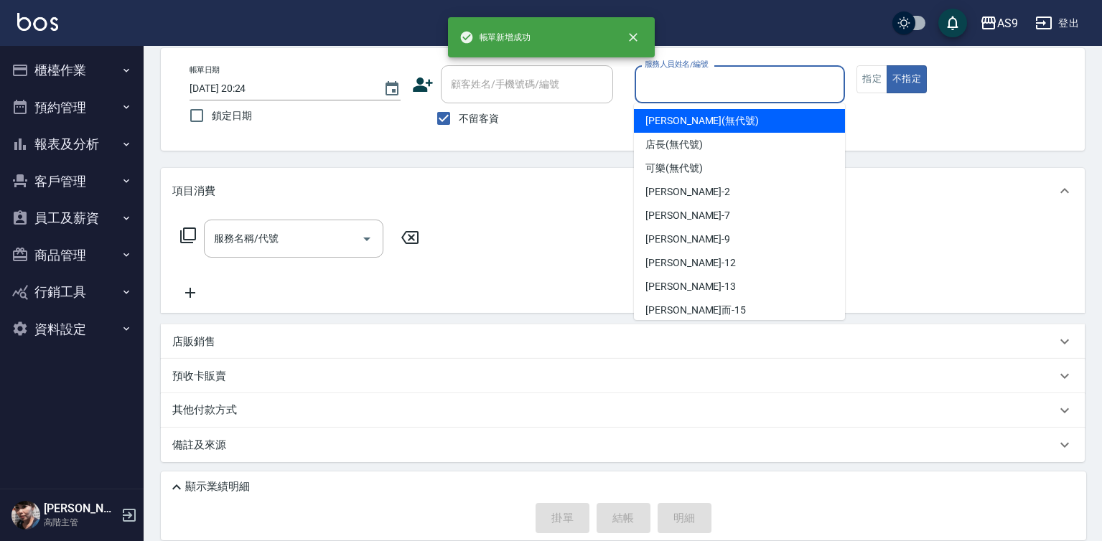
click at [678, 89] on input "服務人員姓名/編號" at bounding box center [740, 84] width 198 height 25
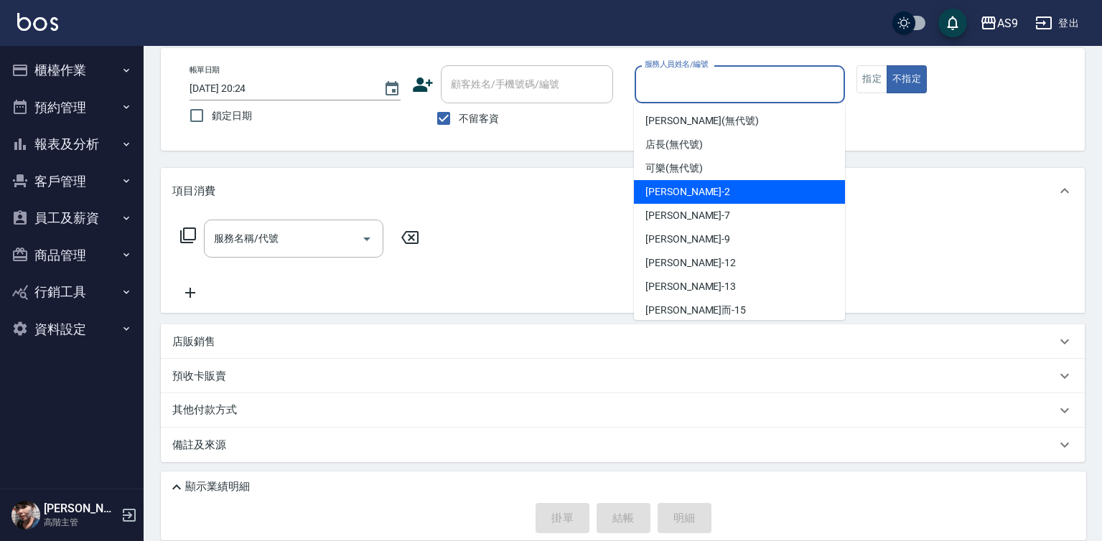
drag, startPoint x: 703, startPoint y: 190, endPoint x: 489, endPoint y: 202, distance: 214.9
click at [703, 189] on span "[PERSON_NAME]蘭 -2" at bounding box center [687, 191] width 85 height 15
type input "[PERSON_NAME]蘭-2"
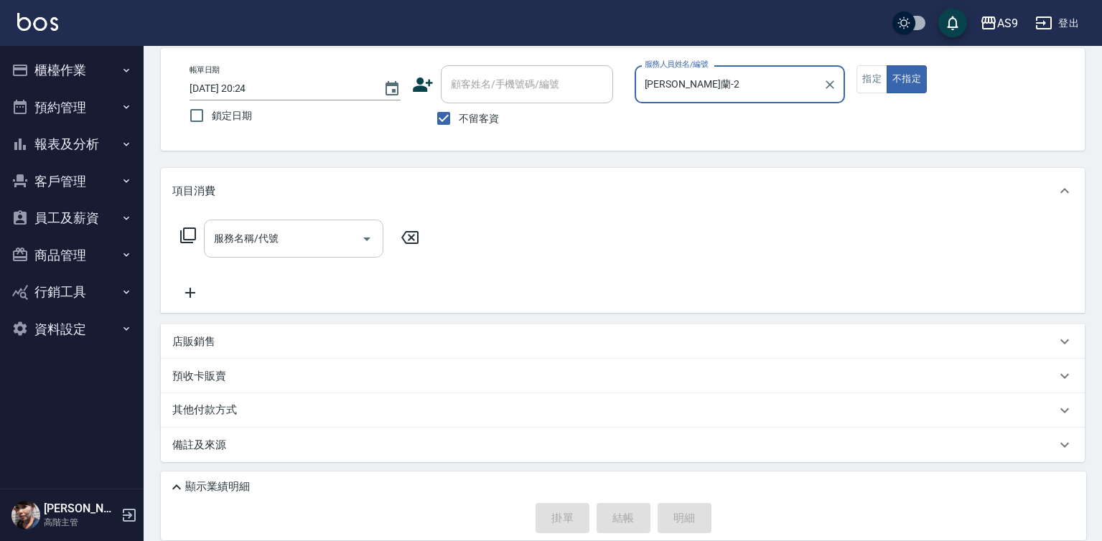
click at [330, 238] on input "服務名稱/代號" at bounding box center [282, 238] width 145 height 25
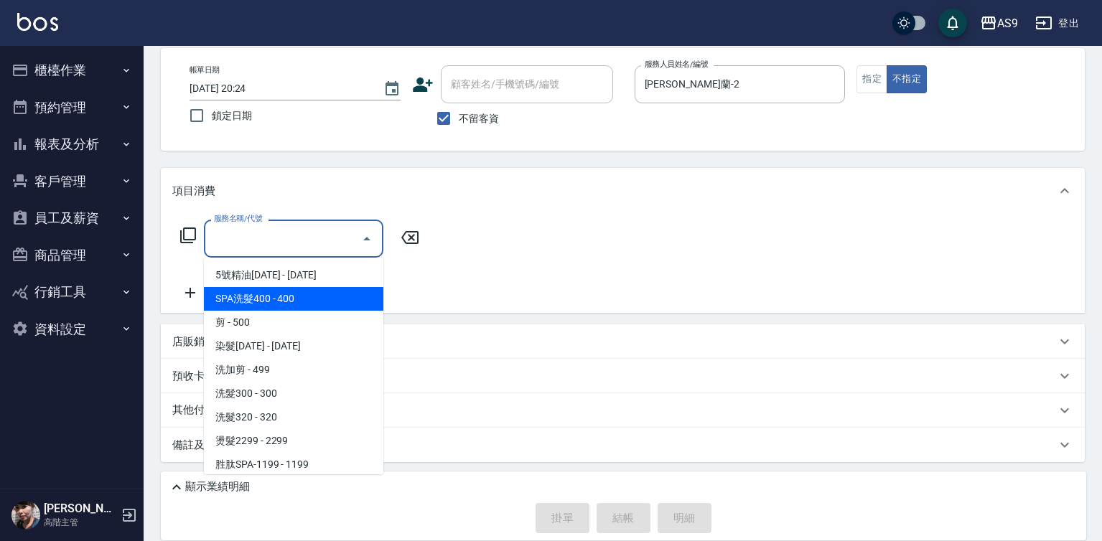
click at [299, 304] on span "SPA洗髮400 - 400" at bounding box center [293, 299] width 179 height 24
type input "SPA洗髮400(SPA洗髮400)"
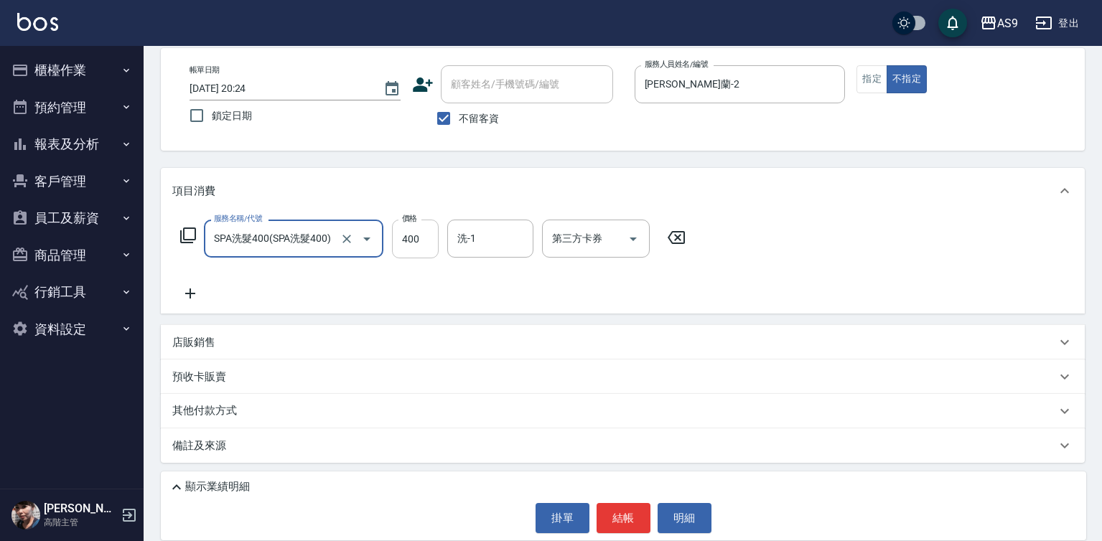
click at [423, 238] on input "400" at bounding box center [415, 239] width 47 height 39
click at [421, 238] on input "400" at bounding box center [415, 239] width 47 height 39
type input "363"
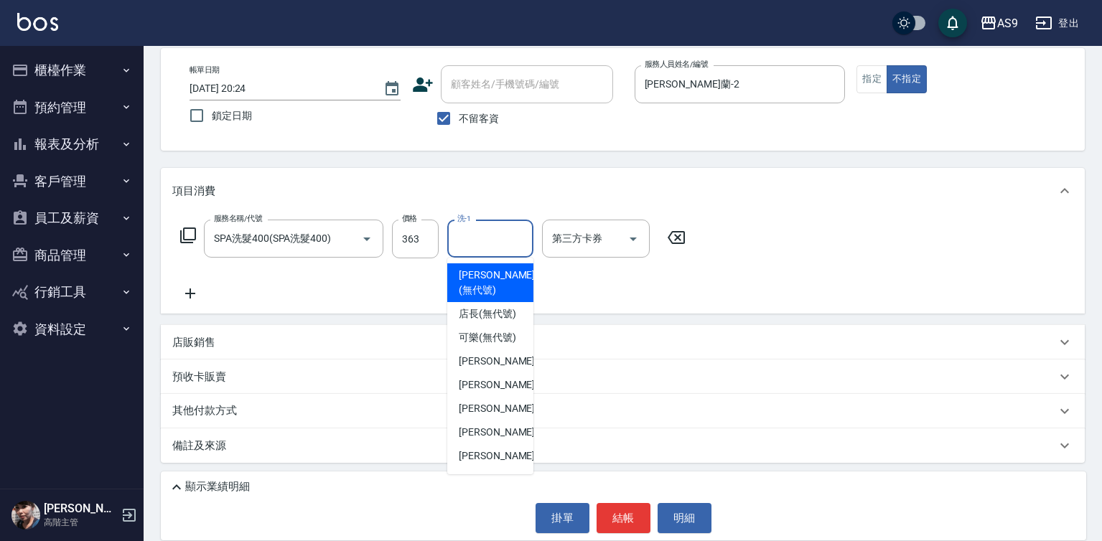
click at [465, 235] on input "洗-1" at bounding box center [490, 238] width 73 height 25
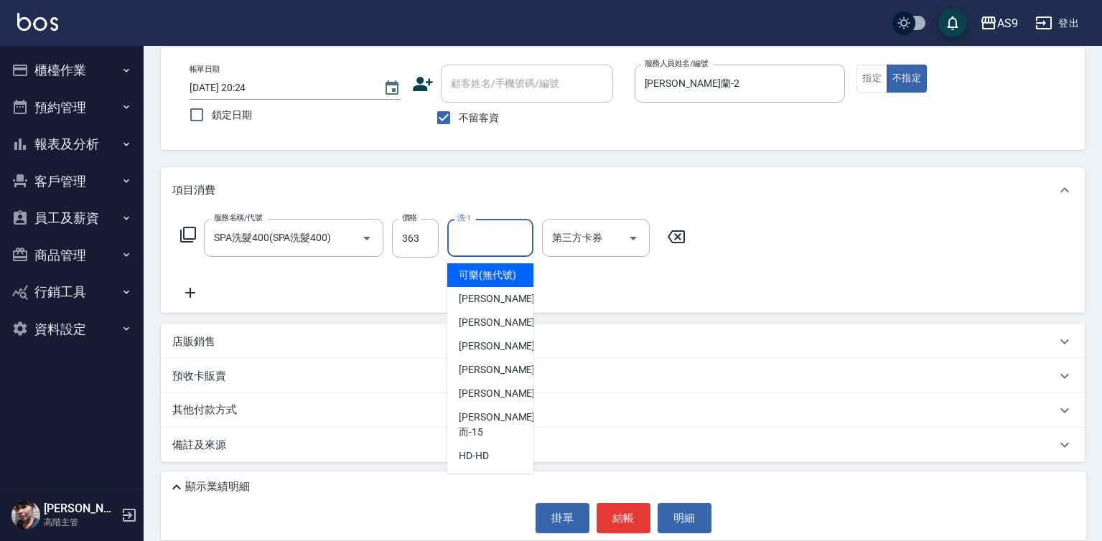
scroll to position [92, 0]
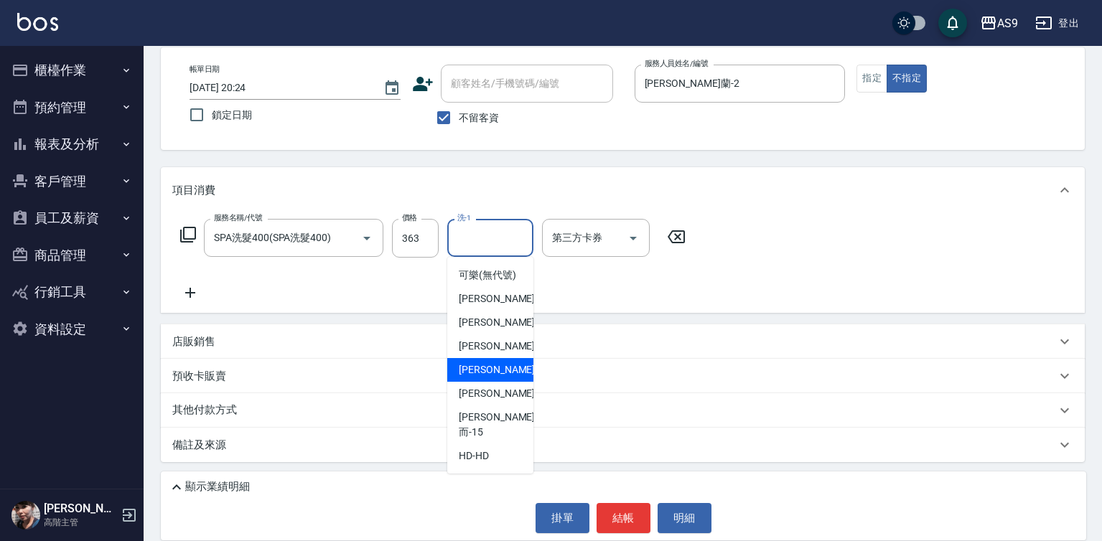
click at [502, 378] on span "[PERSON_NAME]-12" at bounding box center [504, 369] width 90 height 15
type input "[PERSON_NAME]-12"
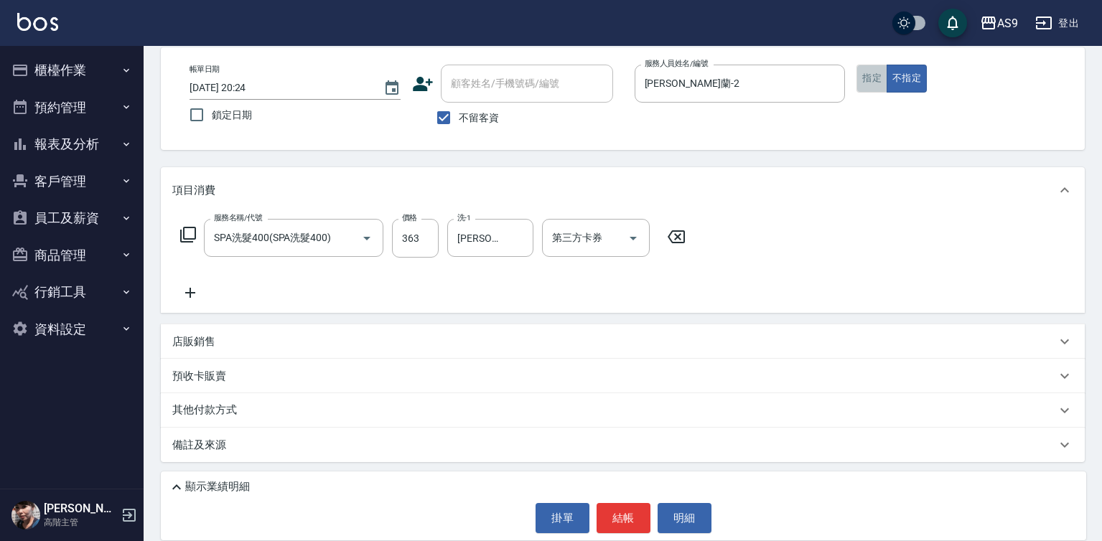
click at [868, 84] on button "指定" at bounding box center [871, 79] width 31 height 28
click at [617, 514] on button "結帳" at bounding box center [623, 518] width 54 height 30
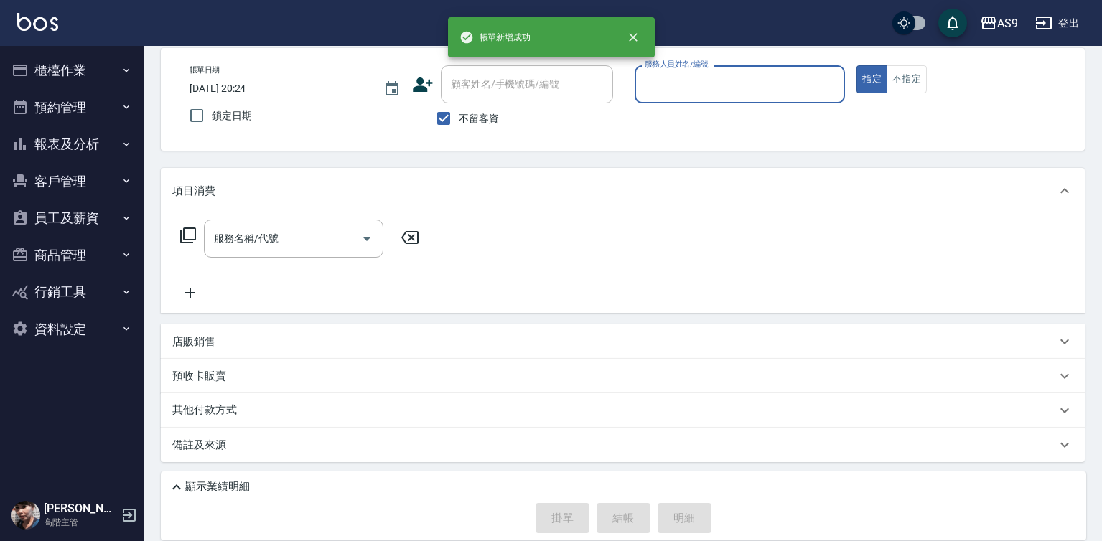
scroll to position [67, 0]
click at [684, 90] on input "服務人員姓名/編號" at bounding box center [740, 84] width 198 height 25
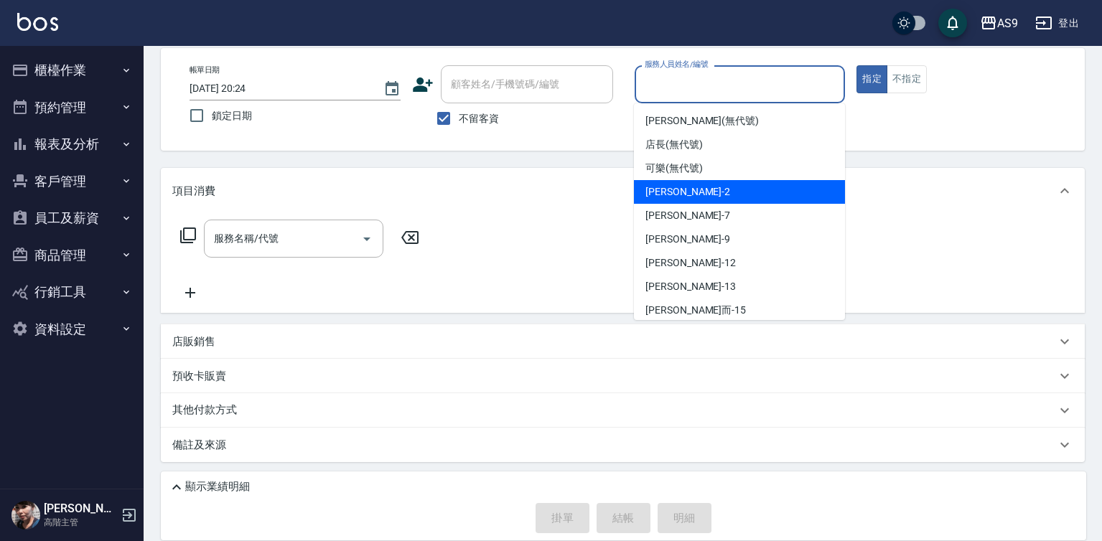
click at [701, 199] on span "[PERSON_NAME]蘭 -2" at bounding box center [687, 191] width 85 height 15
type input "[PERSON_NAME]蘭-2"
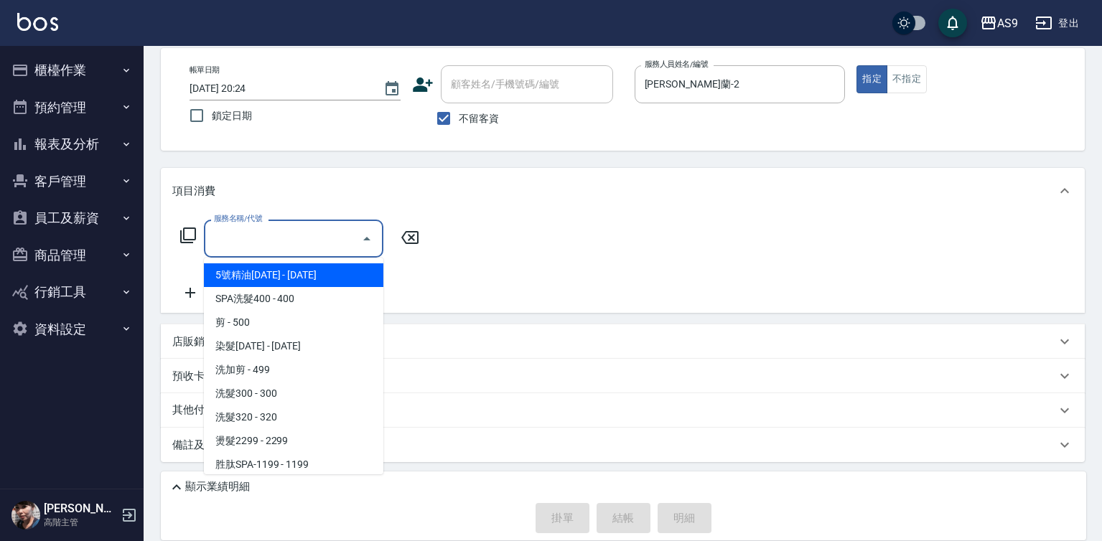
click at [337, 235] on input "服務名稱/代號" at bounding box center [282, 238] width 145 height 25
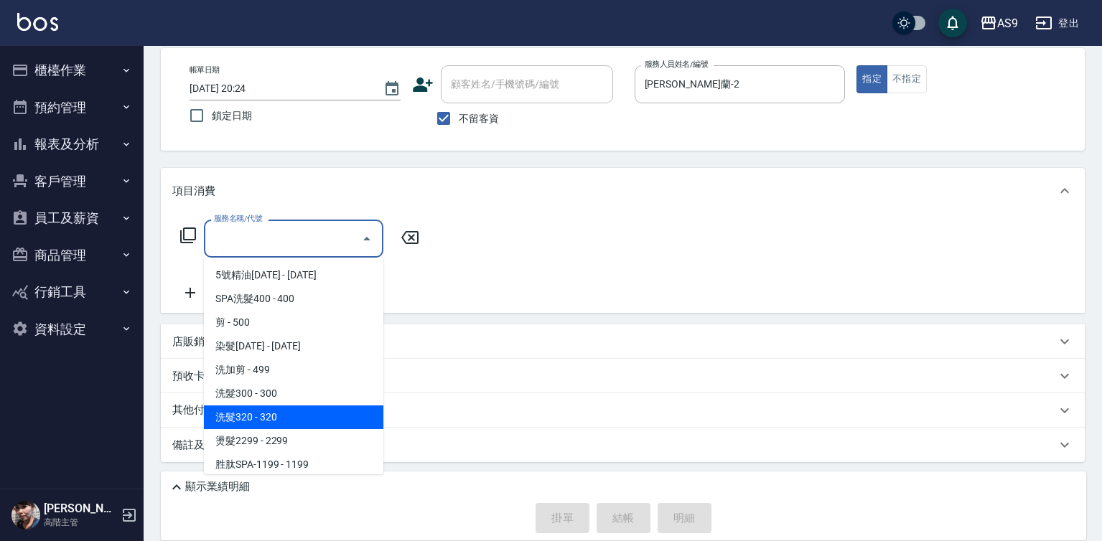
click at [278, 413] on span "洗髮320 - 320" at bounding box center [293, 418] width 179 height 24
type input "洗髮320(洗髮320)"
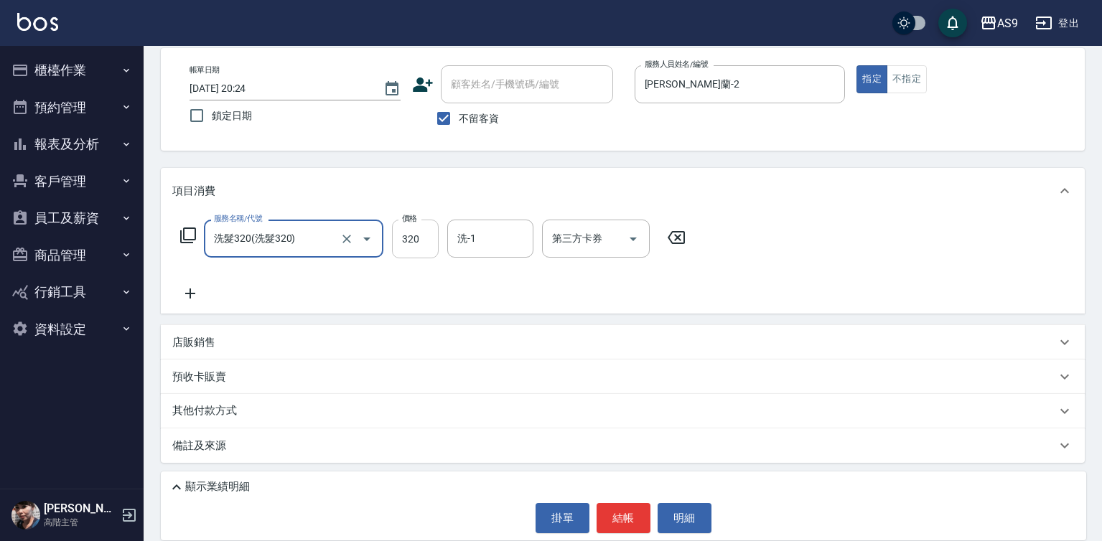
click at [412, 243] on input "320" at bounding box center [415, 239] width 47 height 39
click at [403, 240] on input "2700" at bounding box center [415, 239] width 47 height 39
type input "270"
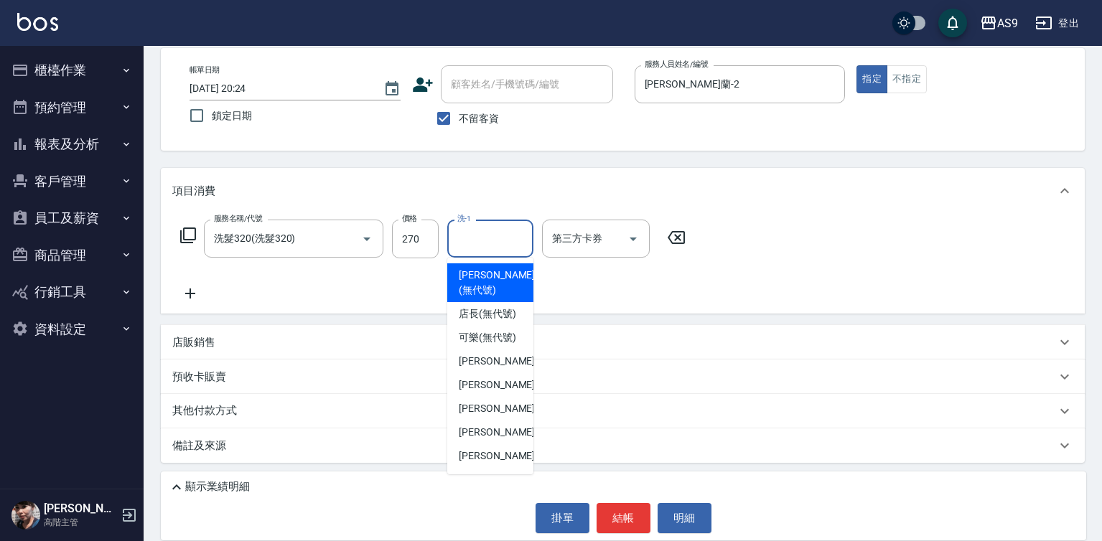
click at [478, 239] on input "洗-1" at bounding box center [490, 238] width 73 height 25
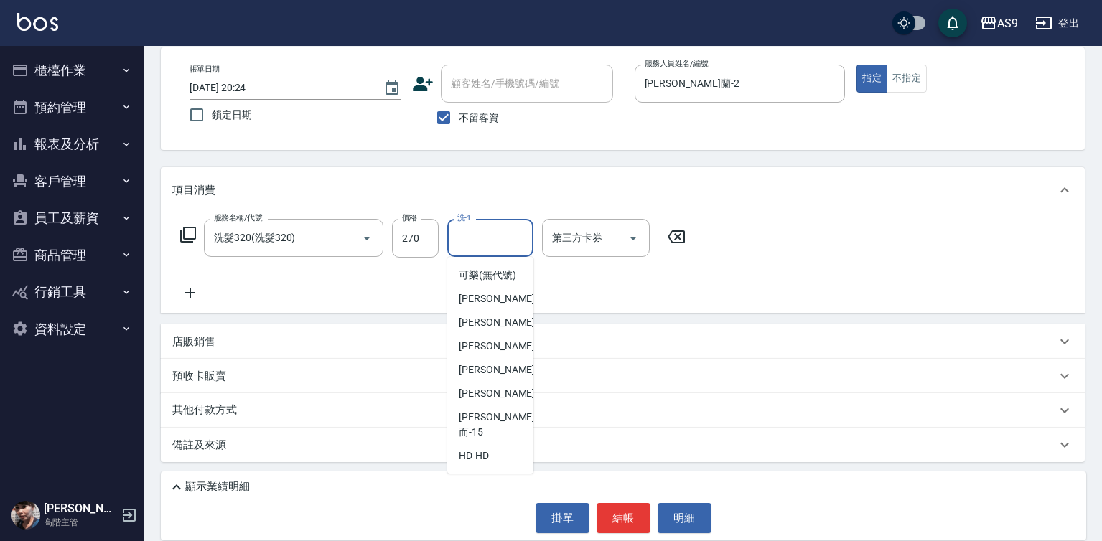
scroll to position [92, 0]
click at [507, 382] on div "[PERSON_NAME]-12" at bounding box center [490, 370] width 86 height 24
type input "[PERSON_NAME]-12"
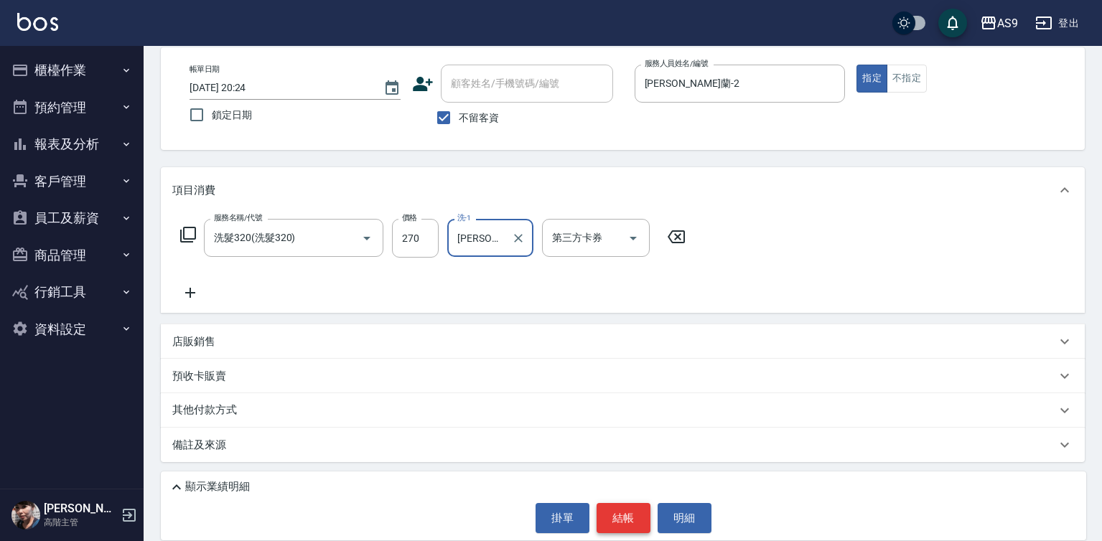
click at [611, 522] on button "結帳" at bounding box center [623, 518] width 54 height 30
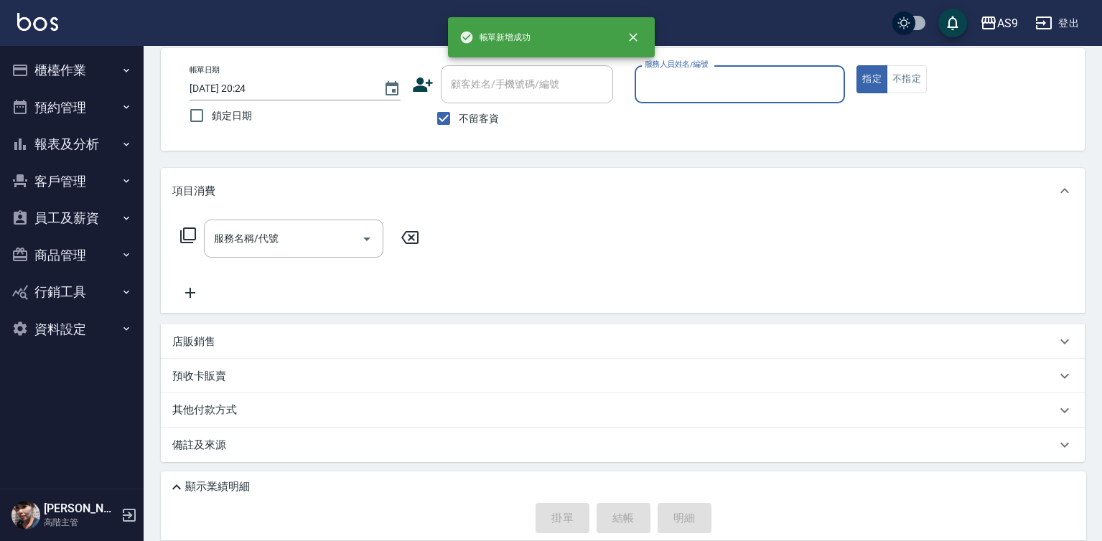
scroll to position [67, 0]
click at [716, 73] on input "服務人員姓名/編號" at bounding box center [740, 84] width 198 height 25
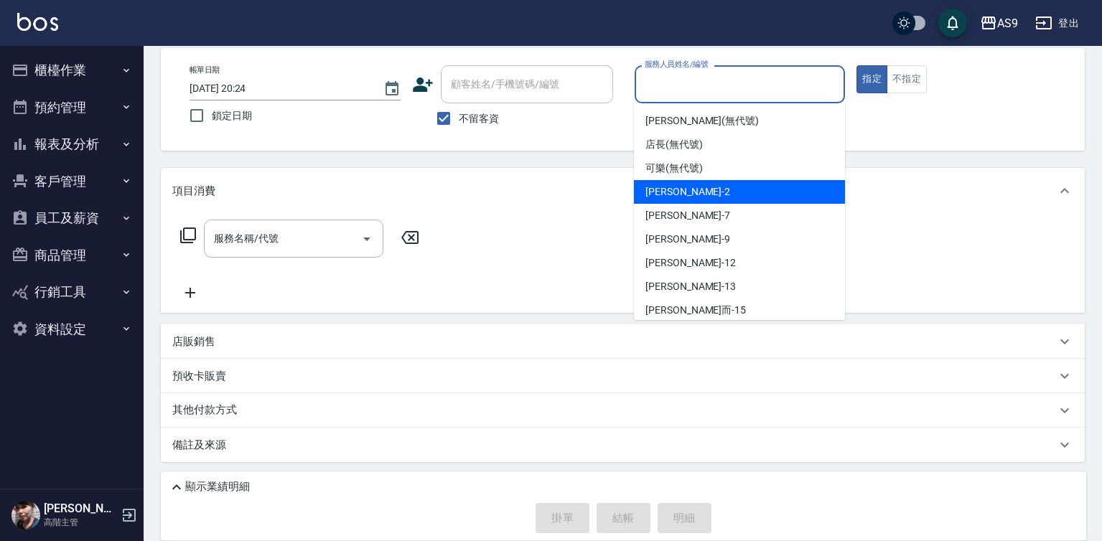
drag, startPoint x: 700, startPoint y: 184, endPoint x: 642, endPoint y: 225, distance: 71.1
click at [700, 184] on div "[PERSON_NAME]蘭 -2" at bounding box center [739, 192] width 211 height 24
type input "[PERSON_NAME]蘭-2"
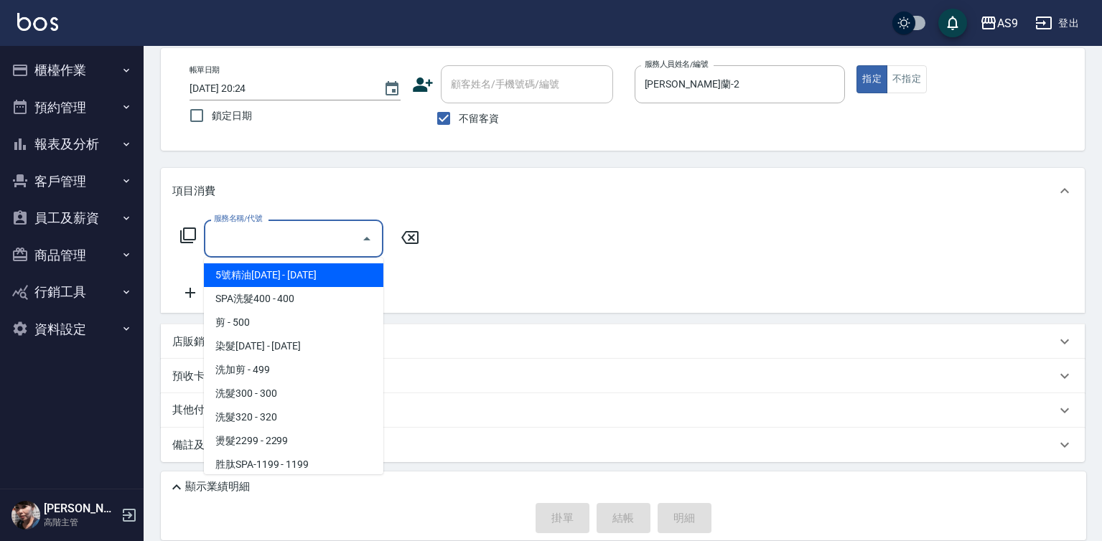
click at [322, 239] on input "服務名稱/代號" at bounding box center [282, 238] width 145 height 25
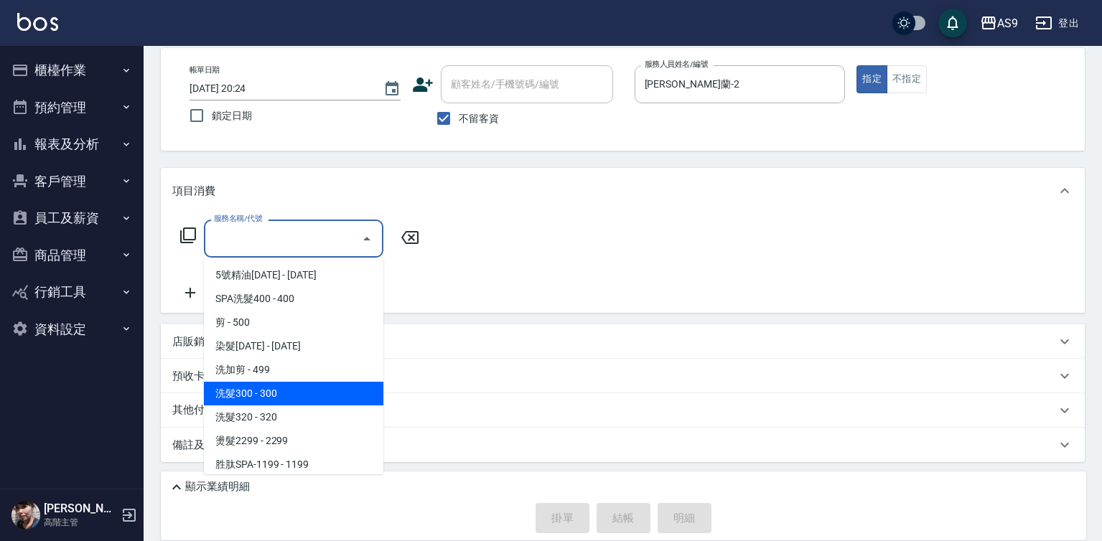
click at [261, 395] on span "洗髮300 - 300" at bounding box center [293, 394] width 179 height 24
type input "洗髮300(洗 髮300)"
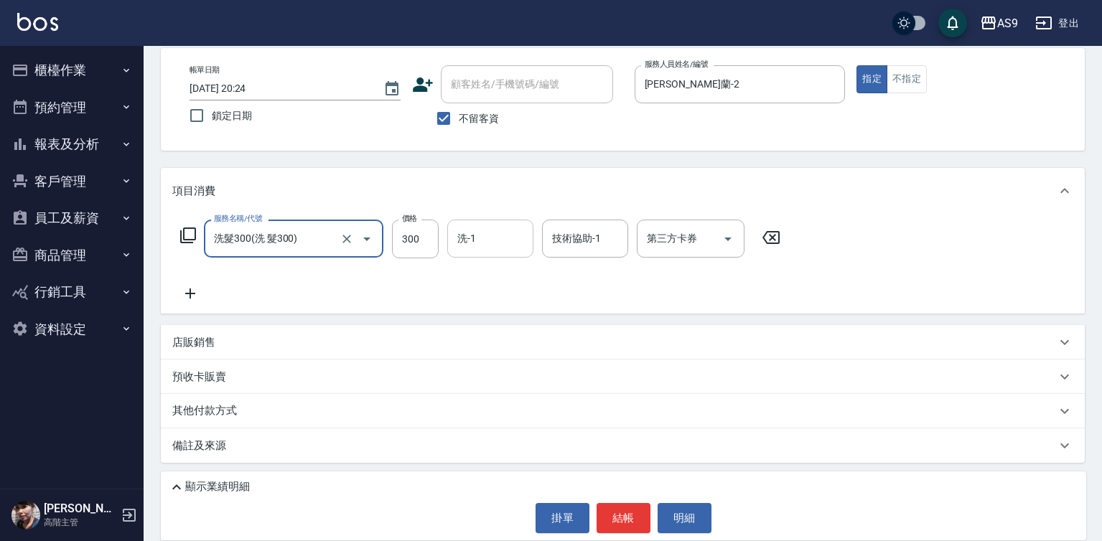
click at [477, 225] on div "洗-1" at bounding box center [490, 239] width 86 height 38
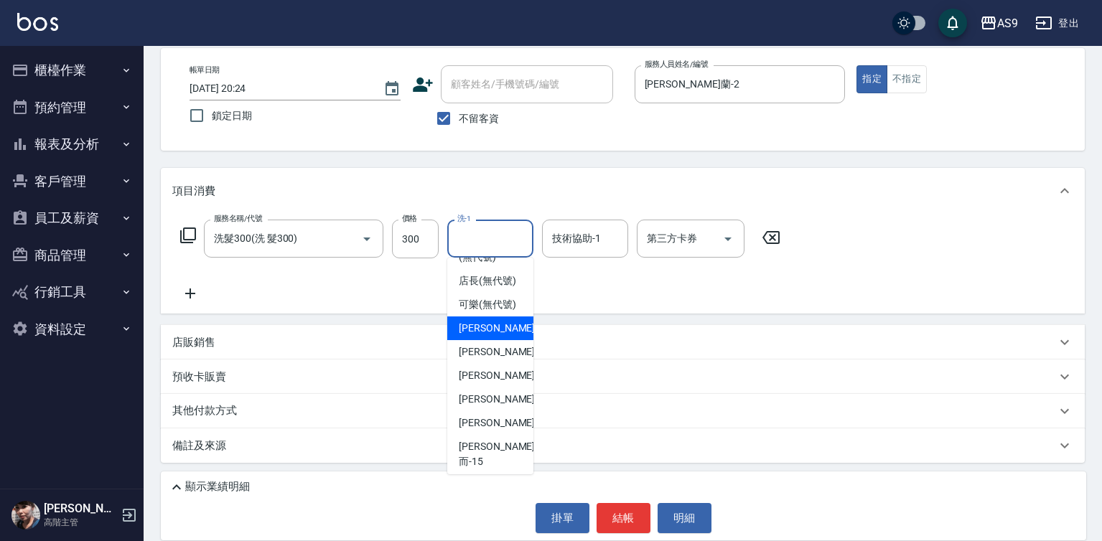
scroll to position [92, 0]
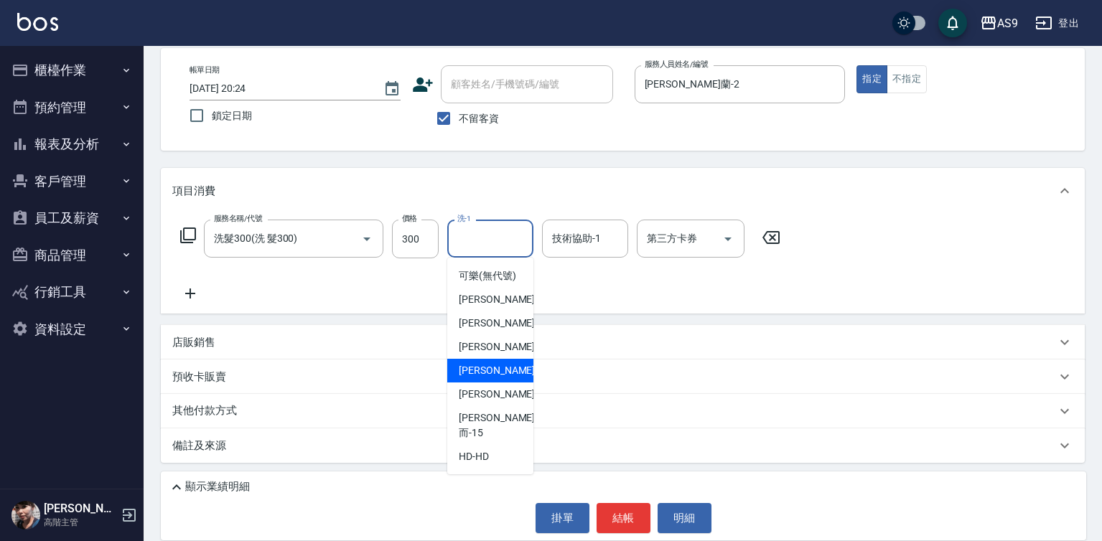
click at [504, 383] on div "[PERSON_NAME]-12" at bounding box center [490, 371] width 86 height 24
type input "[PERSON_NAME]-12"
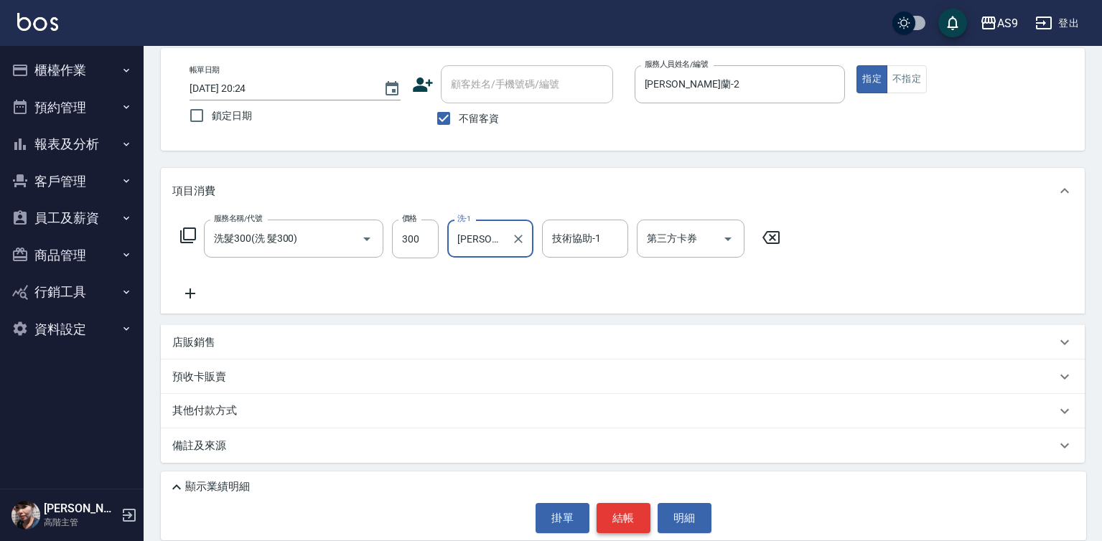
click at [623, 506] on button "結帳" at bounding box center [623, 518] width 54 height 30
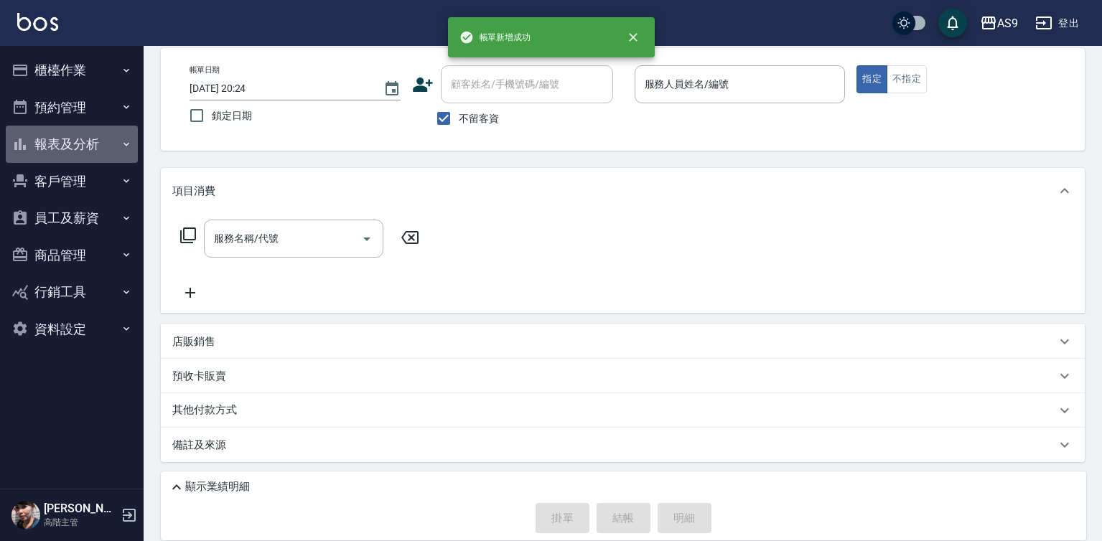
click at [61, 143] on button "報表及分析" at bounding box center [72, 144] width 132 height 37
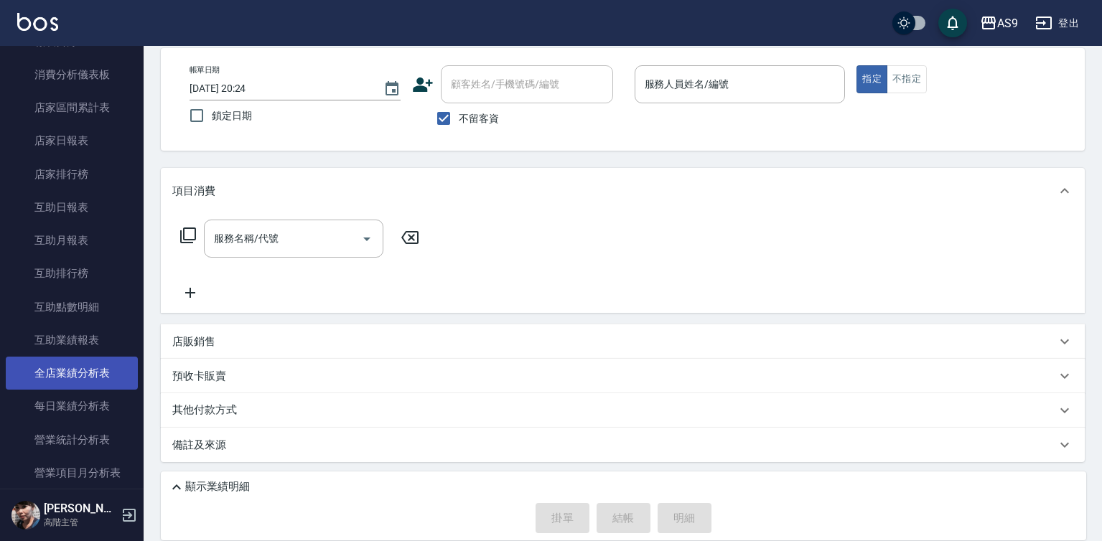
scroll to position [431, 0]
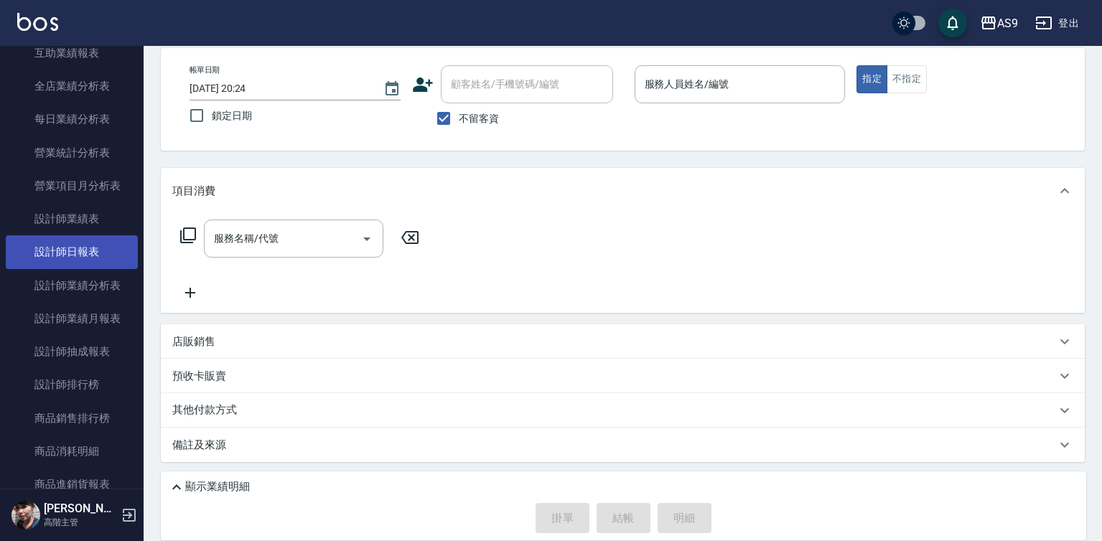
click at [73, 257] on link "設計師日報表" at bounding box center [72, 251] width 132 height 33
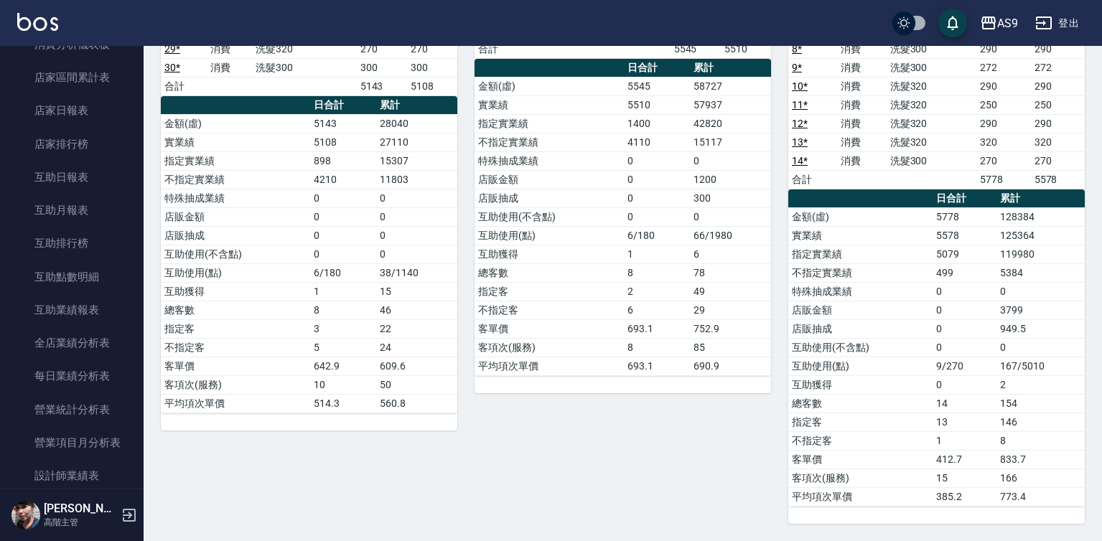
scroll to position [169, 0]
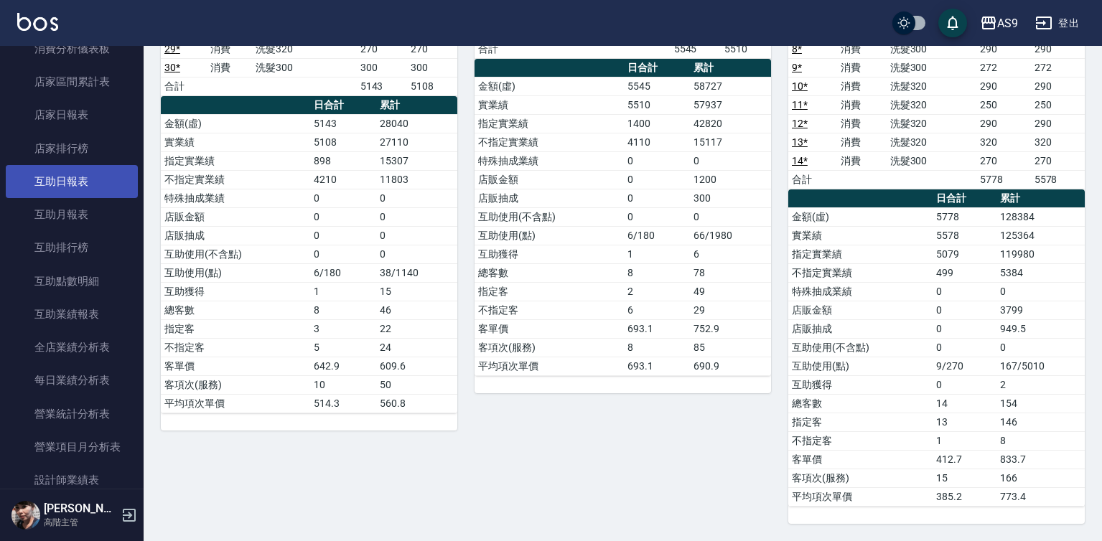
click at [92, 182] on link "互助日報表" at bounding box center [72, 181] width 132 height 33
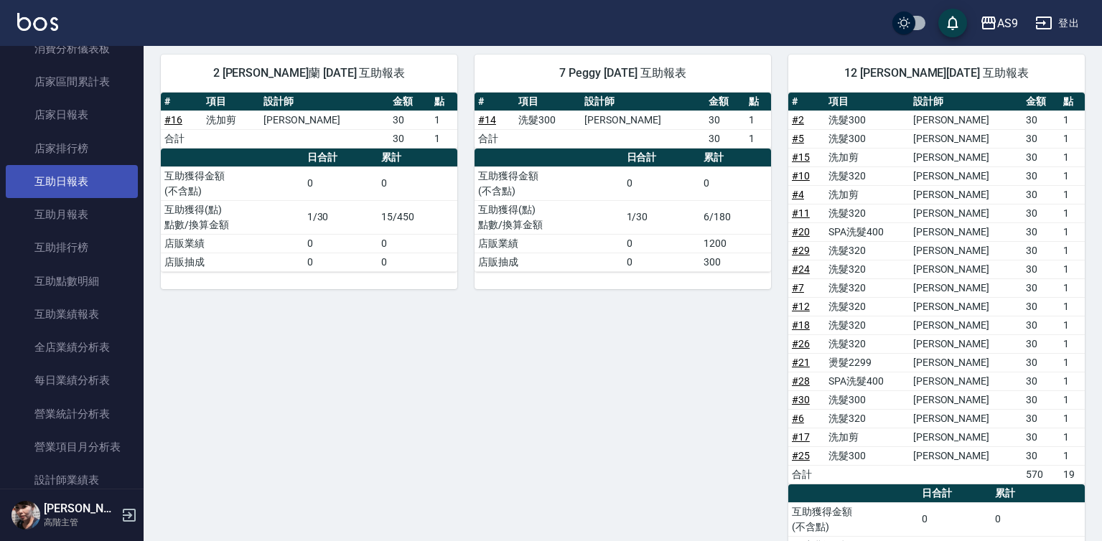
scroll to position [156, 0]
